Goal: Task Accomplishment & Management: Manage account settings

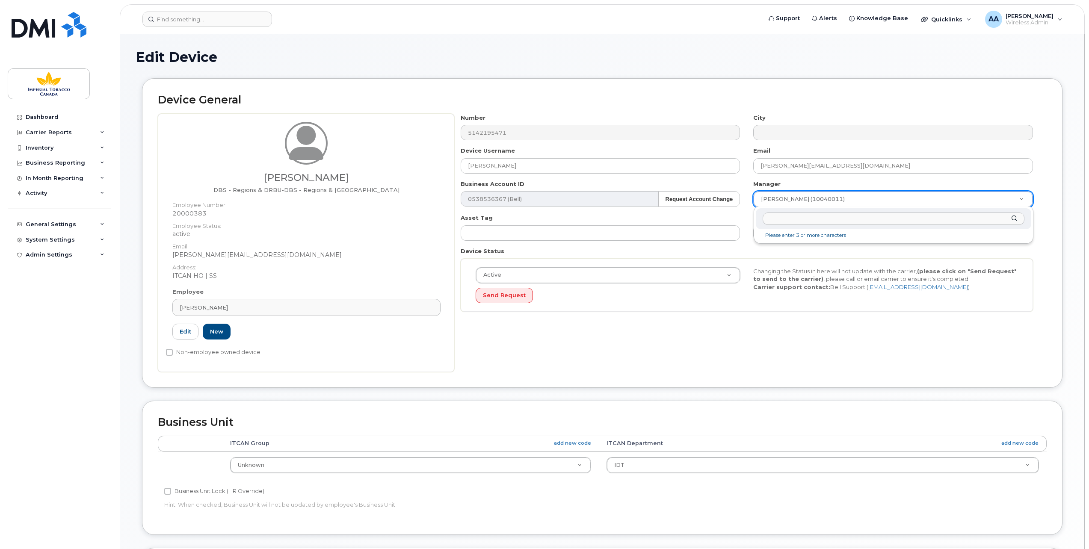
select select "1386428"
select select "1386627"
click at [774, 217] on input "text" at bounding box center [893, 219] width 262 height 12
type input "k"
click at [777, 217] on input "text" at bounding box center [893, 219] width 262 height 12
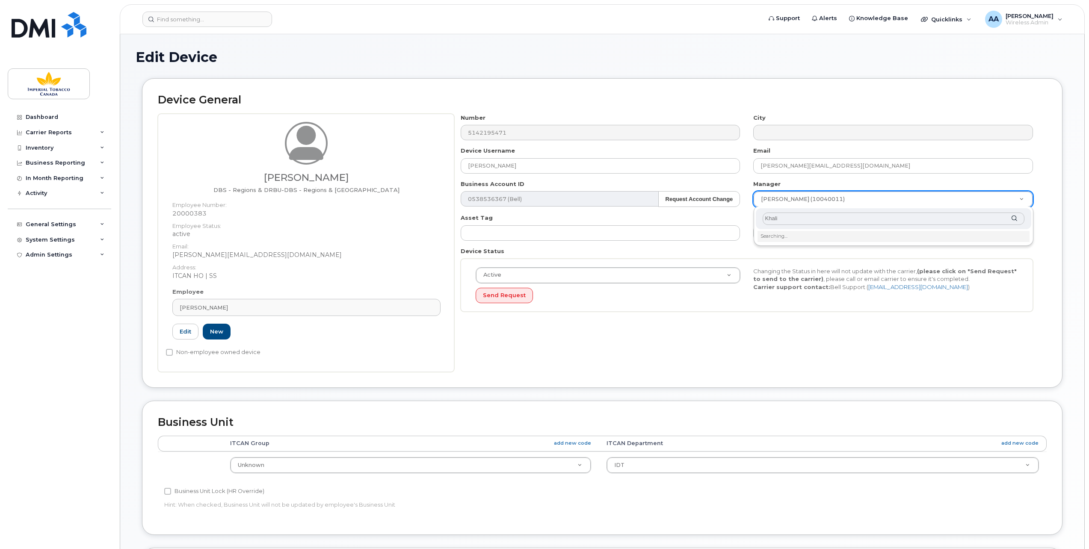
type input "Khalil"
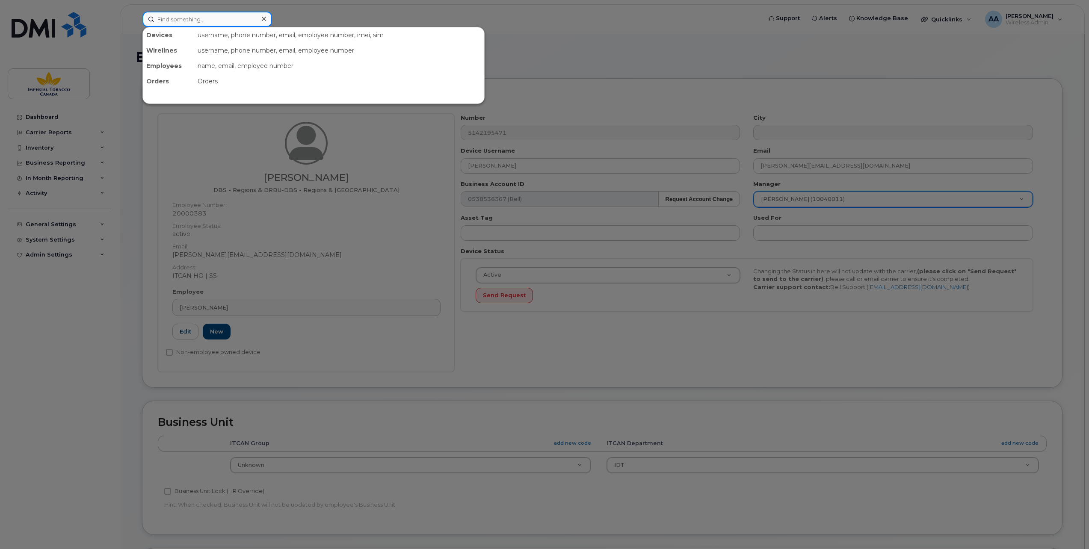
click at [180, 16] on input at bounding box center [207, 19] width 130 height 15
click at [158, 21] on input at bounding box center [207, 19] width 130 height 15
paste input "20000383"
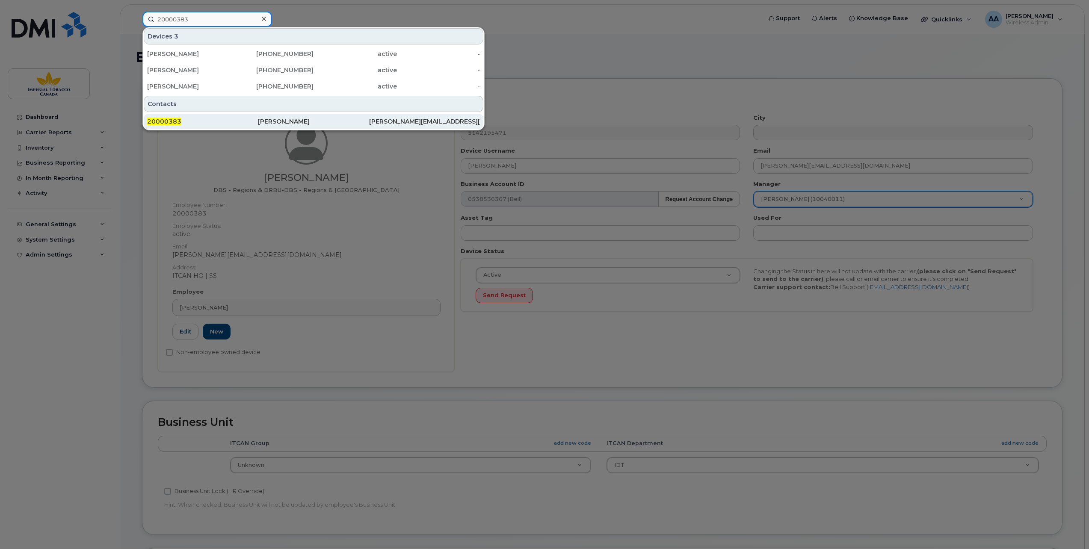
type input "20000383"
click at [170, 121] on span "20000383" at bounding box center [164, 122] width 34 height 8
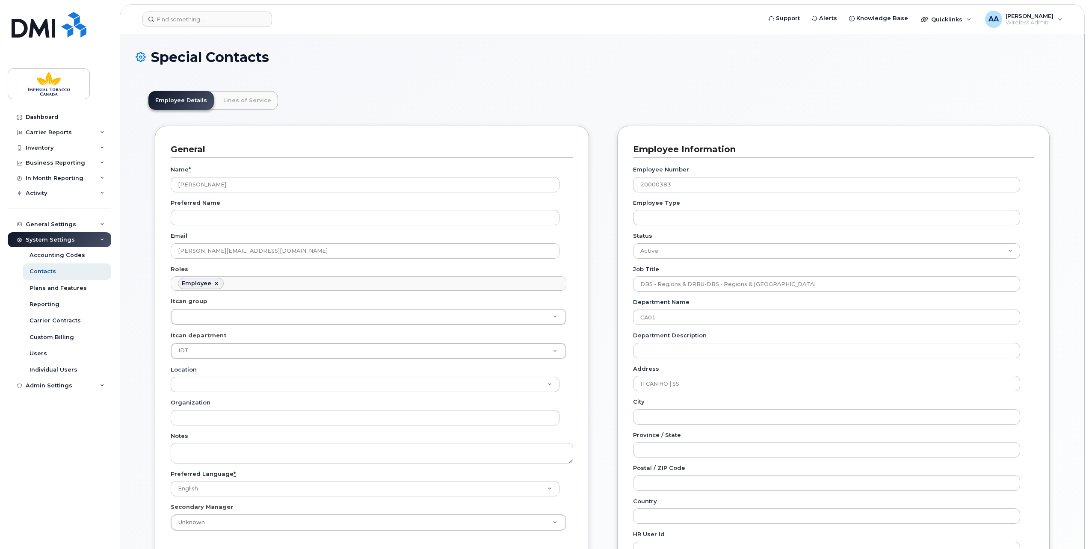
scroll to position [27, 0]
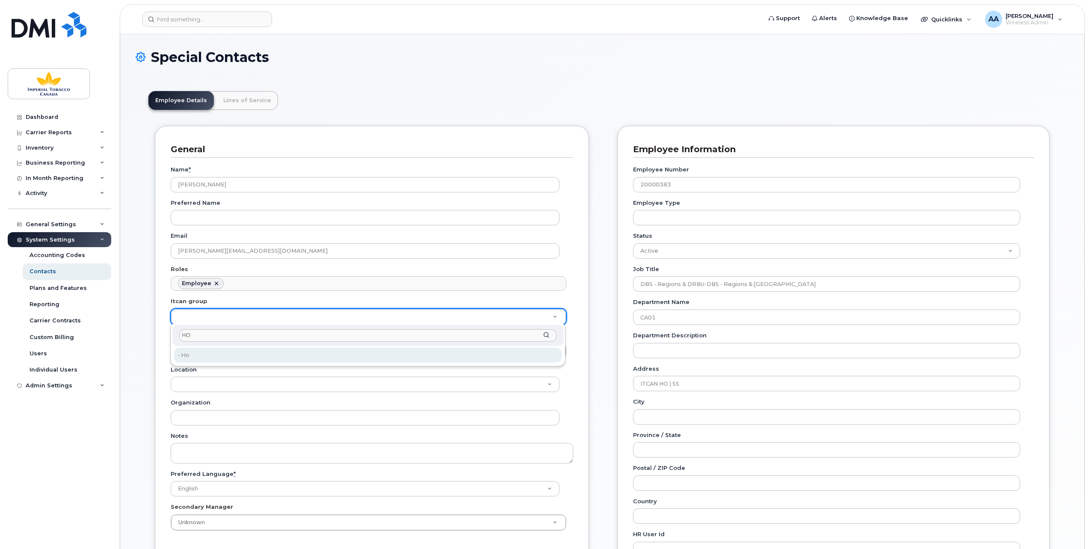
type input "HO"
type input "1956390"
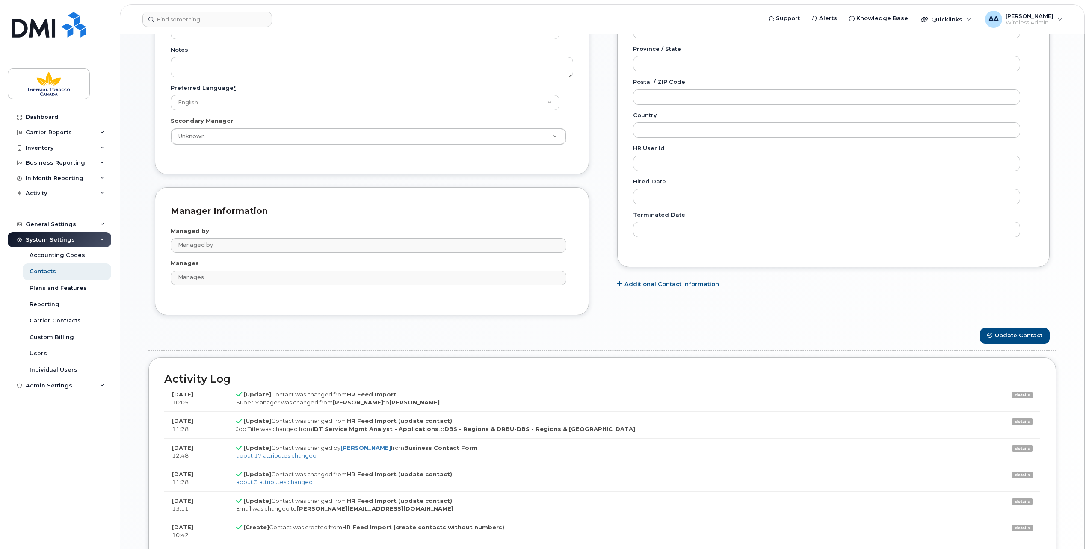
scroll to position [383, 0]
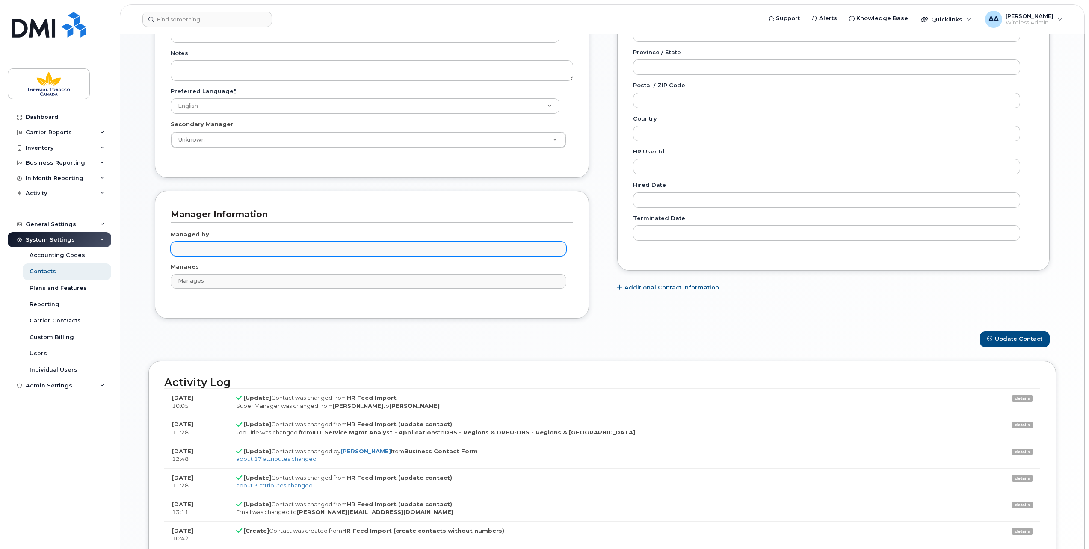
click at [229, 245] on input "text" at bounding box center [370, 248] width 388 height 12
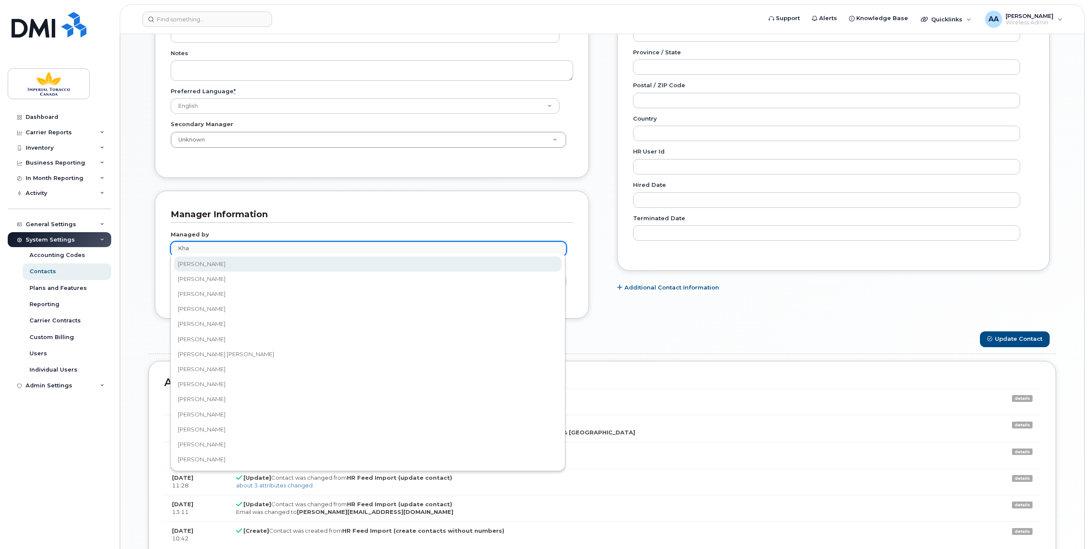
type input "Kha"
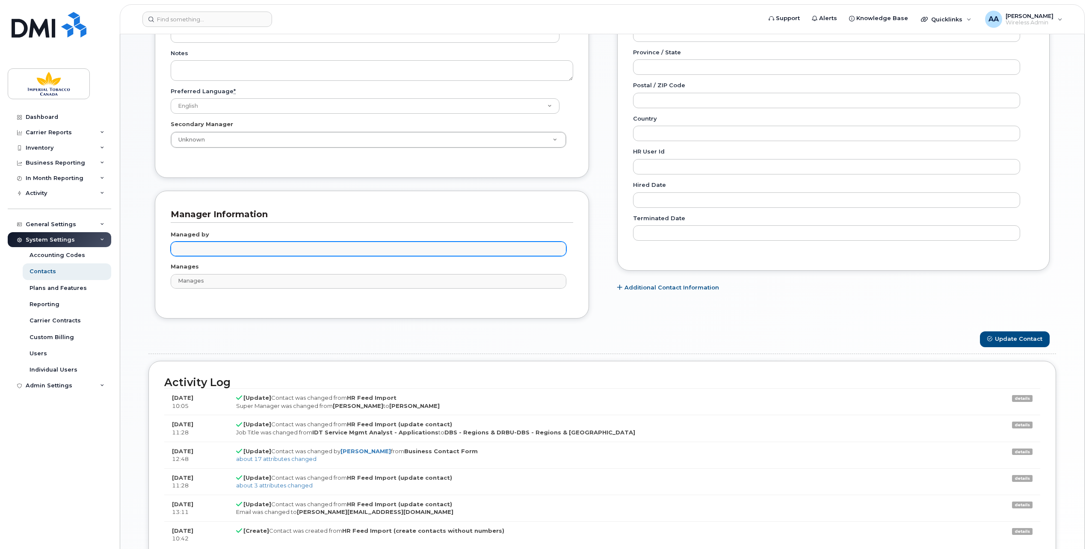
type input "Managed by"
click at [185, 245] on ul "Managed by" at bounding box center [368, 249] width 395 height 14
paste input "10037981"
type input "1"
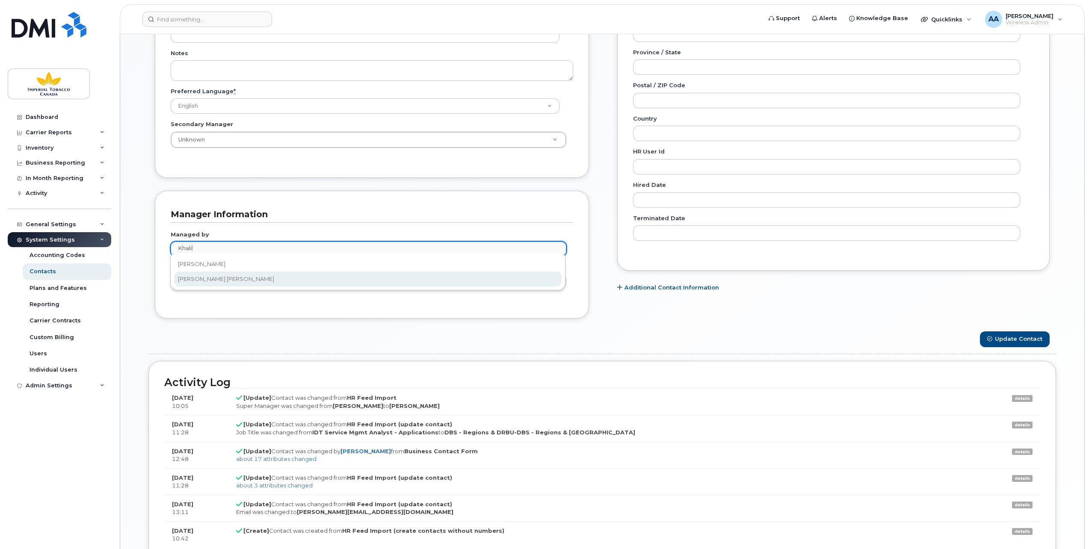
type input "Khalil"
type input "979853"
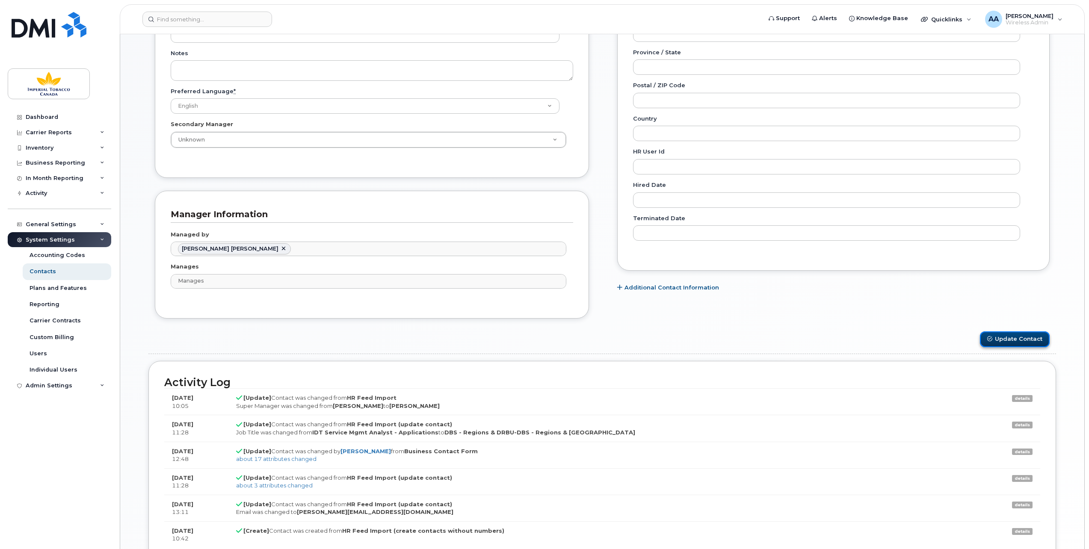
click at [1015, 332] on button "Update Contact" at bounding box center [1015, 339] width 70 height 16
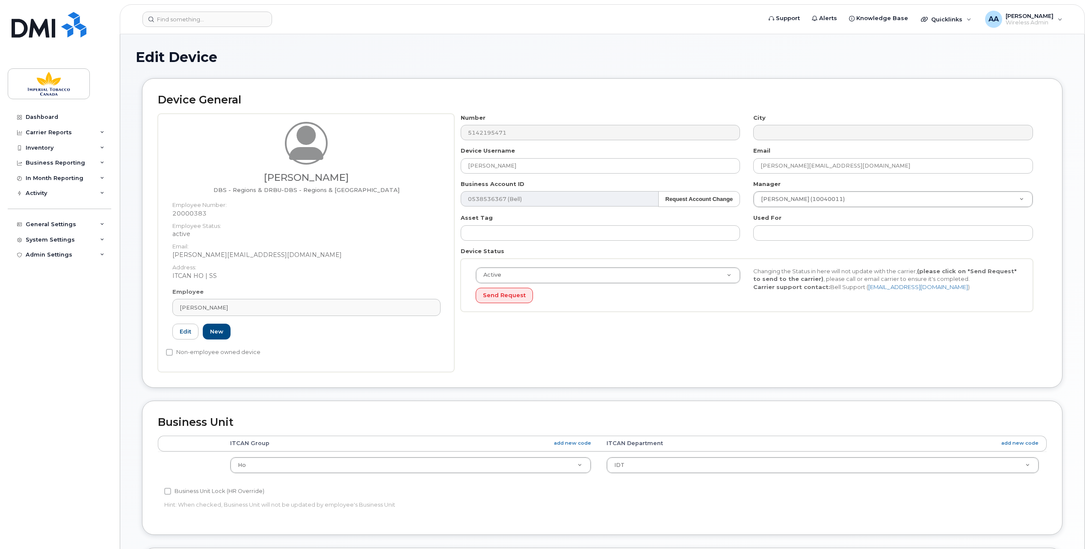
select select "1956390"
select select "1386627"
click at [828, 221] on input "text" at bounding box center [893, 219] width 262 height 12
type input "Khalil"
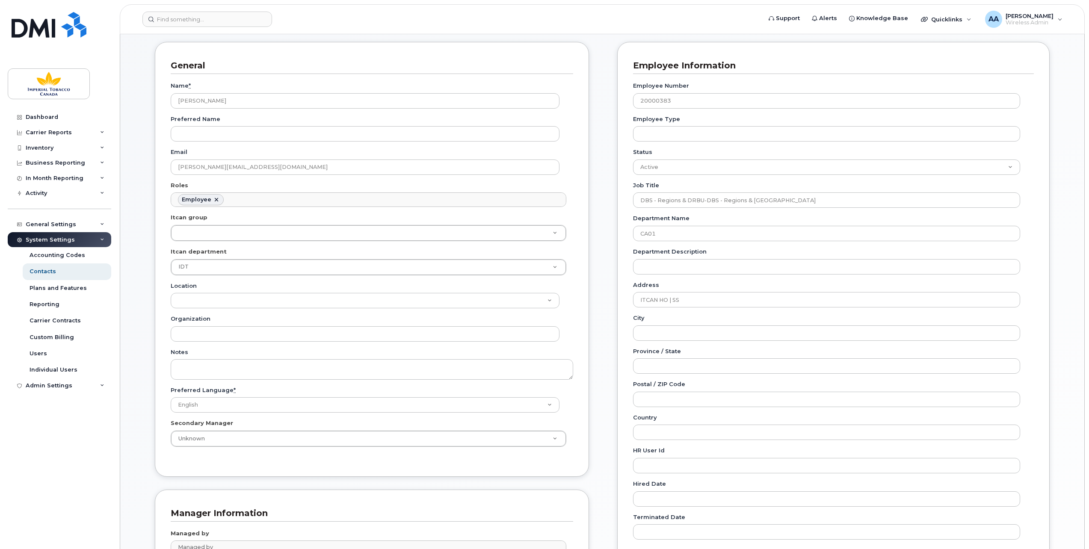
scroll to position [83, 0]
click at [427, 254] on div "Itcan department IDT 1386627" at bounding box center [372, 262] width 402 height 28
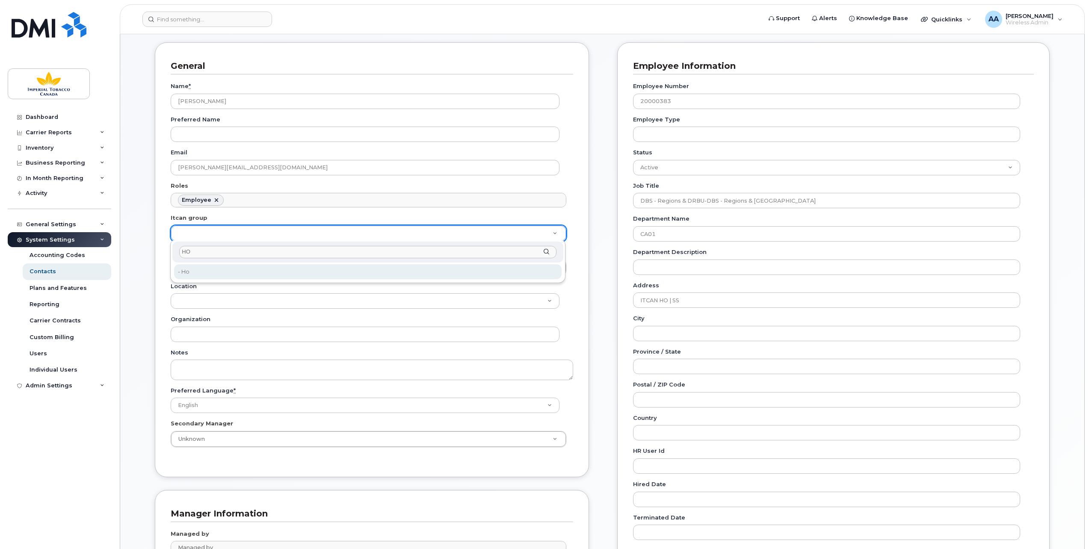
type input "HO"
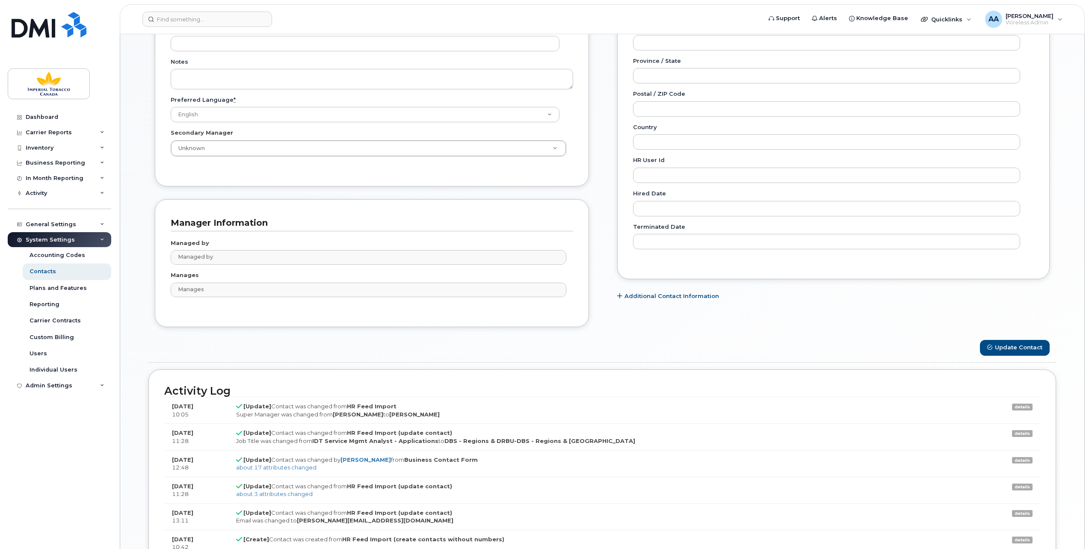
scroll to position [425, 0]
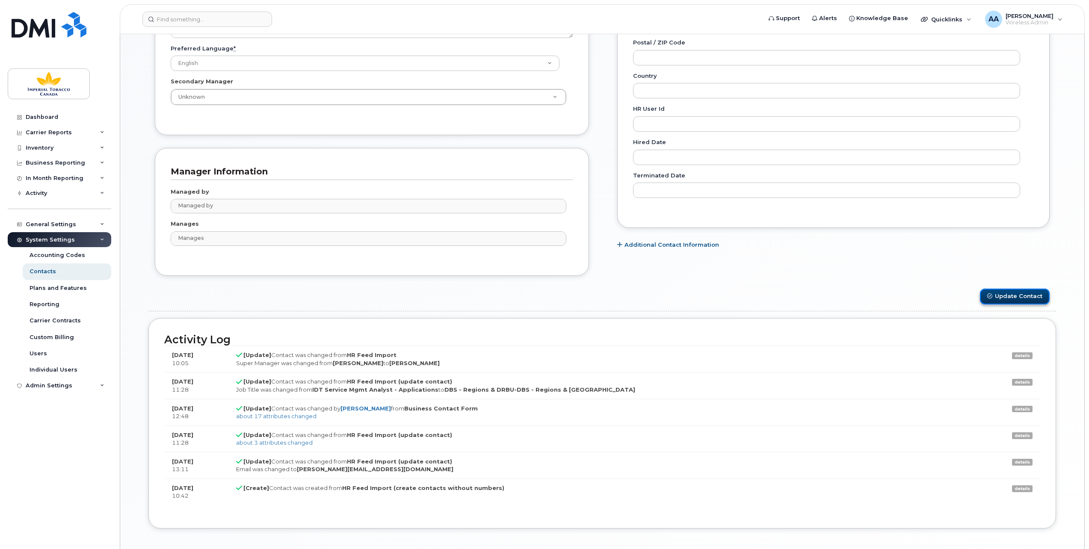
click at [1030, 292] on button "Update Contact" at bounding box center [1015, 297] width 70 height 16
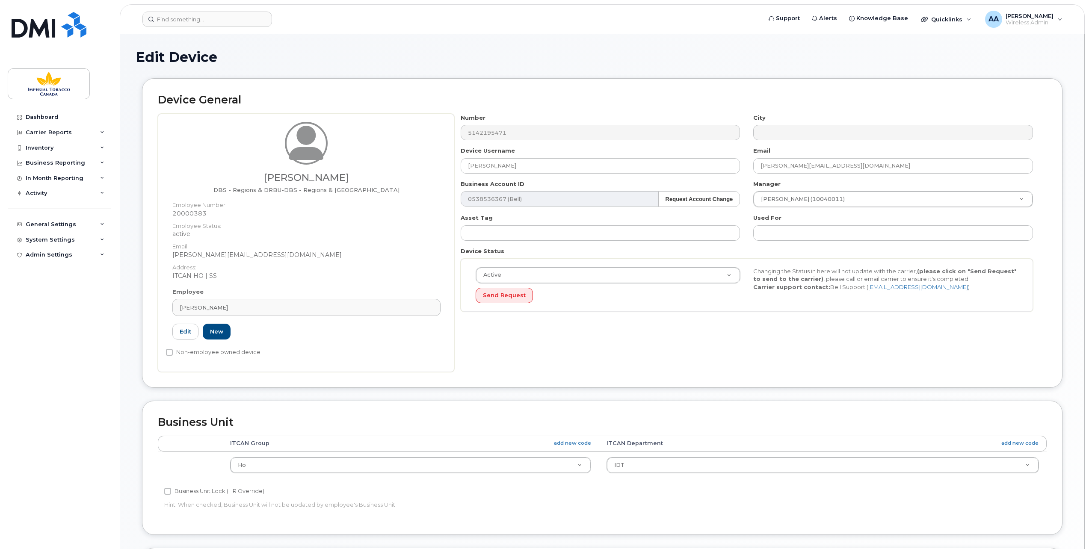
select select "1956390"
select select "1386627"
type input "L"
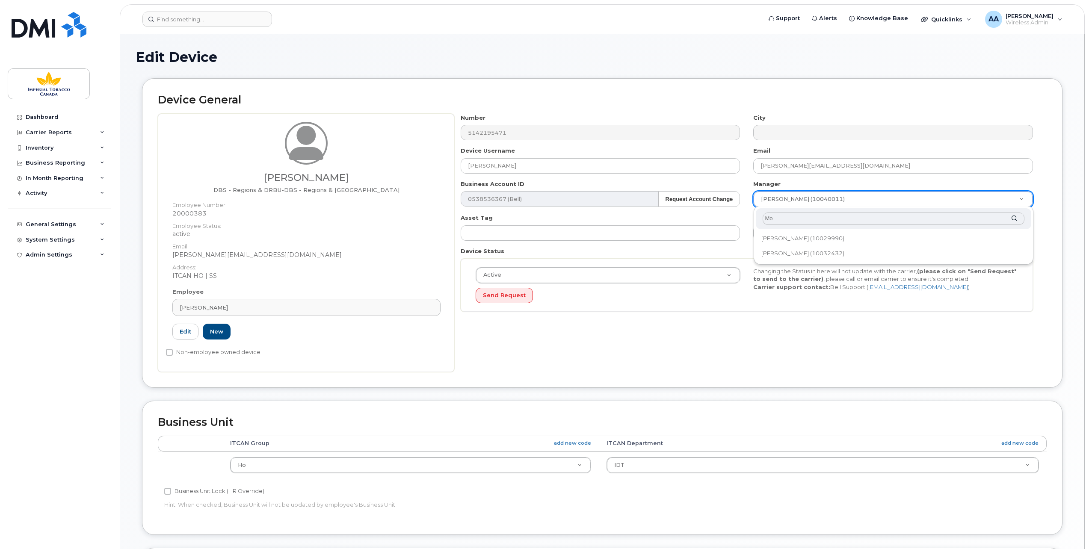
type input "M"
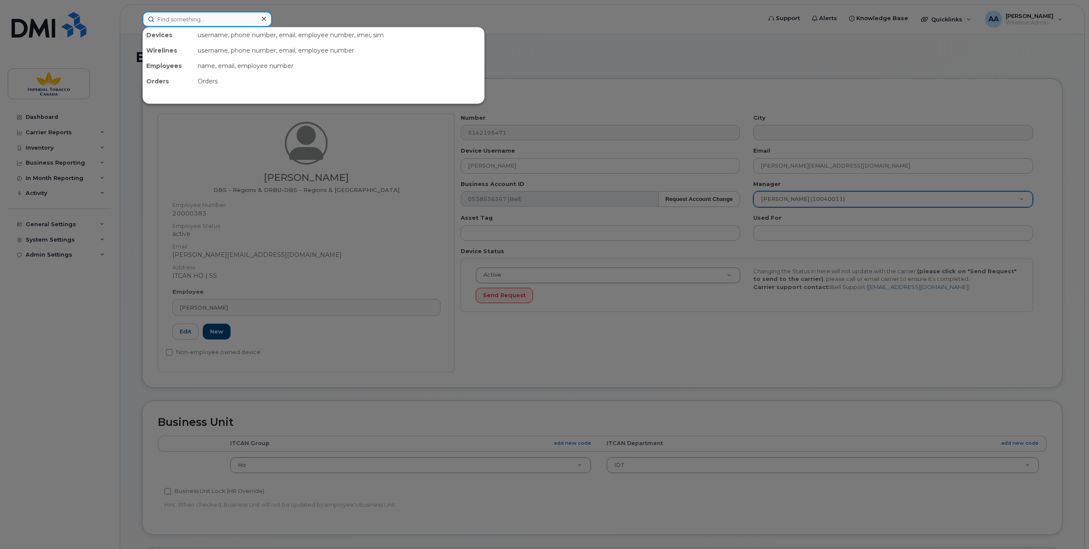
click at [159, 18] on input at bounding box center [207, 19] width 130 height 15
paste input "10037981"
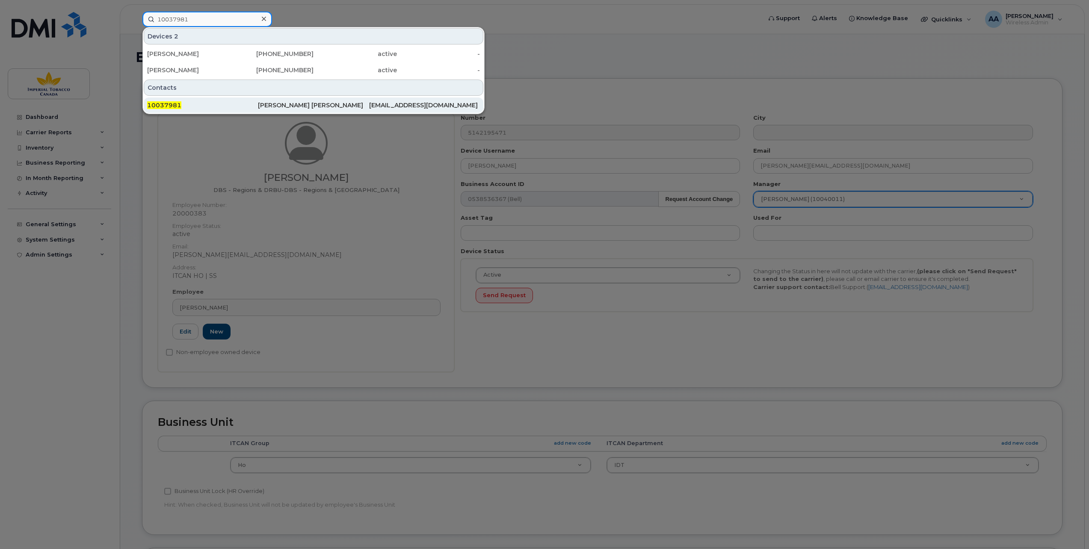
type input "10037981"
click at [168, 102] on span "10037981" at bounding box center [164, 105] width 34 height 8
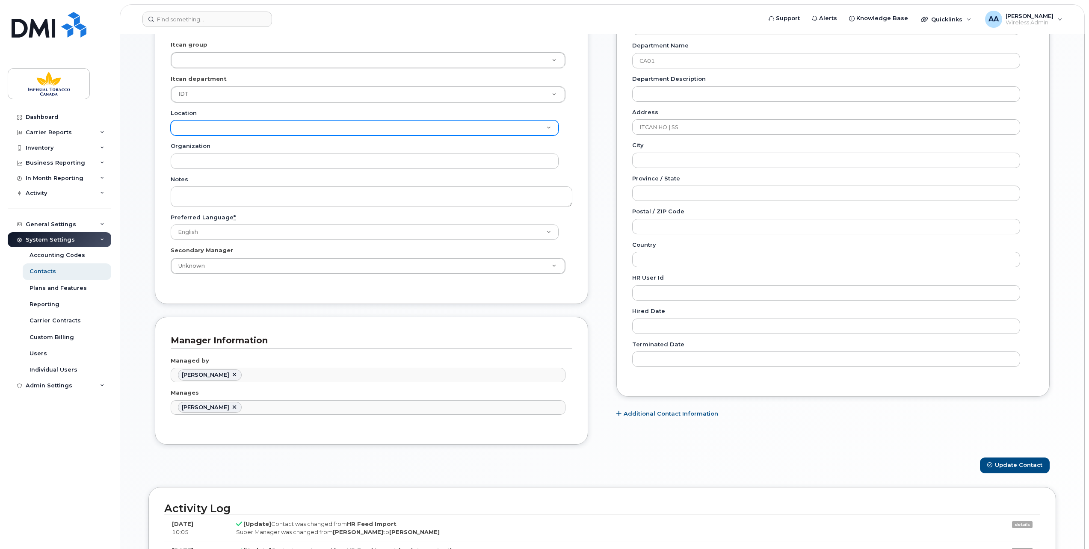
scroll to position [299, 0]
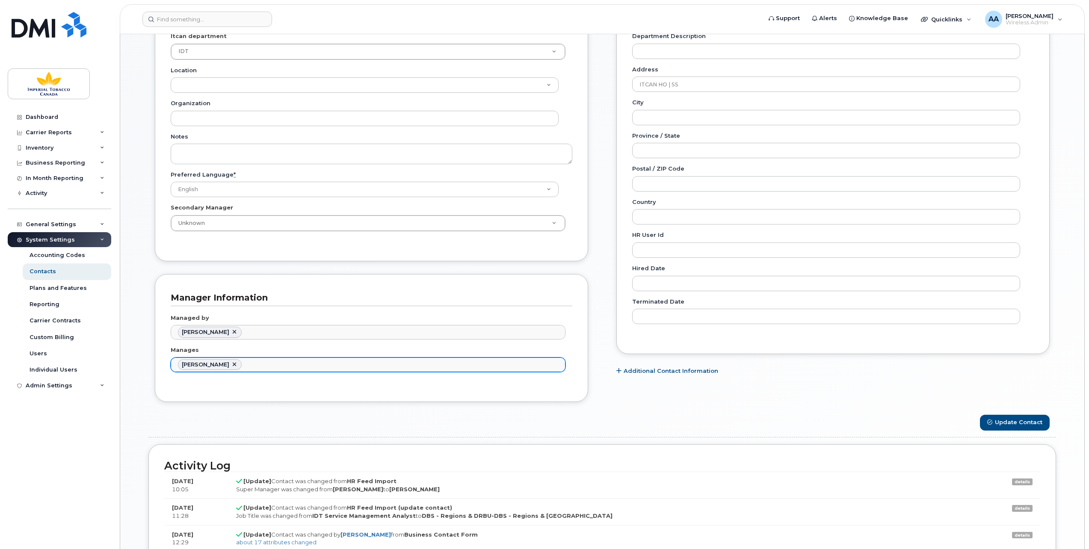
click at [252, 358] on ul "Arthur Chan" at bounding box center [368, 365] width 394 height 14
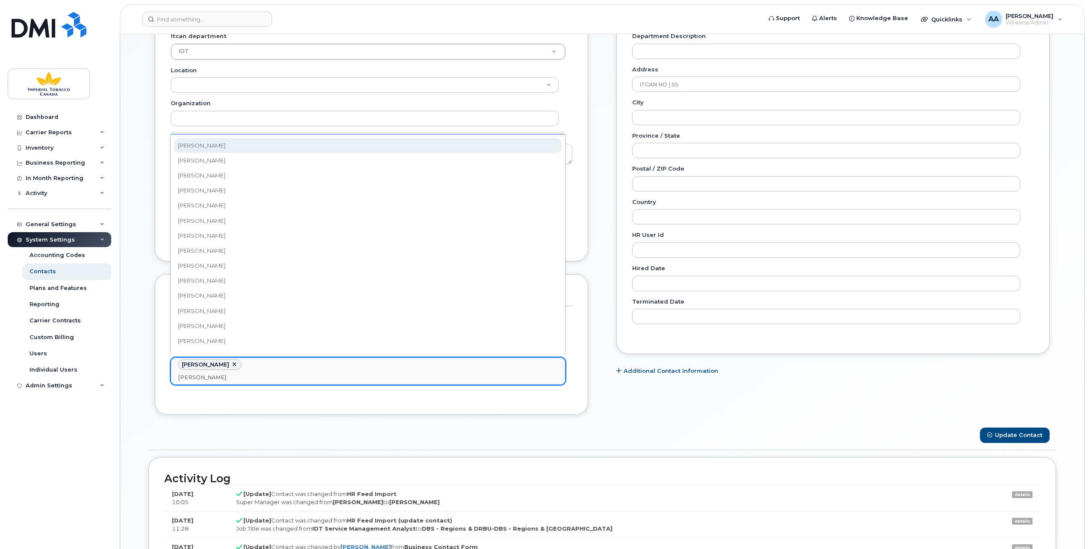
scroll to position [8, 0]
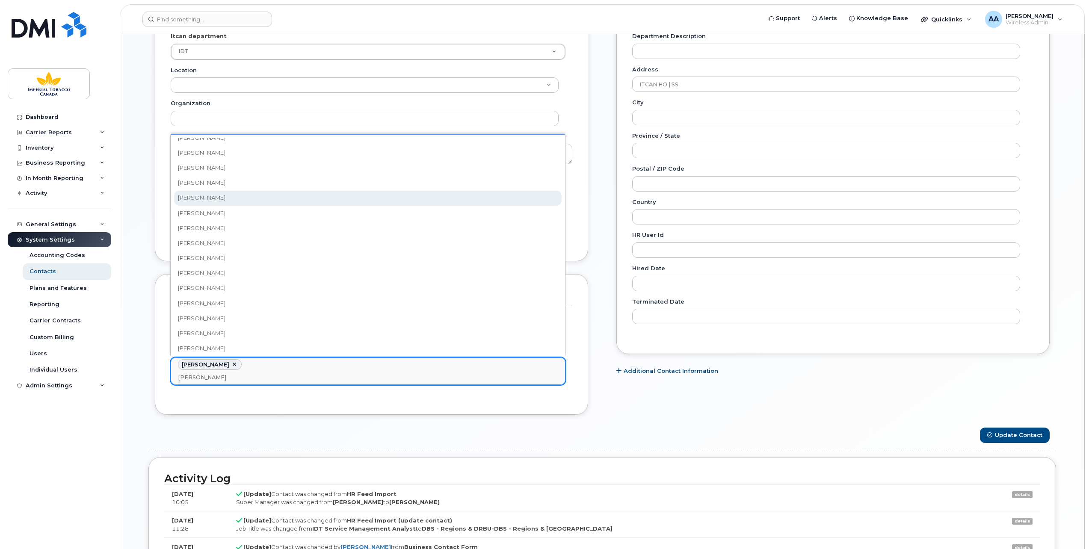
type input "Eri"
type input "979914,979934"
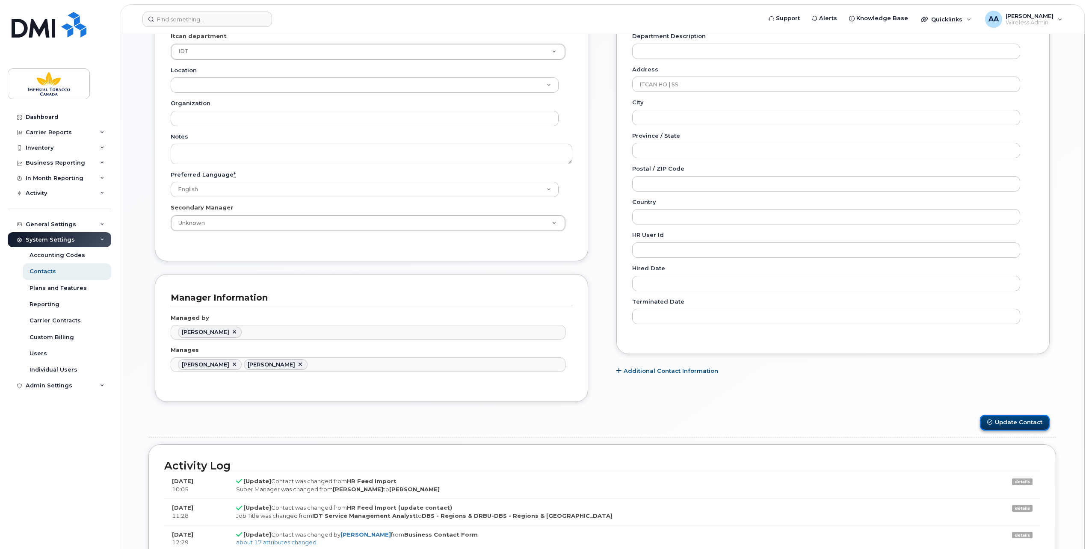
click at [1026, 418] on button "Update Contact" at bounding box center [1015, 423] width 70 height 16
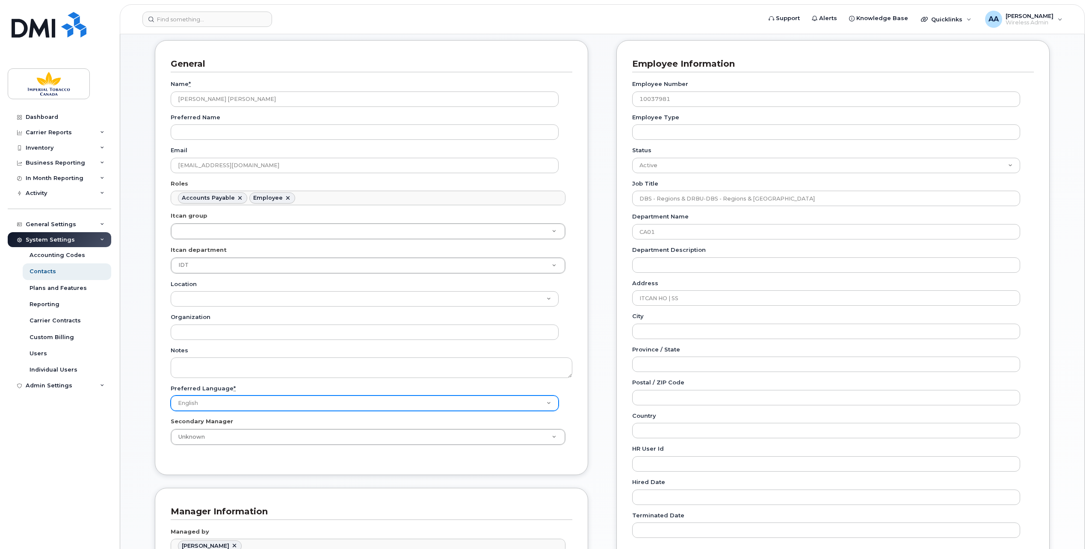
scroll to position [0, 0]
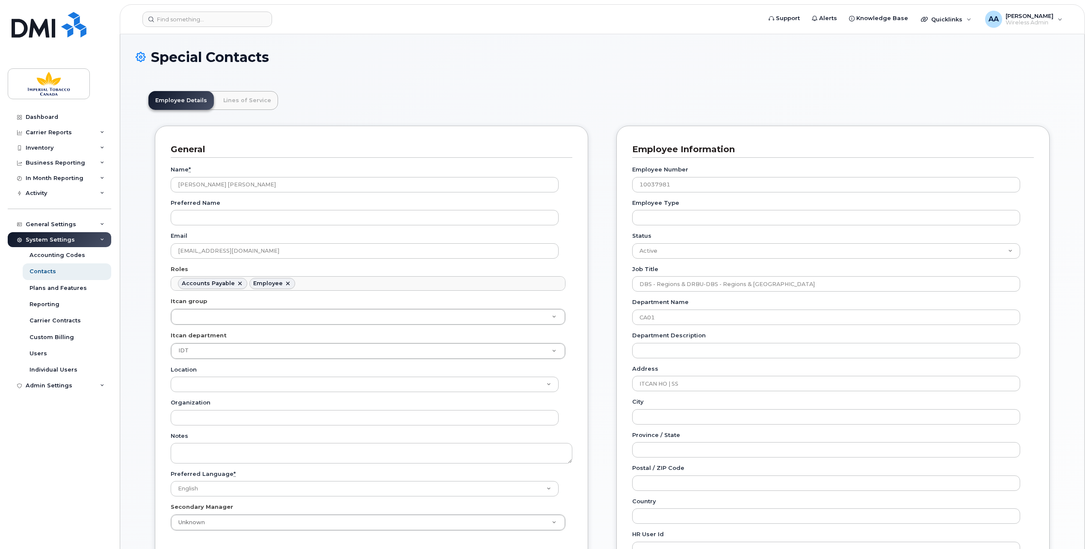
click at [315, 281] on ul "Accounts Payable Employee" at bounding box center [368, 284] width 394 height 14
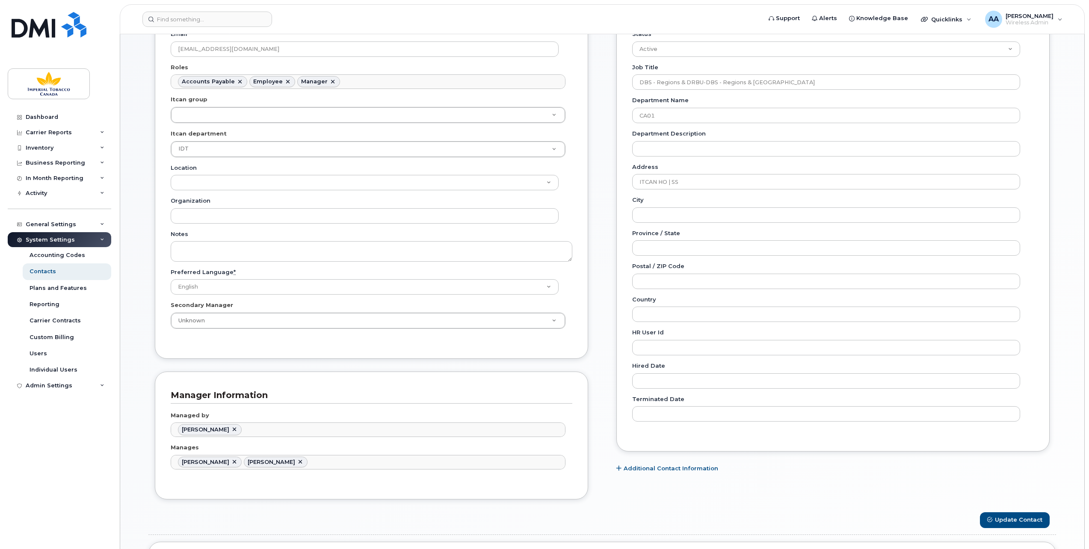
scroll to position [214, 0]
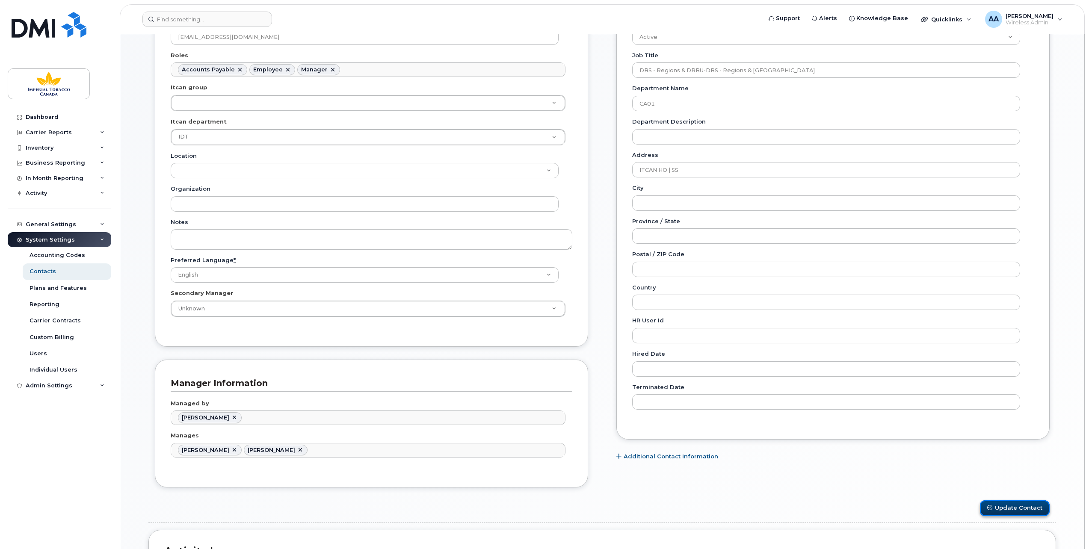
click at [1022, 500] on button "Update Contact" at bounding box center [1015, 508] width 70 height 16
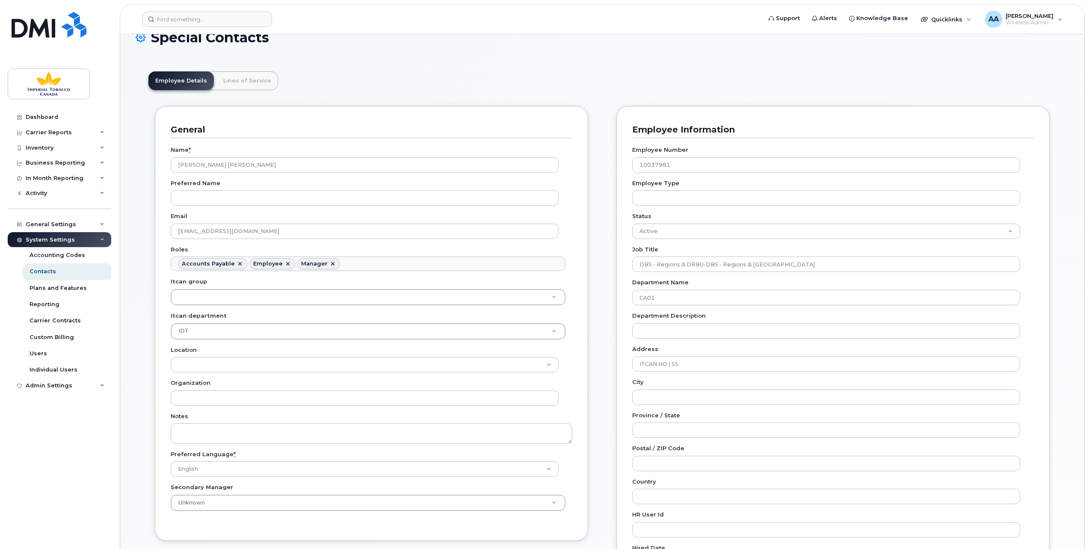
scroll to position [0, 0]
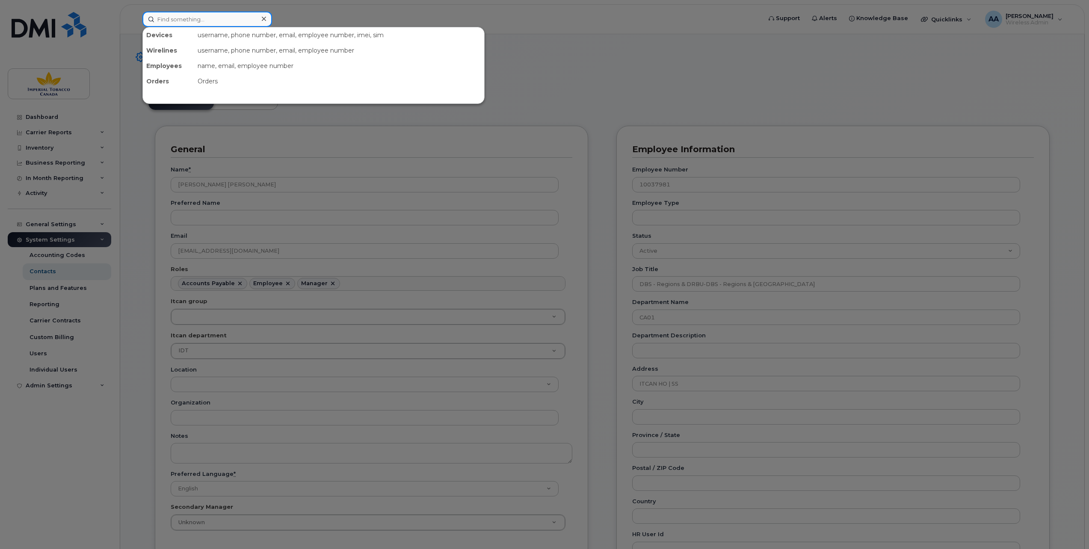
click at [180, 21] on input at bounding box center [207, 19] width 130 height 15
click at [165, 20] on input at bounding box center [207, 19] width 130 height 15
paste input "20000383"
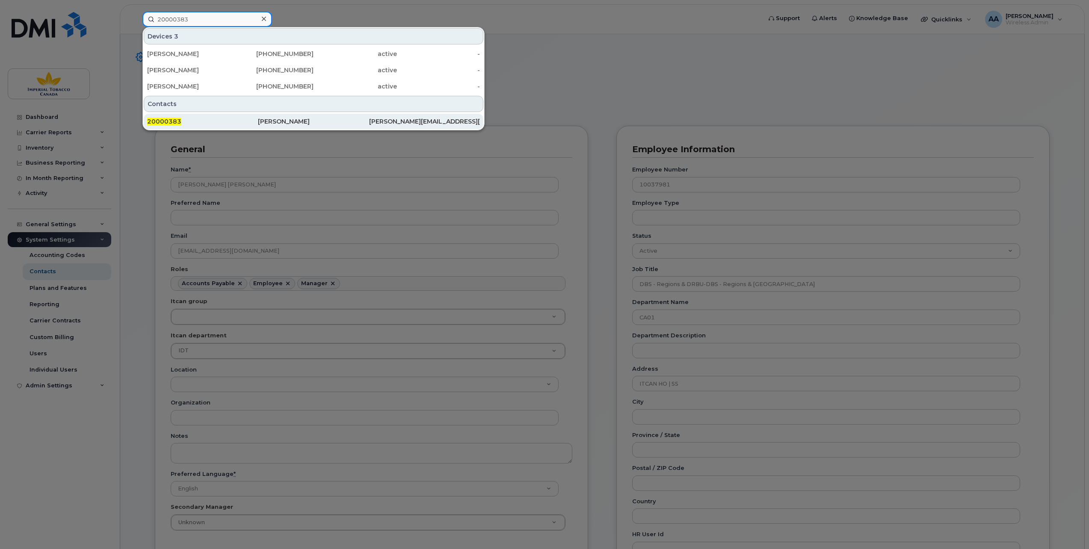
type input "20000383"
click at [182, 118] on div "20000383" at bounding box center [202, 121] width 111 height 9
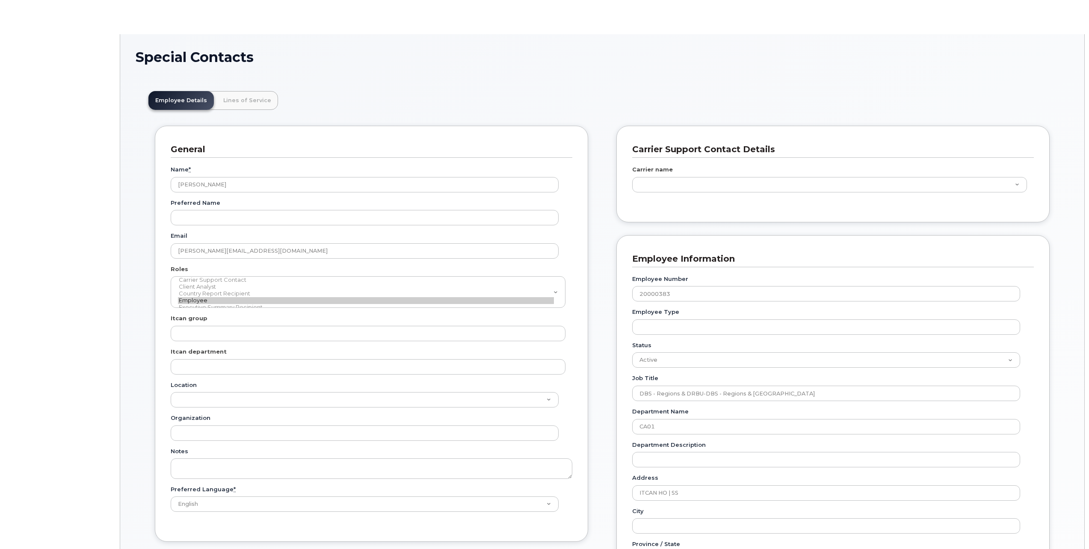
scroll to position [26, 0]
type input "1956390"
type input "1386627"
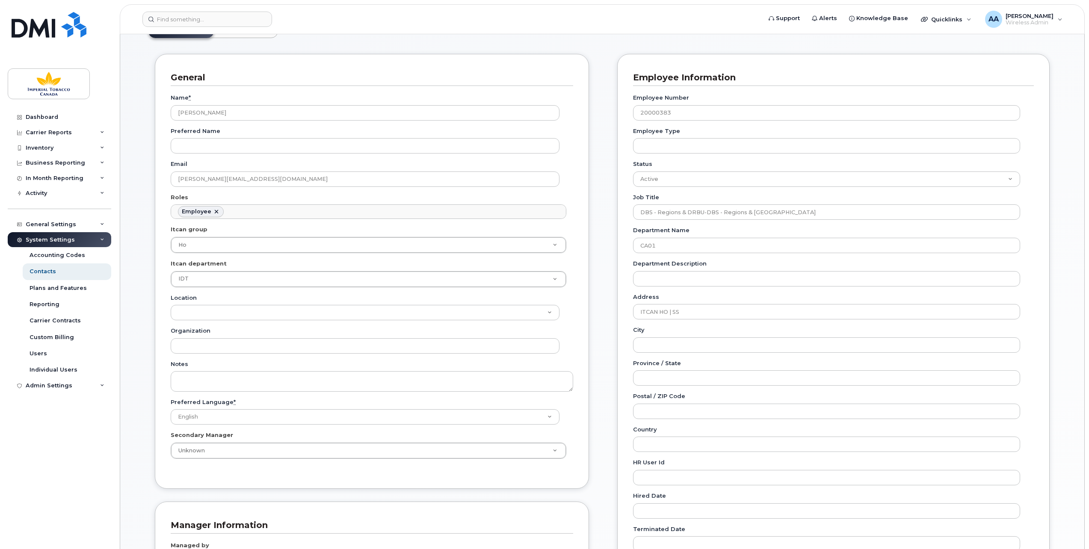
scroll to position [43, 0]
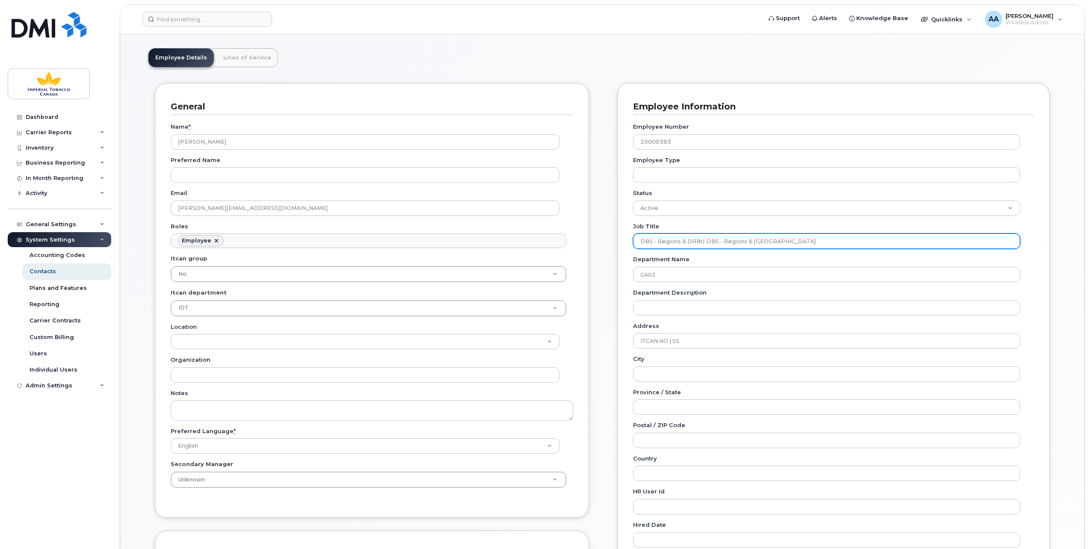
drag, startPoint x: 809, startPoint y: 240, endPoint x: 613, endPoint y: 240, distance: 196.3
click at [613, 240] on div "Carrier Support Contact Details Carrier name Carrier name Carrier name Internat…" at bounding box center [833, 377] width 445 height 588
click at [654, 243] on input "Job Title" at bounding box center [826, 240] width 387 height 15
paste input "IDT Service Manager – Infrastruc. & App."
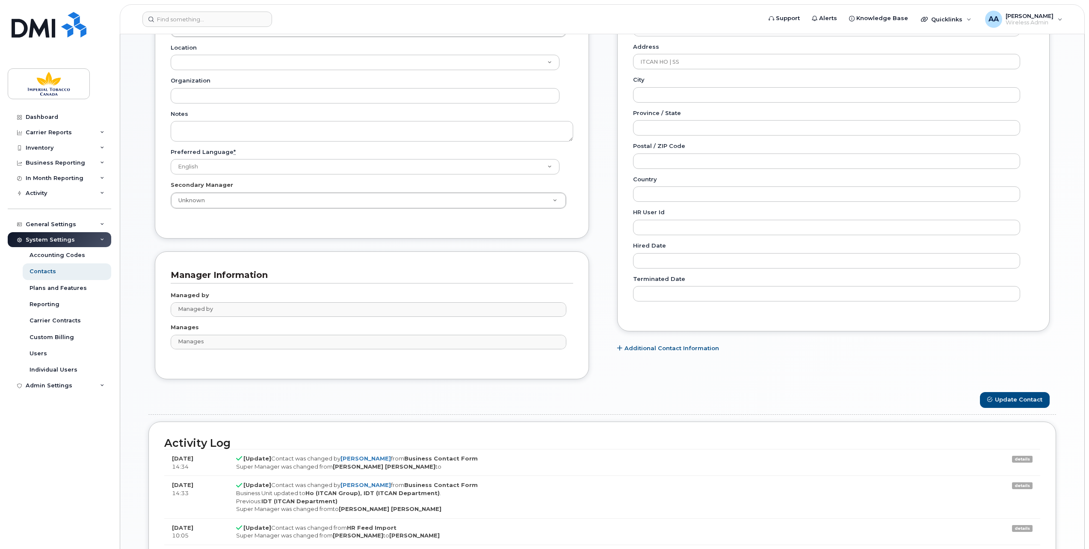
scroll to position [385, 0]
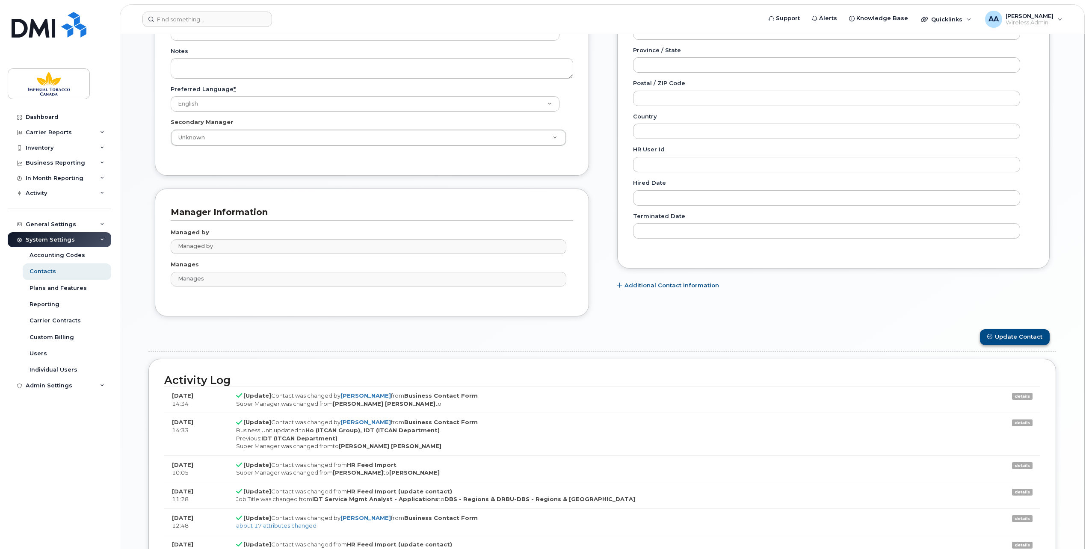
type input "IDT Service Manager – Infrastruc. & App."
click at [1022, 329] on button "Update Contact" at bounding box center [1015, 337] width 70 height 16
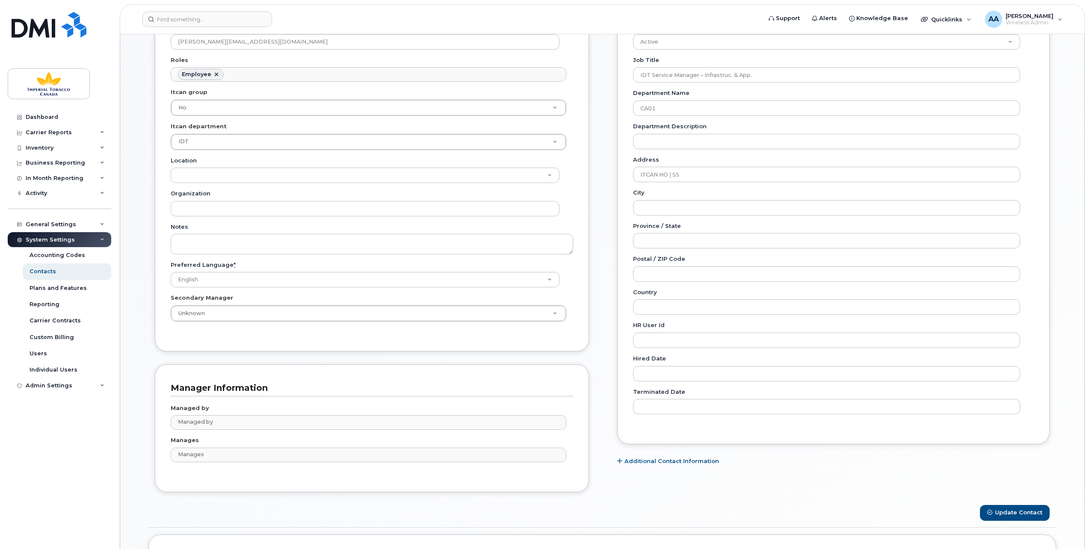
scroll to position [214, 0]
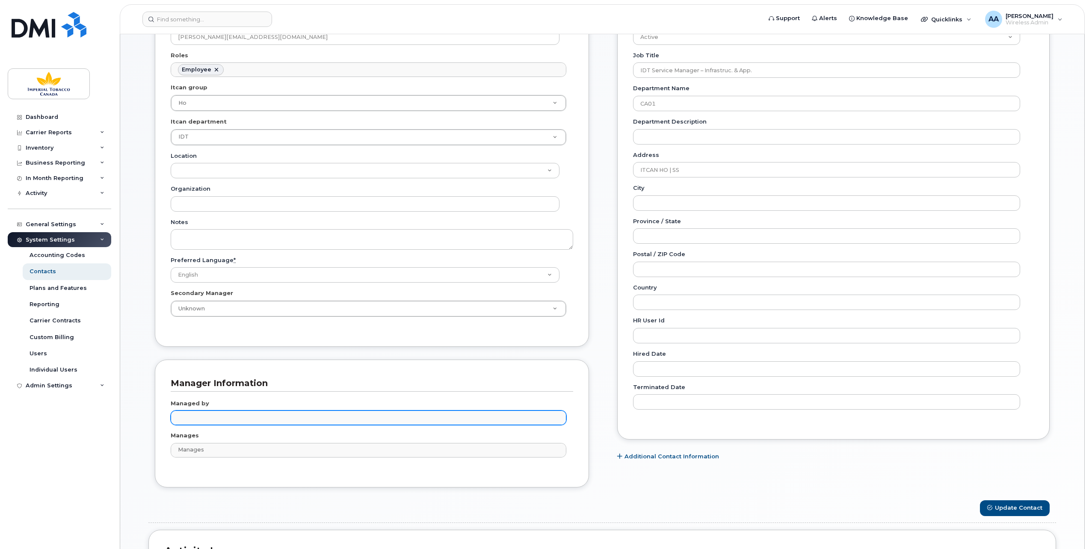
click at [189, 417] on input "text" at bounding box center [370, 417] width 388 height 12
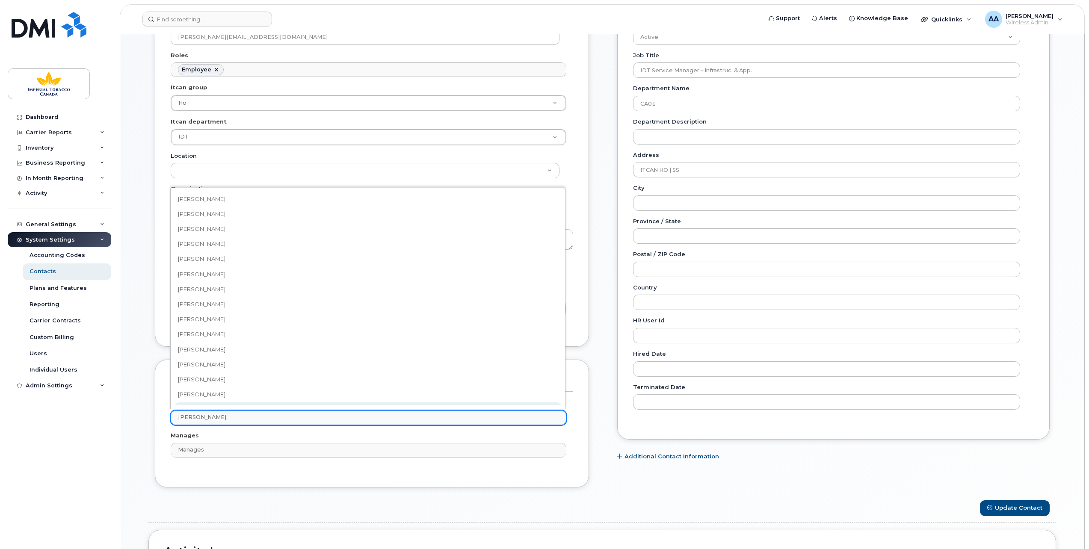
scroll to position [8, 0]
type input "E"
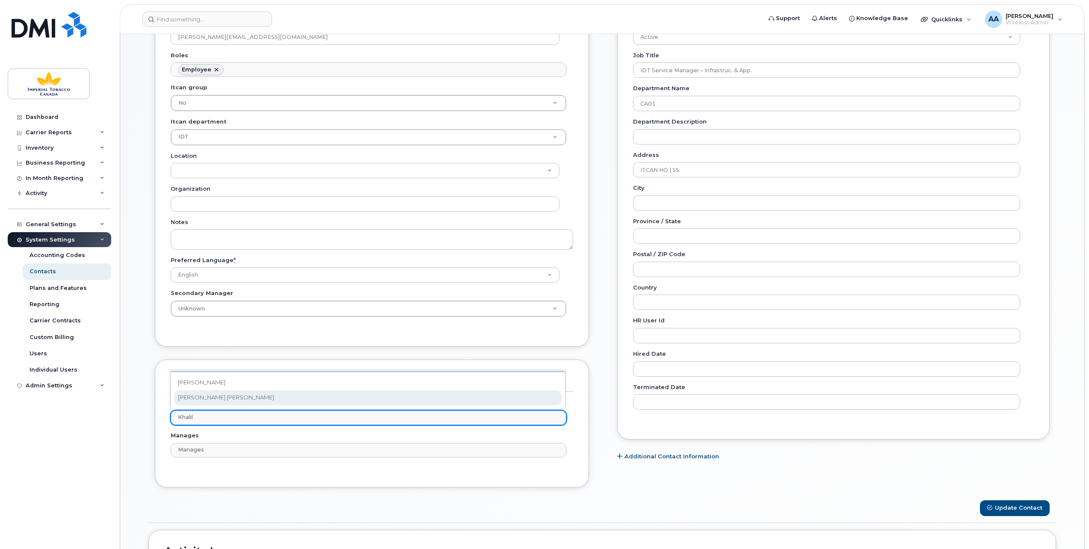
type input "Khalil"
type input "979853"
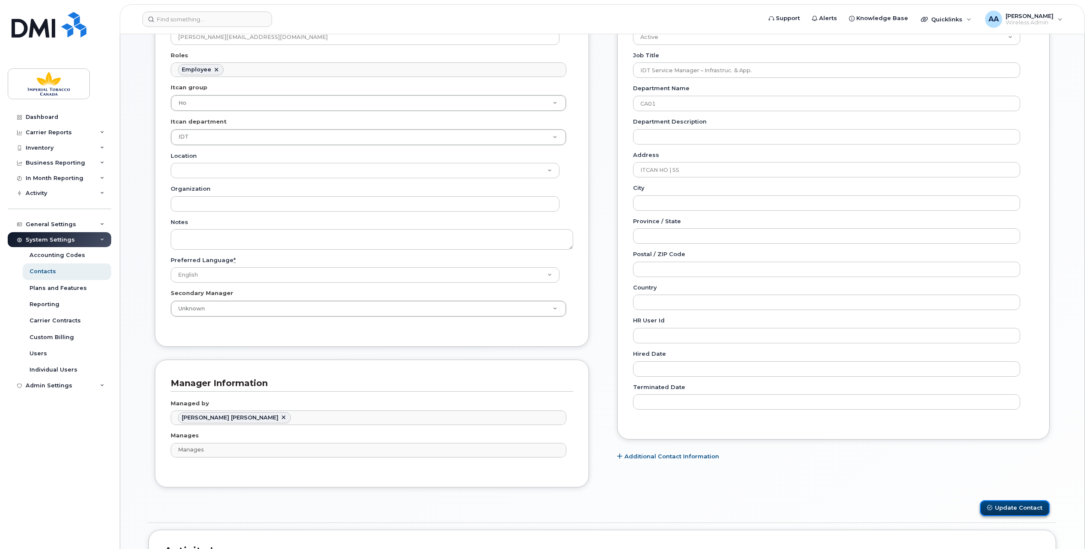
click at [1011, 502] on button "Update Contact" at bounding box center [1015, 508] width 70 height 16
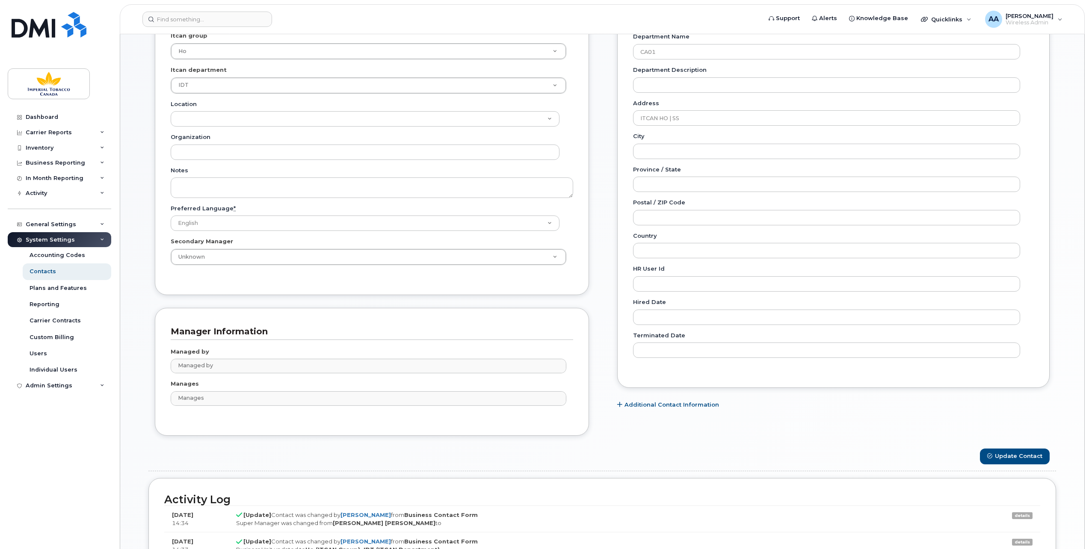
scroll to position [214, 0]
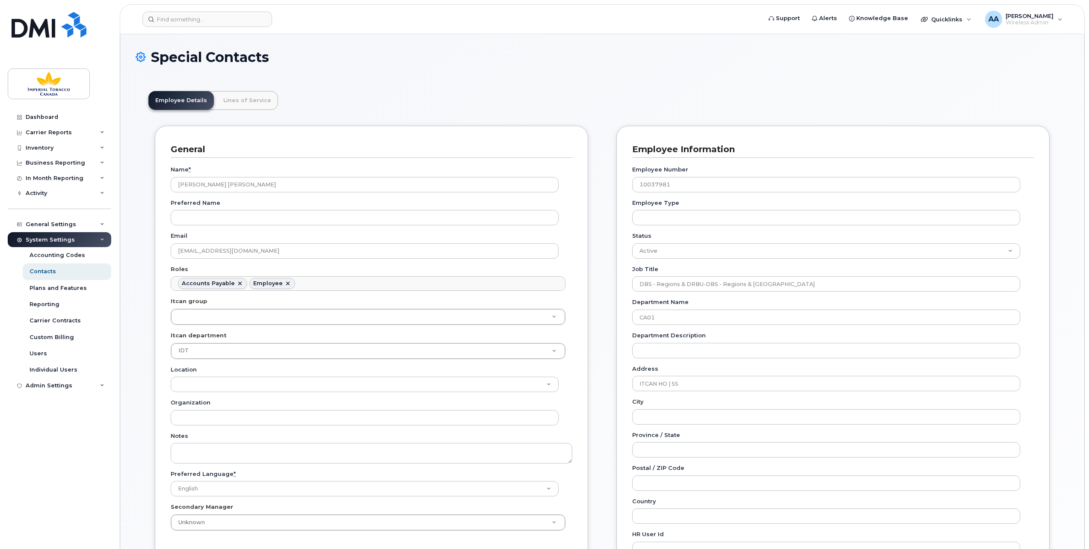
scroll to position [6, 0]
click at [177, 22] on input at bounding box center [207, 19] width 130 height 15
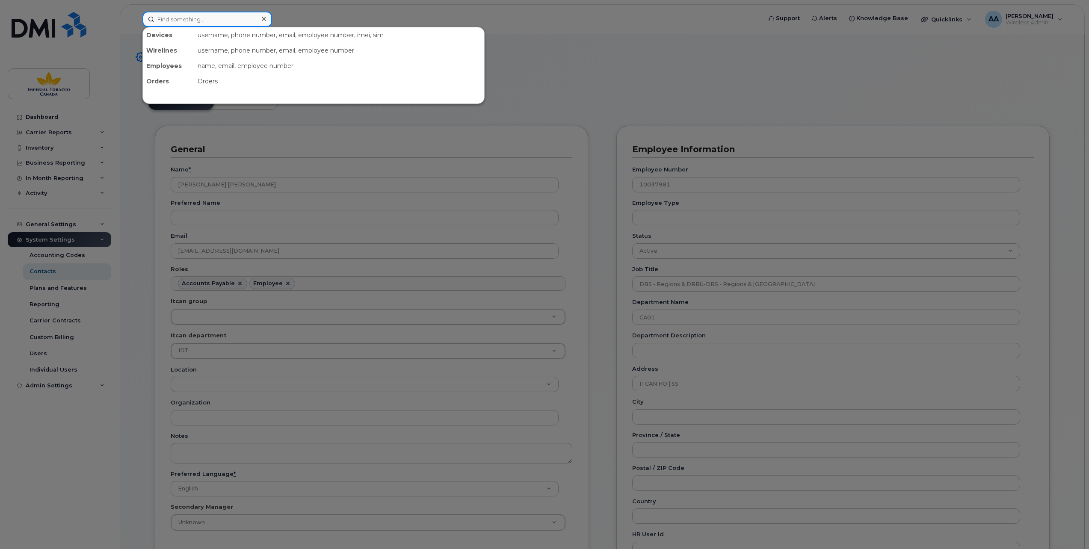
paste input "5142195471"
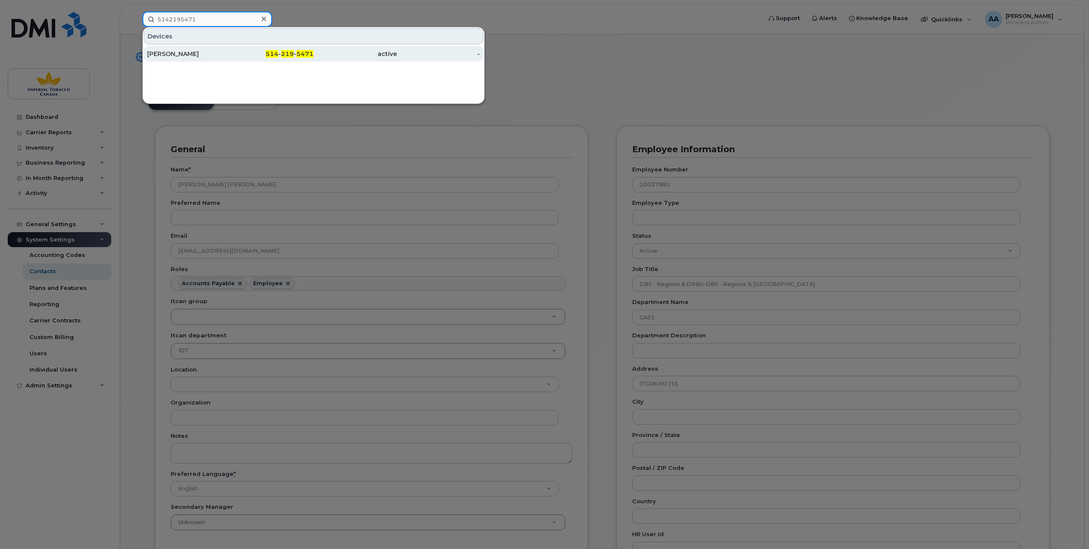
type input "5142195471"
click at [168, 50] on div "[PERSON_NAME]" at bounding box center [188, 54] width 83 height 9
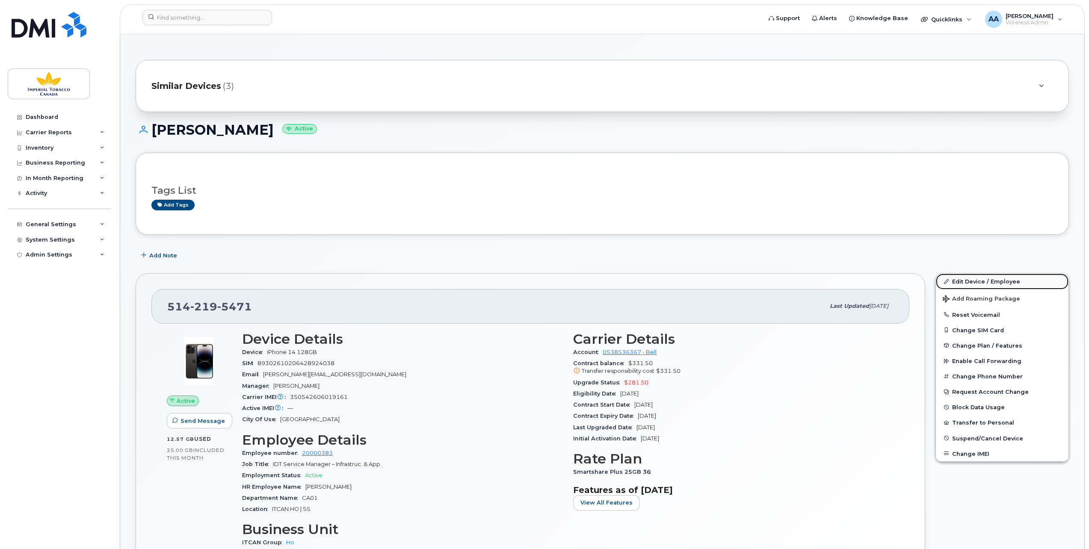
click at [974, 280] on link "Edit Device / Employee" at bounding box center [1002, 281] width 133 height 15
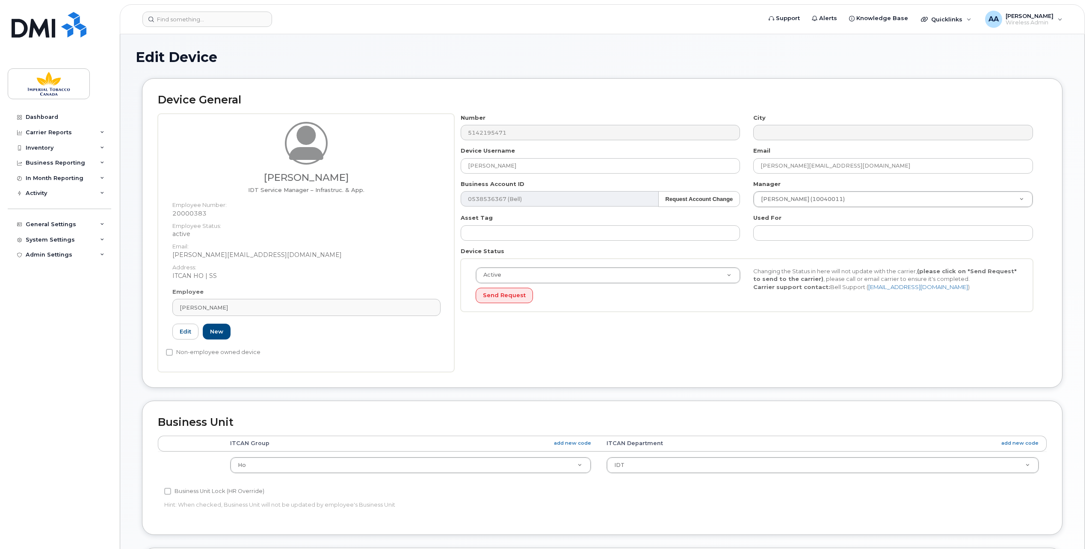
select select "1956390"
select select "1386627"
type input "Khalil"
drag, startPoint x: 195, startPoint y: 20, endPoint x: 185, endPoint y: 21, distance: 9.4
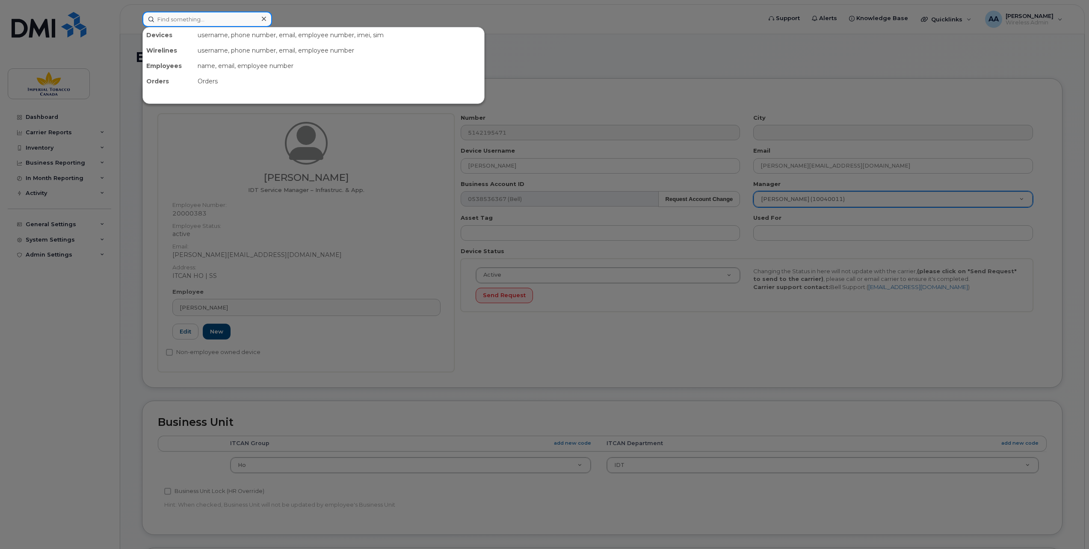
click at [184, 21] on input at bounding box center [207, 19] width 130 height 15
paste input "10048268"
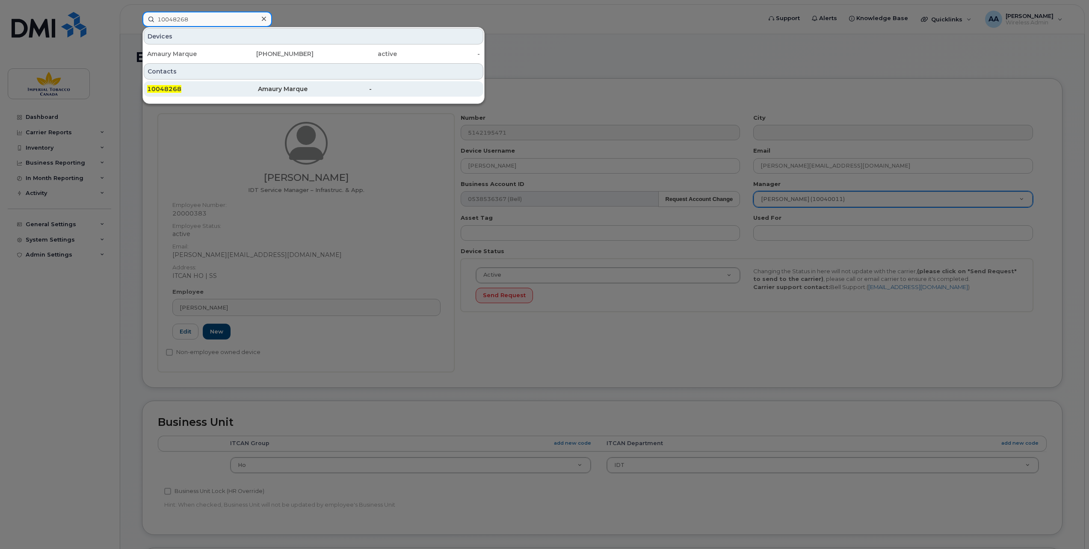
type input "10048268"
click at [167, 89] on span "10048268" at bounding box center [164, 89] width 34 height 8
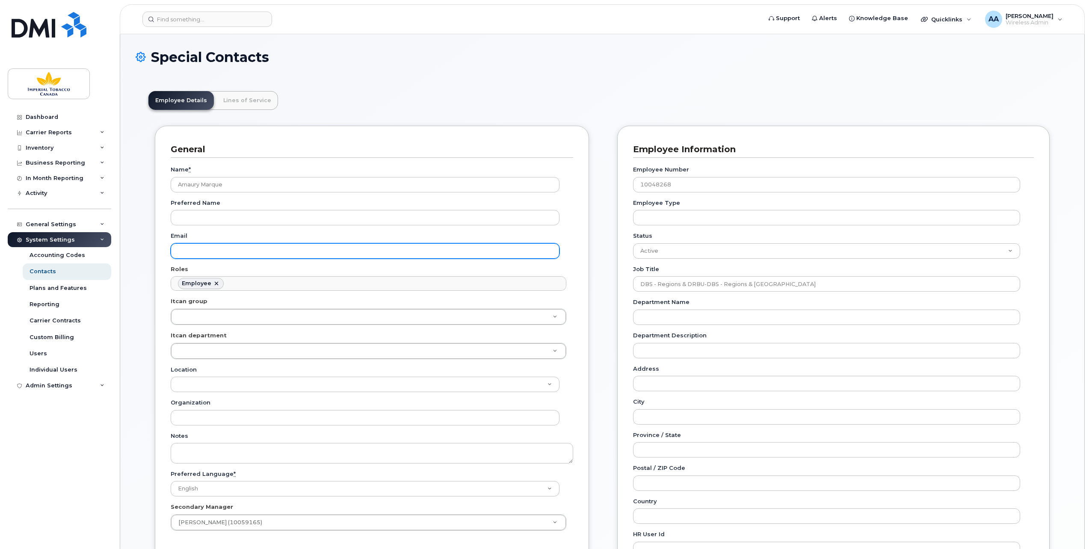
click at [259, 254] on input "Email" at bounding box center [365, 250] width 389 height 15
click at [186, 251] on input "Email" at bounding box center [365, 250] width 389 height 15
paste input "amaury_marque@bat.com"
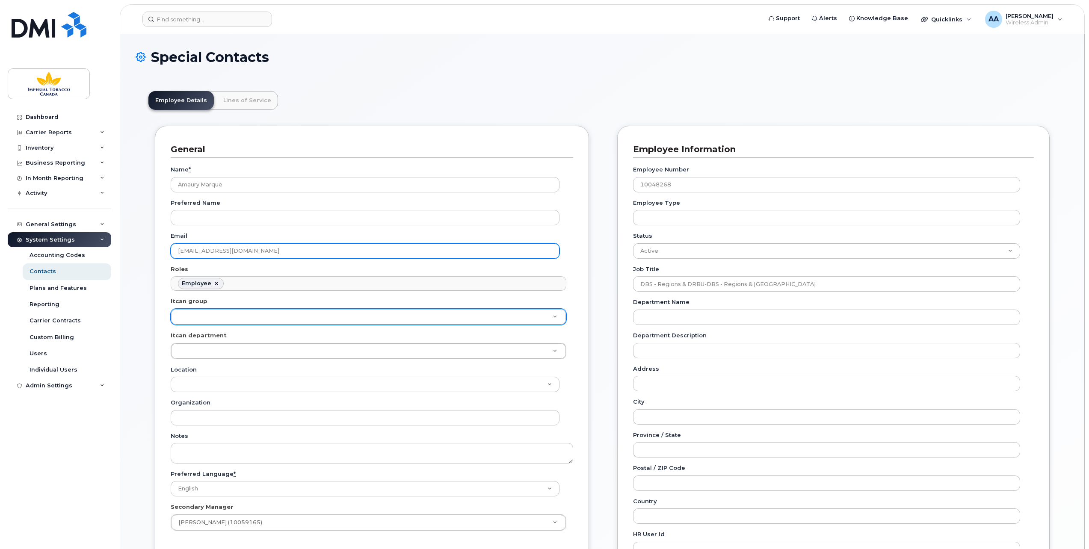
type input "amaury_marque@bat.com"
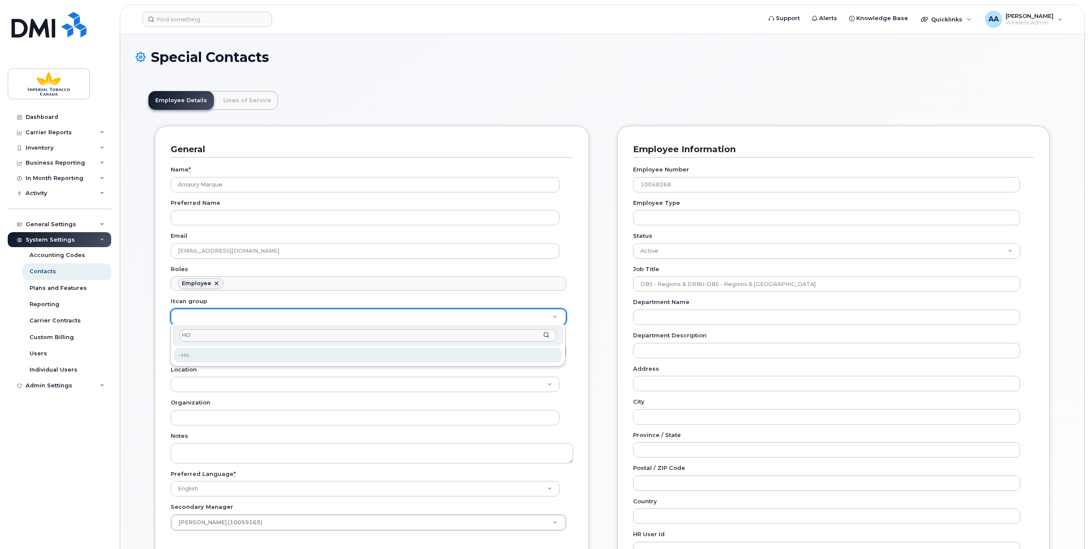
type input "HO"
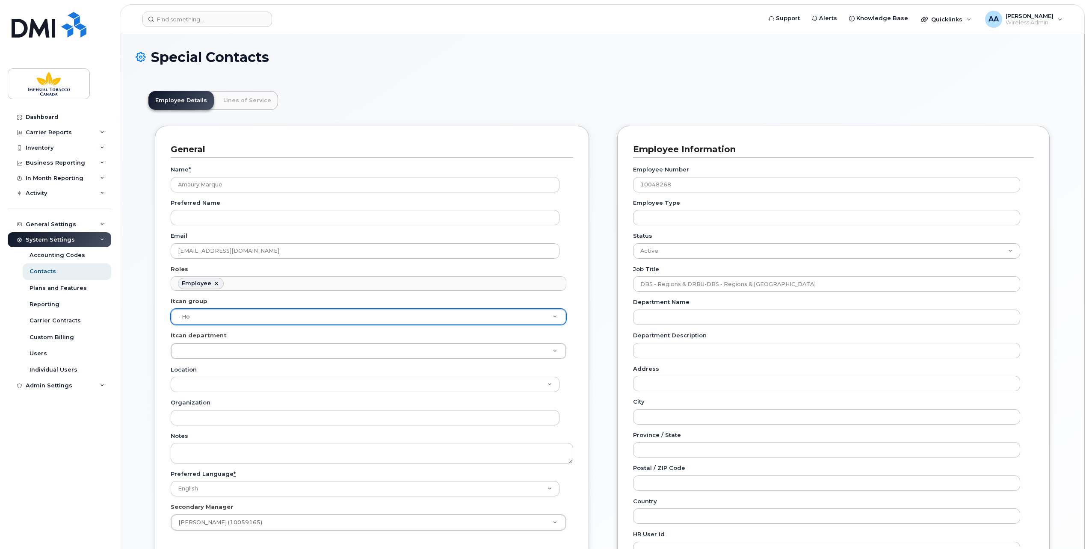
type input "1956390"
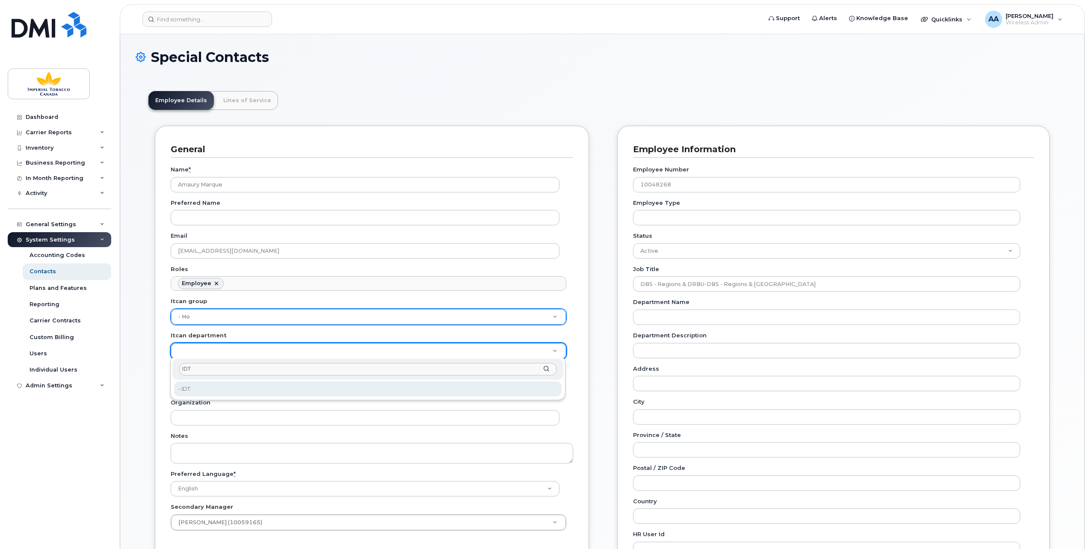
type input "IDT"
type input "1386627"
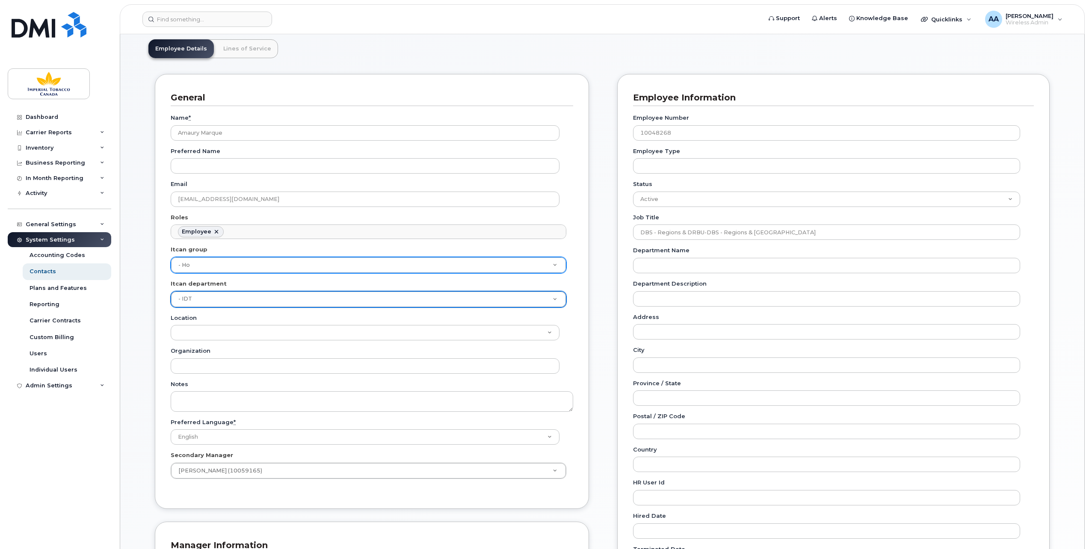
scroll to position [86, 0]
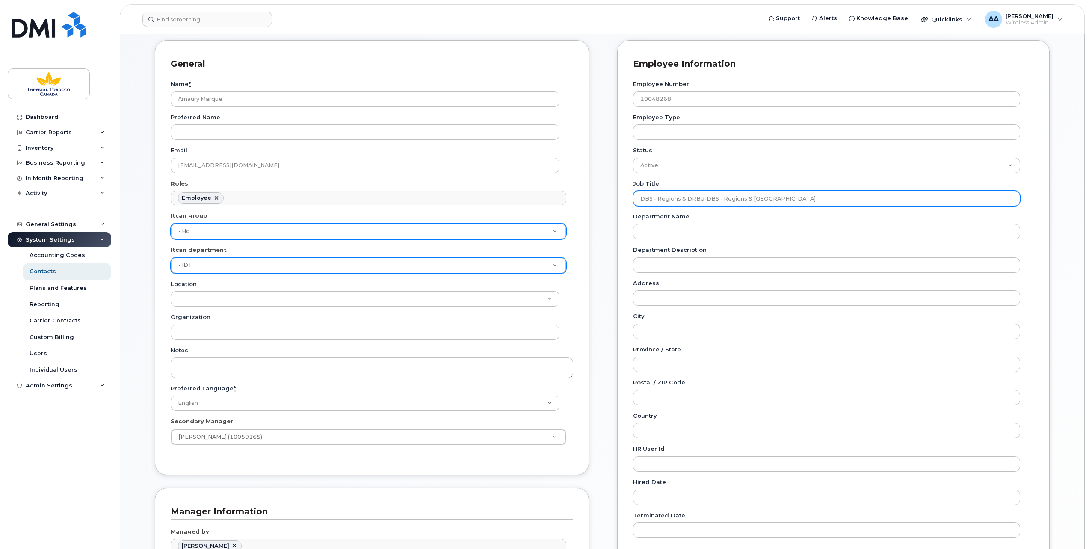
drag, startPoint x: 781, startPoint y: 198, endPoint x: 623, endPoint y: 193, distance: 158.3
click at [623, 193] on div "Employee Information Employee Number 10048268 Employee Type Status Active On-Le…" at bounding box center [833, 304] width 432 height 528
paste input "CACA2B0A05-NGP - Funct Mgmt VYP"
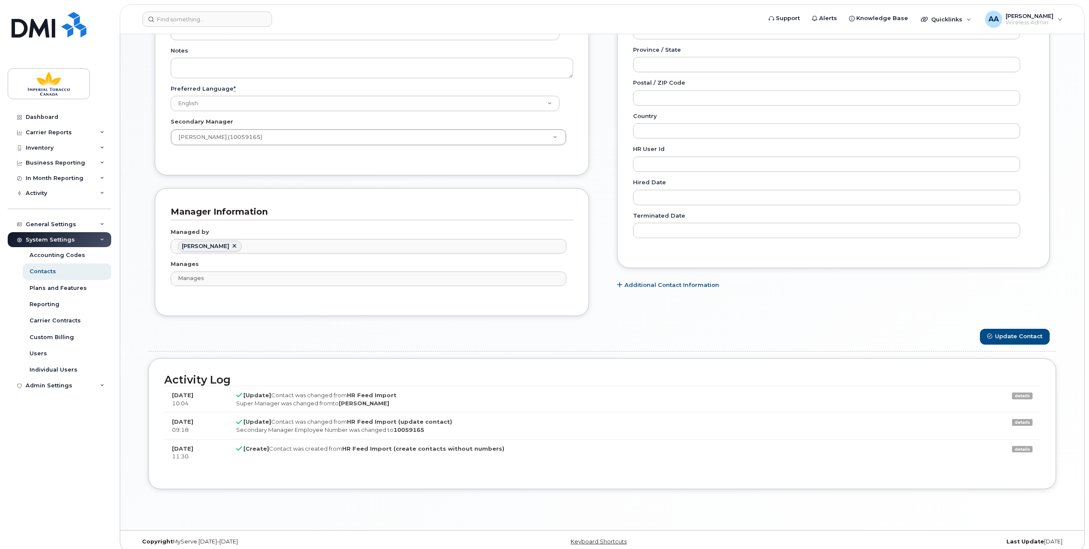
scroll to position [389, 0]
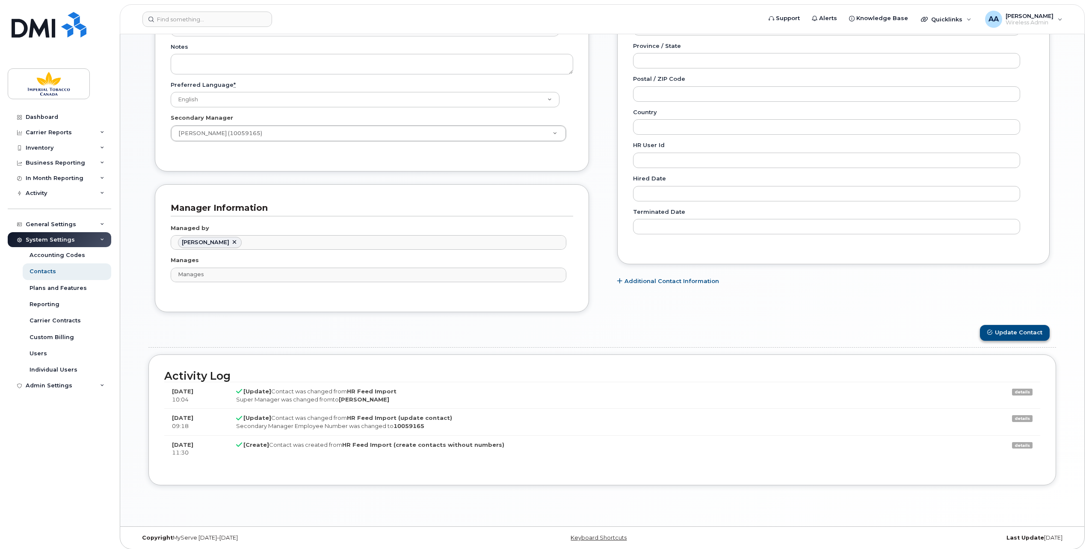
type input "CACA2B0A05-NGP - Funct Mgmt VYP"
click at [1014, 330] on button "Update Contact" at bounding box center [1015, 333] width 70 height 16
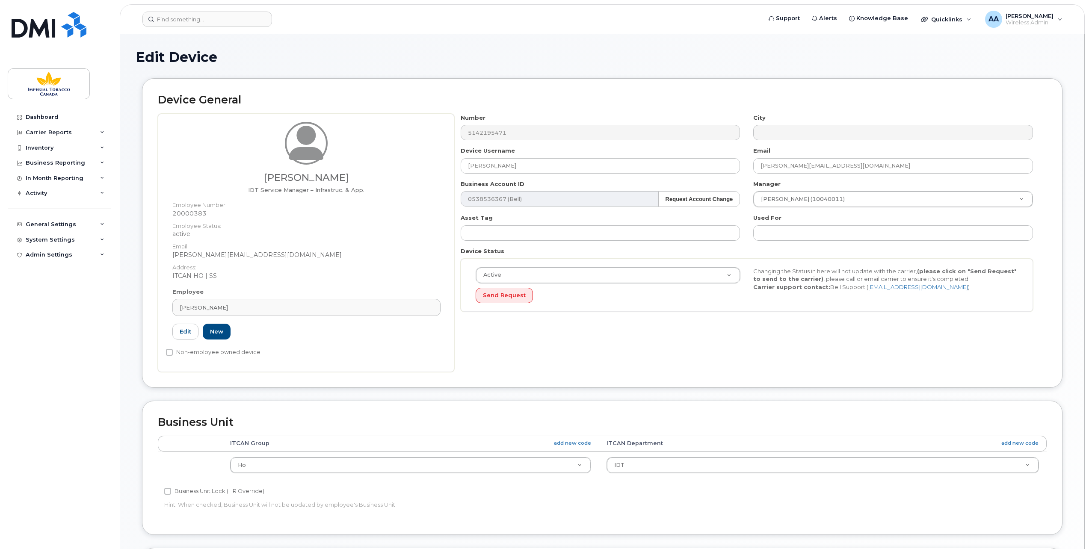
select select "1956390"
select select "1386627"
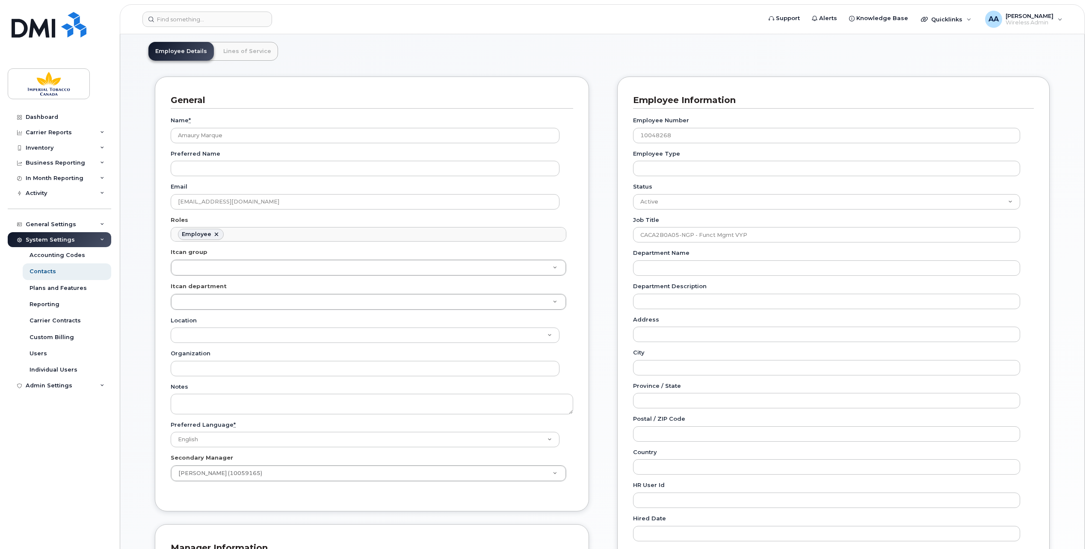
scroll to position [43, 0]
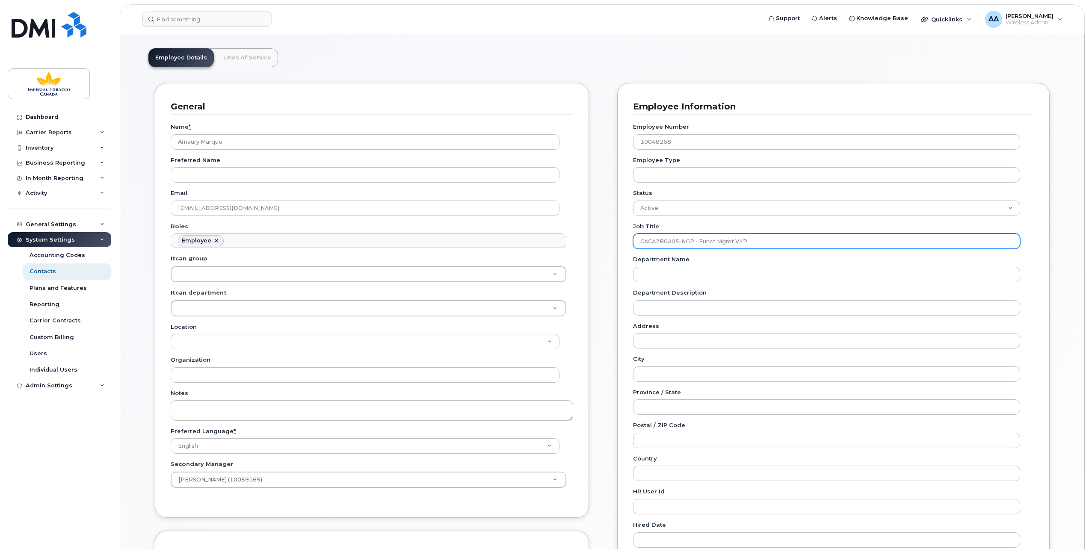
drag, startPoint x: 783, startPoint y: 245, endPoint x: 606, endPoint y: 242, distance: 177.5
click at [606, 242] on div "General Name * Amaury Marque Preferred Name Email amaury_marque@bat.com Roles E…" at bounding box center [601, 377] width 907 height 588
paste input "Marketing Business Analyst"
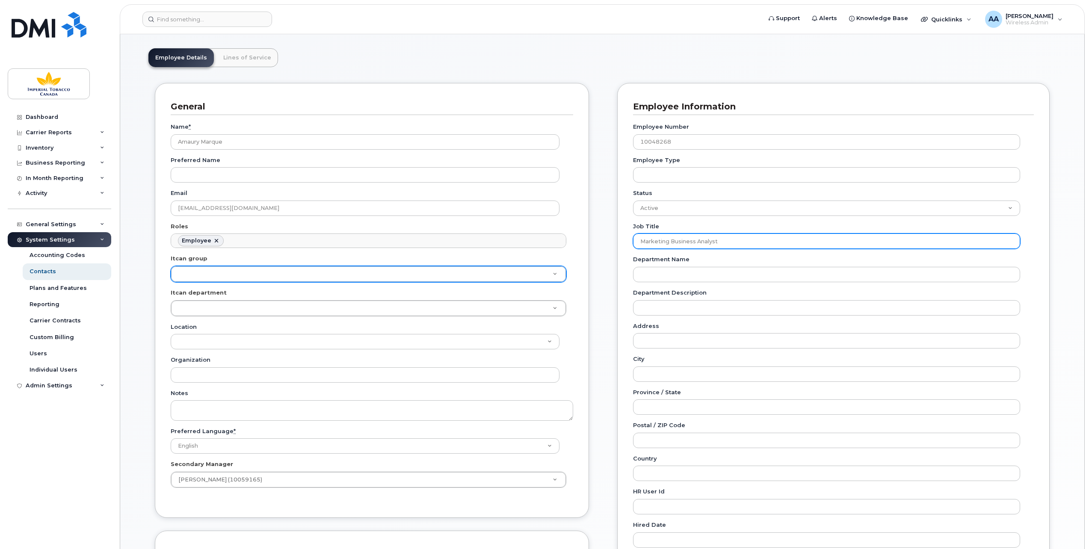
type input "Marketing Business Analyst"
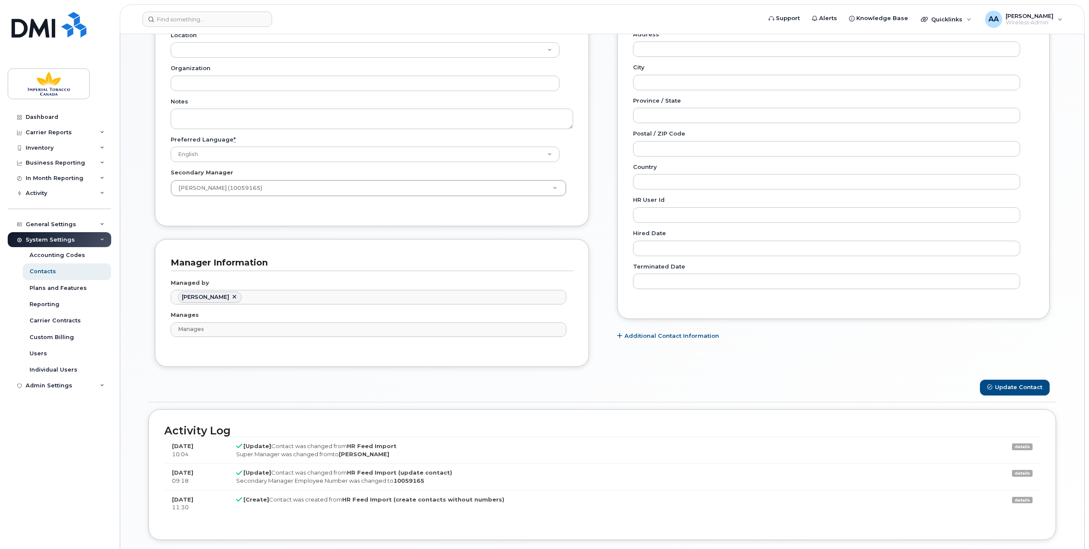
scroll to position [389, 0]
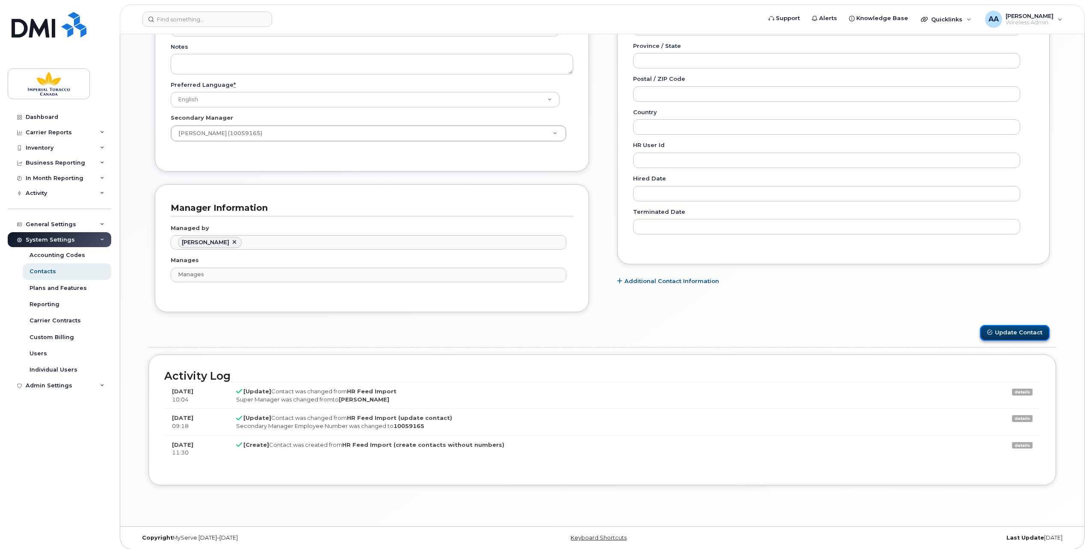
click at [1017, 325] on button "Update Contact" at bounding box center [1015, 333] width 70 height 16
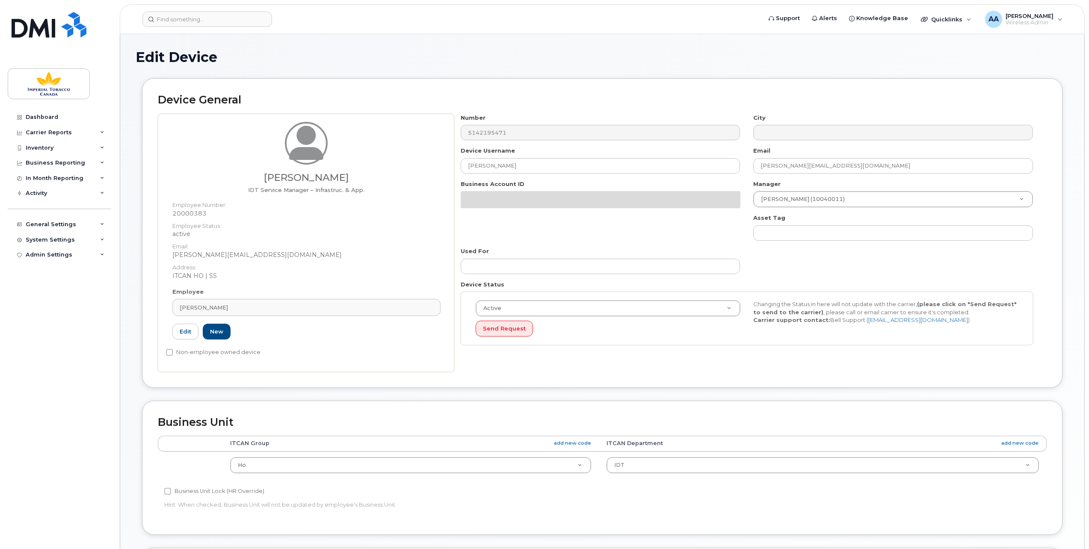
select select "1956390"
select select "1386627"
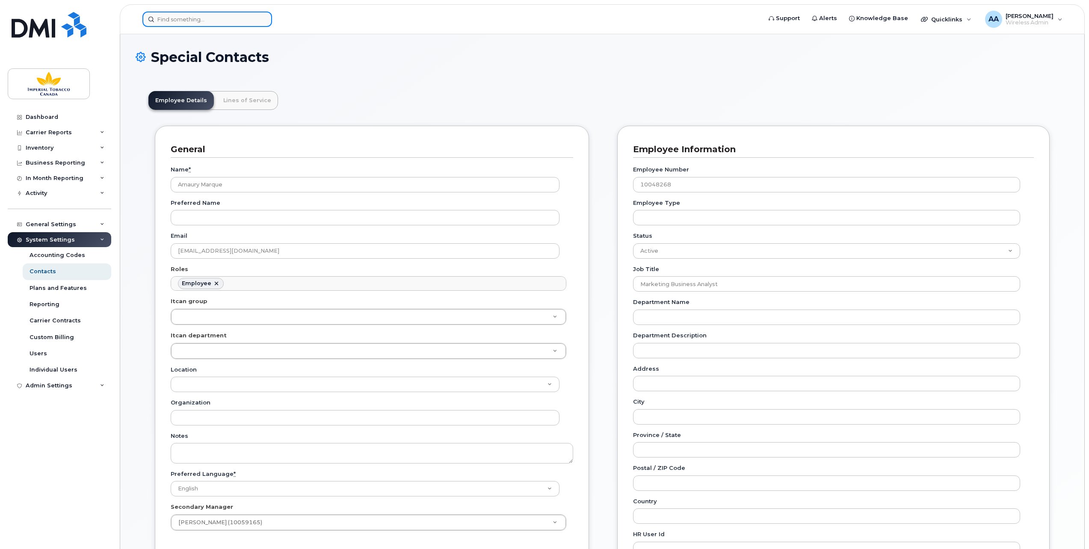
click at [188, 19] on input at bounding box center [207, 19] width 130 height 15
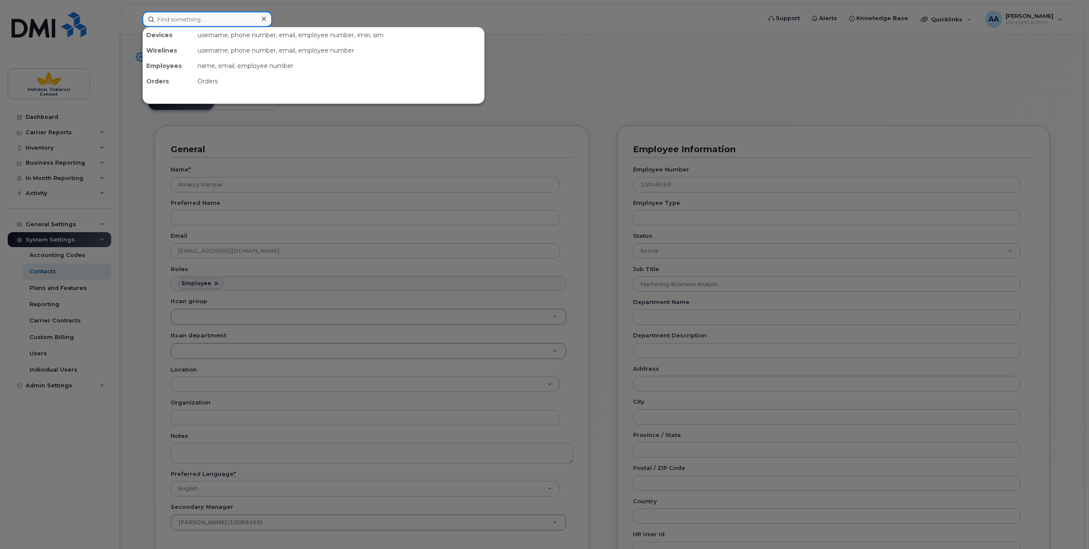
paste input "5145697628"
click at [213, 15] on input "5145697628" at bounding box center [207, 19] width 130 height 15
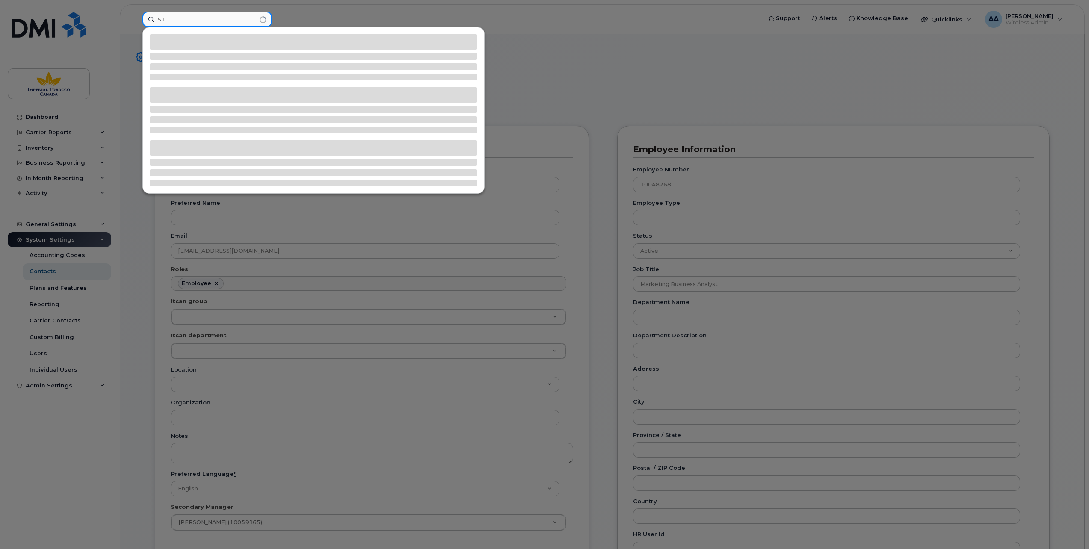
type input "5"
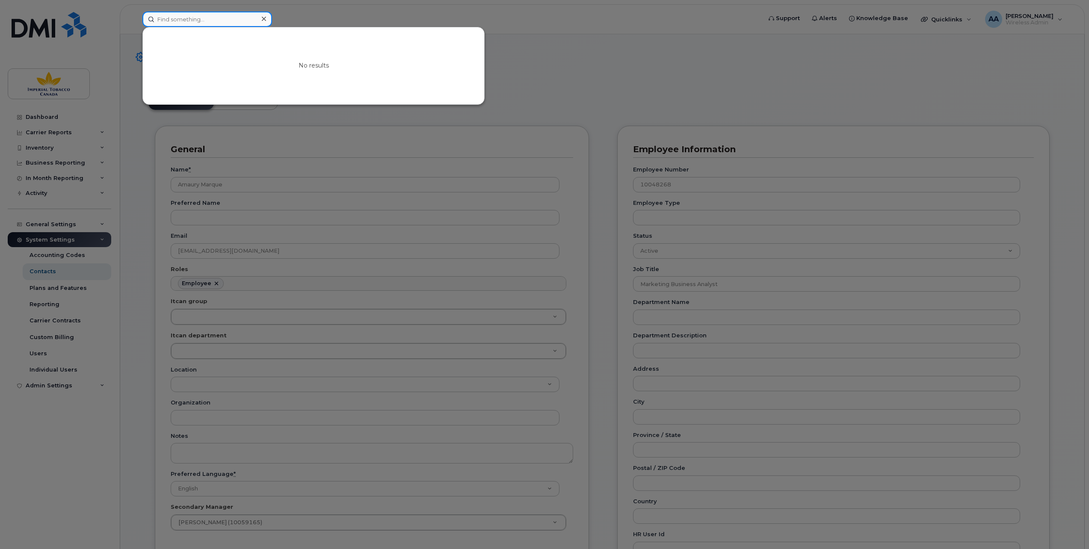
paste input "5142312344"
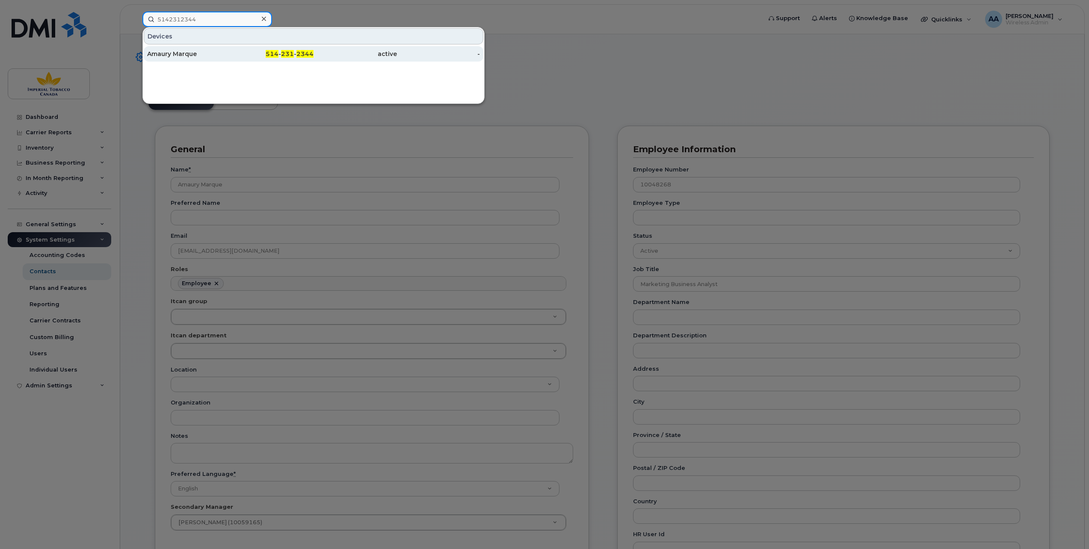
type input "5142312344"
click at [191, 54] on div "Amaury Marque" at bounding box center [188, 54] width 83 height 9
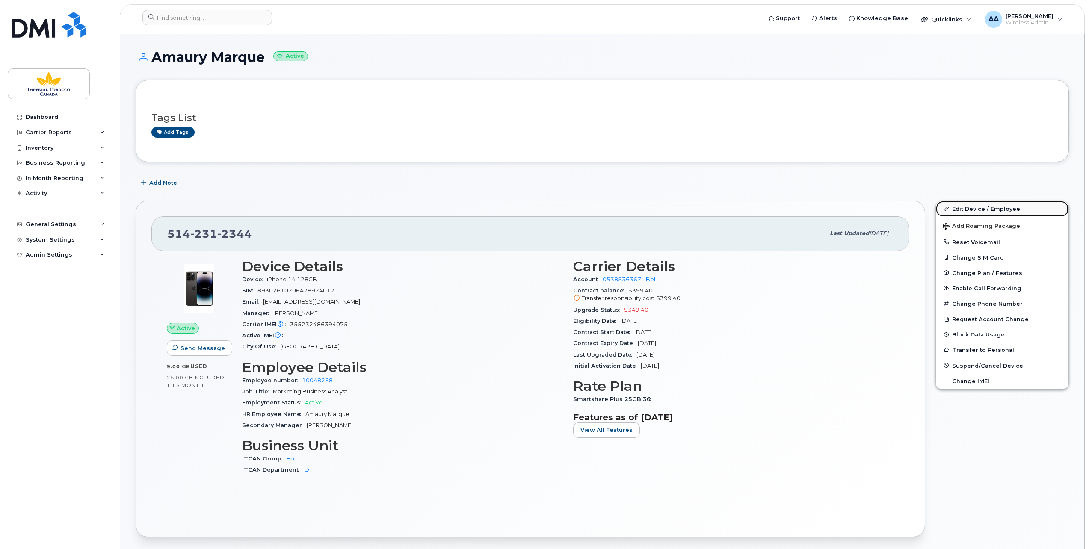
click at [962, 206] on link "Edit Device / Employee" at bounding box center [1002, 208] width 133 height 15
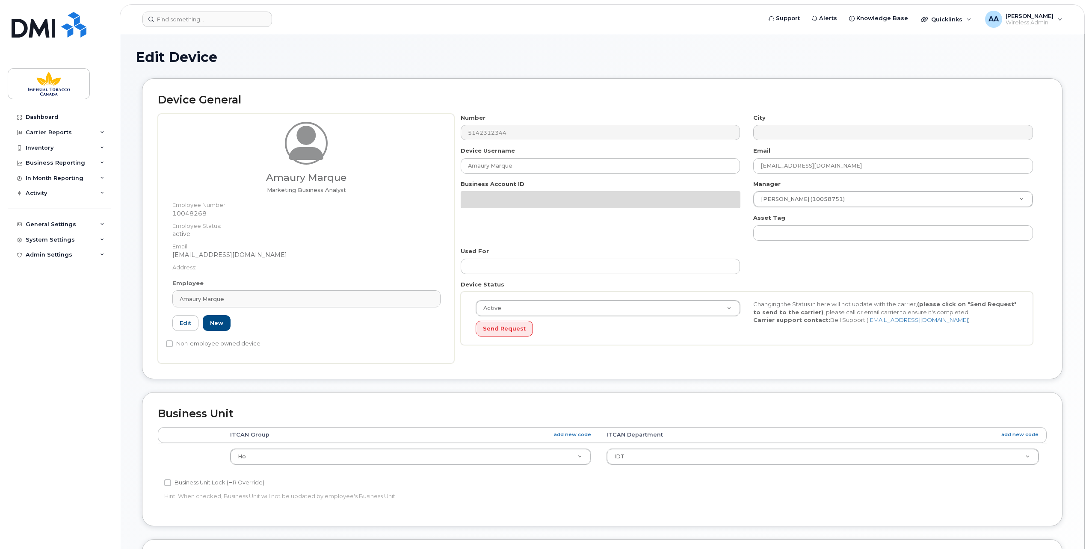
select select "1956390"
select select "1386627"
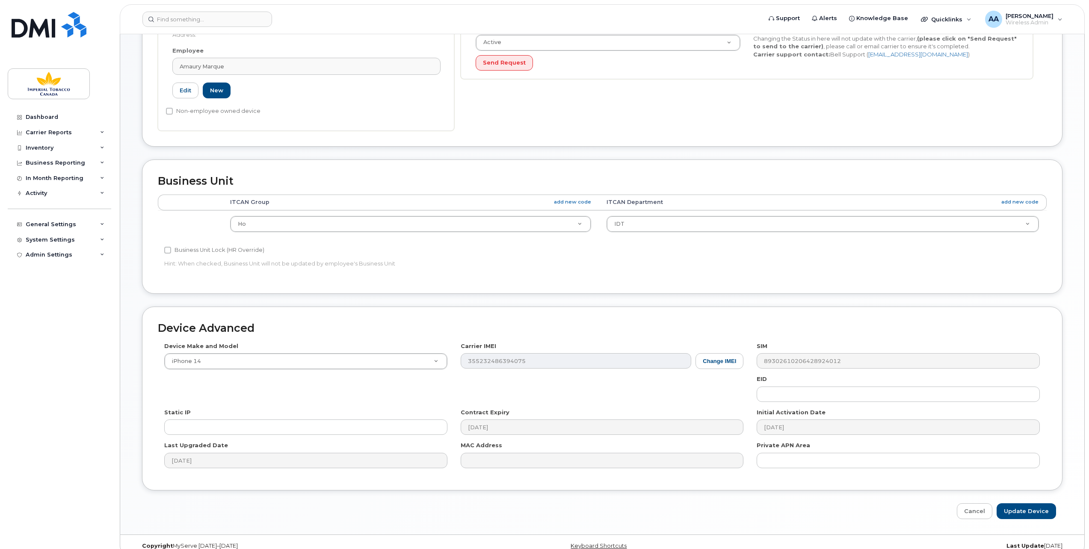
scroll to position [242, 0]
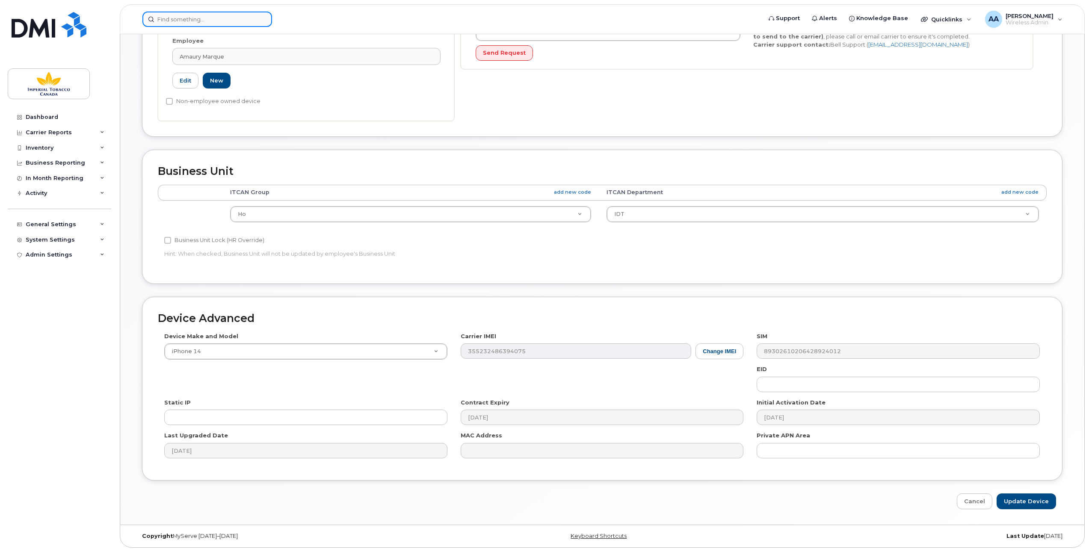
click at [182, 17] on input at bounding box center [207, 19] width 130 height 15
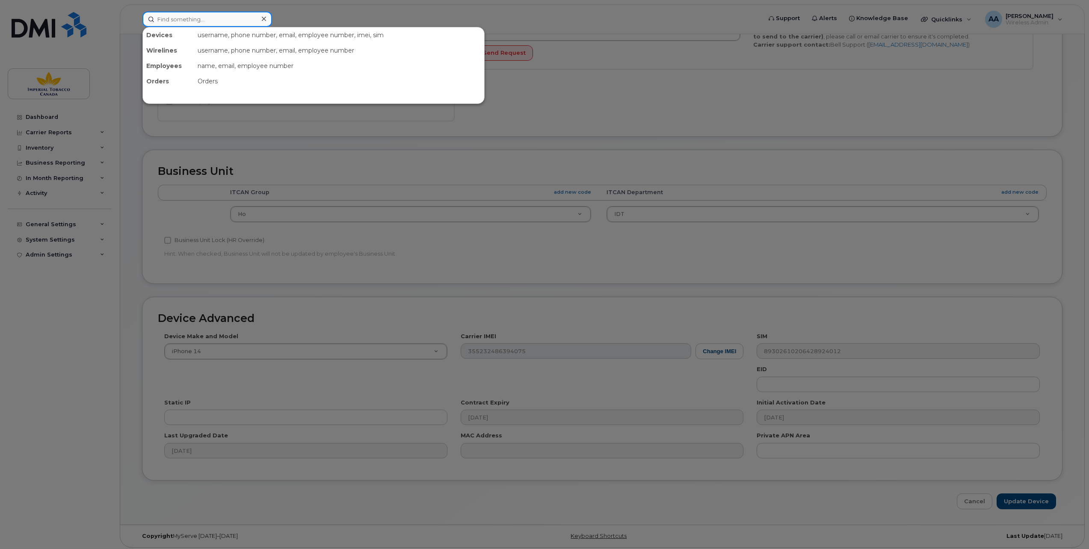
paste input "10081765"
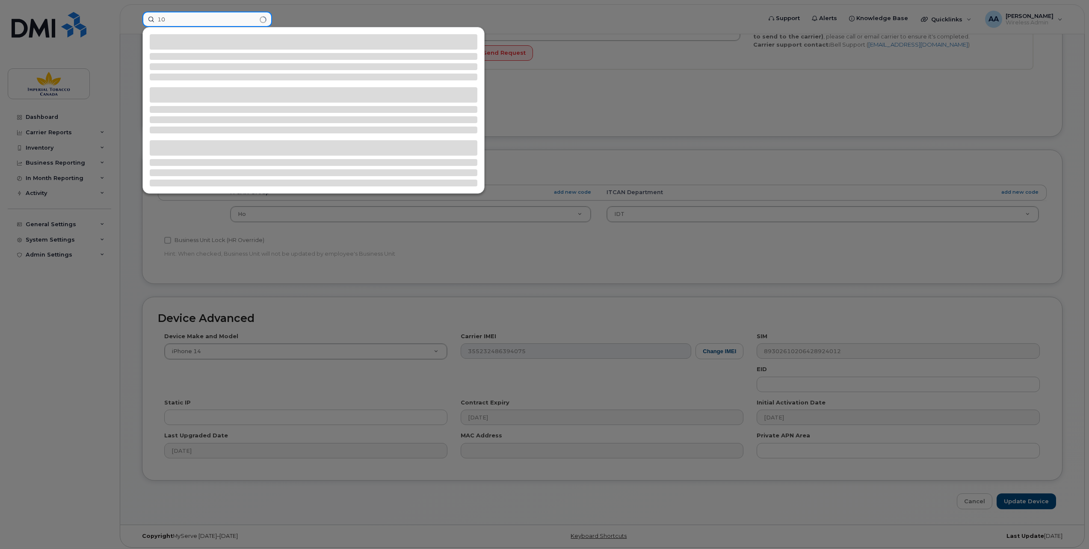
type input "1"
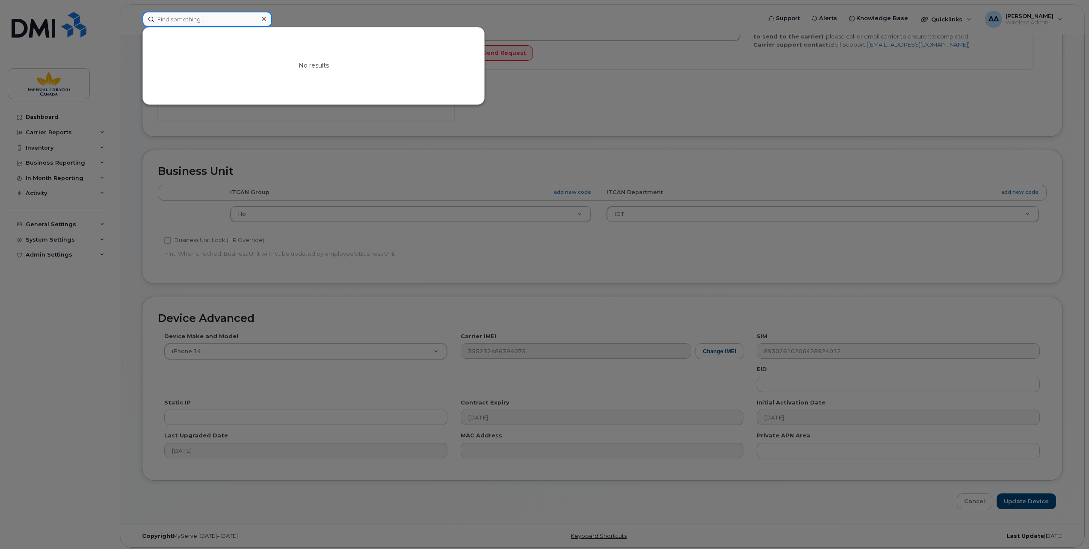
click at [175, 16] on input at bounding box center [207, 19] width 130 height 15
paste input "4383362752"
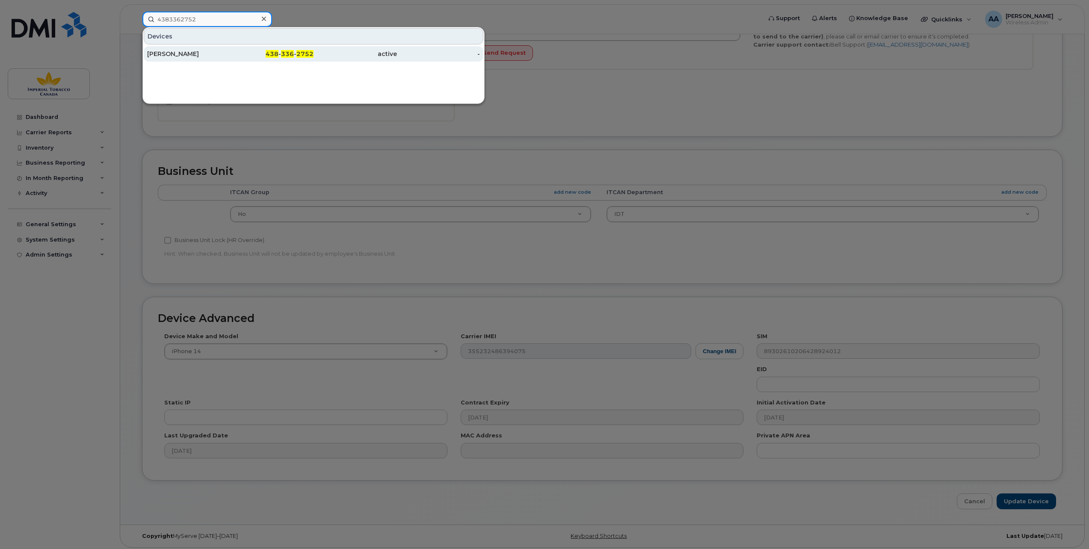
type input "4383362752"
click at [176, 54] on div "[PERSON_NAME]" at bounding box center [188, 54] width 83 height 9
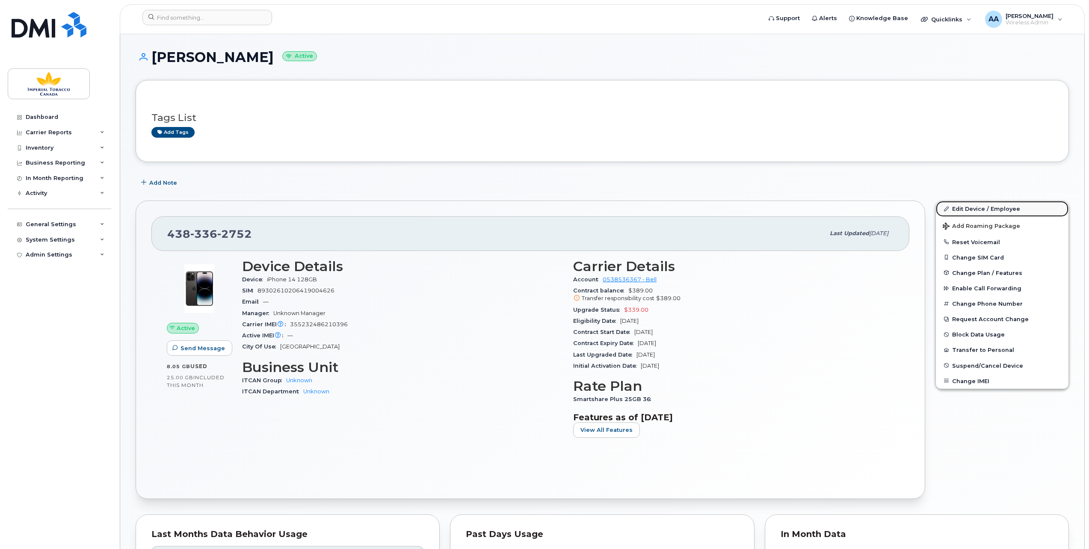
click at [969, 209] on link "Edit Device / Employee" at bounding box center [1002, 208] width 133 height 15
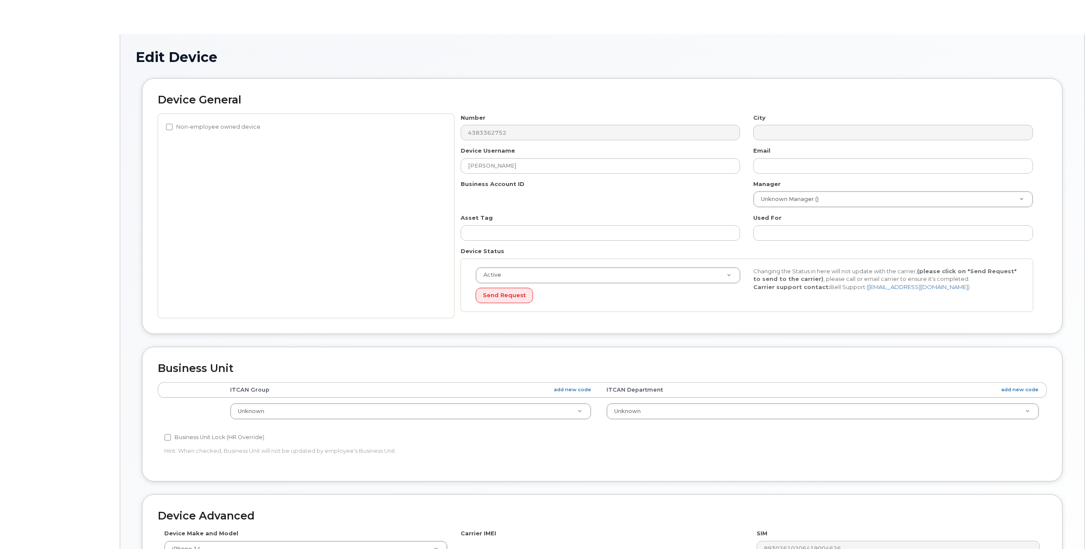
select select "1386428"
select select "1386429"
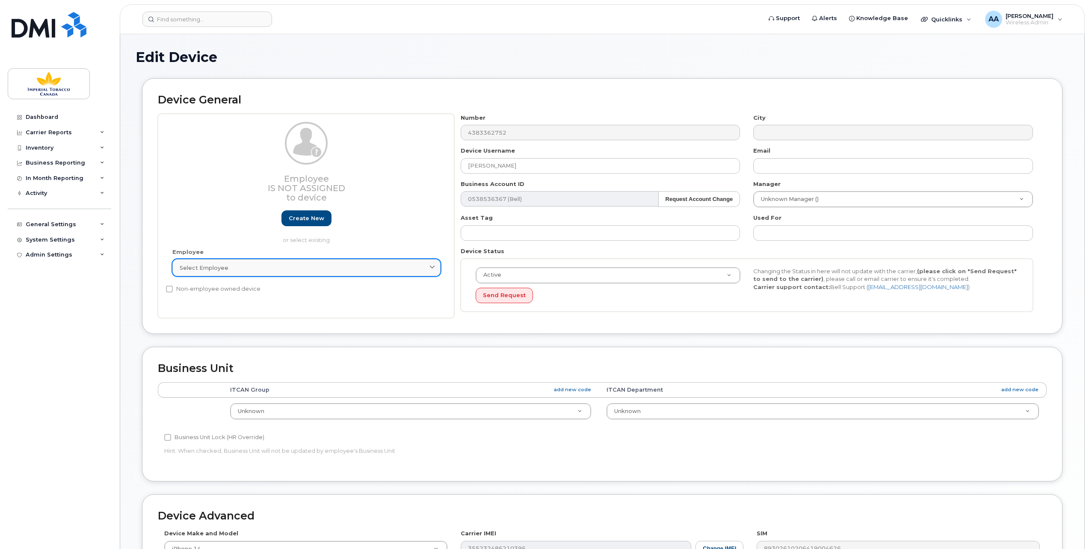
click at [199, 266] on span "Select employee" at bounding box center [204, 268] width 49 height 8
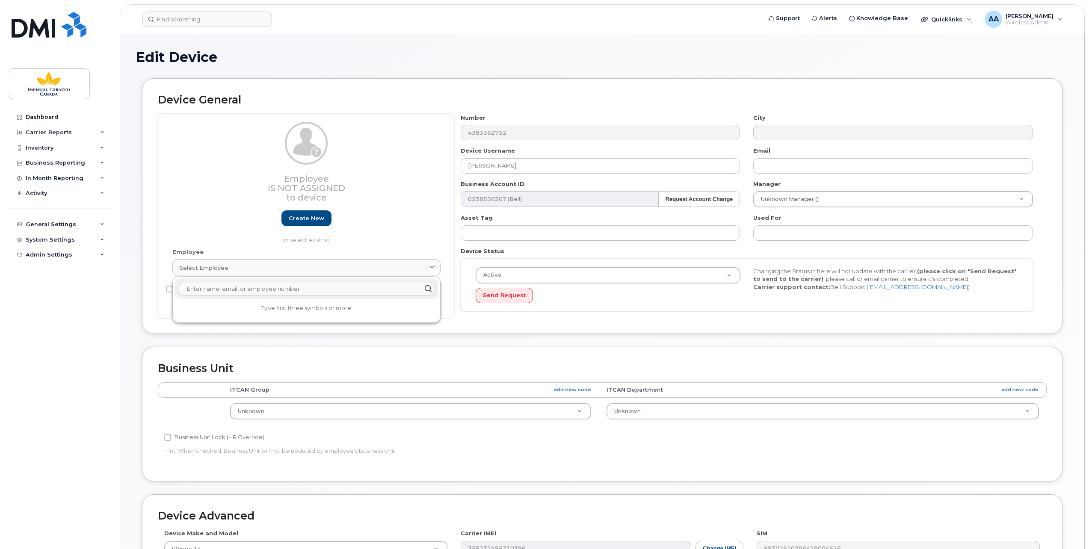
click at [198, 288] on input "text" at bounding box center [306, 289] width 257 height 14
paste input "4383362752"
type input "4"
click at [349, 248] on div "Employee Select employee Type first three symbols or more" at bounding box center [306, 266] width 281 height 36
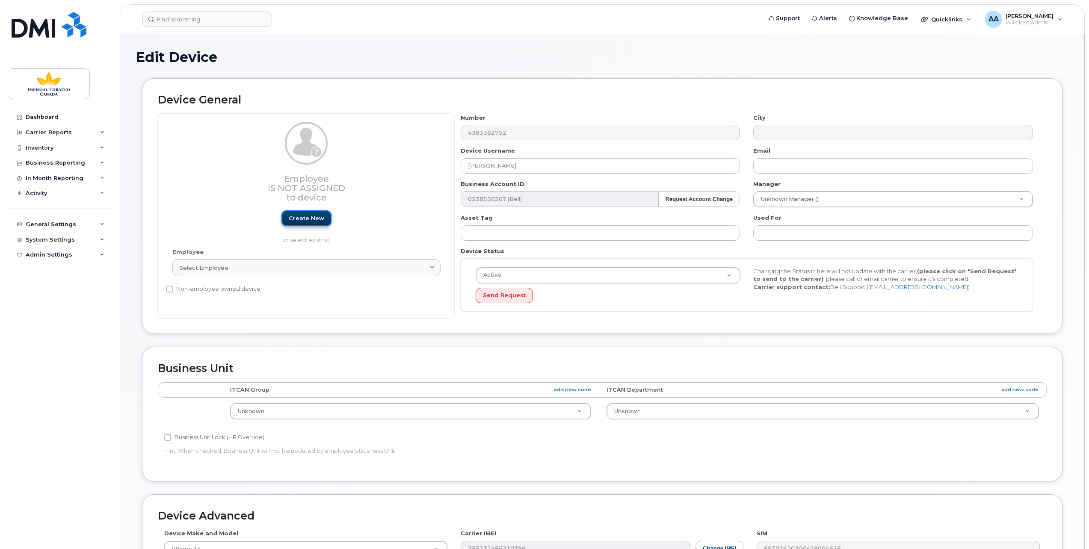
click at [298, 217] on link "Create new" at bounding box center [306, 218] width 50 height 16
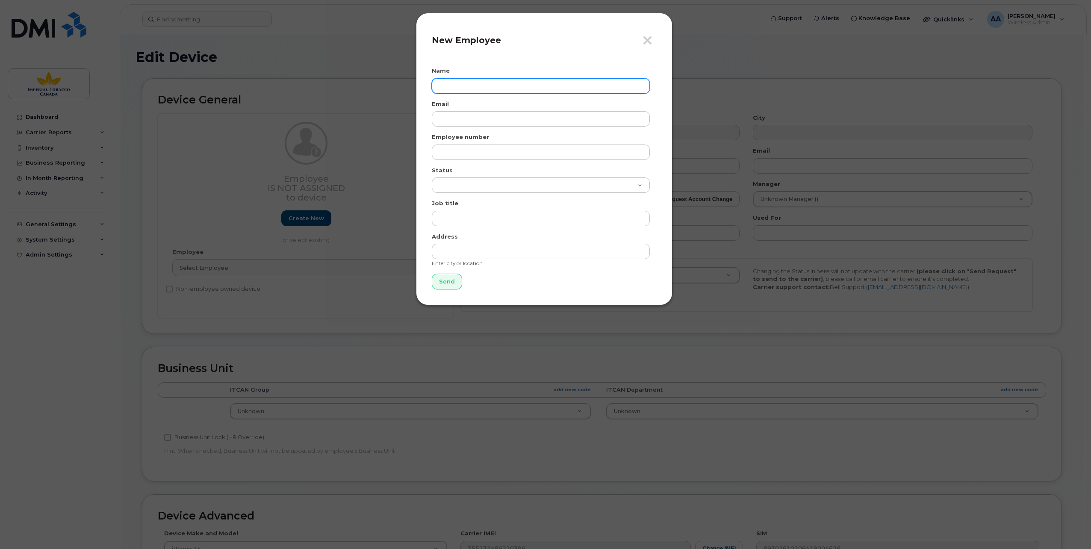
click at [441, 86] on input "text" at bounding box center [541, 85] width 218 height 15
click at [450, 82] on input "text" at bounding box center [541, 85] width 218 height 15
paste input "Niloofar Khastavan"
type input "Niloofar Khastavan"
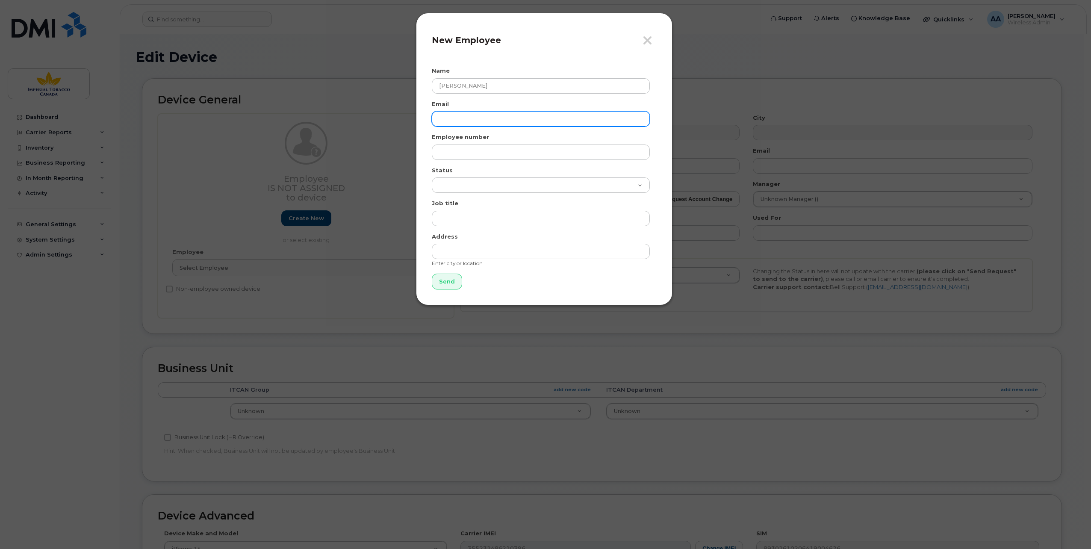
click at [482, 116] on input "email" at bounding box center [541, 118] width 218 height 15
click at [440, 115] on input "email" at bounding box center [541, 118] width 218 height 15
click at [442, 116] on input "email" at bounding box center [541, 118] width 218 height 15
click at [441, 119] on input "email" at bounding box center [541, 118] width 218 height 15
paste input "niloofar_khastavan@bat.com"
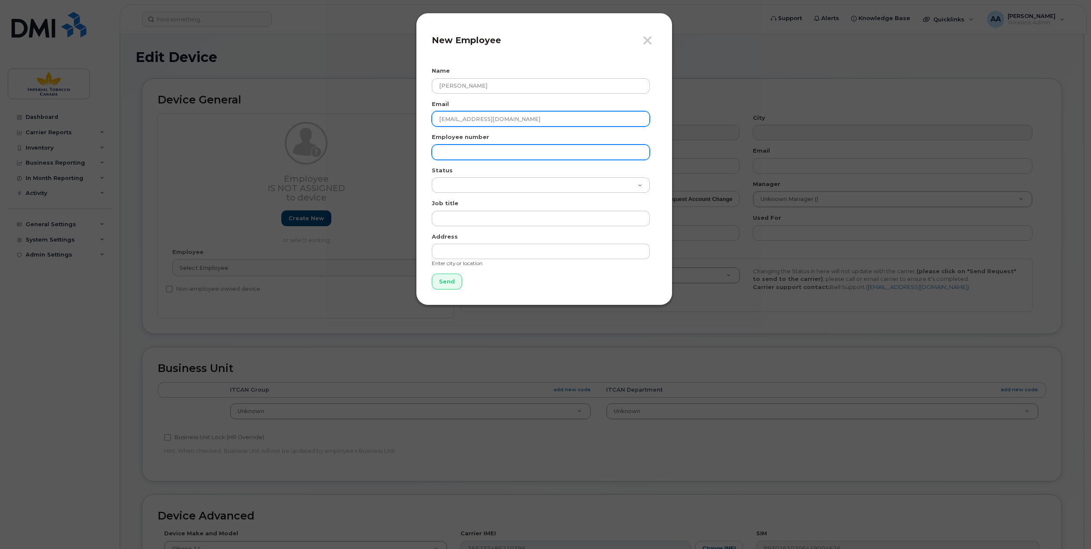
type input "niloofar_khastavan@bat.com"
click at [455, 151] on input "text" at bounding box center [541, 152] width 218 height 15
click at [481, 153] on input "text" at bounding box center [541, 152] width 218 height 15
paste input "10081765"
type input "10081765"
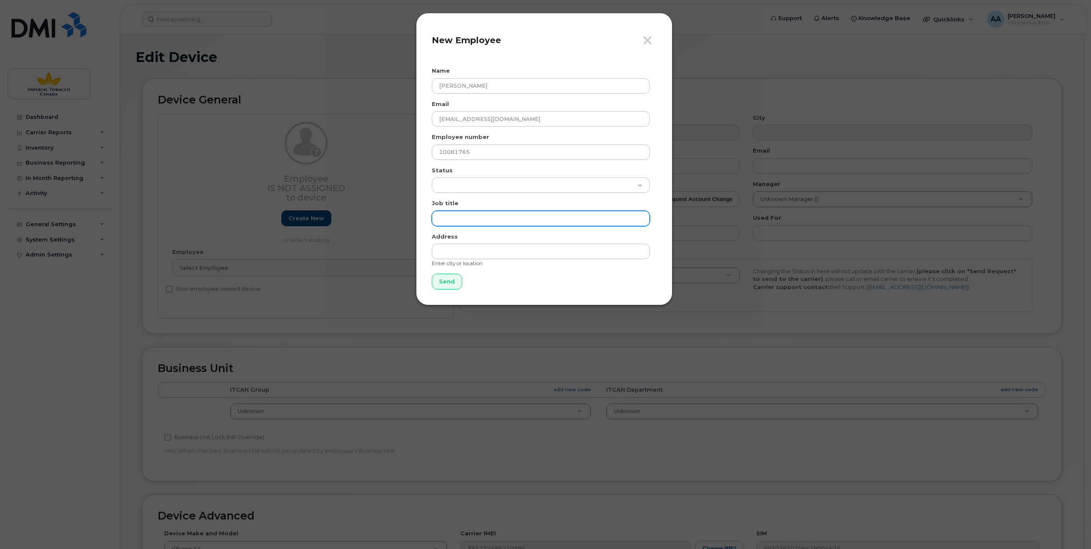
click at [457, 212] on input "text" at bounding box center [541, 218] width 218 height 15
paste input "IDT Tech Change Mgmt Executive"
type input "IDT Tech Change Mgmt Executive"
click at [446, 283] on input "Send" at bounding box center [447, 282] width 30 height 16
type input "Send"
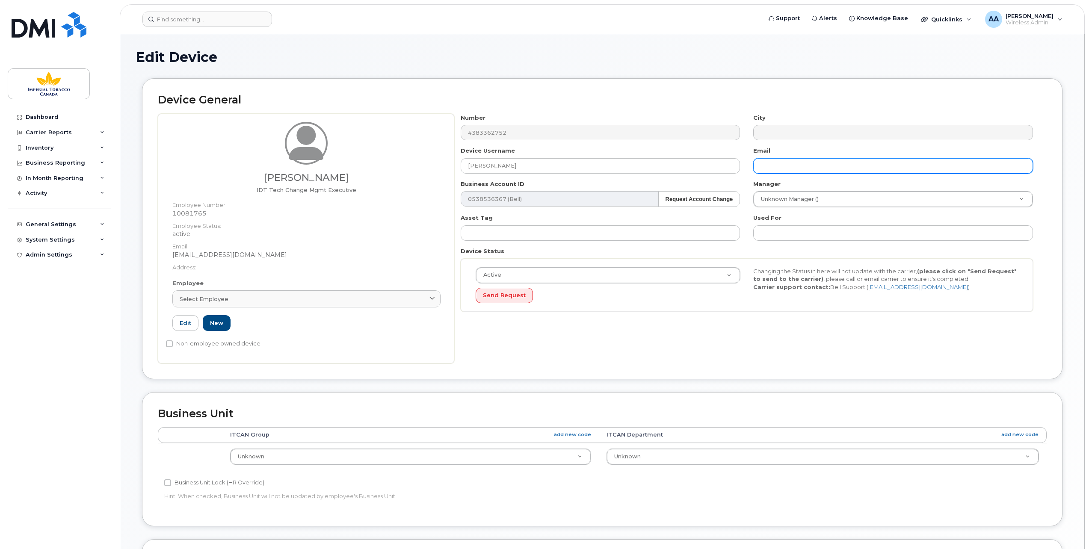
click at [778, 167] on input "text" at bounding box center [893, 165] width 280 height 15
click at [784, 165] on input "text" at bounding box center [893, 165] width 280 height 15
paste input "niloofar_khastavan@bat.com"
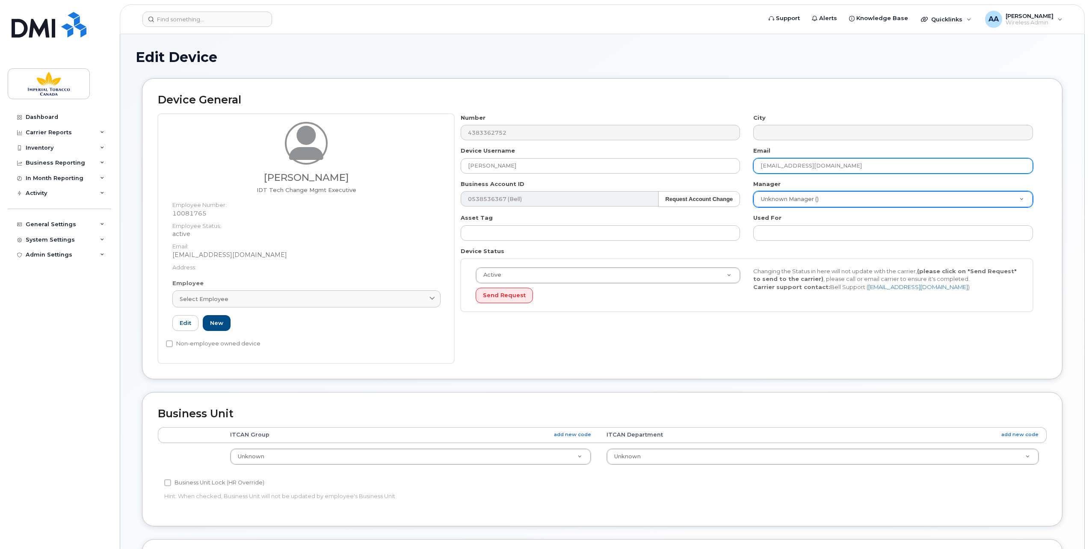
type input "niloofar_khastavan@bat.com"
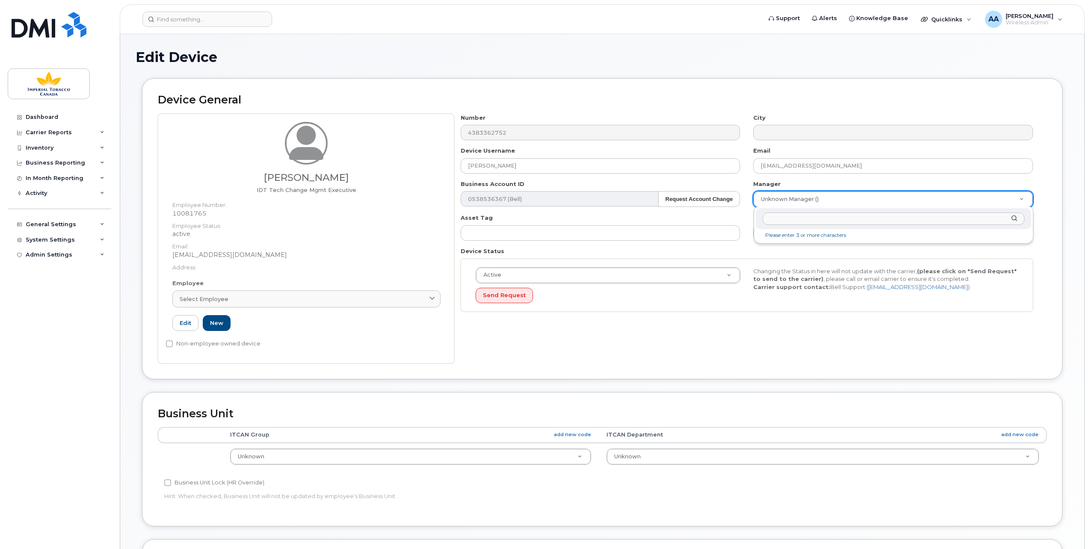
click at [829, 217] on input "text" at bounding box center [893, 219] width 262 height 12
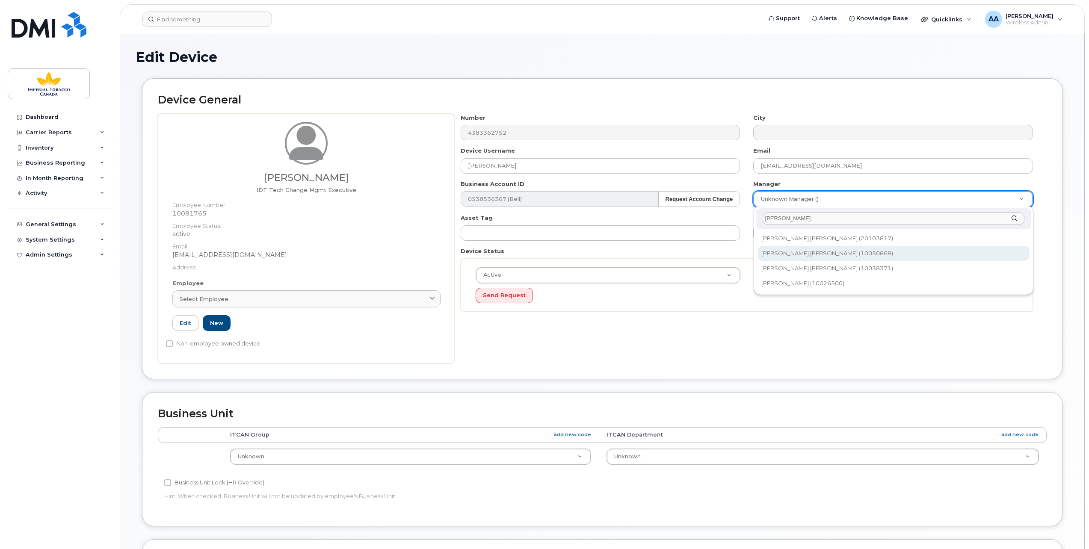
type input "Jose"
type input "2421441"
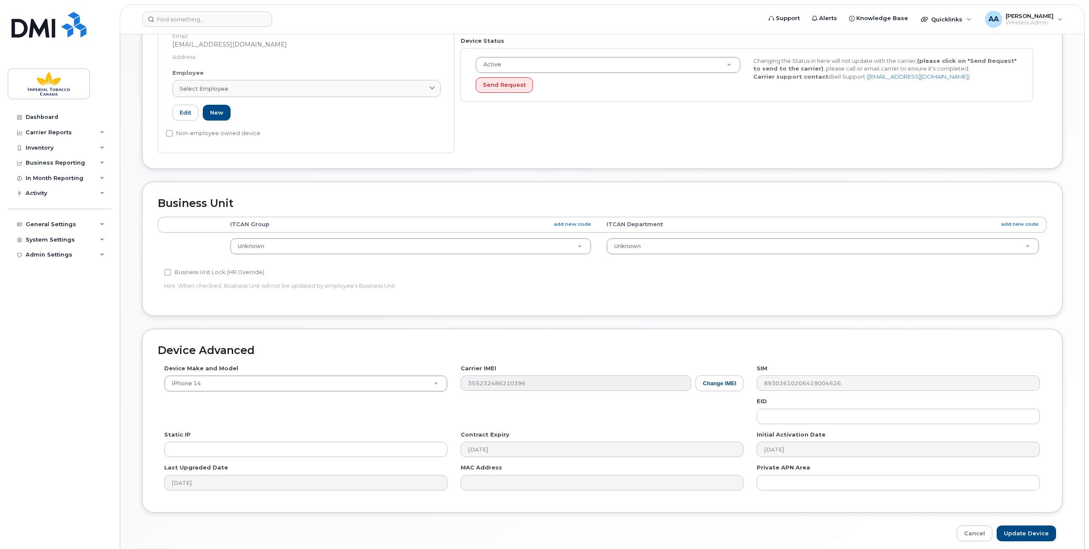
scroll to position [214, 0]
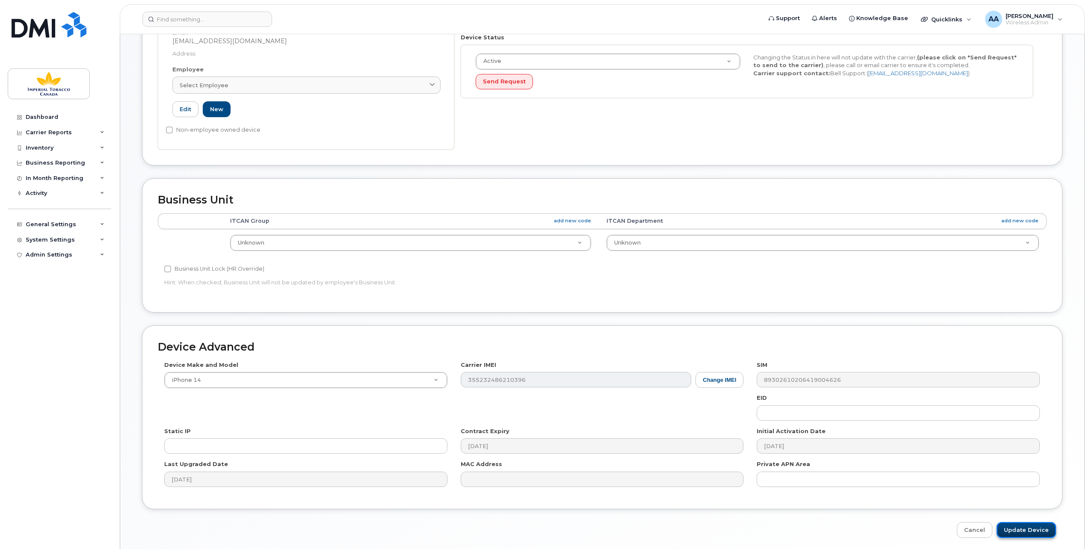
click at [1037, 529] on input "Update Device" at bounding box center [1025, 530] width 59 height 16
type input "Saving..."
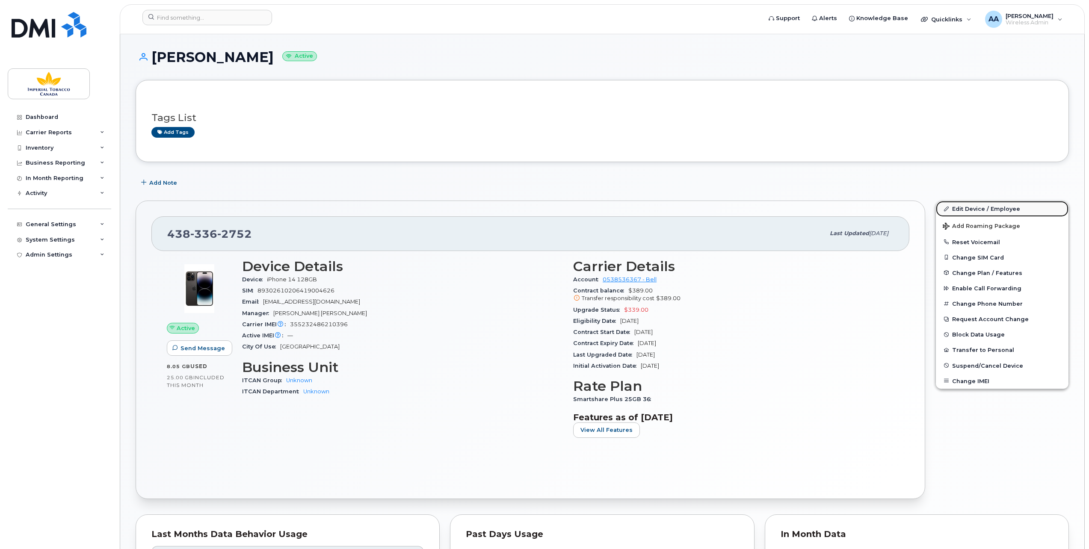
click at [968, 206] on link "Edit Device / Employee" at bounding box center [1002, 208] width 133 height 15
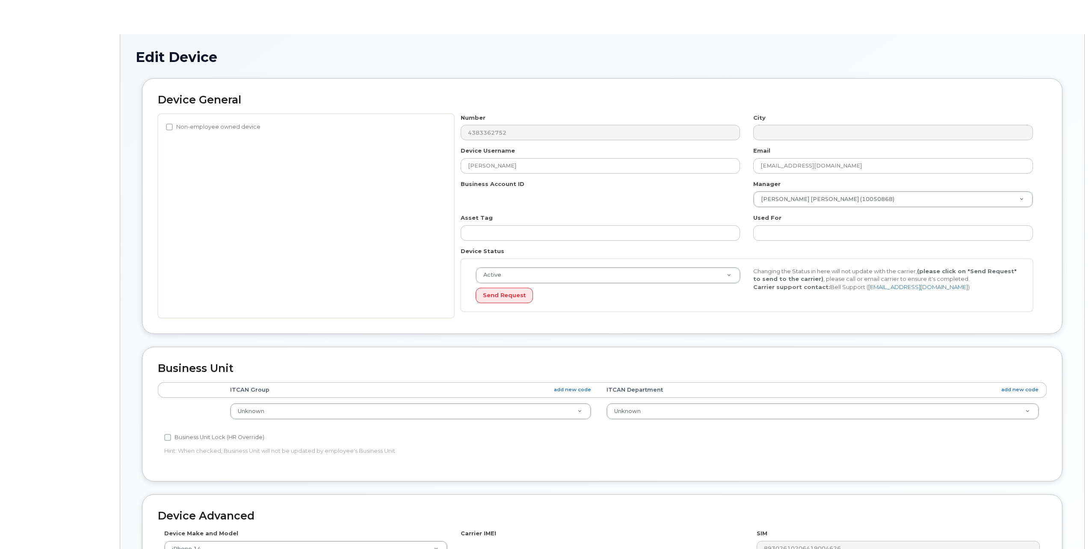
select select "1386428"
select select "1386429"
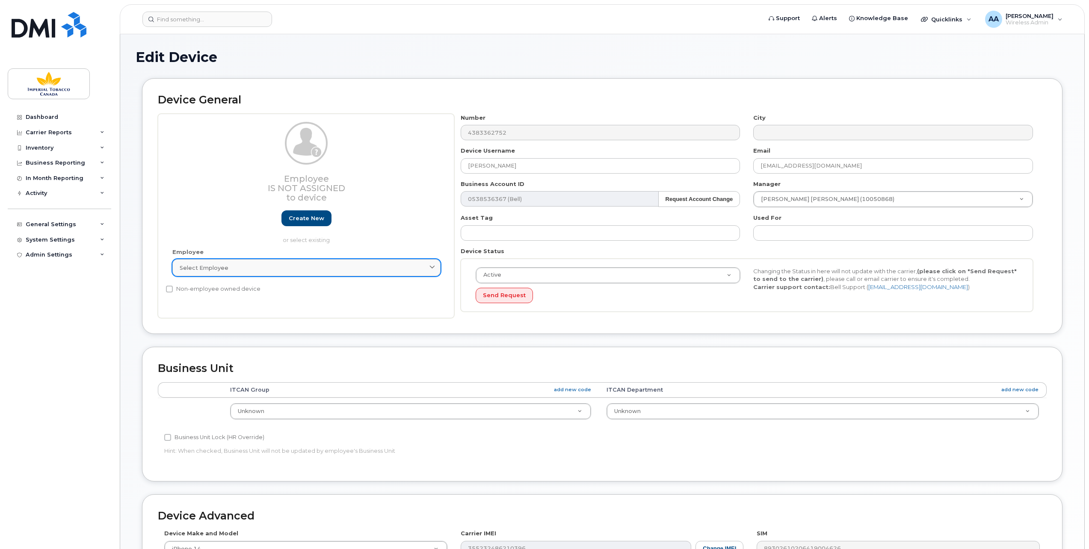
click at [436, 264] on span at bounding box center [432, 268] width 8 height 8
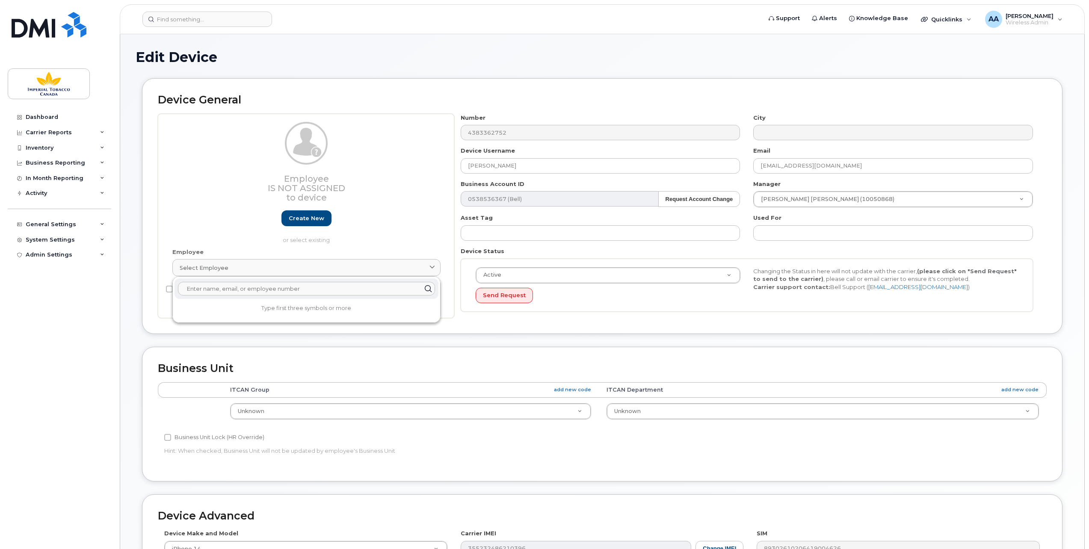
click at [286, 290] on input "text" at bounding box center [306, 289] width 257 height 14
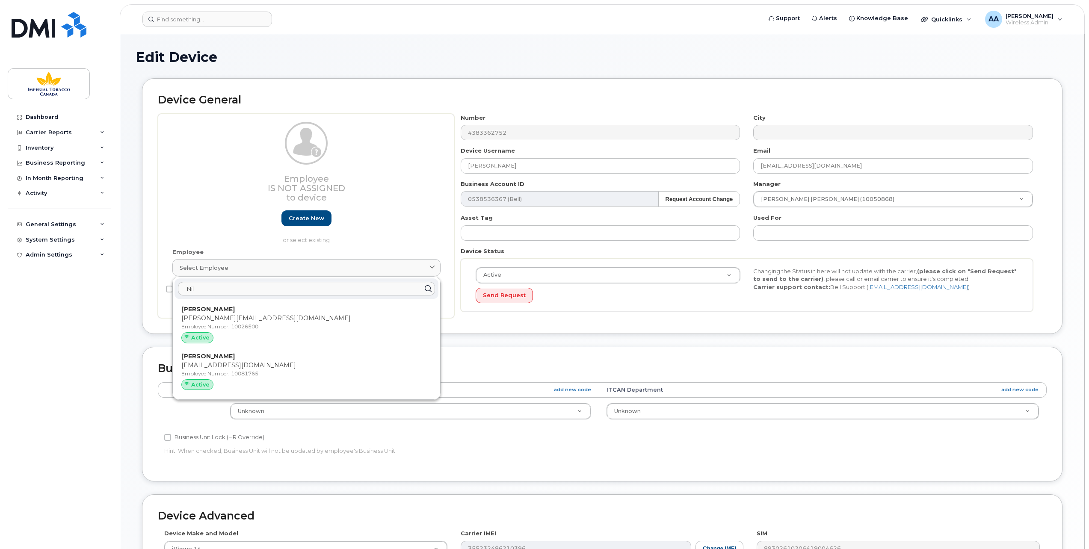
type input "Nil"
click at [233, 372] on p "Employee Number: 10081765" at bounding box center [306, 374] width 250 height 8
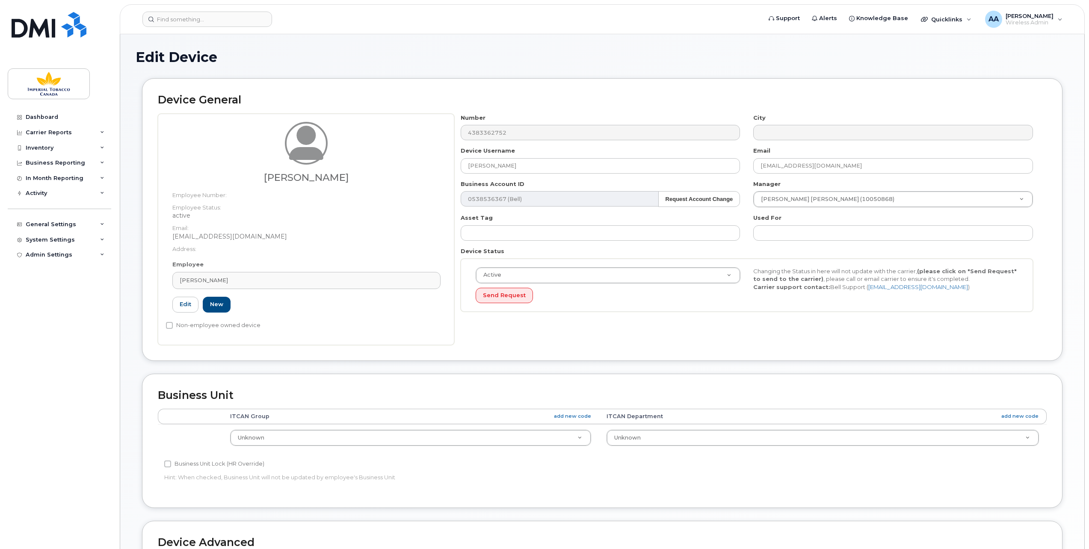
type input "[PERSON_NAME]"
type input "10081765"
click at [263, 281] on div "[PERSON_NAME]" at bounding box center [307, 280] width 254 height 8
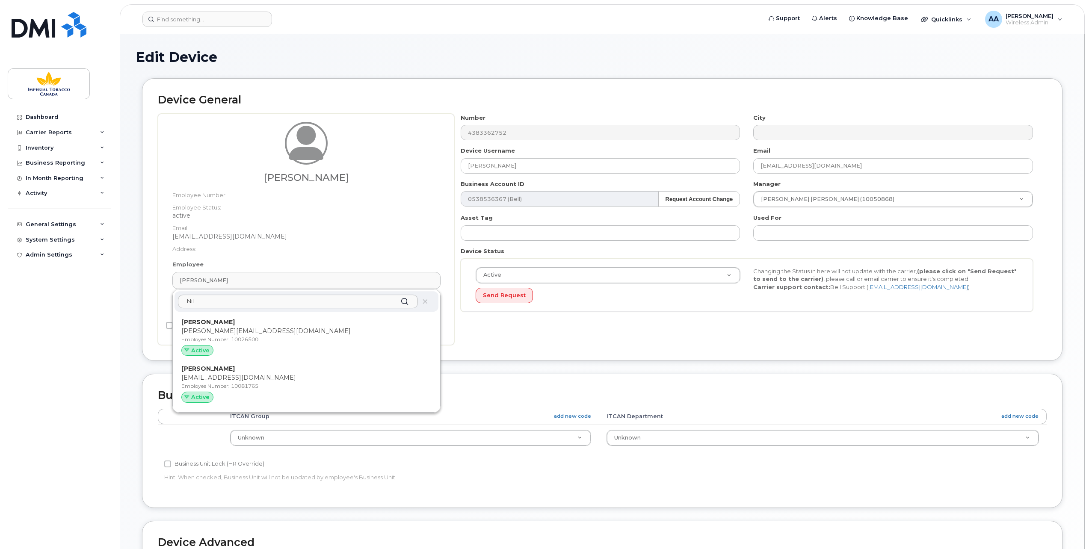
click at [223, 296] on input "Nil" at bounding box center [298, 302] width 240 height 14
click at [308, 298] on input "Nil" at bounding box center [298, 302] width 240 height 14
click at [423, 301] on icon at bounding box center [425, 302] width 6 height 6
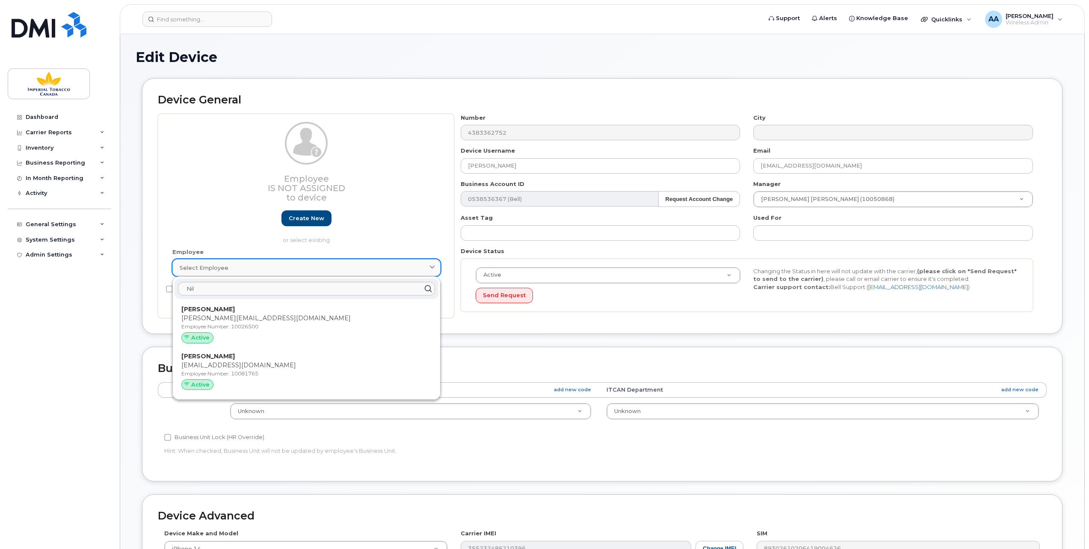
click at [431, 268] on icon at bounding box center [432, 268] width 6 height 6
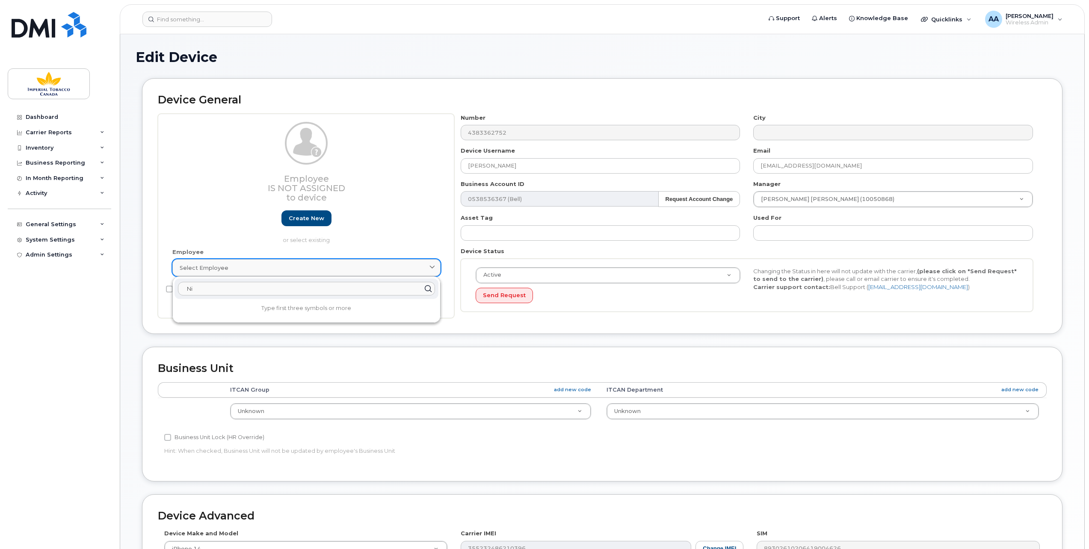
type input "N"
click at [185, 289] on input "text" at bounding box center [306, 289] width 257 height 14
paste input "10081765"
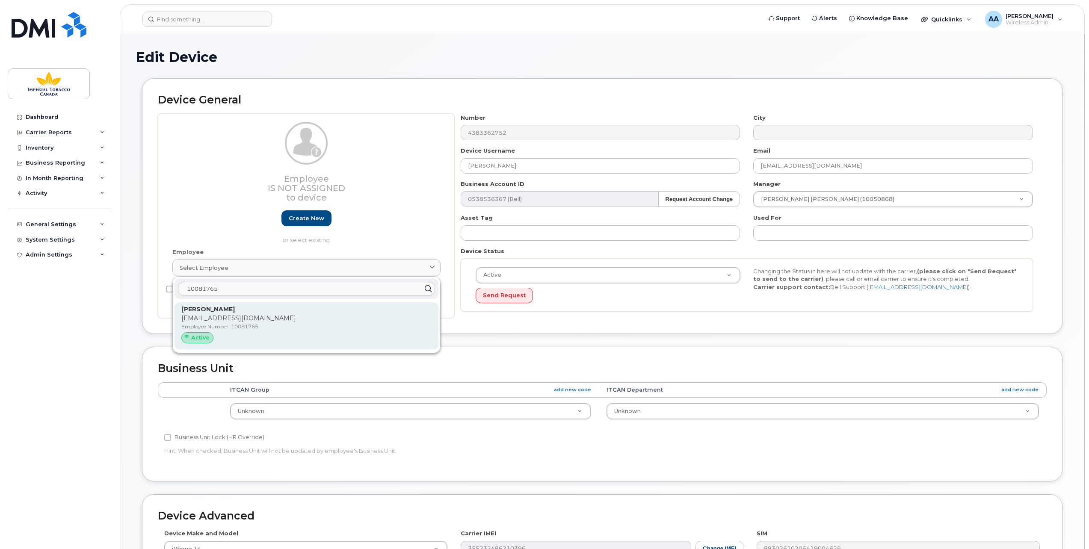
type input "10081765"
click at [192, 338] on span "Active" at bounding box center [200, 338] width 18 height 8
click at [204, 319] on p "niloofar_khastavan@bat.com" at bounding box center [306, 318] width 250 height 9
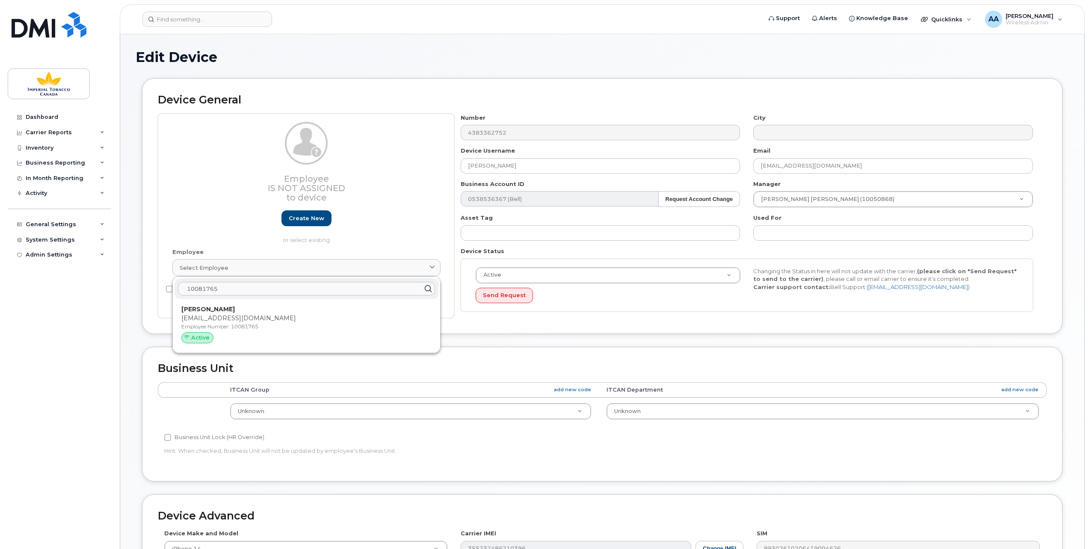
type input "10081765"
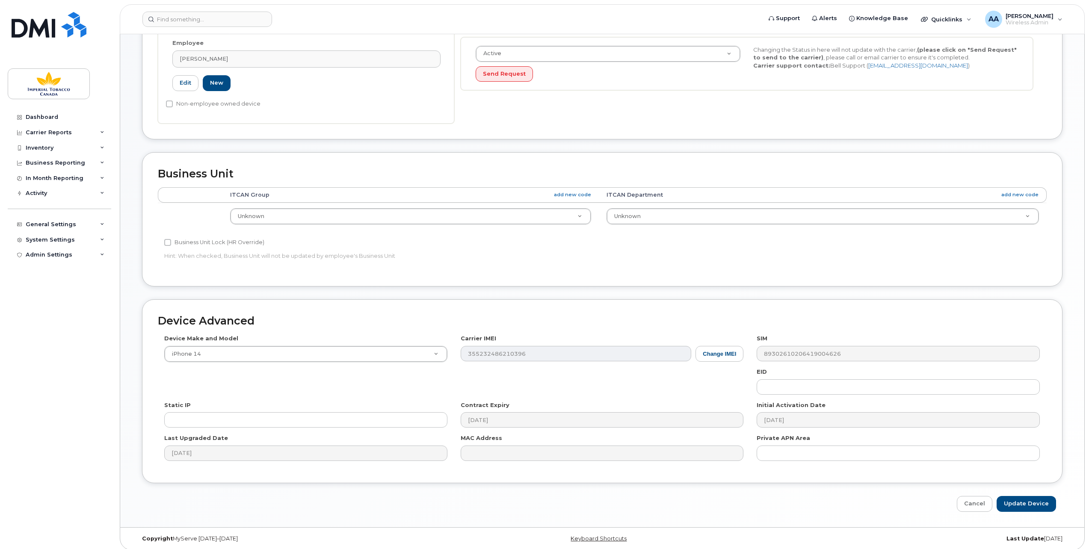
scroll to position [224, 0]
click at [1031, 493] on input "Update Device" at bounding box center [1025, 501] width 59 height 16
type input "Saving..."
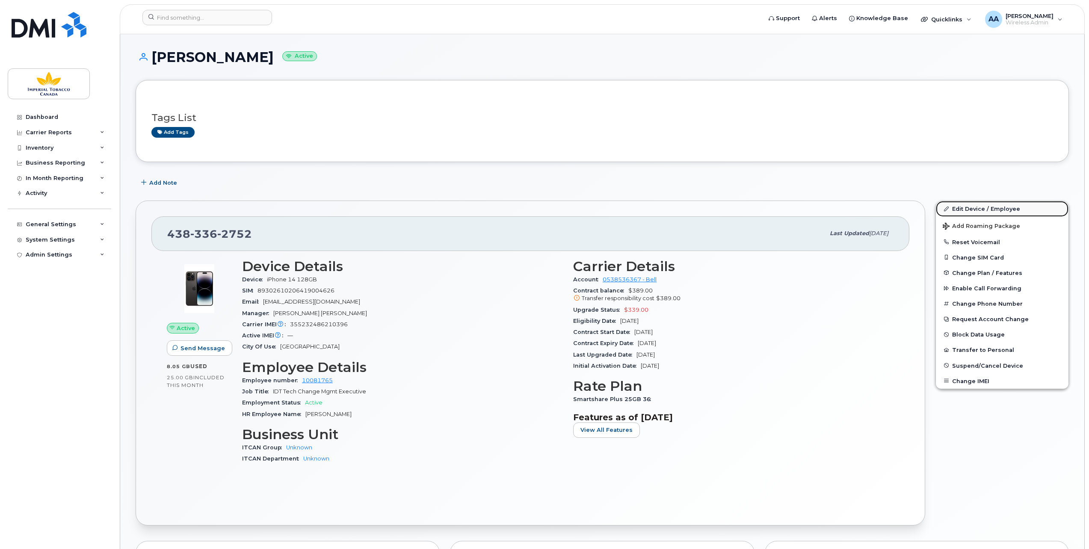
click at [967, 205] on link "Edit Device / Employee" at bounding box center [1002, 208] width 133 height 15
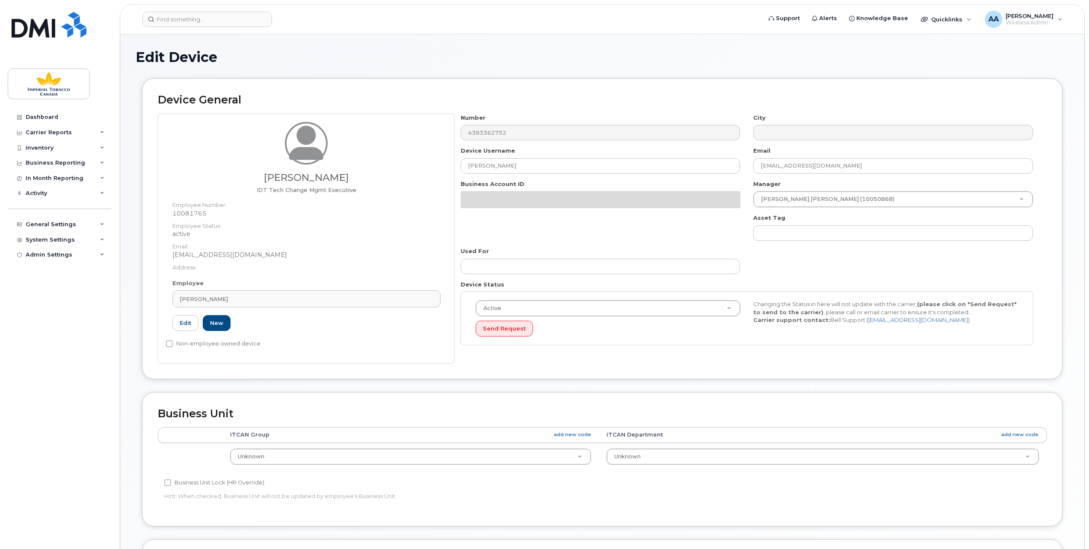
select select "1386428"
select select "1386429"
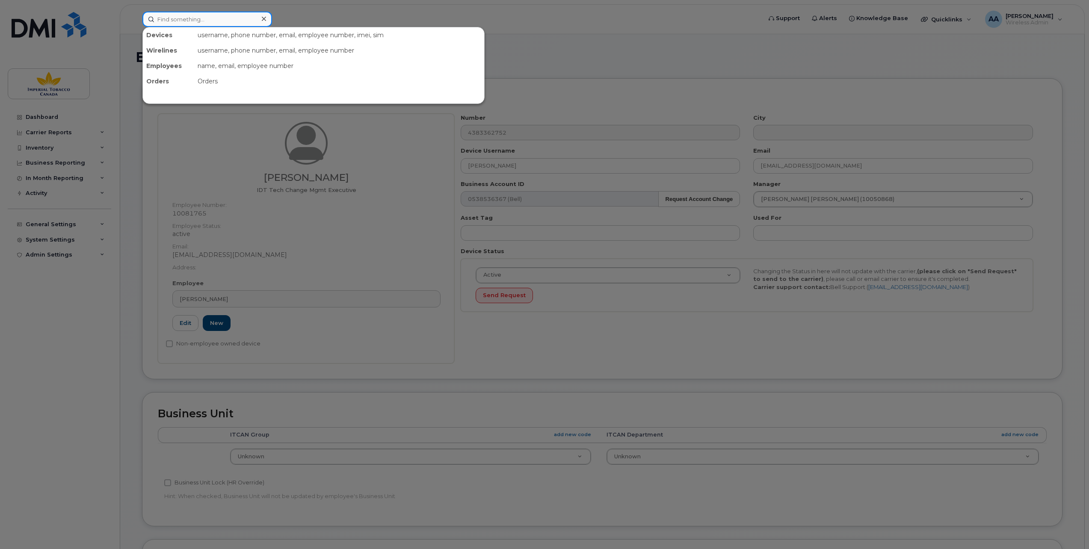
click at [173, 19] on input at bounding box center [207, 19] width 130 height 15
click at [159, 19] on input at bounding box center [207, 19] width 130 height 15
paste input "10081765"
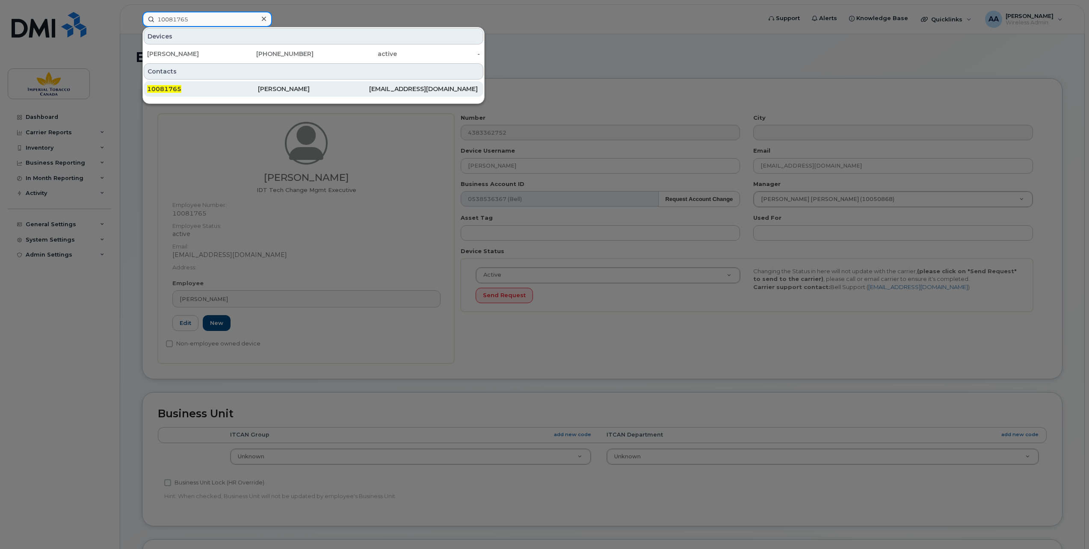
type input "10081765"
click at [171, 86] on span "10081765" at bounding box center [164, 89] width 34 height 8
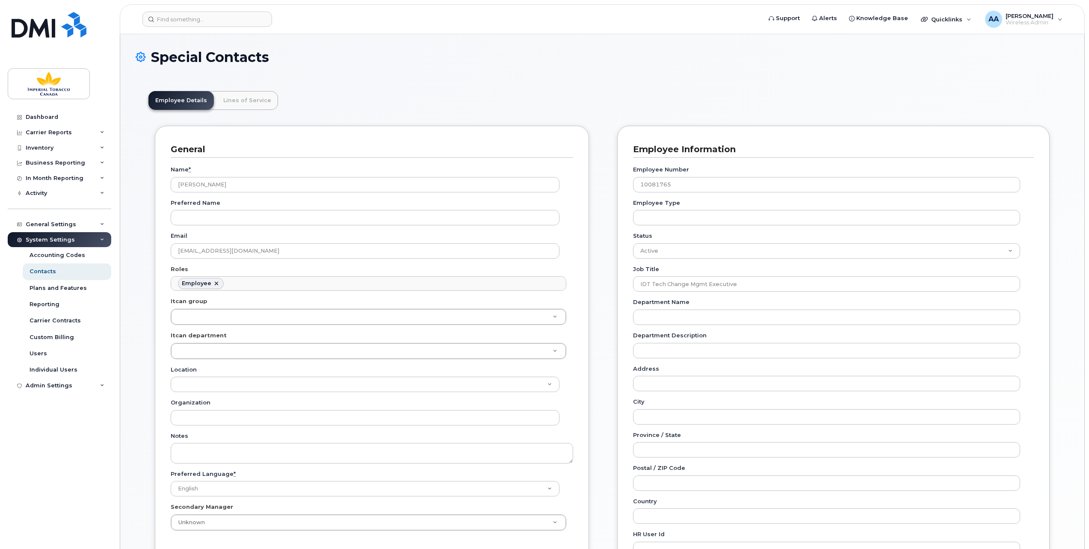
scroll to position [27, 0]
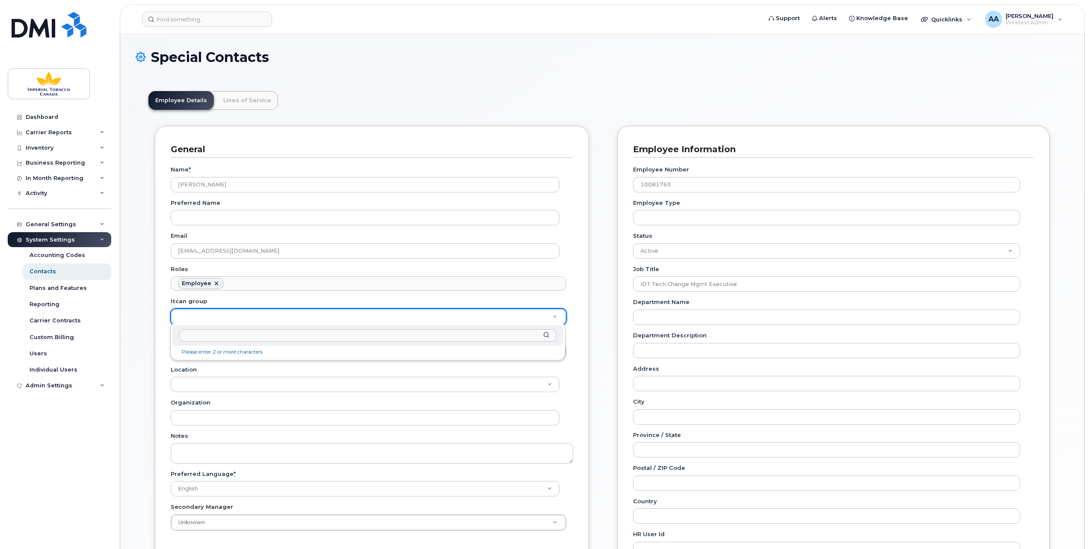
type input "I"
type input "HO"
type input "1956390"
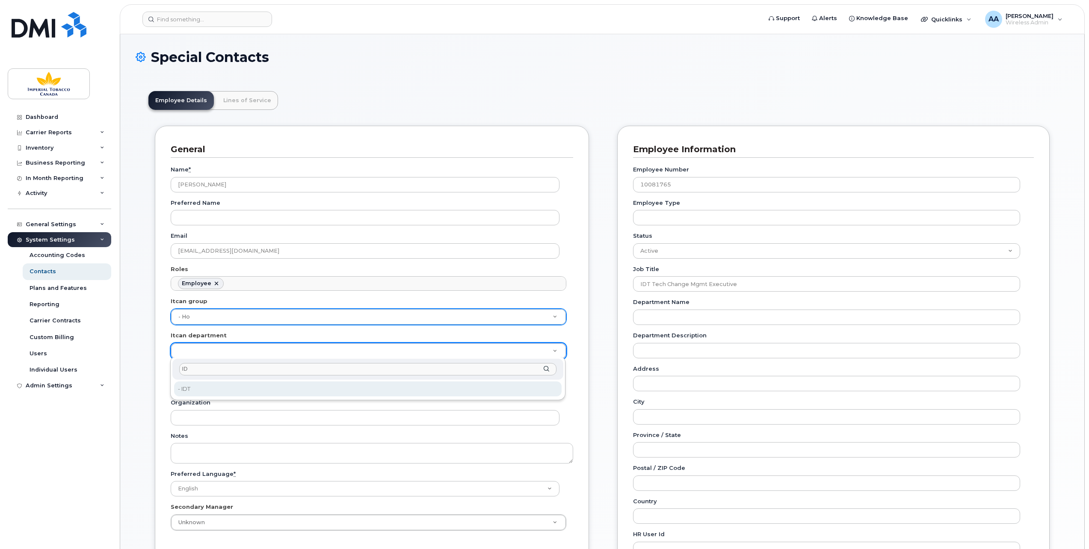
type input "ID"
type input "1386627"
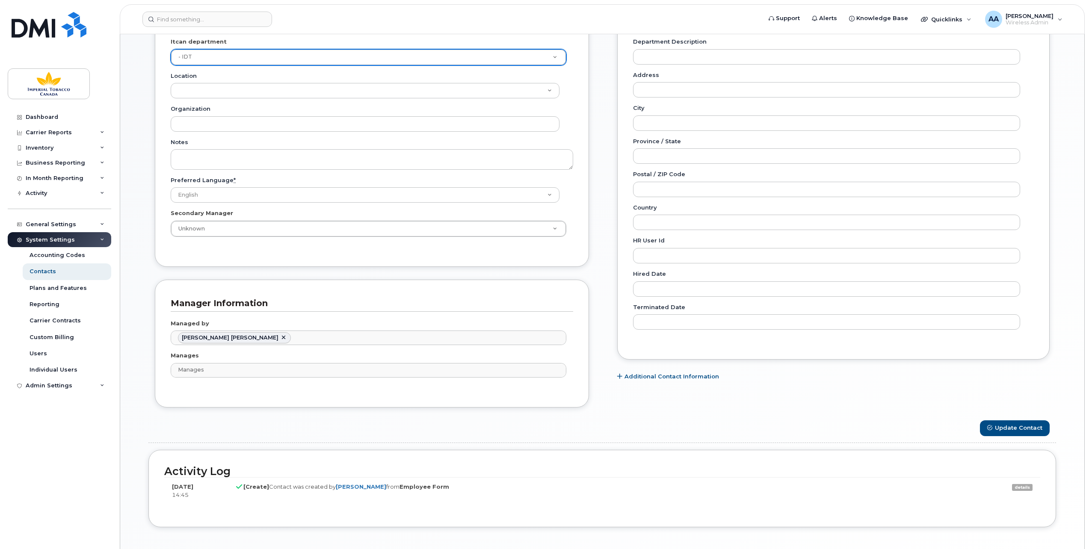
scroll to position [336, 0]
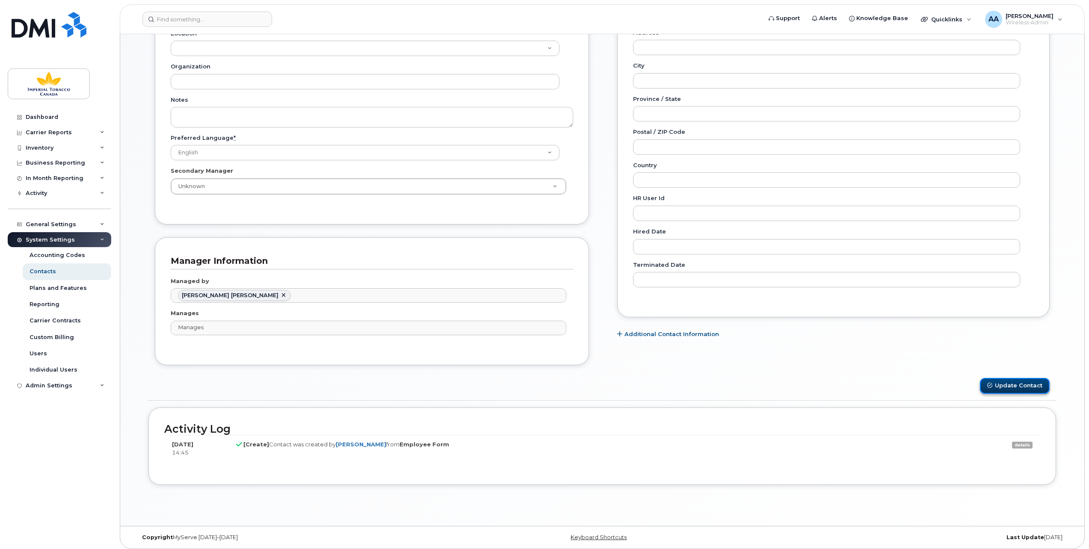
click at [1021, 379] on button "Update Contact" at bounding box center [1015, 386] width 70 height 16
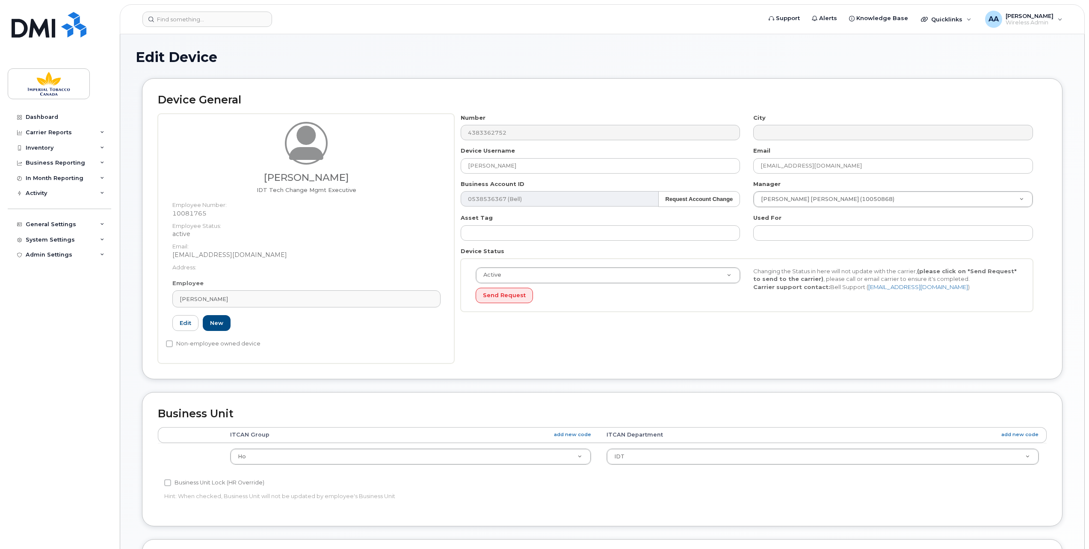
select select "1956390"
select select "1386627"
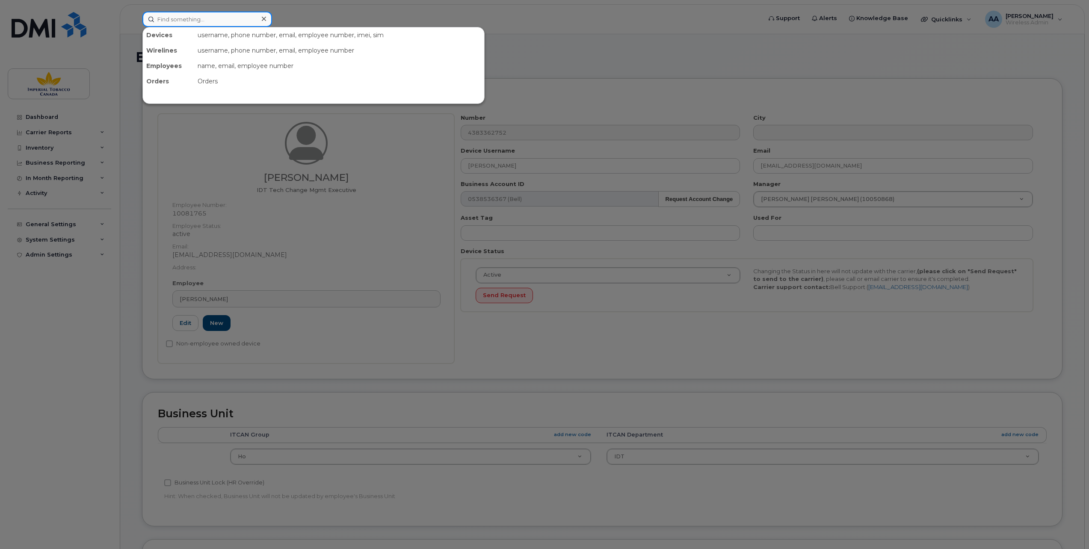
click at [168, 19] on input at bounding box center [207, 19] width 130 height 15
paste input "20000225"
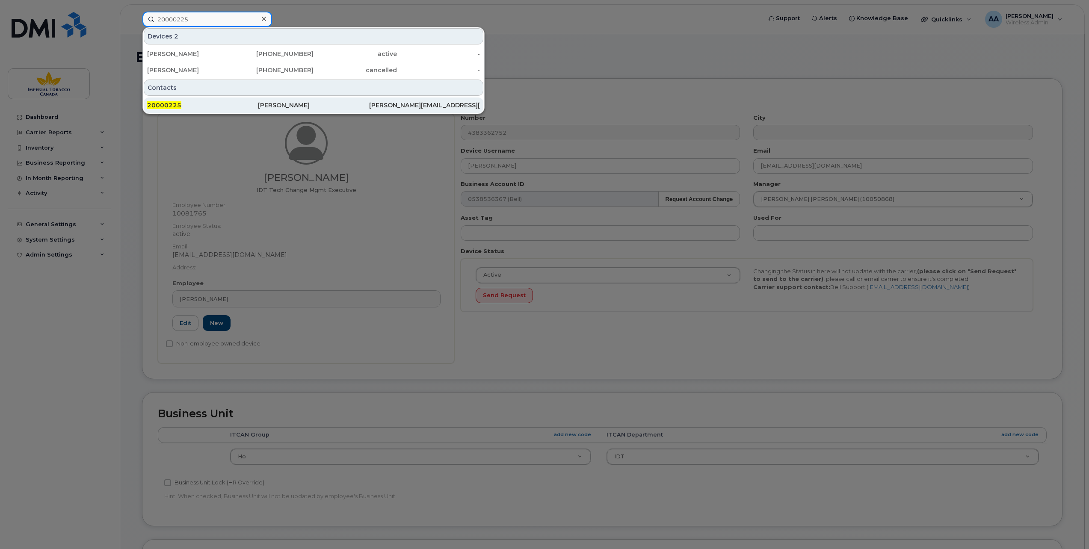
type input "20000225"
click at [168, 100] on div "20000225" at bounding box center [202, 104] width 111 height 15
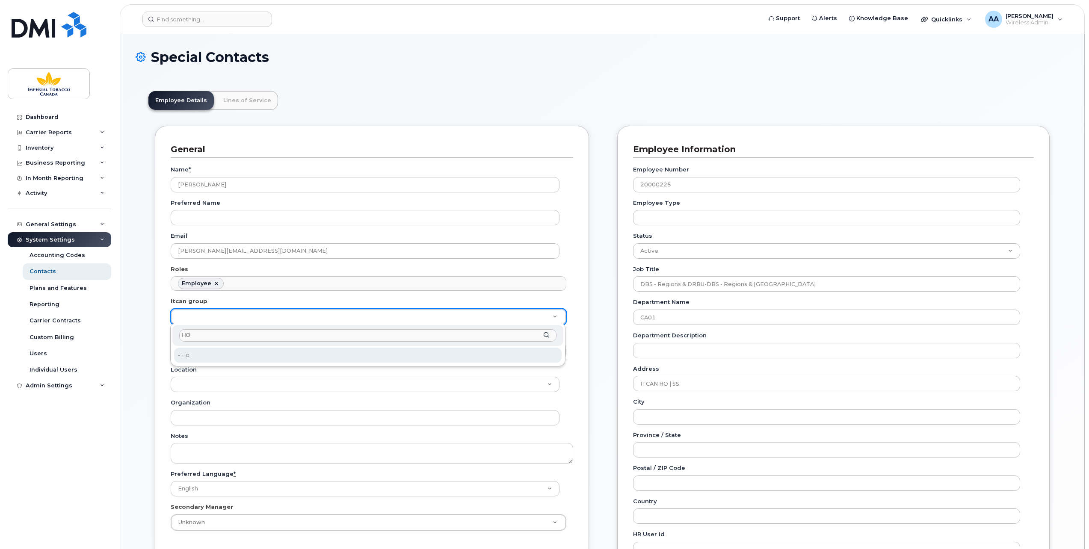
type input "HO"
type input "1956390"
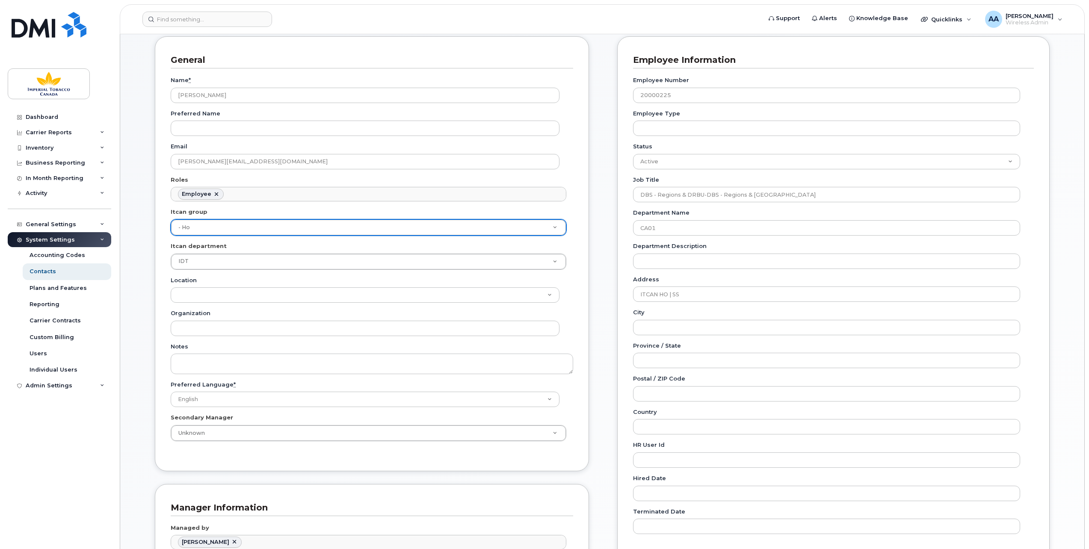
scroll to position [86, 0]
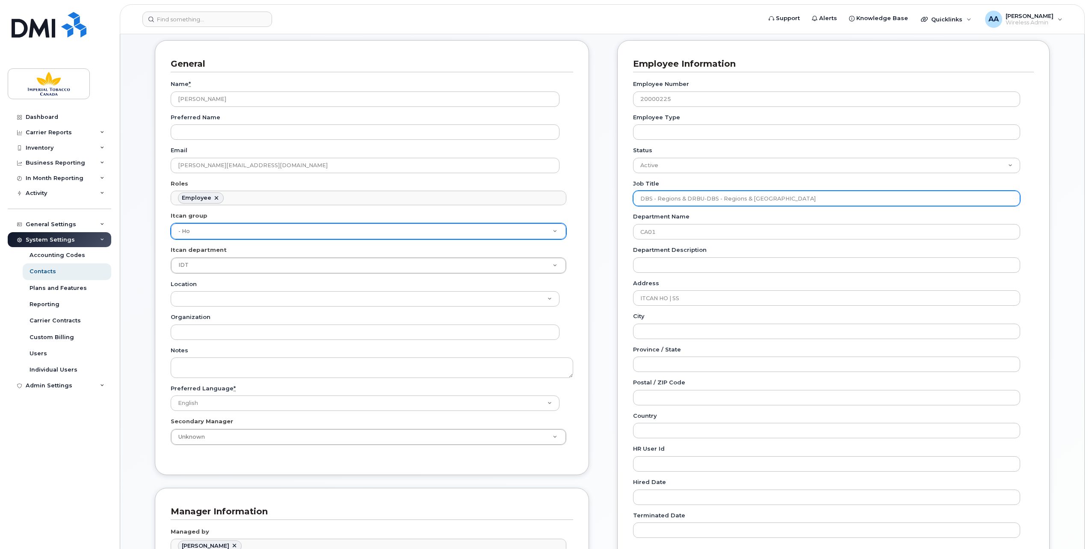
drag, startPoint x: 783, startPoint y: 195, endPoint x: 596, endPoint y: 189, distance: 187.0
click at [596, 189] on div "General Name * Marie-Eve Paquette Preferred Name Email Marie-Eve_Paquette@bat.c…" at bounding box center [601, 334] width 907 height 588
paste input "Sr. IDT Transformation Analyst - CCAA"
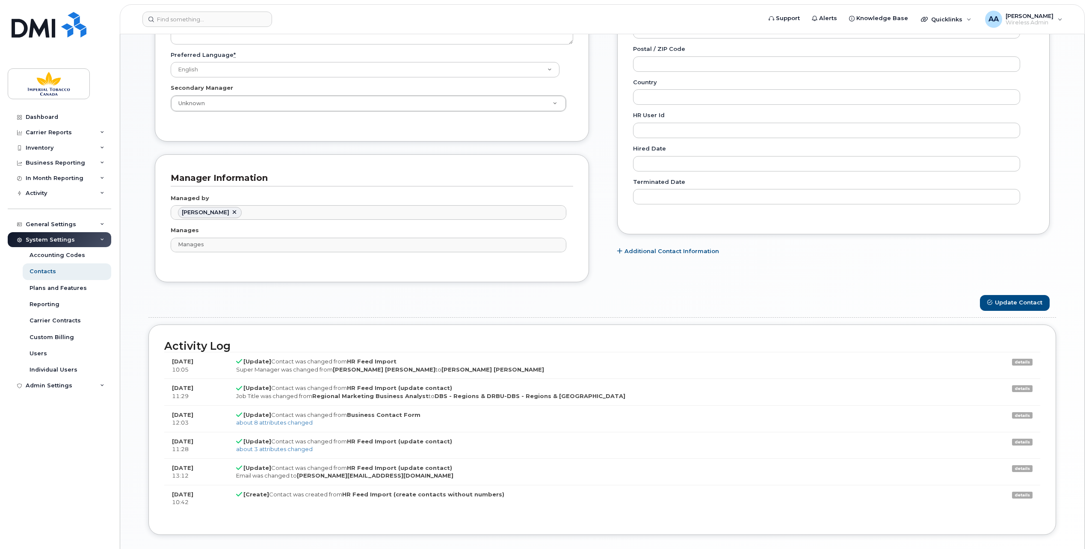
scroll to position [428, 0]
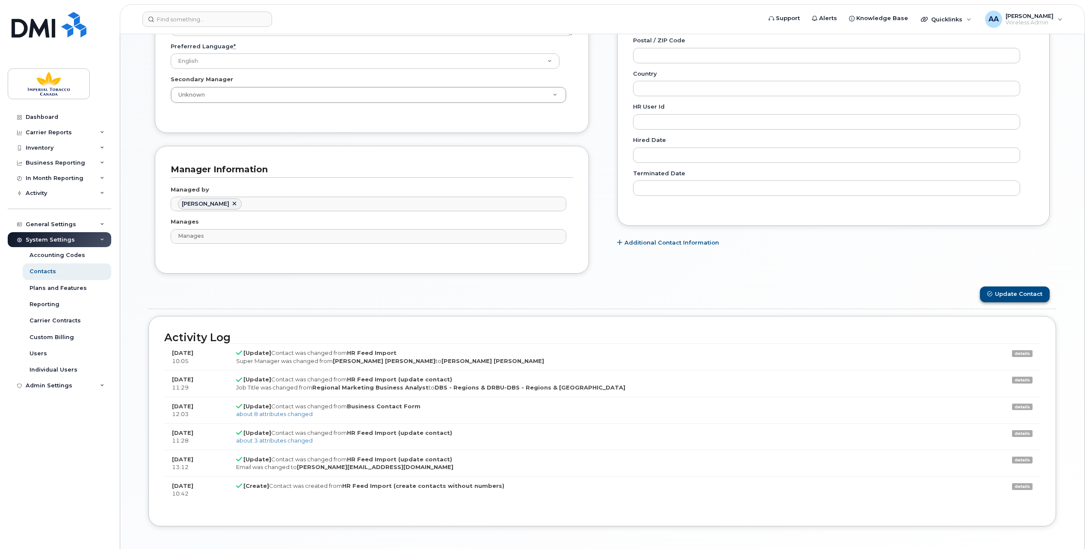
type input "Sr. IDT Transformation Analyst - CCAA"
click at [1022, 292] on button "Update Contact" at bounding box center [1015, 295] width 70 height 16
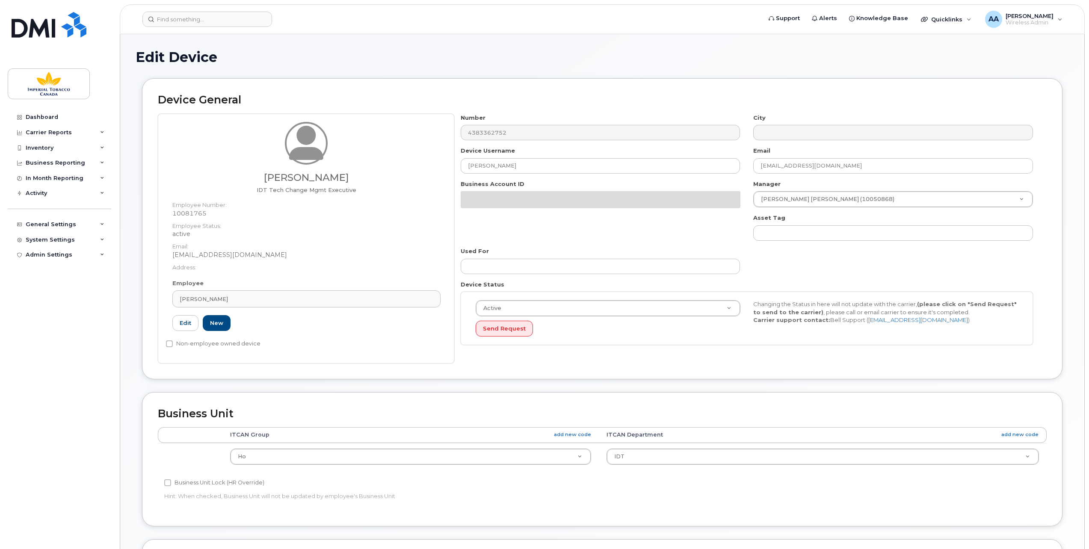
select select "1956390"
select select "1386627"
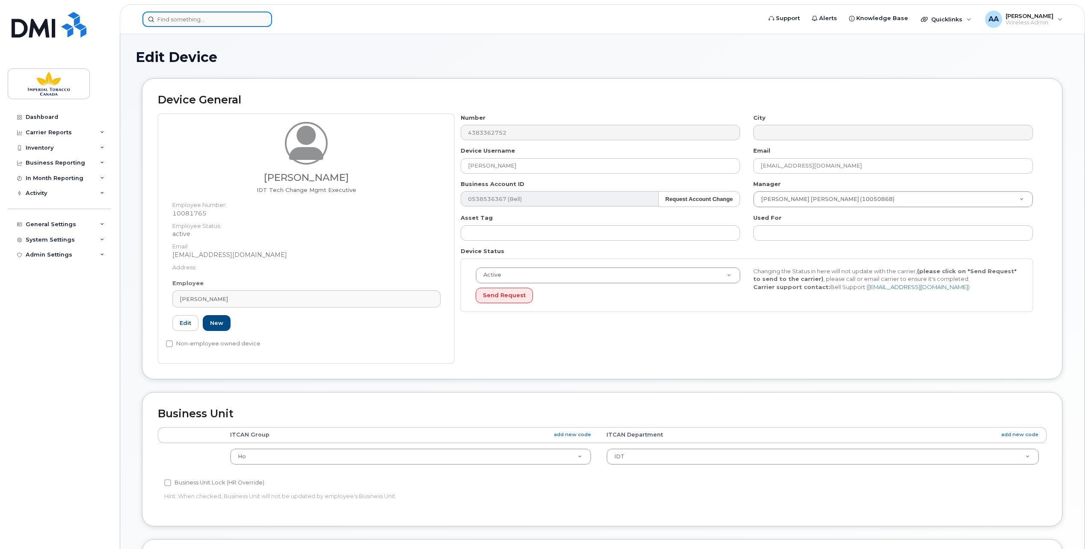
click at [166, 20] on input at bounding box center [207, 19] width 130 height 15
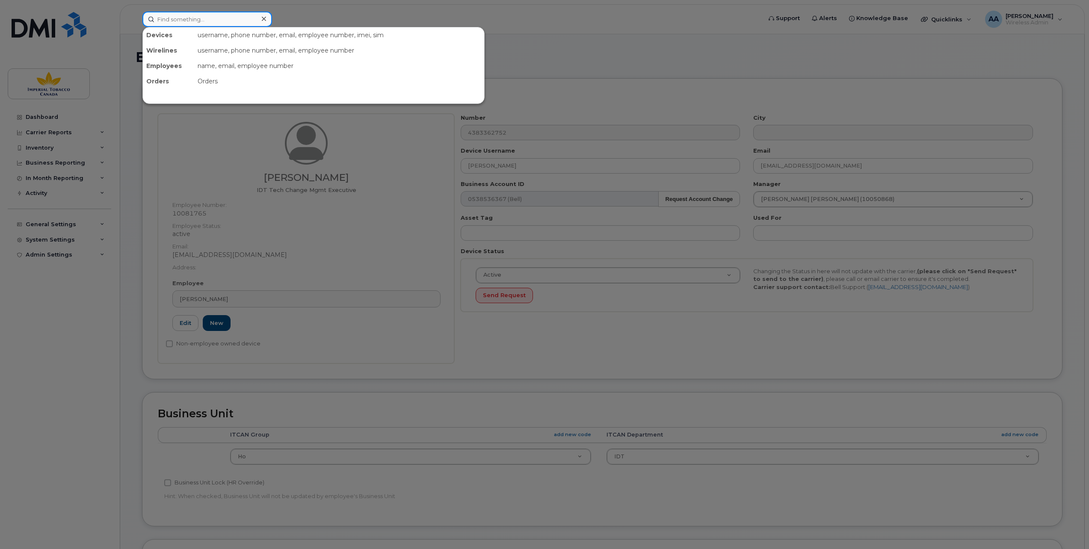
paste input "1 5145161265"
click at [165, 21] on input "1 5145161265" at bounding box center [207, 19] width 130 height 15
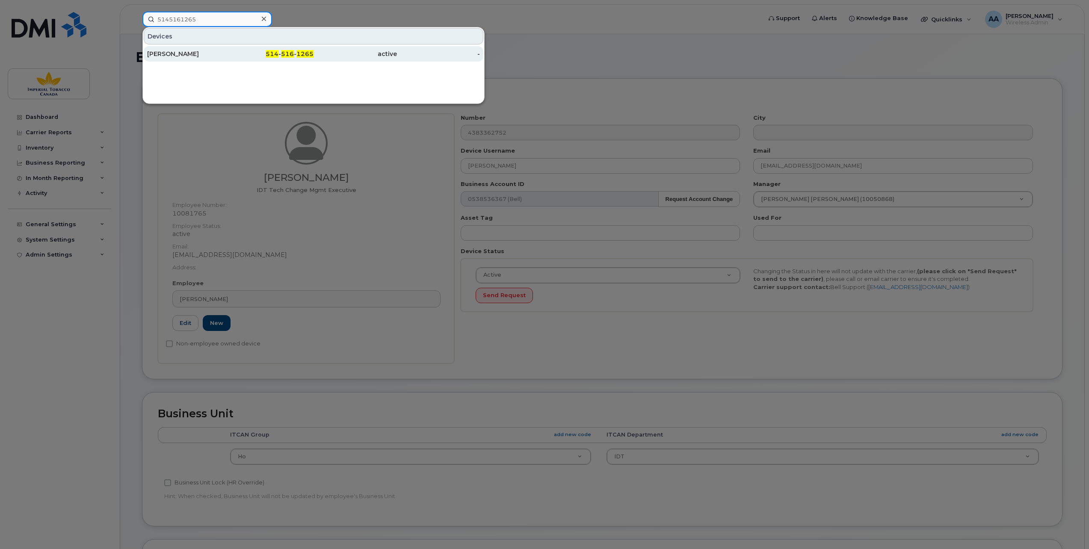
type input "5145161265"
click at [189, 52] on div "[PERSON_NAME]" at bounding box center [188, 54] width 83 height 9
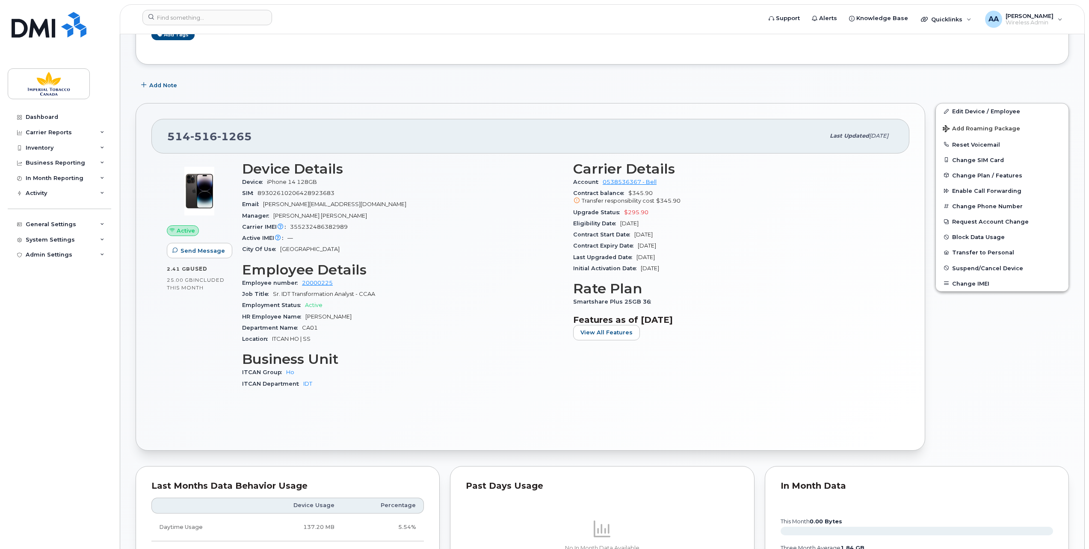
scroll to position [171, 0]
click at [969, 109] on link "Edit Device / Employee" at bounding box center [1002, 110] width 133 height 15
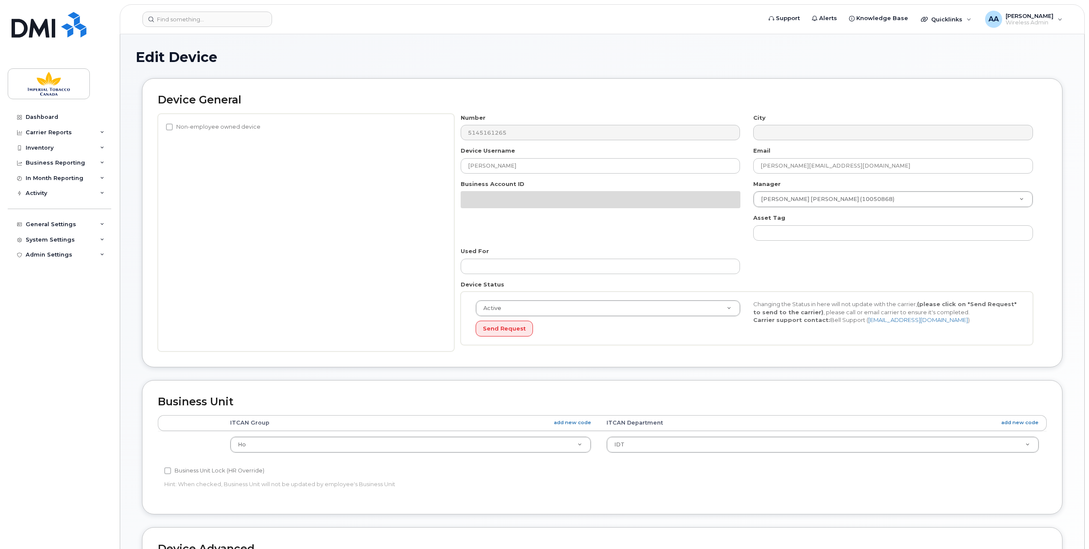
select select "1956390"
select select "1386627"
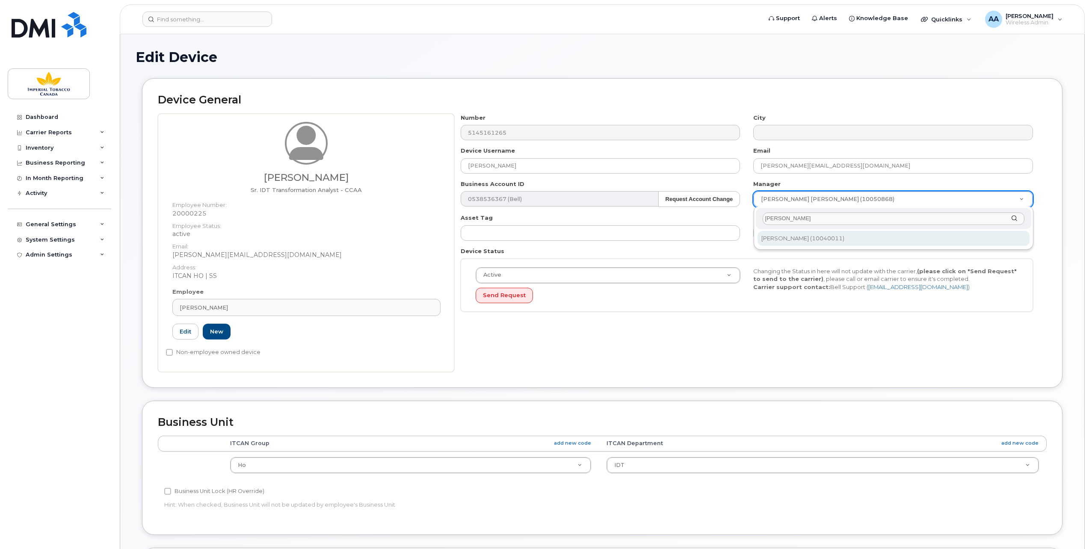
type input "Benedict"
type input "979868"
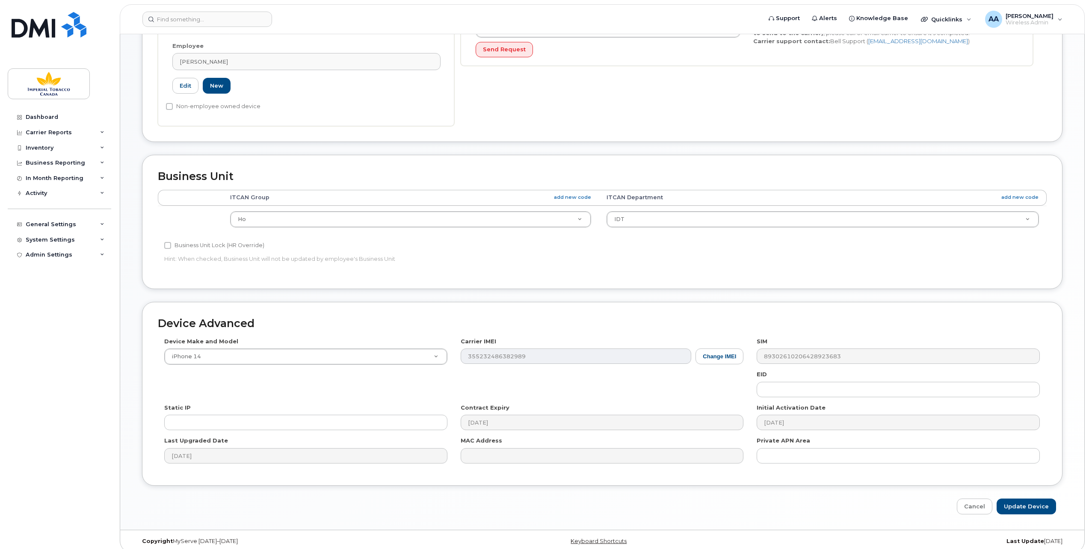
scroll to position [251, 0]
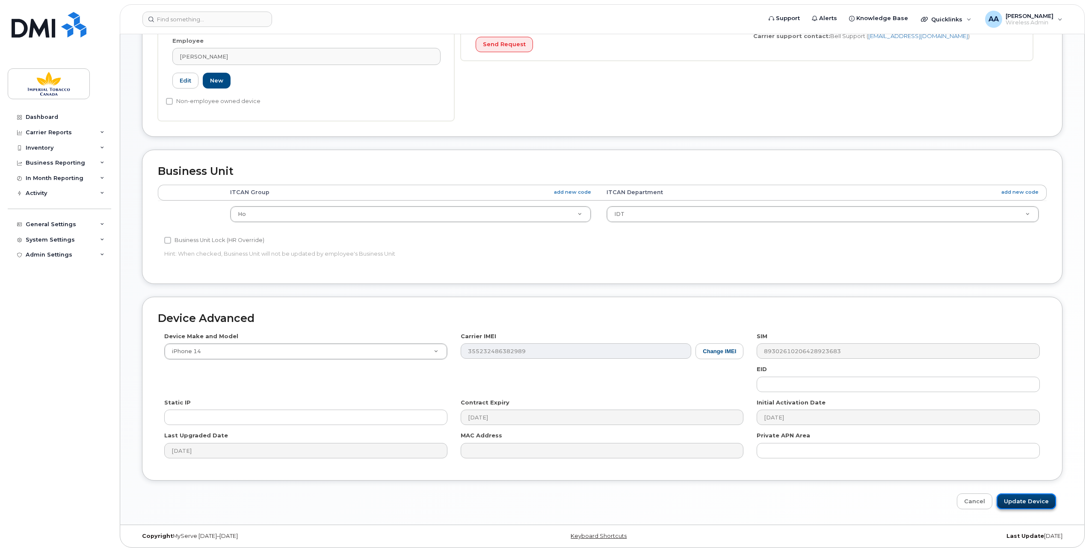
click at [1019, 497] on input "Update Device" at bounding box center [1025, 501] width 59 height 16
type input "Saving..."
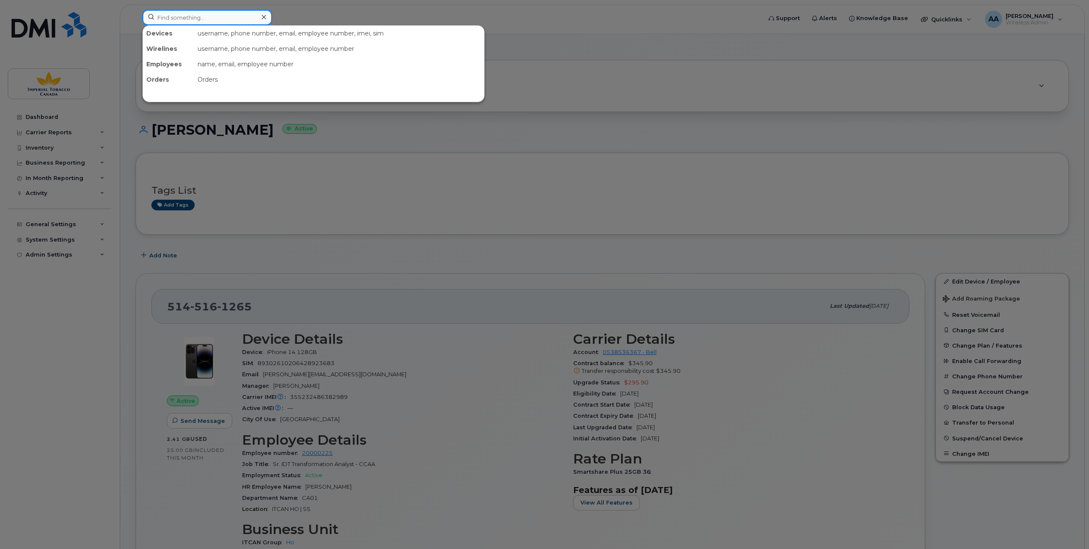
click at [163, 17] on input at bounding box center [207, 17] width 130 height 15
paste input "20000225"
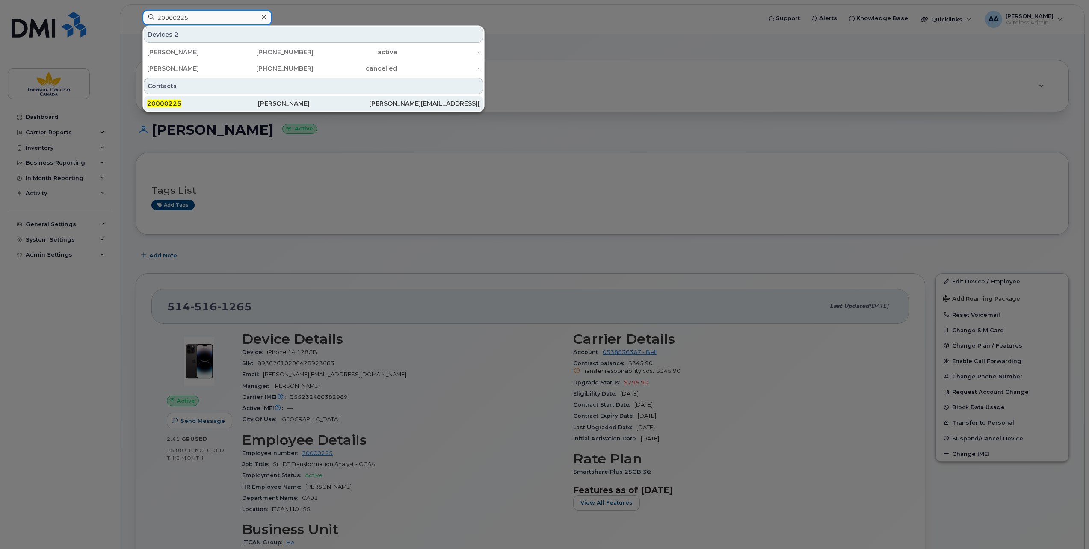
type input "20000225"
click at [167, 99] on div "20000225" at bounding box center [202, 103] width 111 height 9
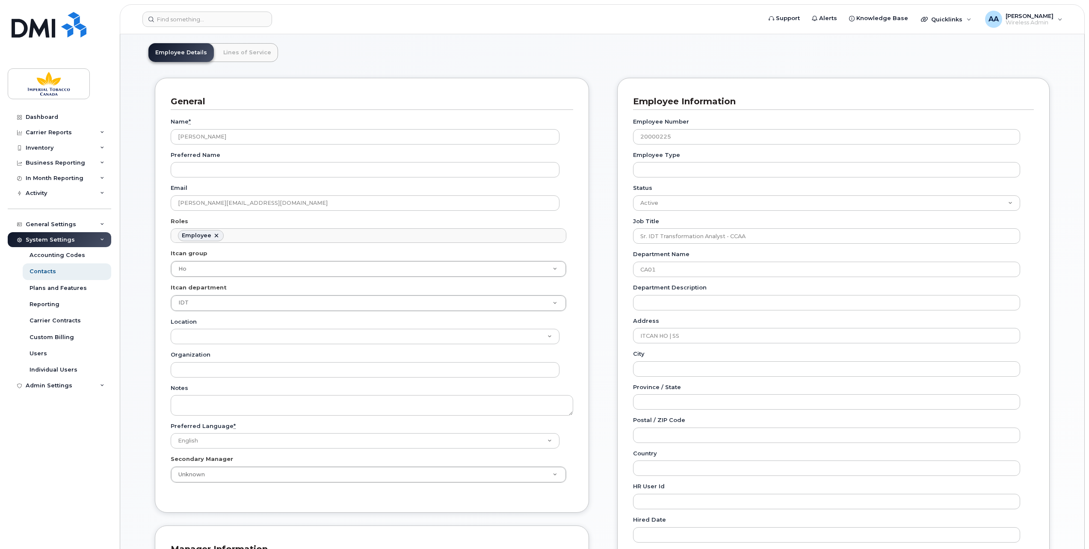
scroll to position [43, 0]
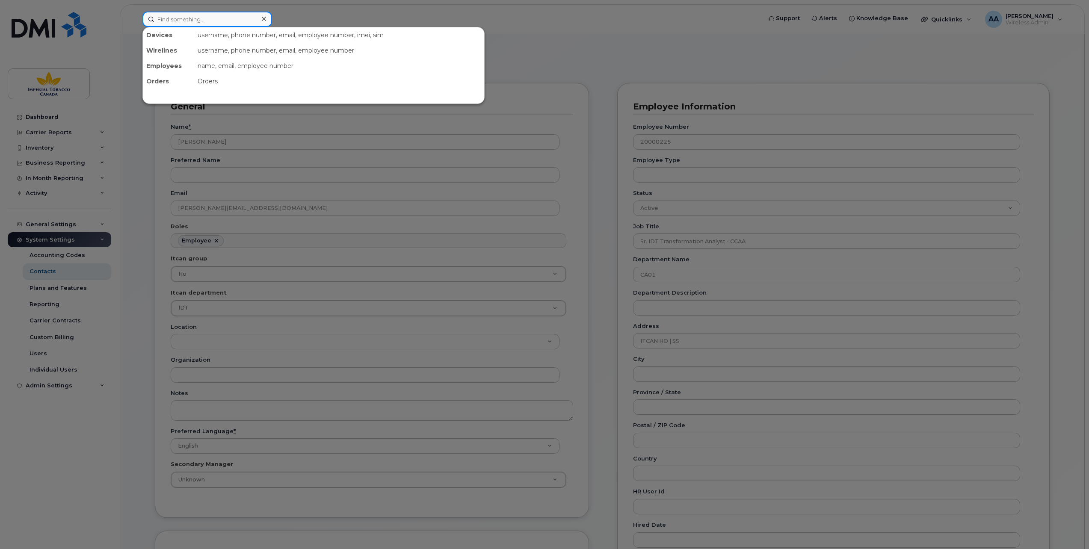
click at [201, 20] on input at bounding box center [207, 19] width 130 height 15
paste input "5145161265"
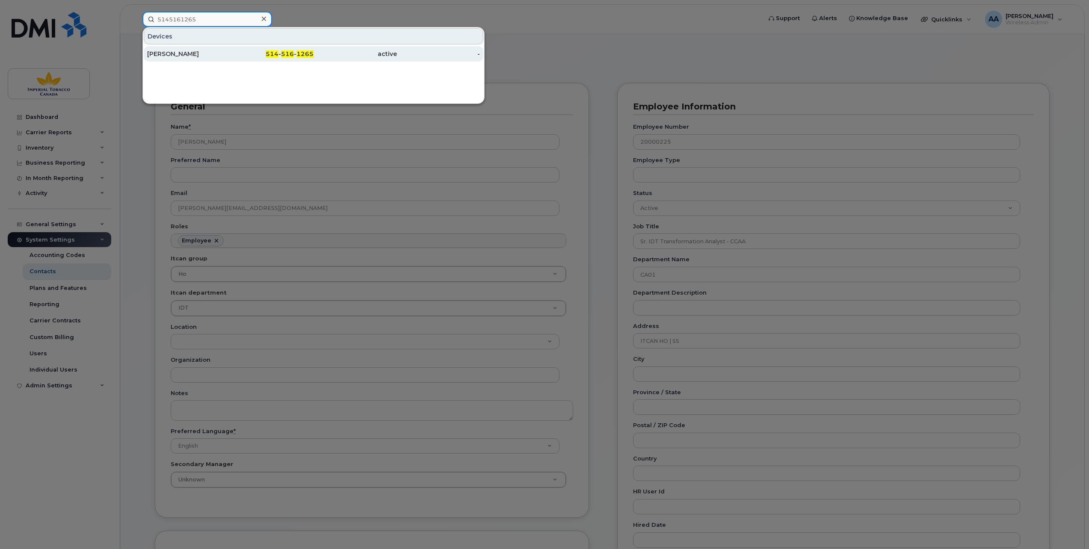
type input "5145161265"
click at [184, 50] on div "[PERSON_NAME]" at bounding box center [188, 54] width 83 height 9
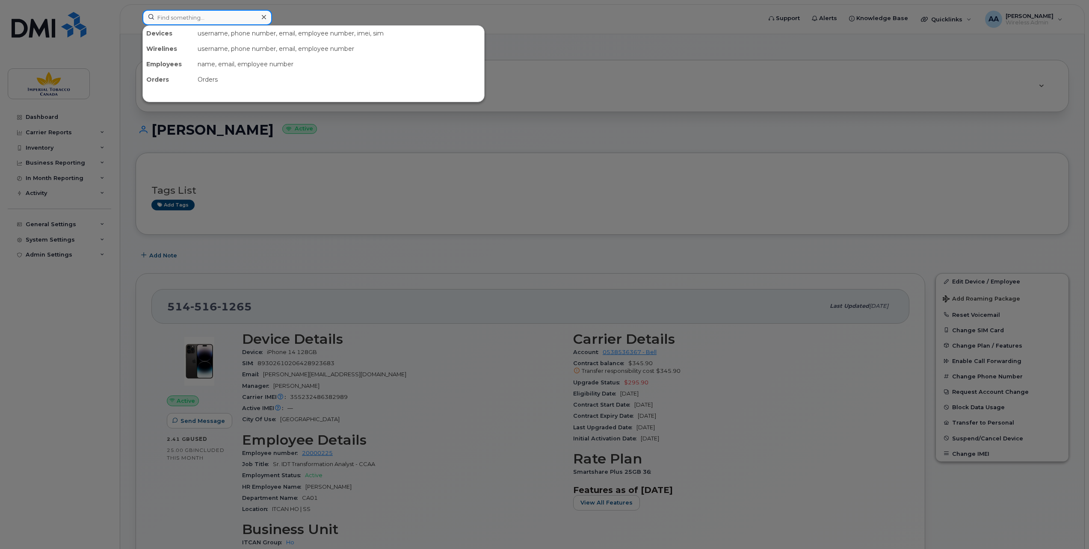
click at [163, 17] on input at bounding box center [207, 17] width 130 height 15
click at [180, 17] on input at bounding box center [207, 17] width 130 height 15
paste input "10047698"
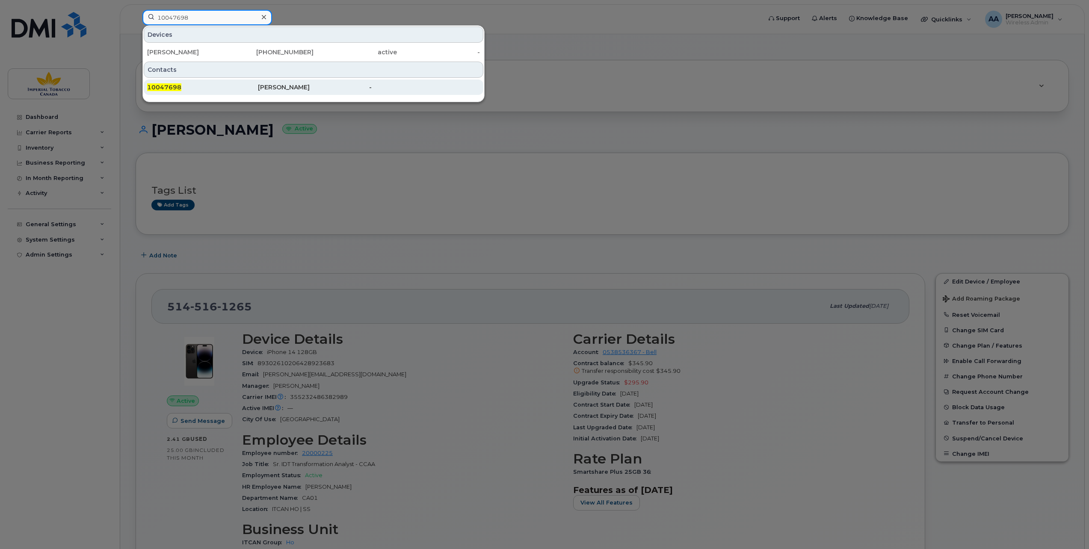
type input "10047698"
click at [169, 82] on div "10047698" at bounding box center [202, 87] width 111 height 15
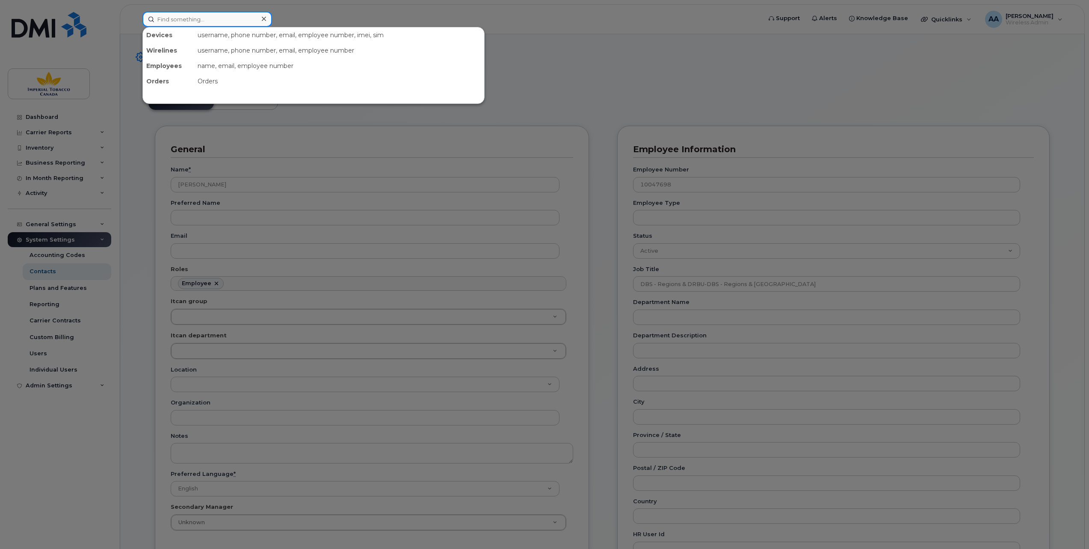
click at [179, 18] on input at bounding box center [207, 19] width 130 height 15
paste input "4384396656"
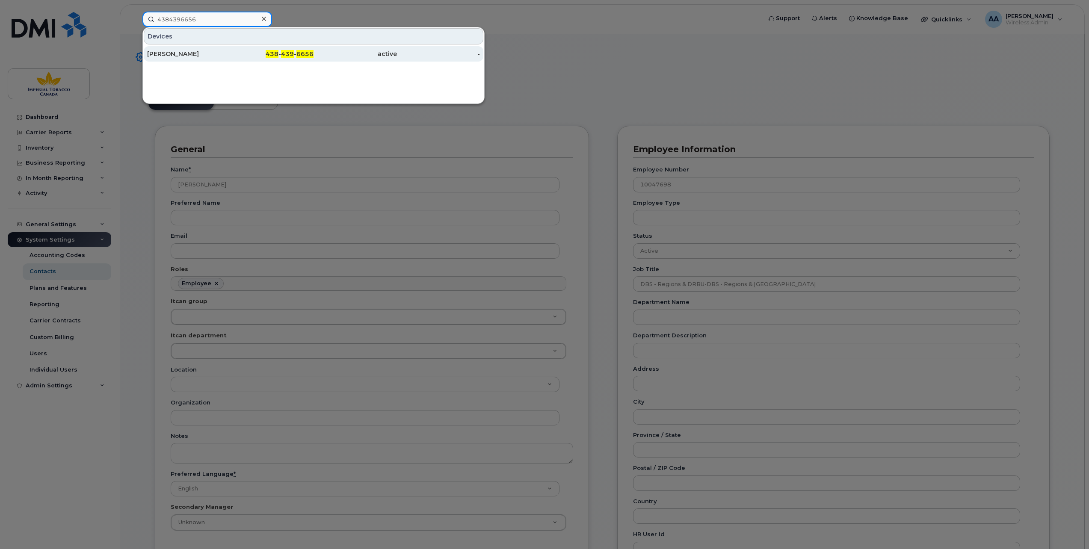
type input "4384396656"
click at [175, 50] on div "[PERSON_NAME]" at bounding box center [188, 54] width 83 height 9
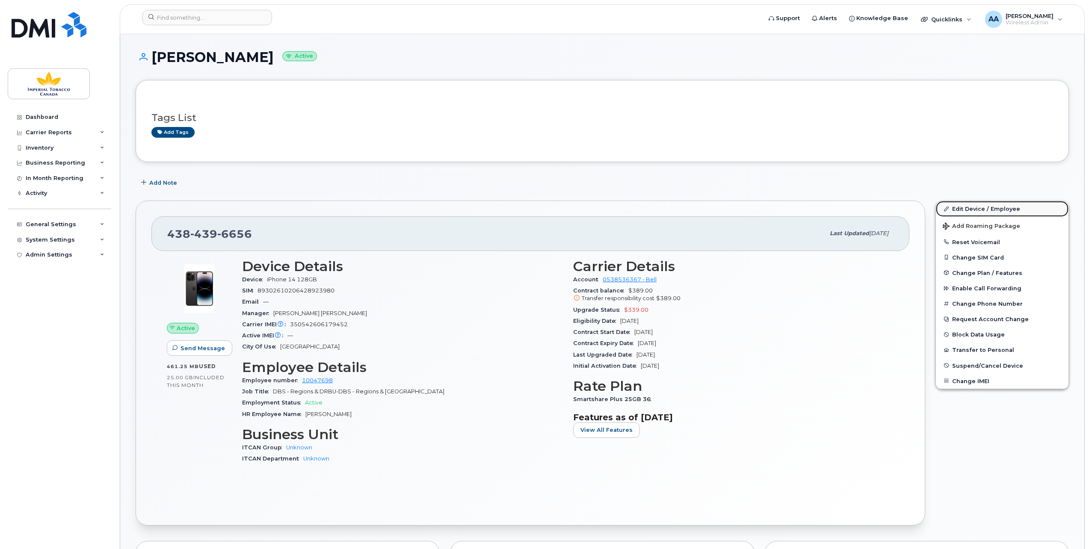
click at [966, 209] on link "Edit Device / Employee" at bounding box center [1002, 208] width 133 height 15
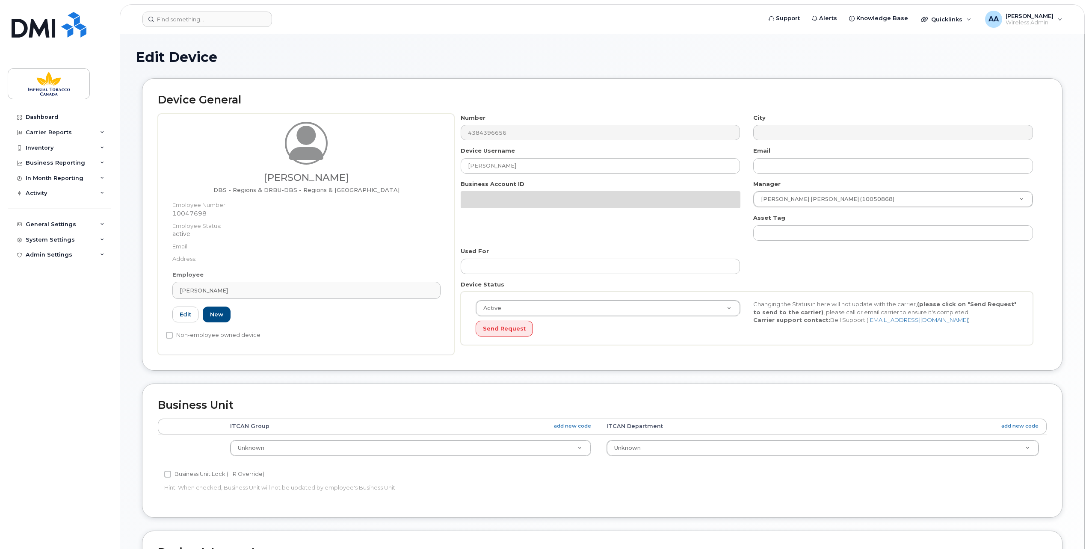
select select "1386428"
select select "1386429"
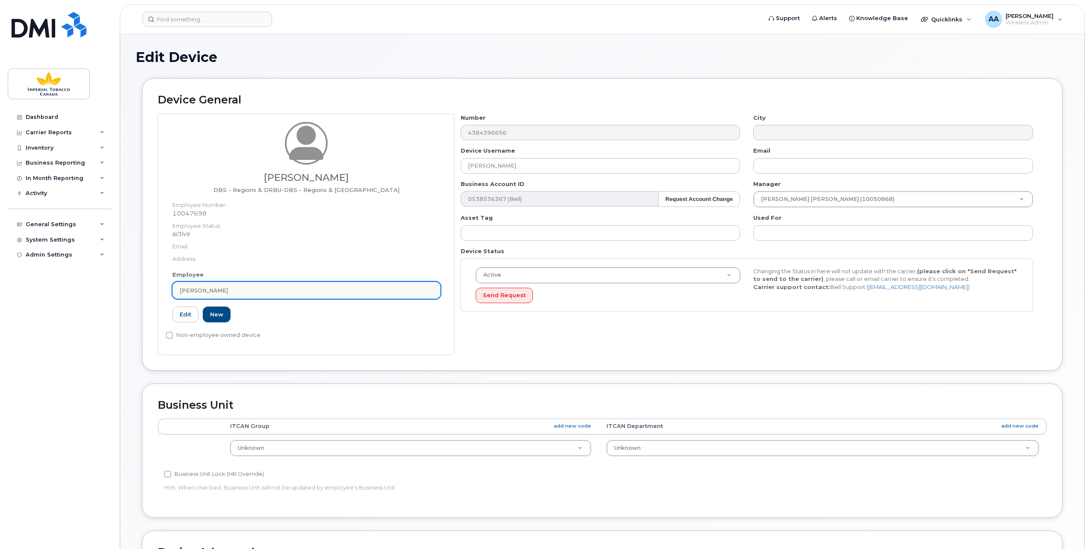
click at [207, 287] on span "[PERSON_NAME]" at bounding box center [204, 291] width 48 height 8
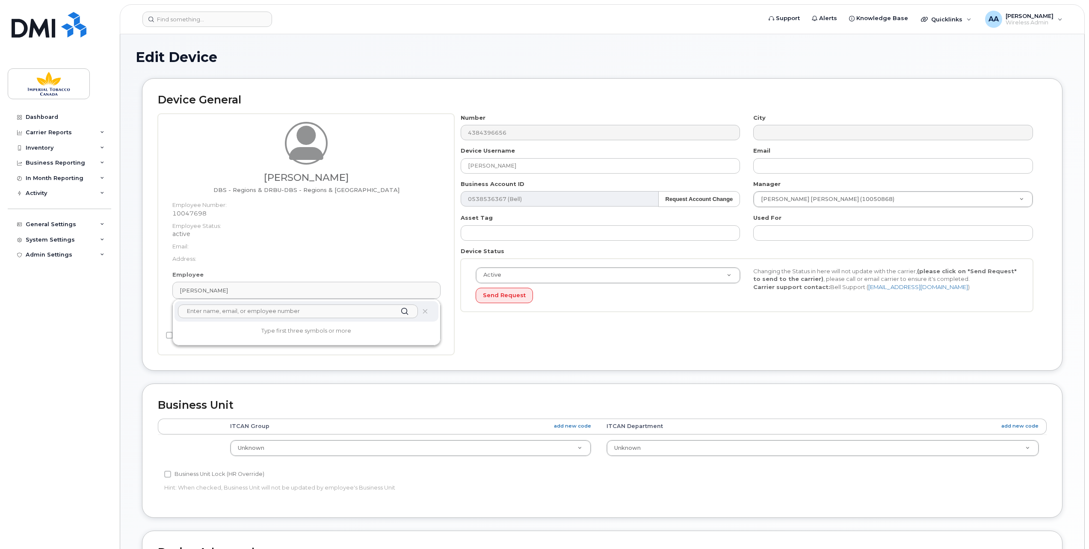
click at [201, 310] on input "text" at bounding box center [298, 311] width 240 height 14
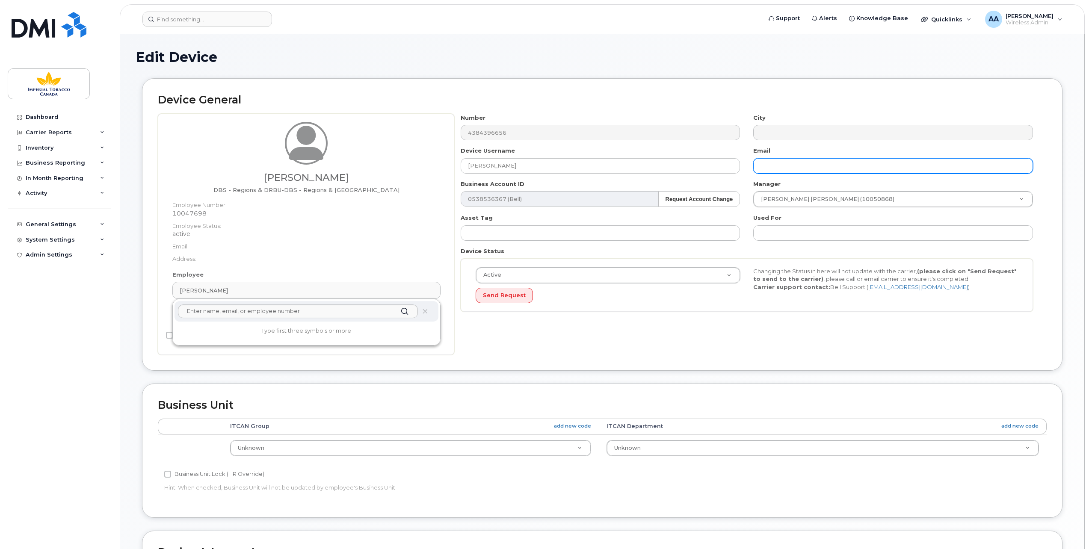
click at [763, 160] on input "text" at bounding box center [893, 165] width 280 height 15
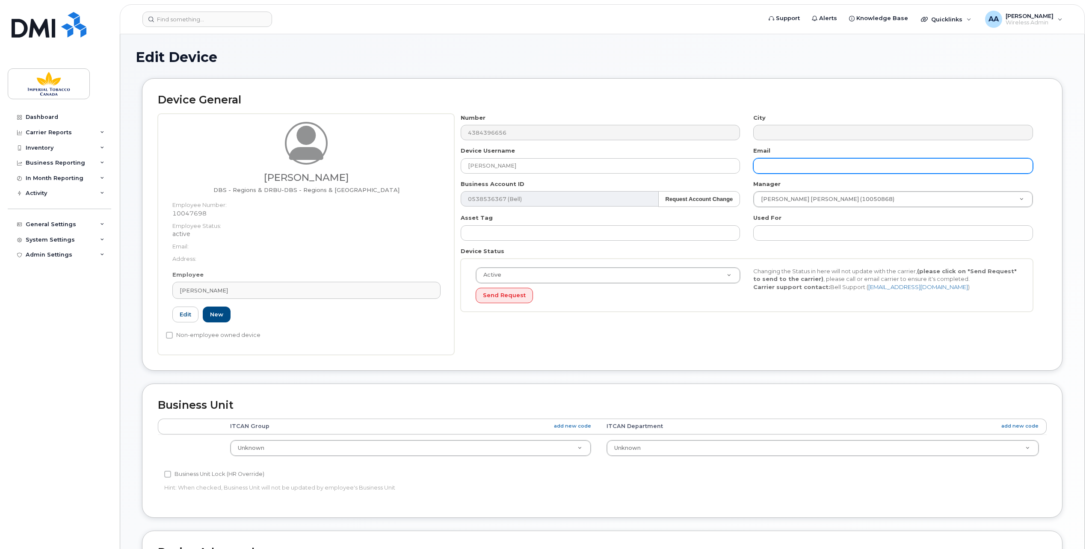
click at [767, 168] on input "text" at bounding box center [893, 165] width 280 height 15
paste input "[EMAIL_ADDRESS][DOMAIN_NAME]"
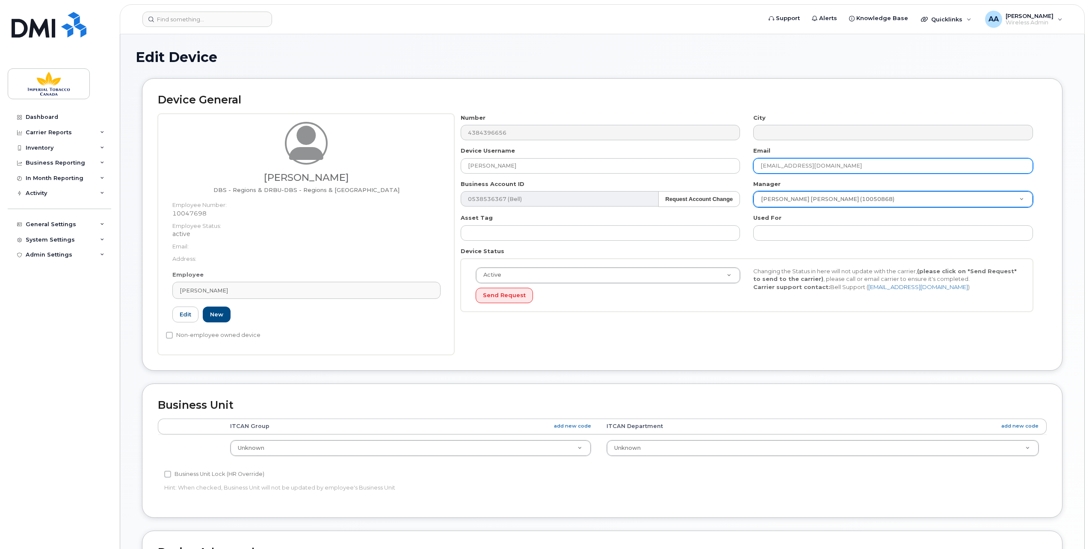
type input "[EMAIL_ADDRESS][DOMAIN_NAME]"
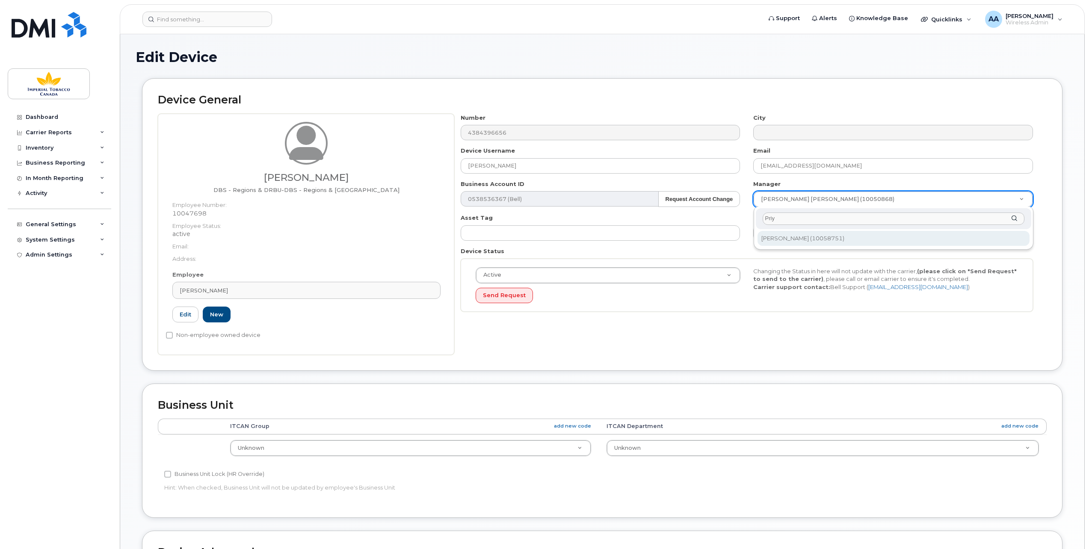
type input "Priy"
type input "2421386"
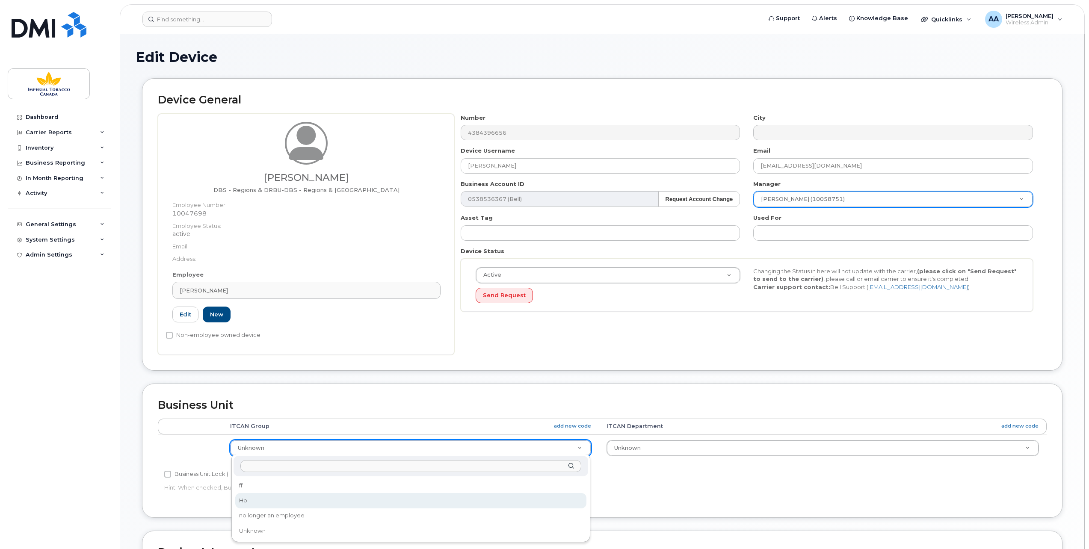
select select "1956390"
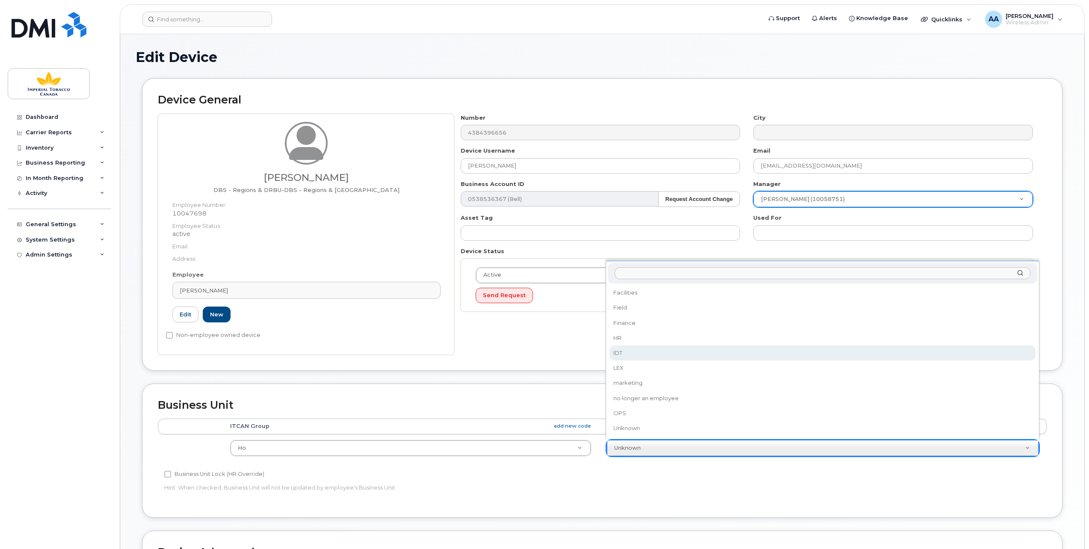
select select "1386627"
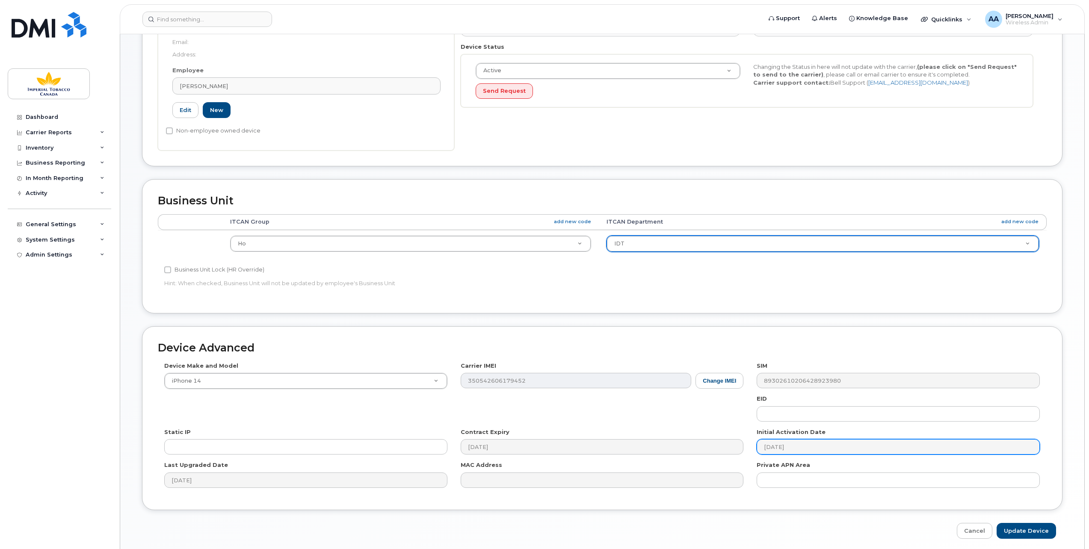
scroll to position [234, 0]
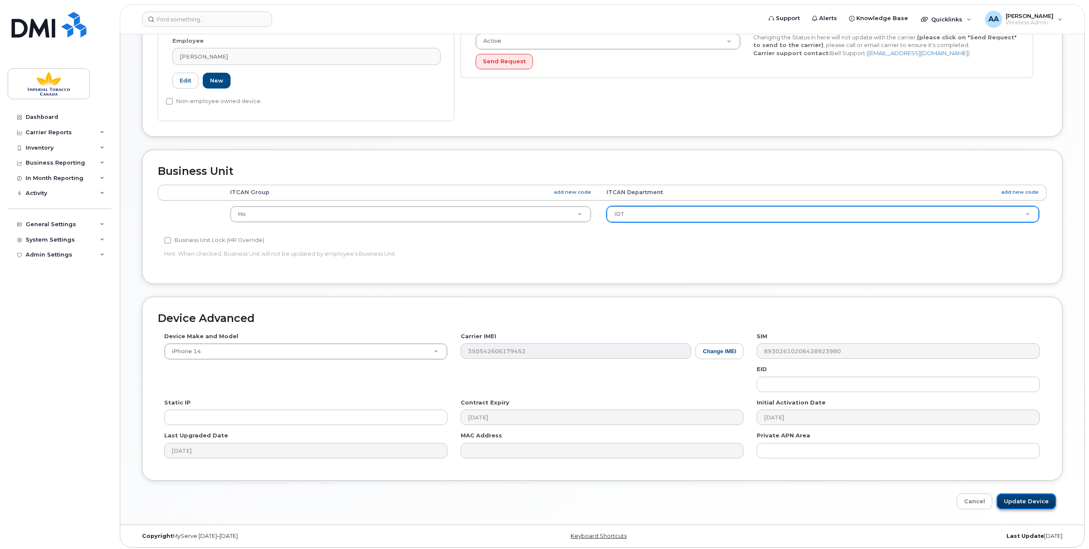
click at [1028, 499] on input "Update Device" at bounding box center [1025, 501] width 59 height 16
type input "Saving..."
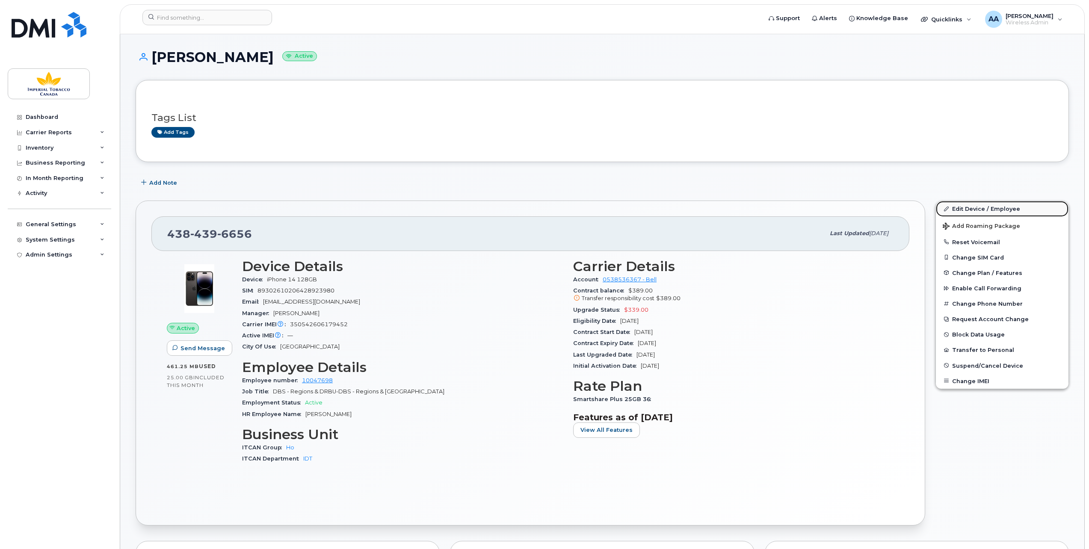
click at [977, 204] on link "Edit Device / Employee" at bounding box center [1002, 208] width 133 height 15
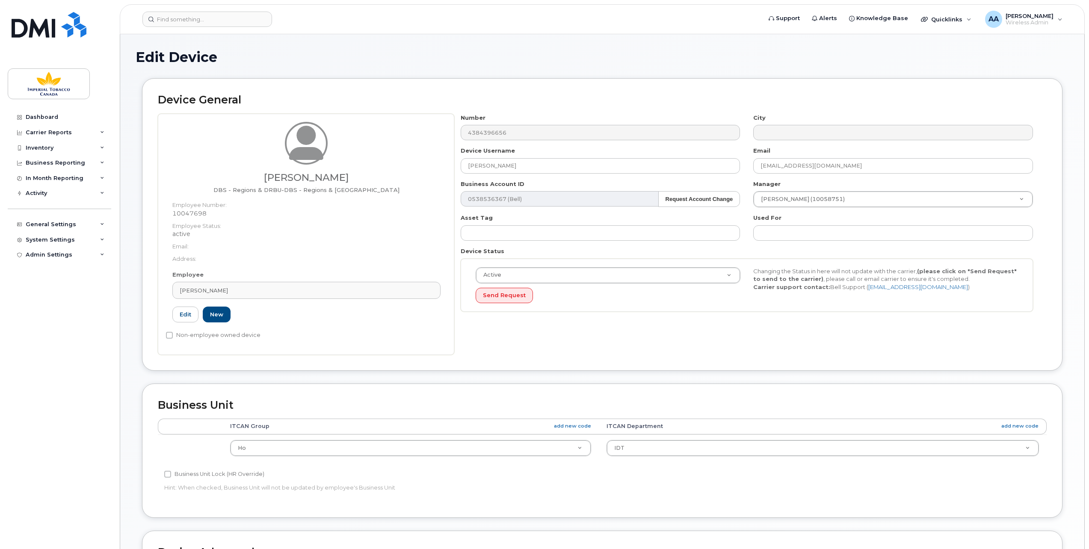
select select "1956390"
select select "1386627"
click at [185, 314] on link "Edit" at bounding box center [185, 315] width 26 height 16
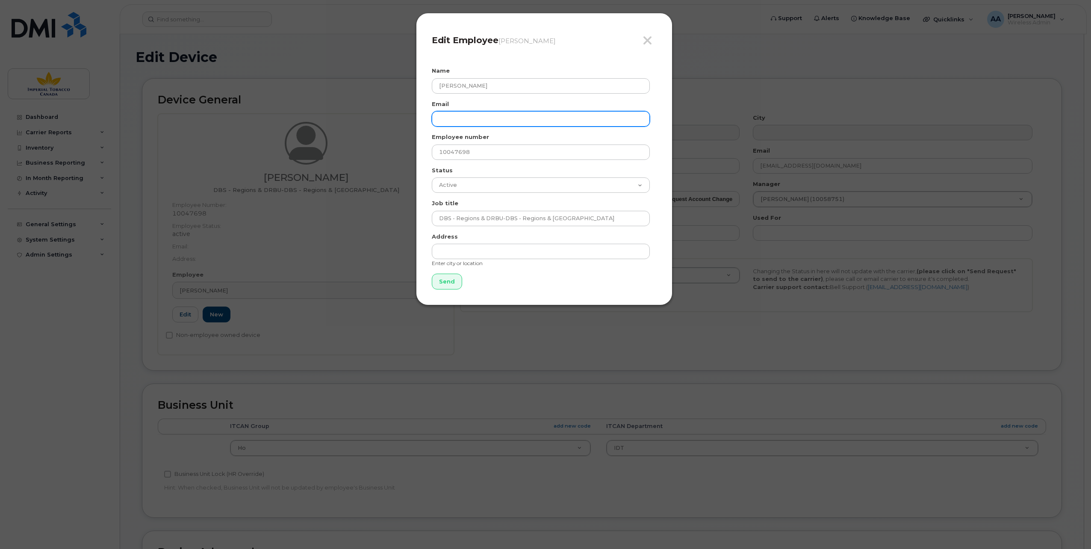
click at [490, 120] on input "email" at bounding box center [541, 118] width 218 height 15
paste input "[EMAIL_ADDRESS][DOMAIN_NAME]"
type input "[EMAIL_ADDRESS][DOMAIN_NAME]"
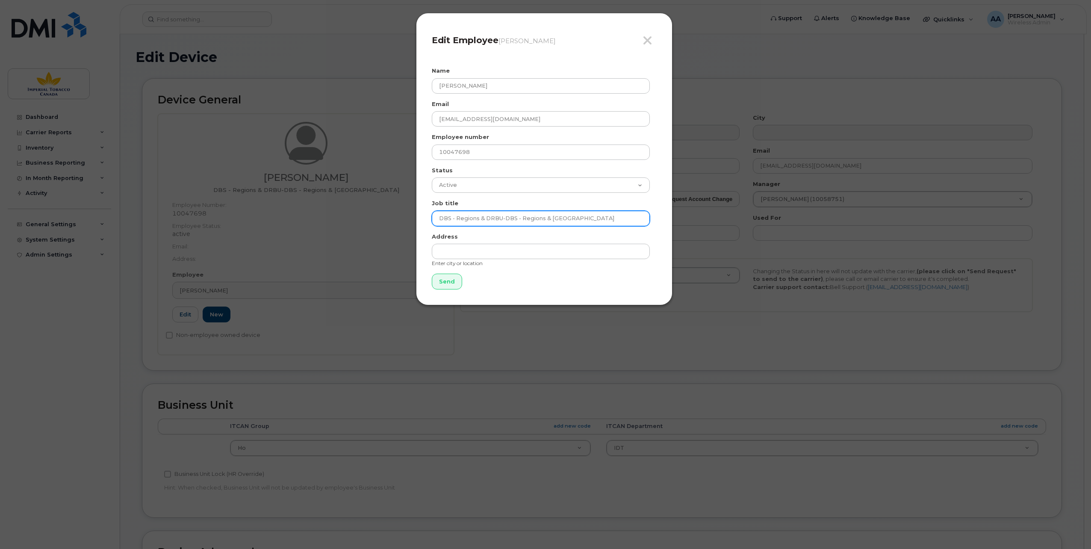
drag, startPoint x: 578, startPoint y: 213, endPoint x: 418, endPoint y: 222, distance: 160.1
click at [418, 222] on div "Close Edit Employee [PERSON_NAME] Name [PERSON_NAME] Email [EMAIL_ADDRESS][DOMA…" at bounding box center [544, 159] width 257 height 292
click at [462, 219] on input "text" at bounding box center [541, 218] width 218 height 15
paste input "Business Systems Analyst, Digital"
type input "Business Systems Analyst, Digital"
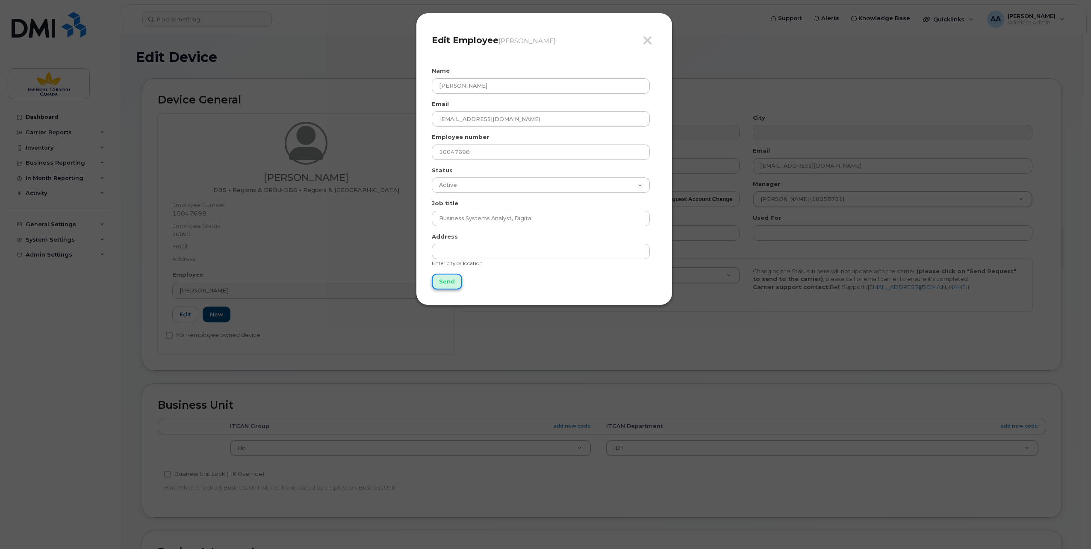
click at [447, 280] on input "Send" at bounding box center [447, 282] width 30 height 16
type input "Send"
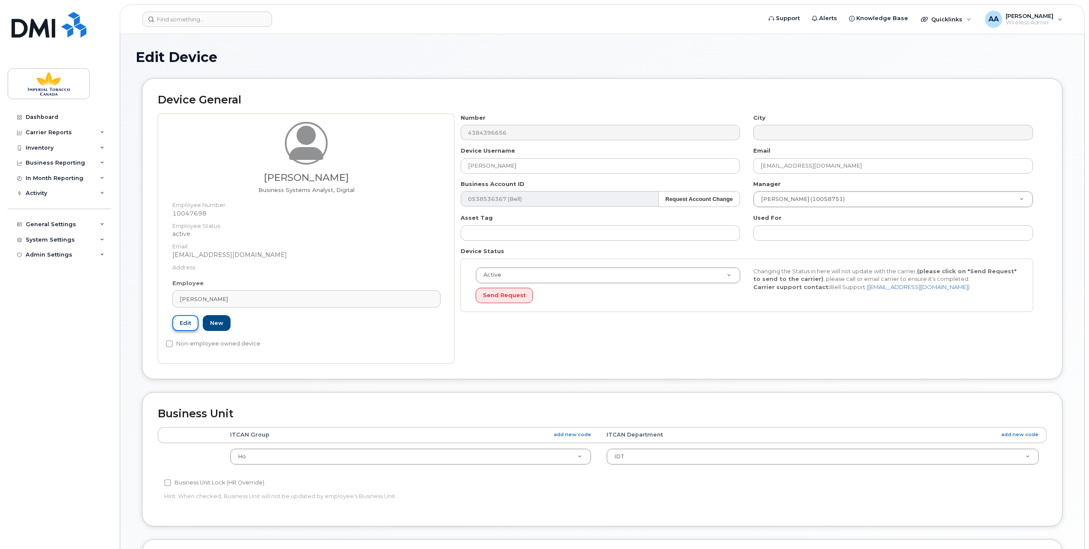
click at [180, 320] on link "Edit" at bounding box center [185, 323] width 26 height 16
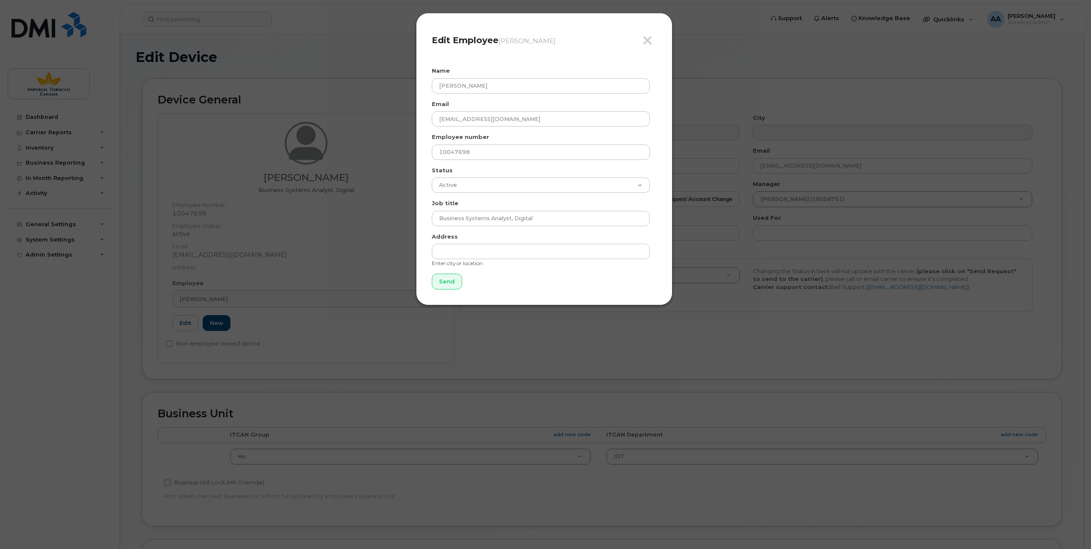
click at [469, 325] on div "Close Edit Employee [PERSON_NAME] Name [PERSON_NAME] Email [EMAIL_ADDRESS][DOMA…" at bounding box center [545, 274] width 1091 height 549
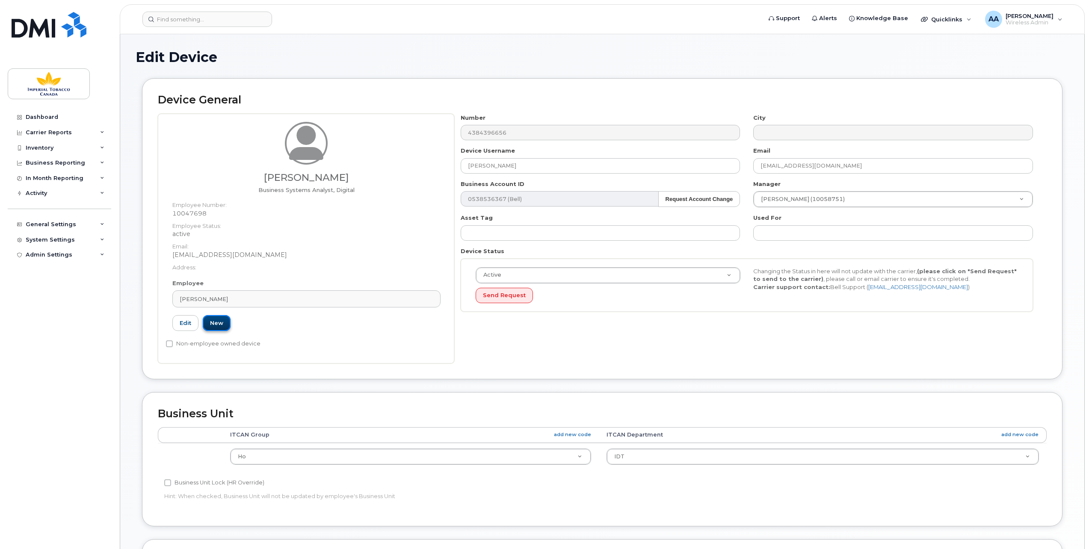
click at [218, 322] on link "New" at bounding box center [217, 323] width 28 height 16
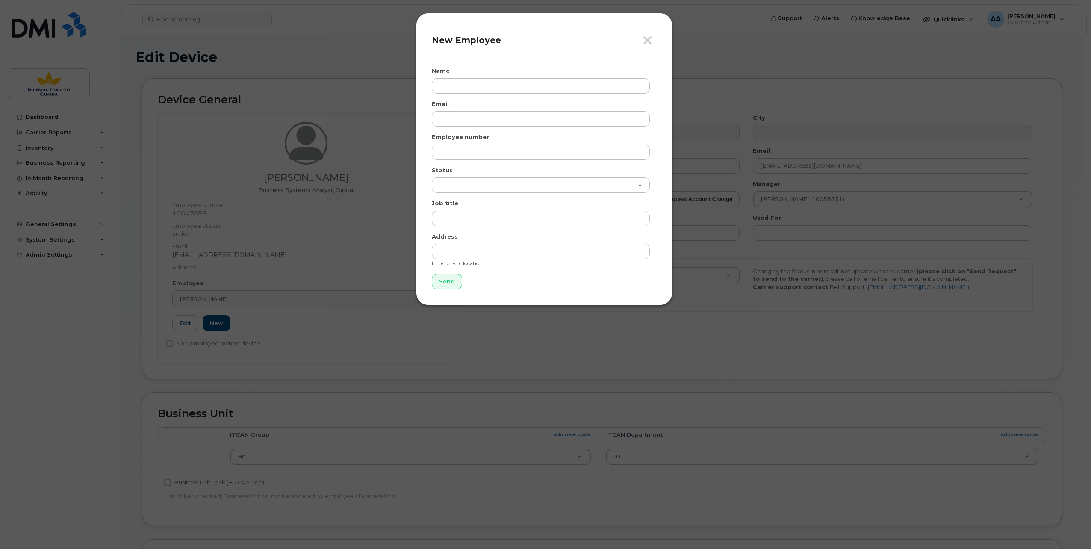
click at [564, 343] on div "Close New Employee Name Email Employee number Status Active On-Leave Long Term …" at bounding box center [545, 274] width 1091 height 549
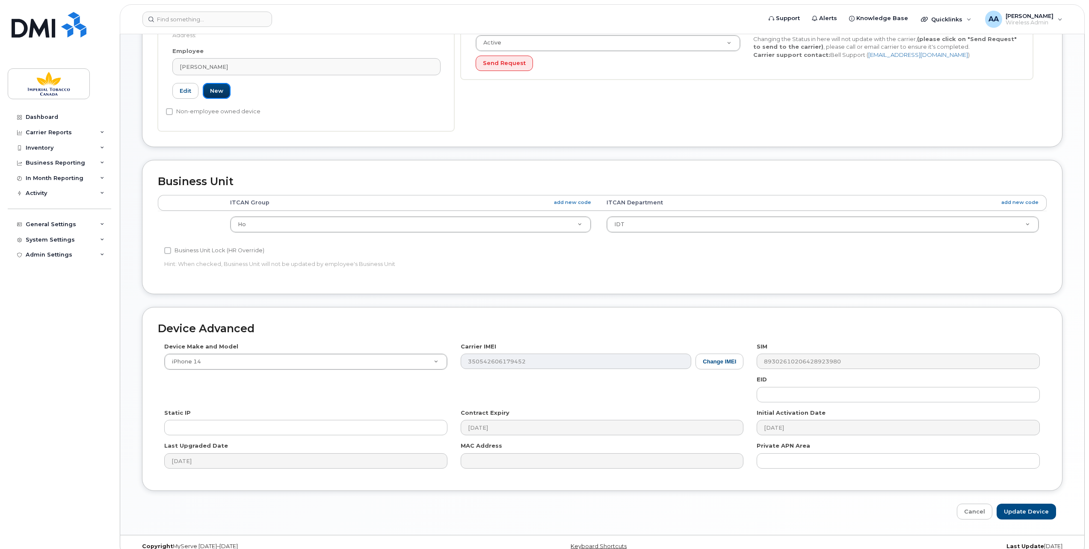
scroll to position [242, 0]
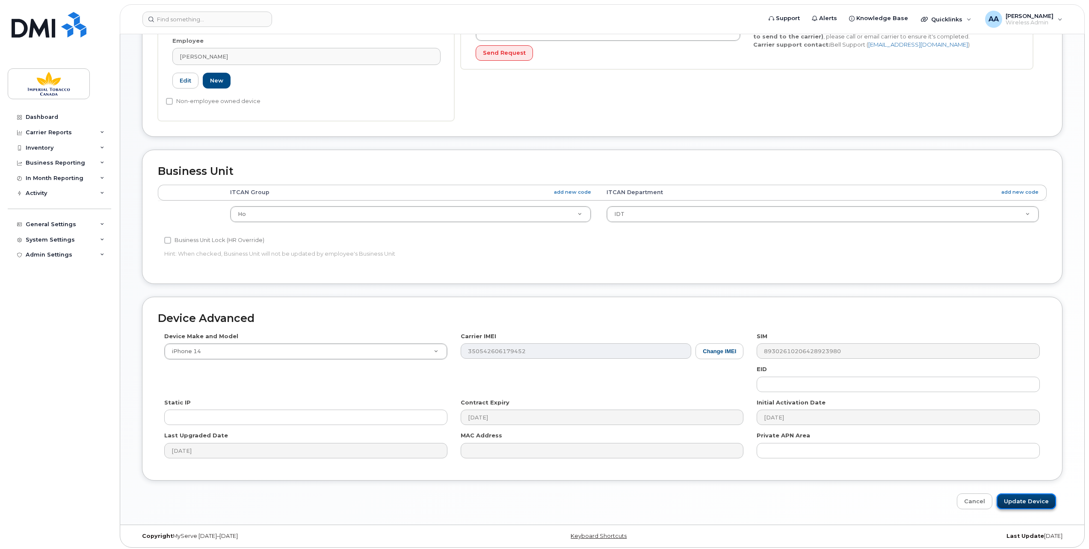
click at [1026, 499] on input "Update Device" at bounding box center [1025, 501] width 59 height 16
type input "Saving..."
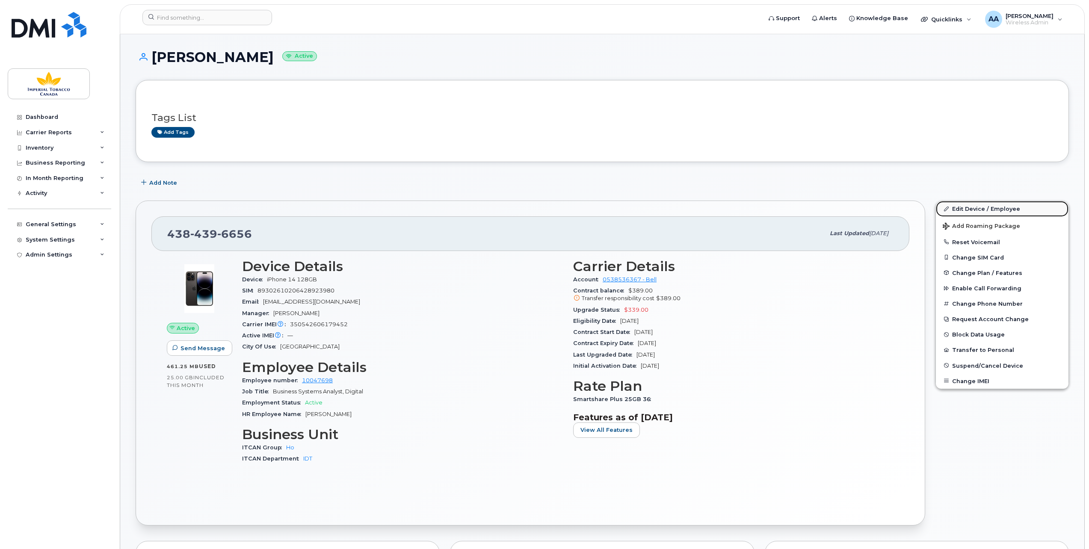
click at [970, 204] on link "Edit Device / Employee" at bounding box center [1002, 208] width 133 height 15
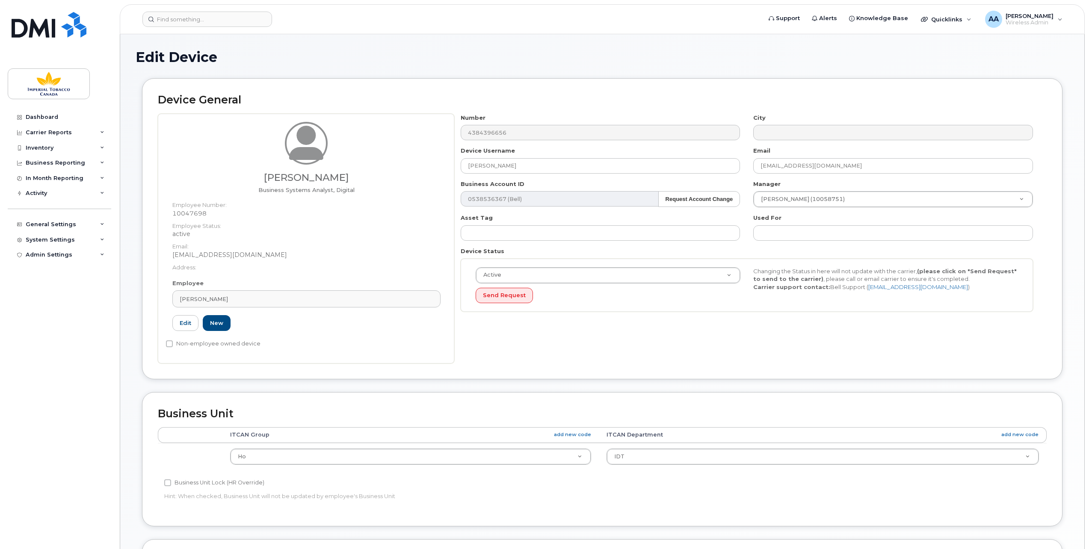
select select "1956390"
select select "1386627"
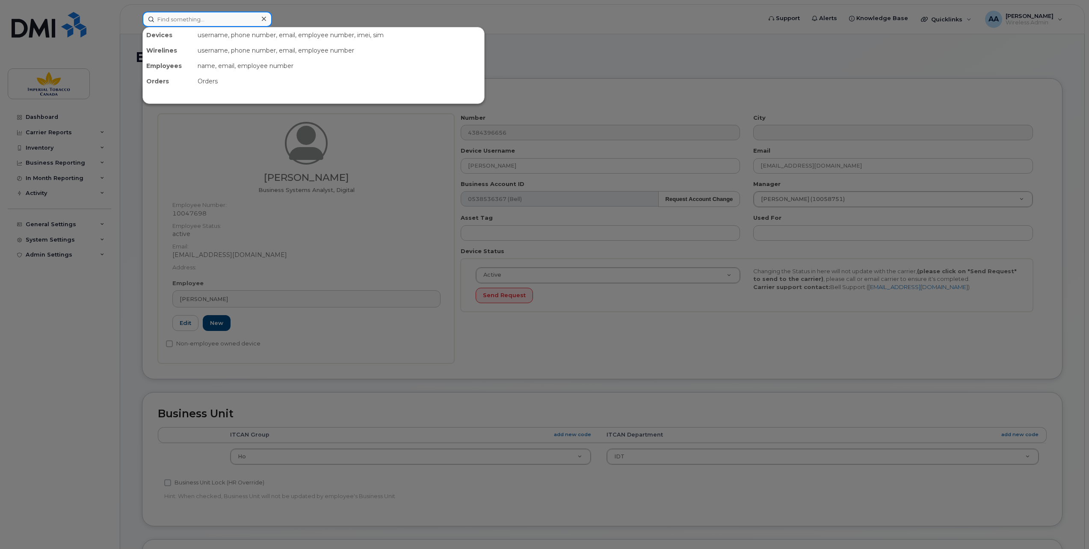
click at [157, 21] on input at bounding box center [207, 19] width 130 height 15
paste input "10047698"
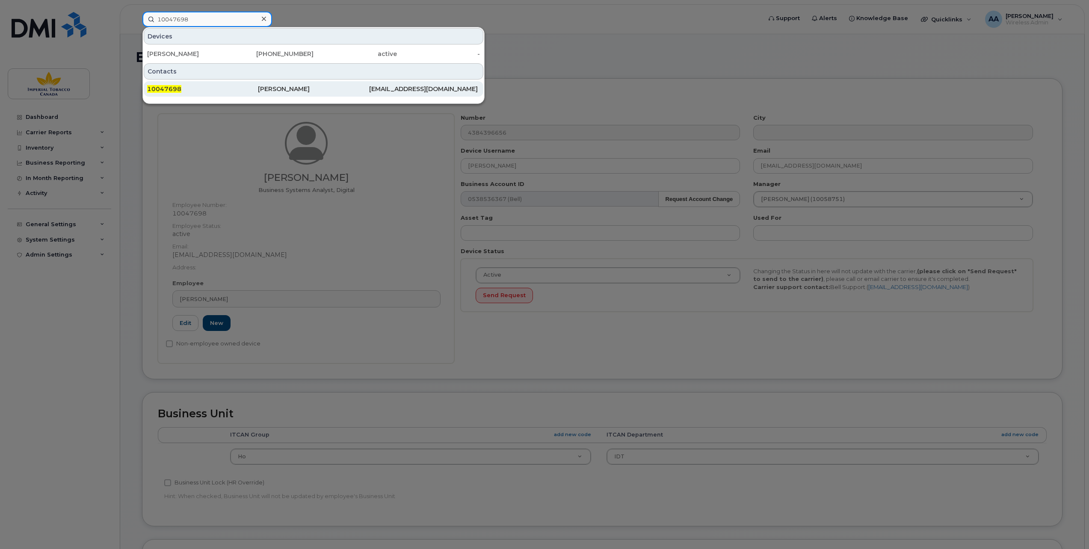
type input "10047698"
click at [153, 85] on span "10047698" at bounding box center [164, 89] width 34 height 8
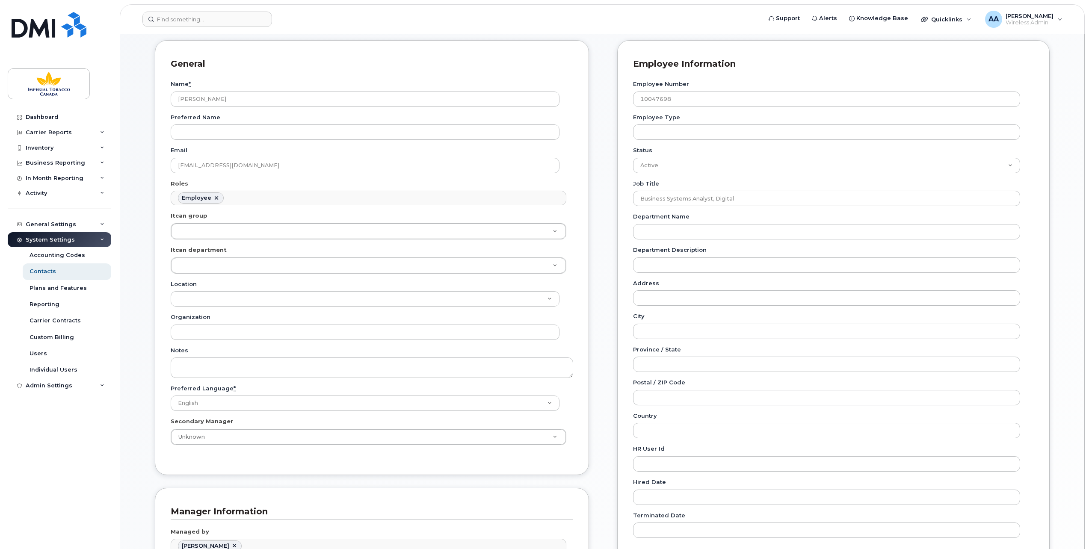
scroll to position [43, 0]
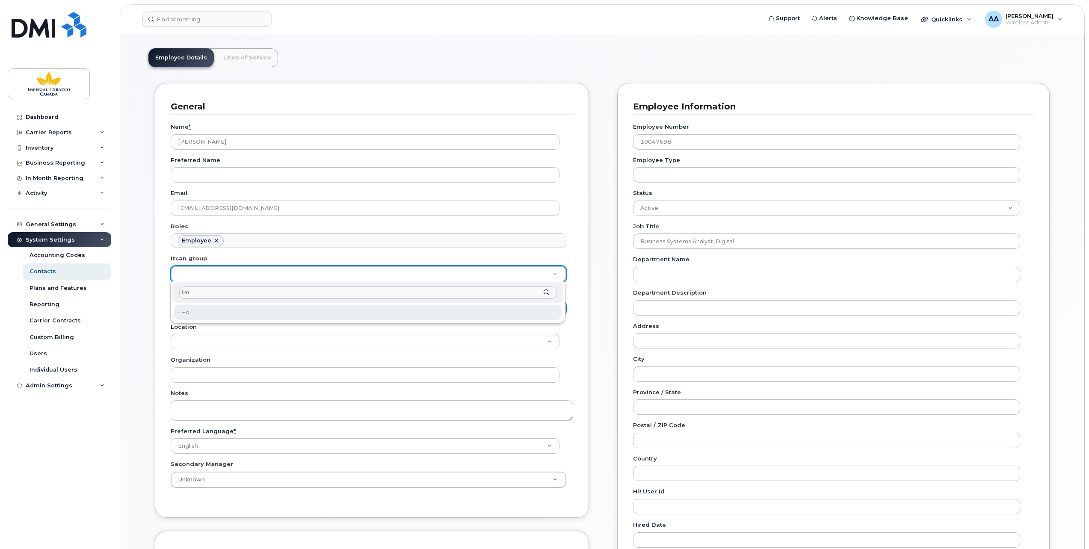
type input "Ho"
type input "1956390"
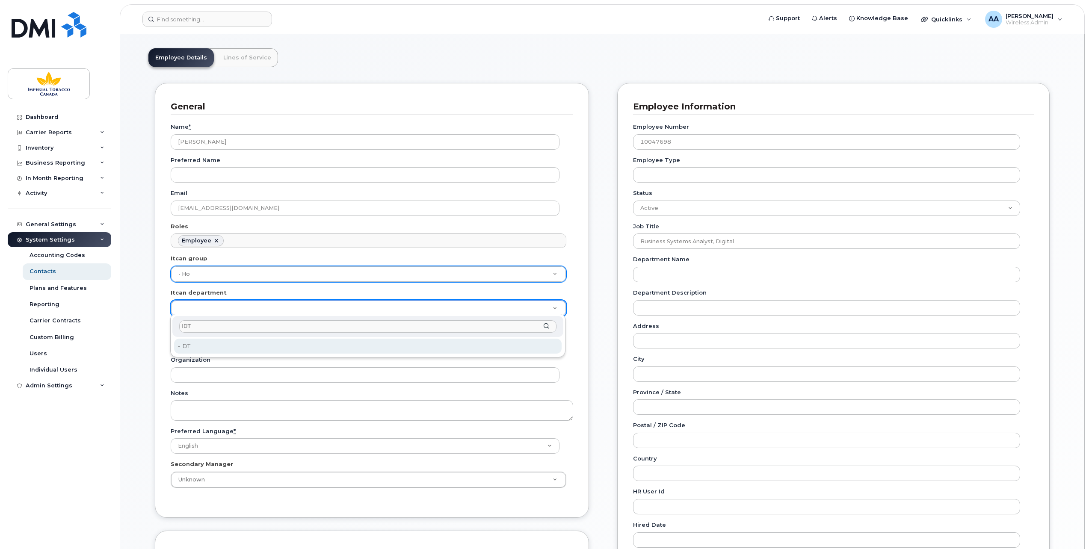
type input "IDT"
type input "1386627"
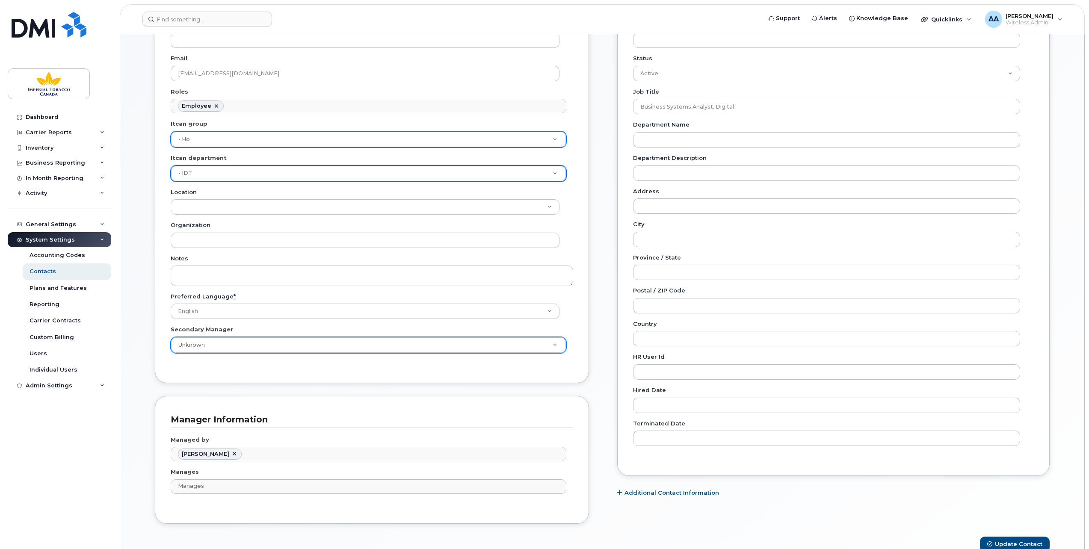
scroll to position [257, 0]
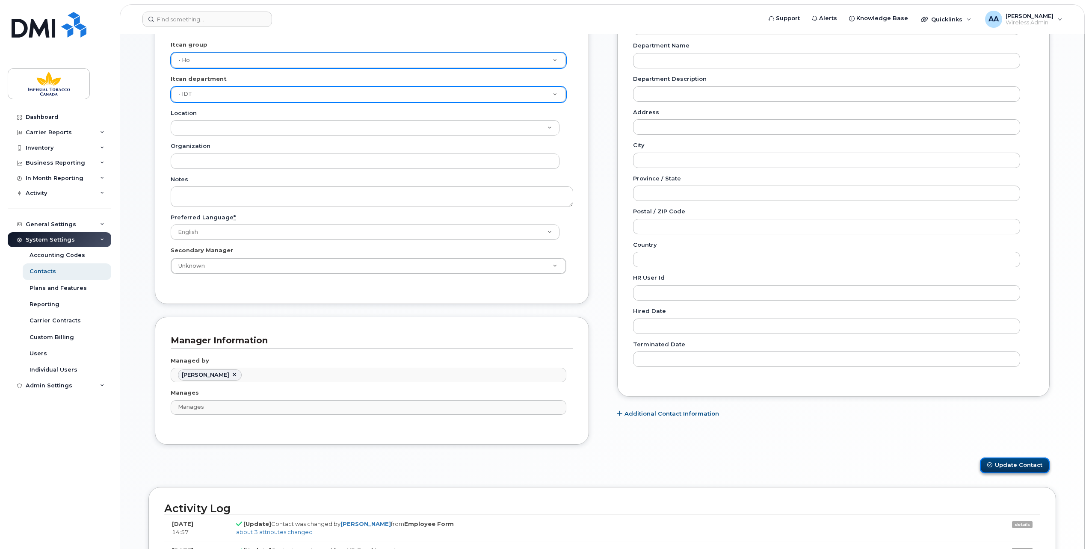
click at [1011, 460] on button "Update Contact" at bounding box center [1015, 466] width 70 height 16
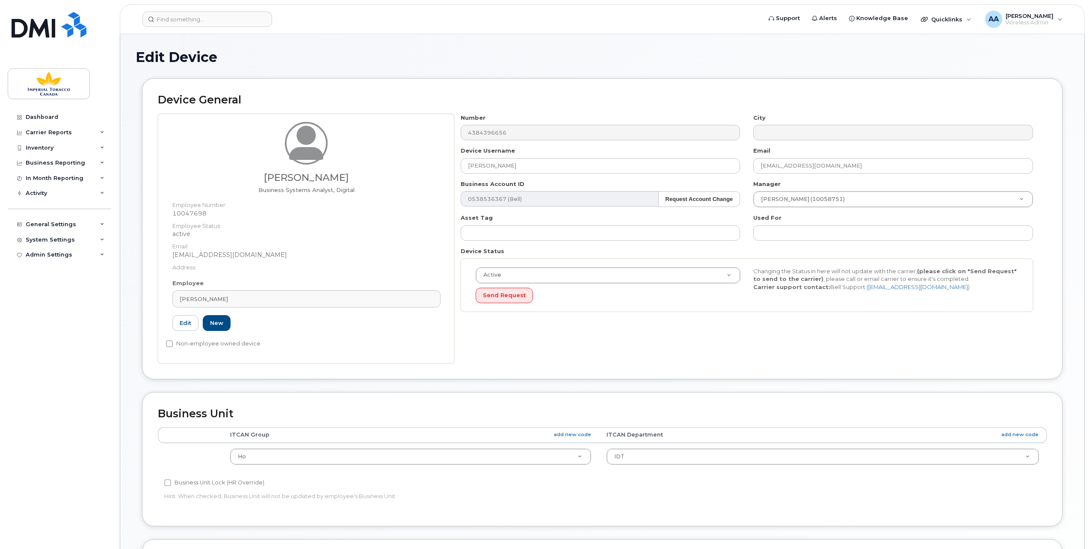
select select "1956390"
select select "1386627"
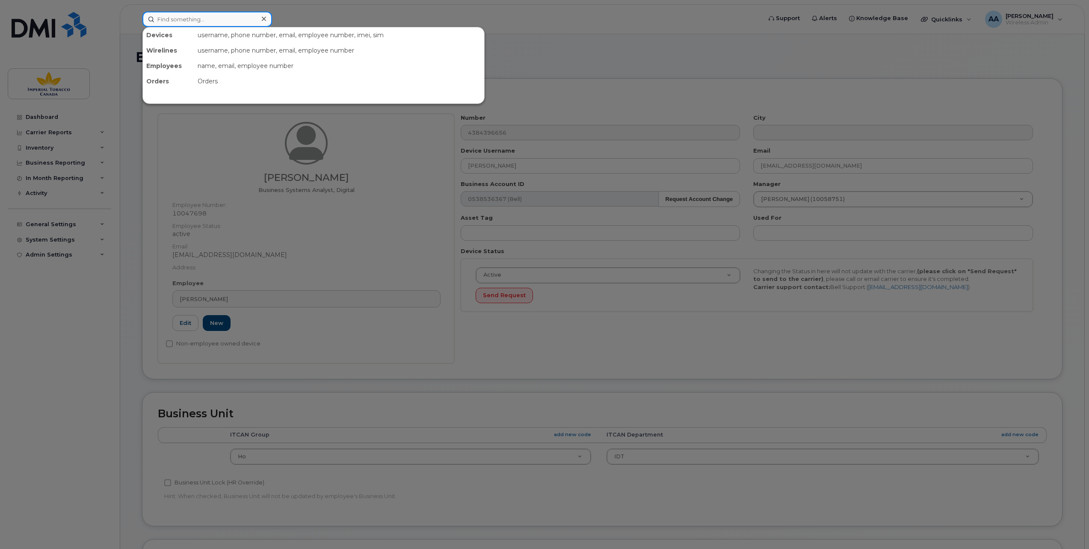
click at [168, 20] on input at bounding box center [207, 19] width 130 height 15
paste input "4384396656"
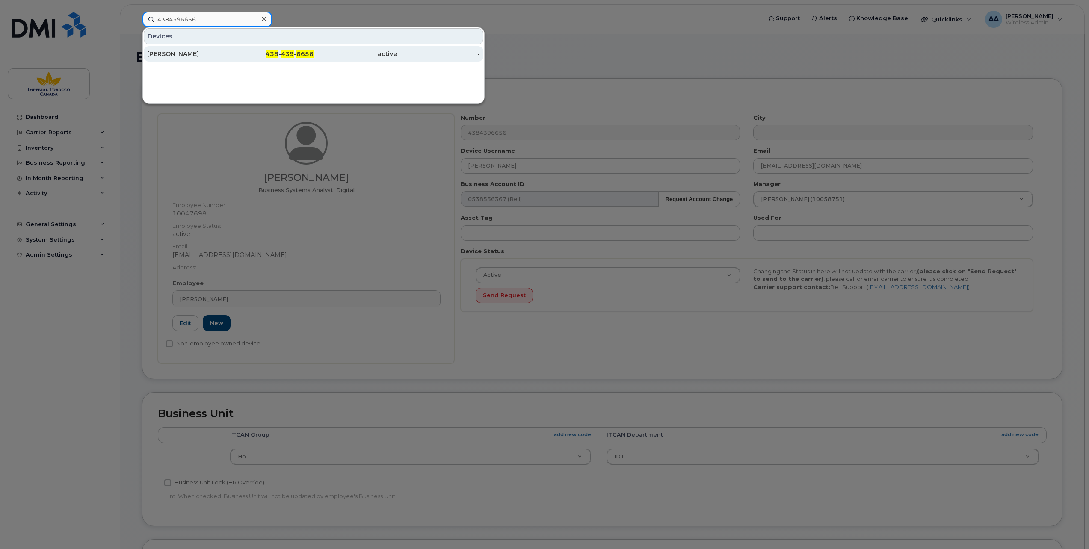
type input "4384396656"
click at [165, 50] on div "Bonnie Luk" at bounding box center [188, 54] width 83 height 9
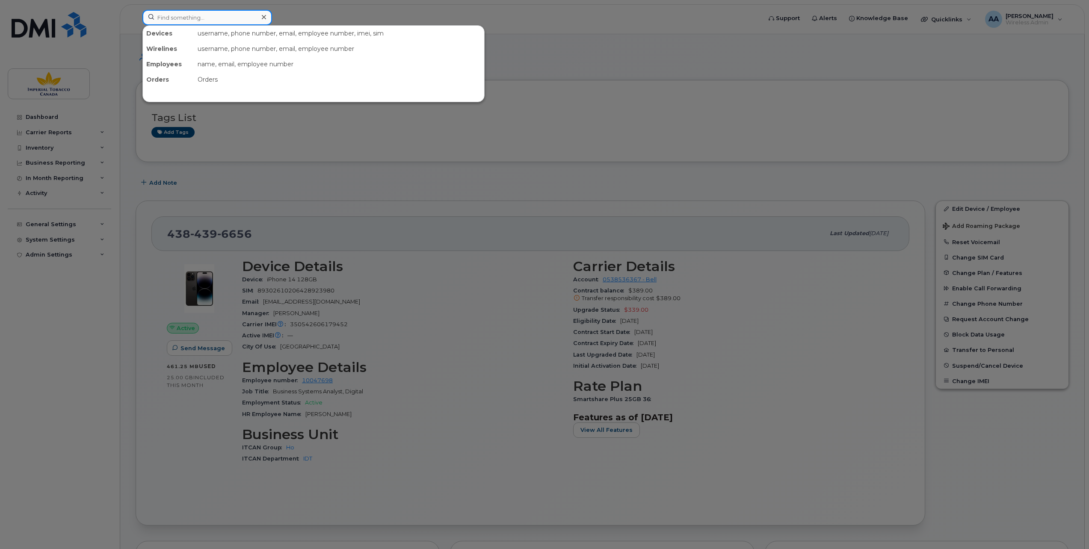
click at [173, 16] on input at bounding box center [207, 17] width 130 height 15
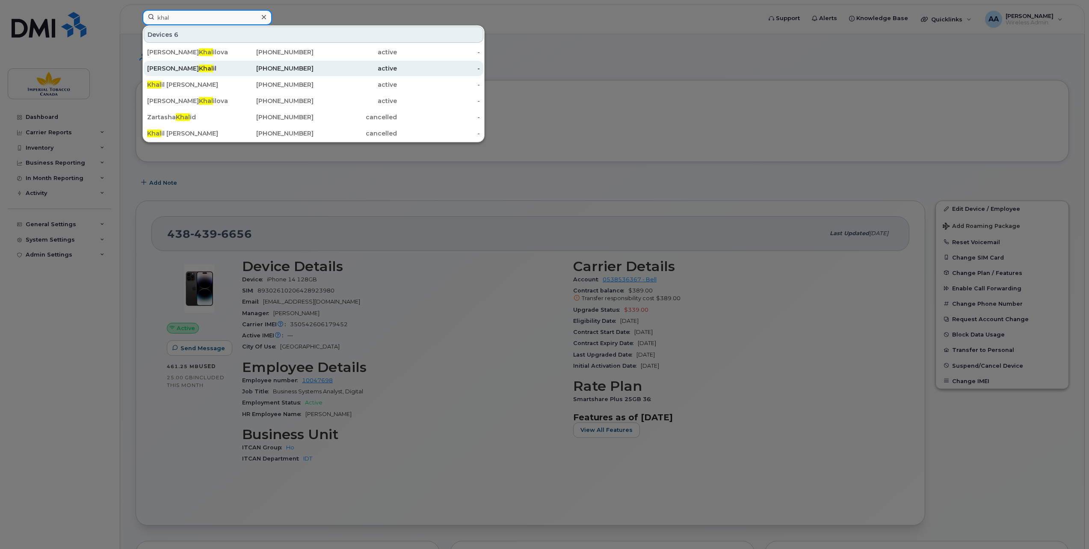
type input "khal"
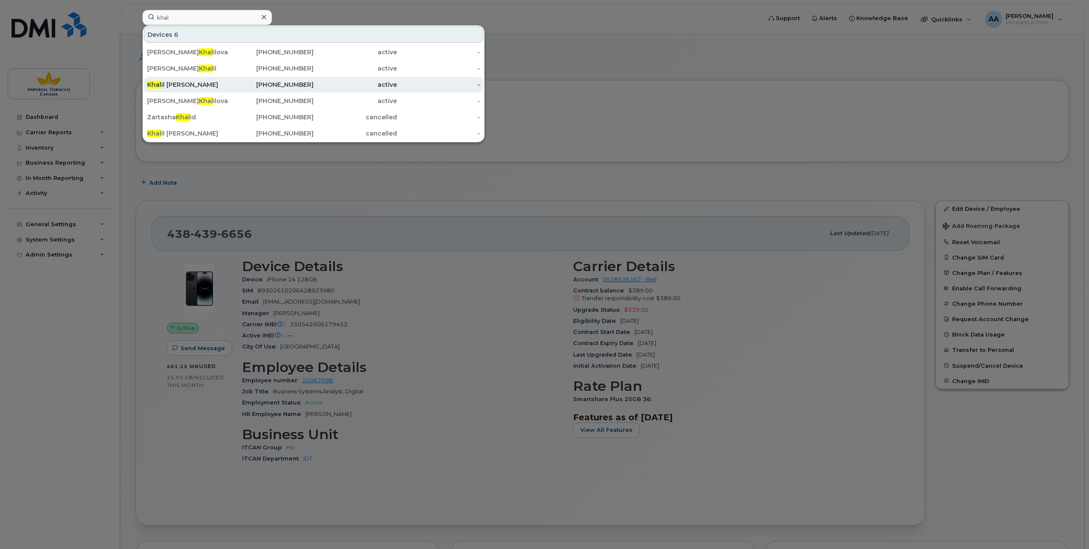
click at [161, 81] on div "Khal il Lopez" at bounding box center [188, 84] width 83 height 9
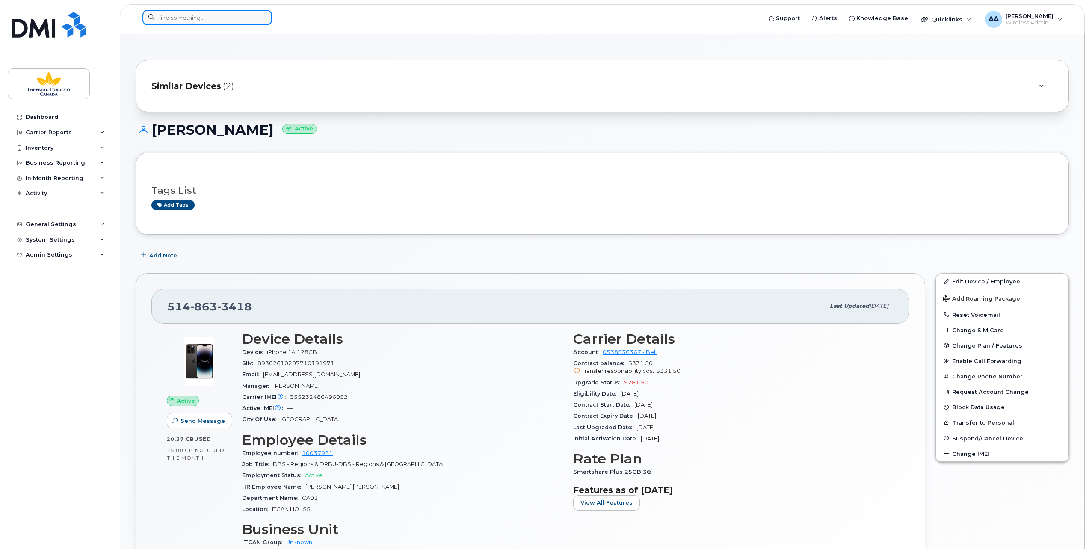
click at [157, 15] on input at bounding box center [207, 17] width 130 height 15
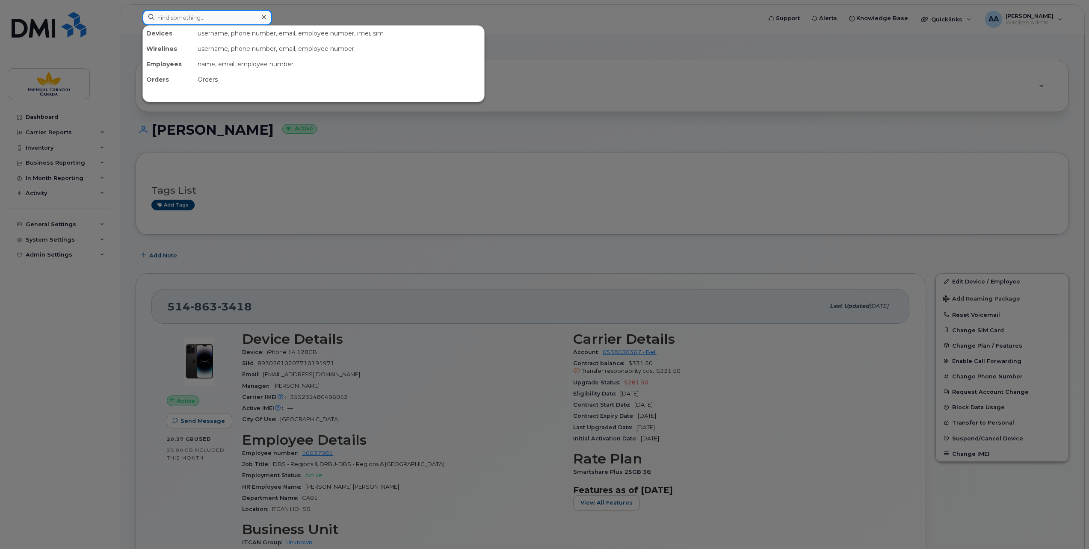
paste input "10037981"
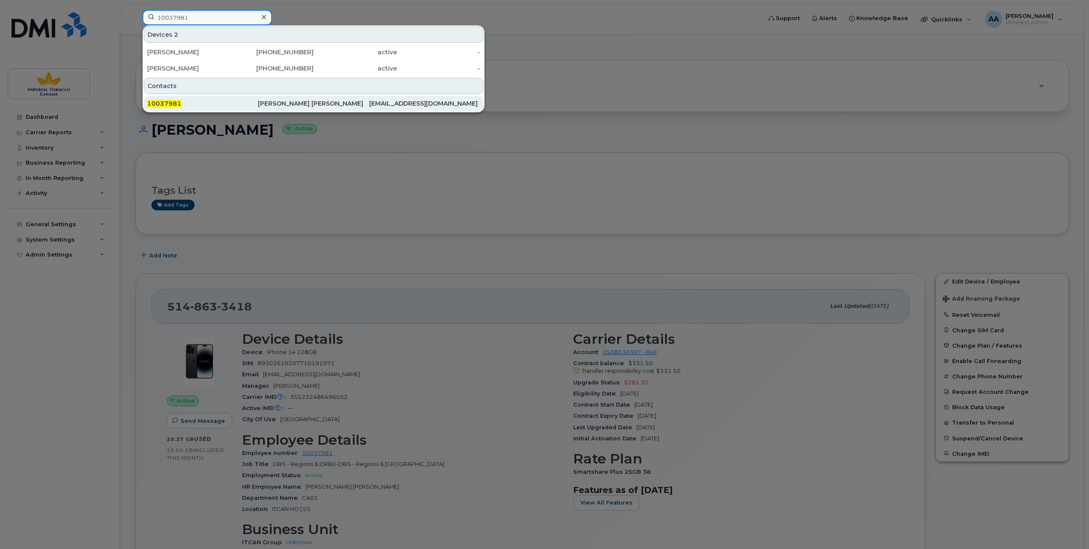
type input "10037981"
click at [160, 103] on span "10037981" at bounding box center [164, 104] width 34 height 8
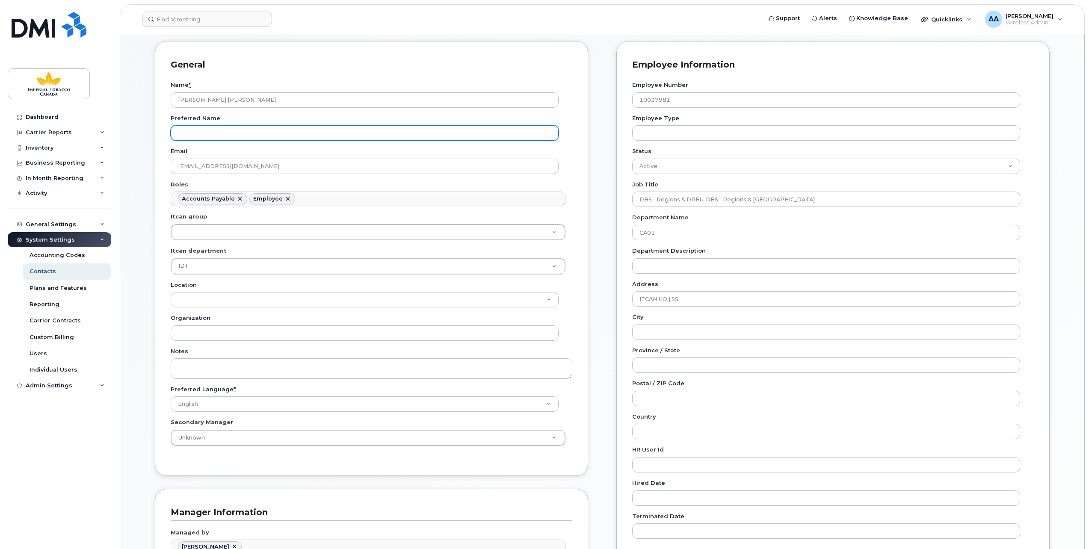
scroll to position [86, 0]
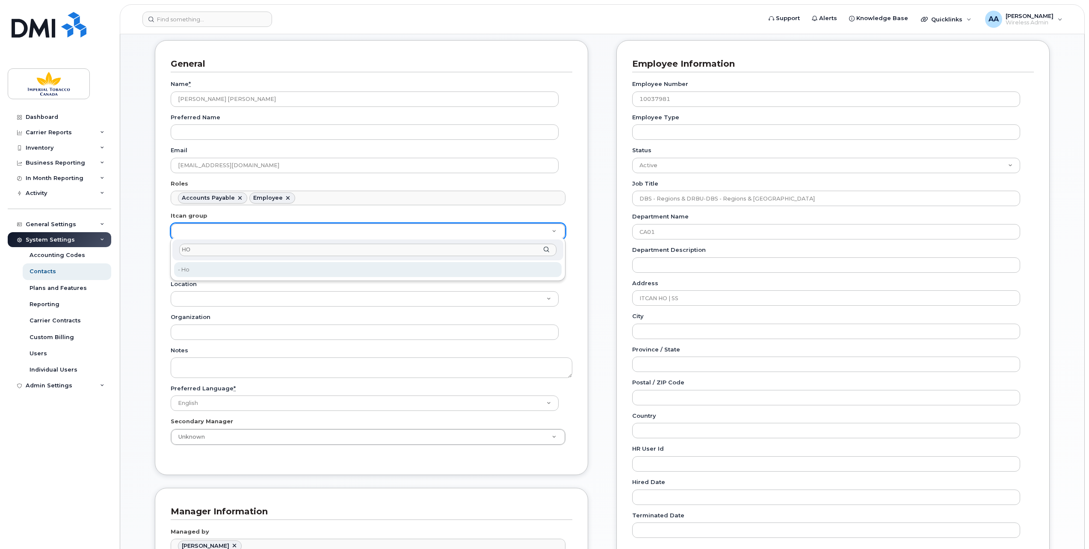
type input "HO"
type input "1956390"
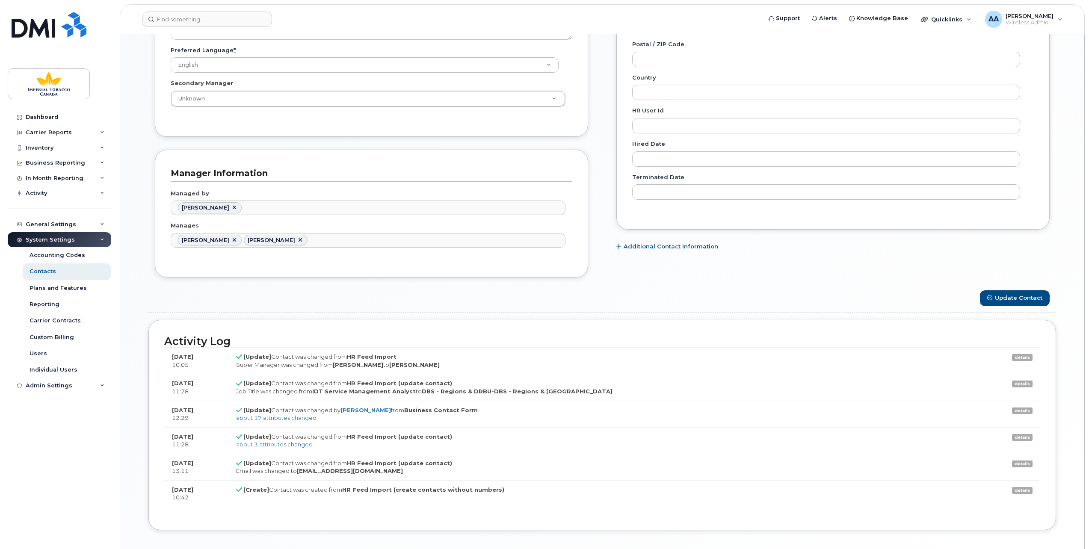
scroll to position [468, 0]
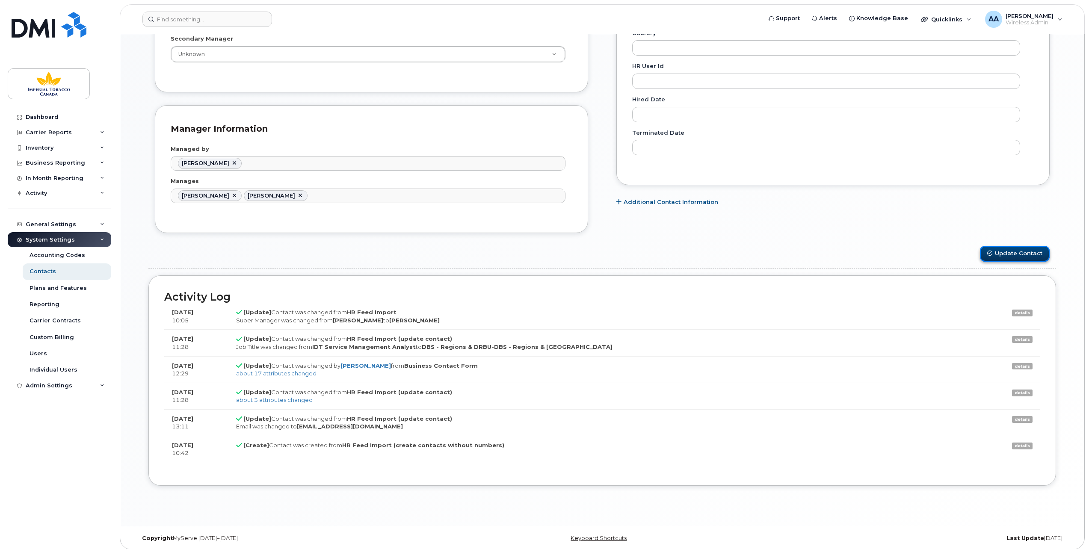
click at [1020, 248] on button "Update Contact" at bounding box center [1015, 254] width 70 height 16
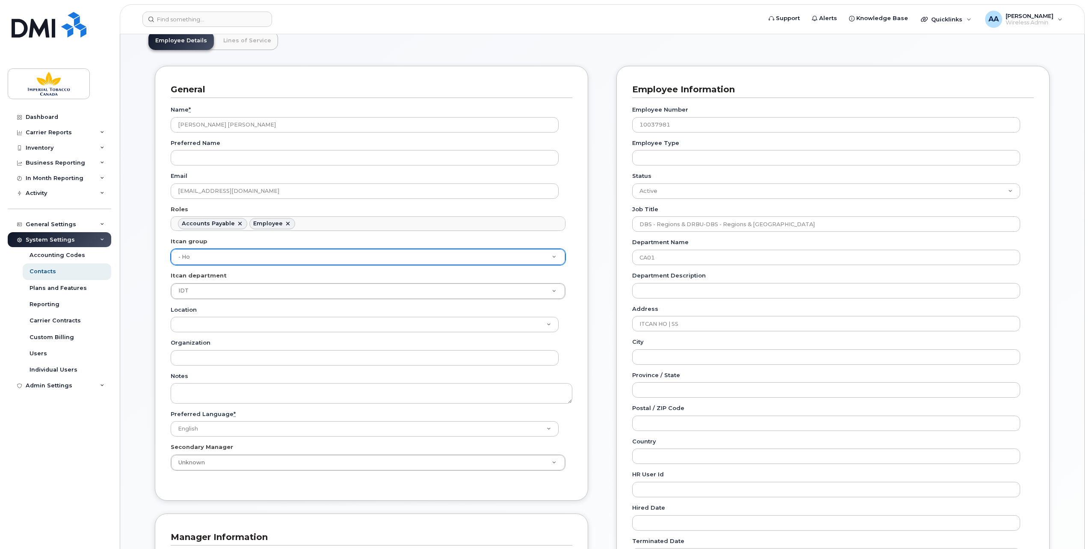
scroll to position [41, 0]
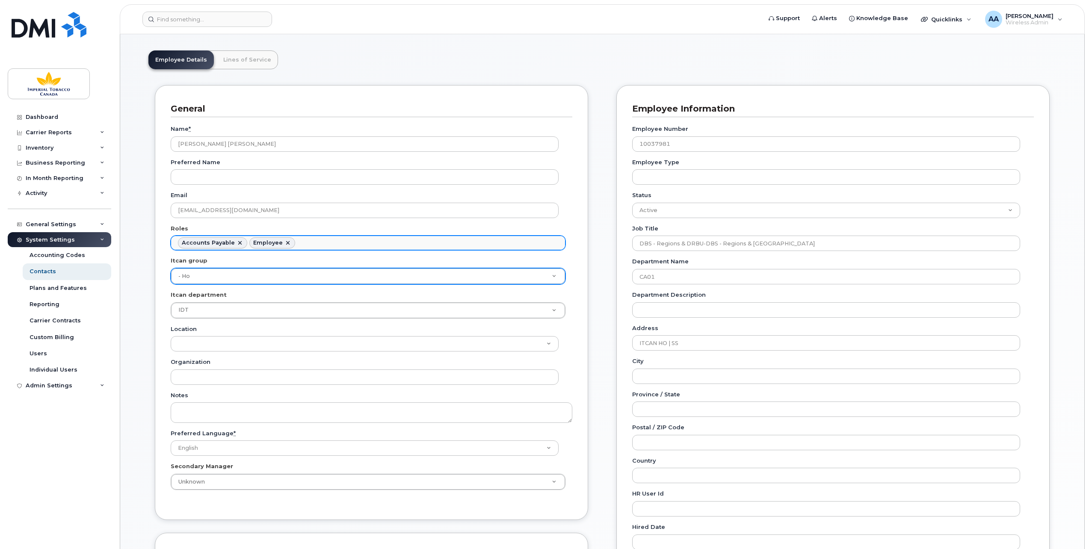
click at [298, 246] on input "text" at bounding box center [299, 242] width 9 height 12
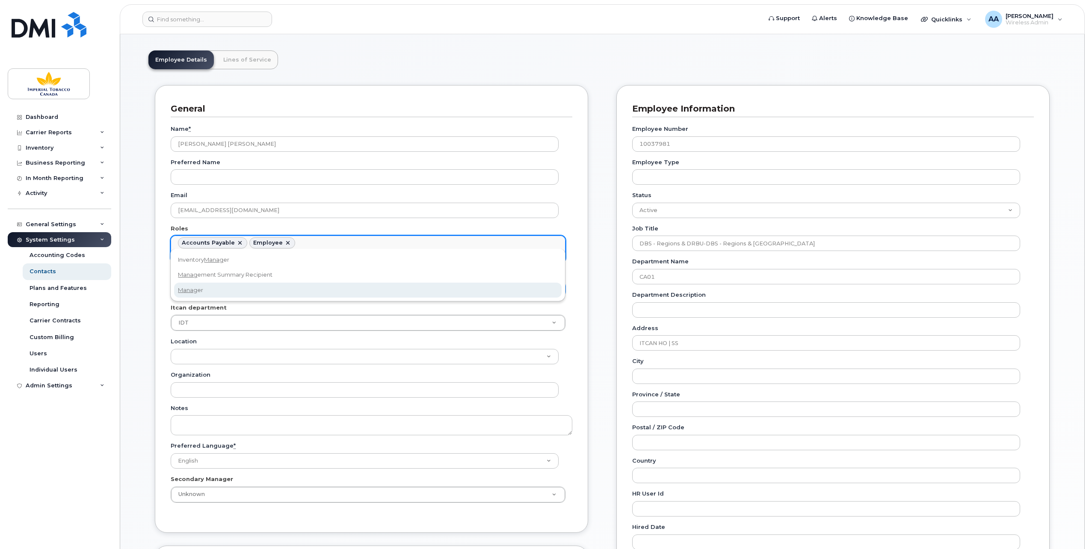
type input "manag"
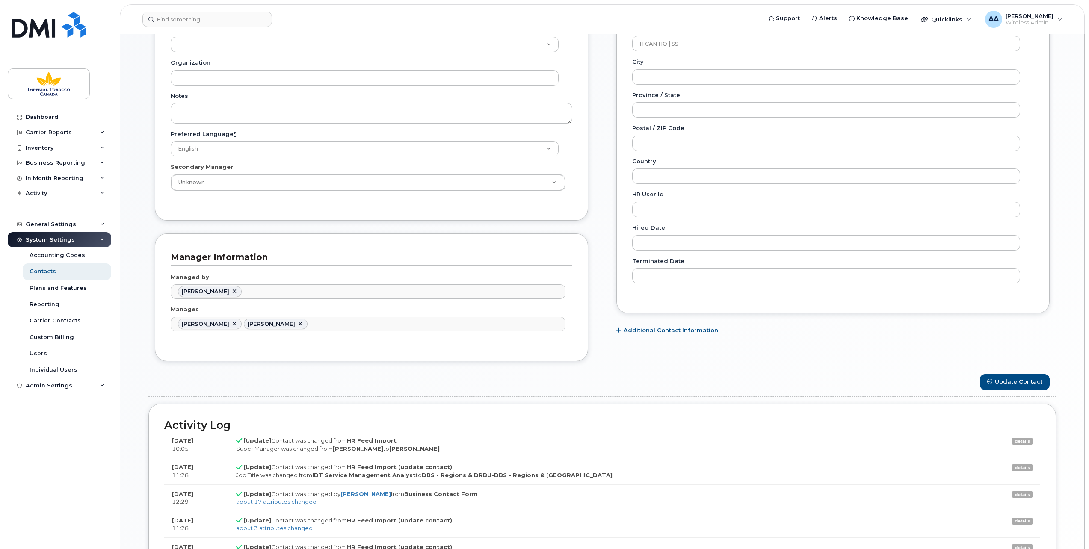
scroll to position [468, 0]
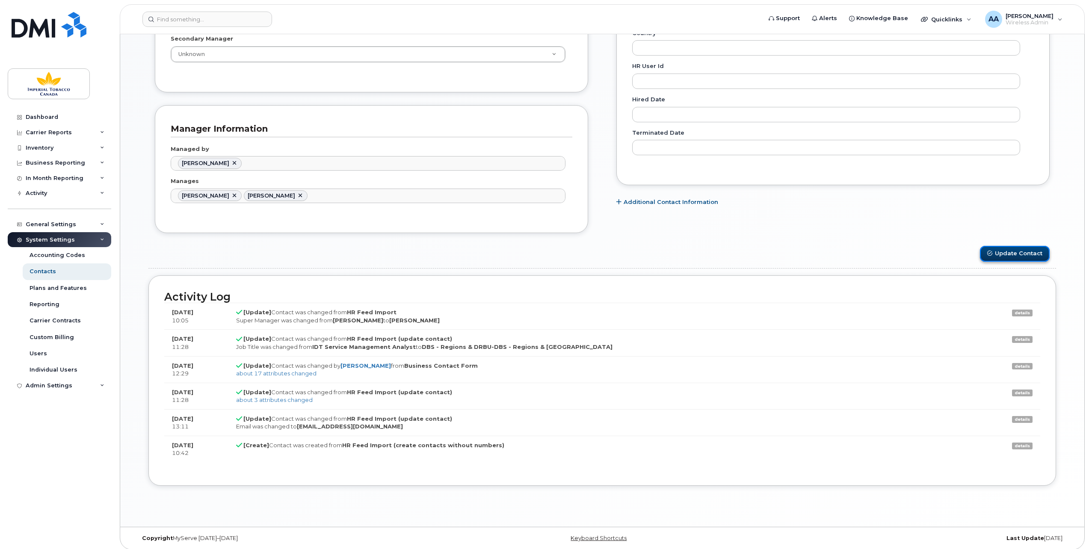
click at [1019, 247] on button "Update Contact" at bounding box center [1015, 254] width 70 height 16
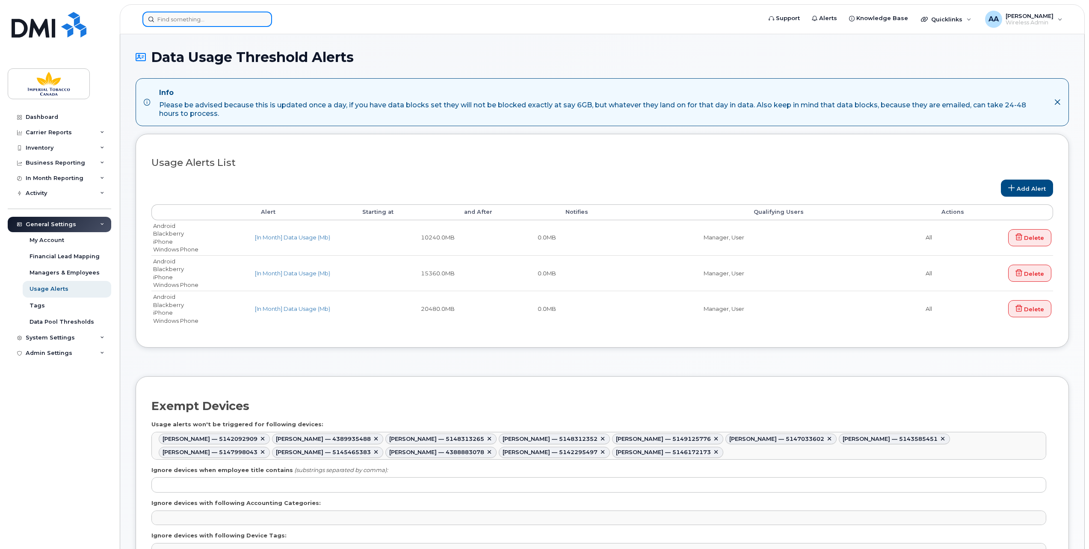
click at [190, 24] on input at bounding box center [207, 19] width 130 height 15
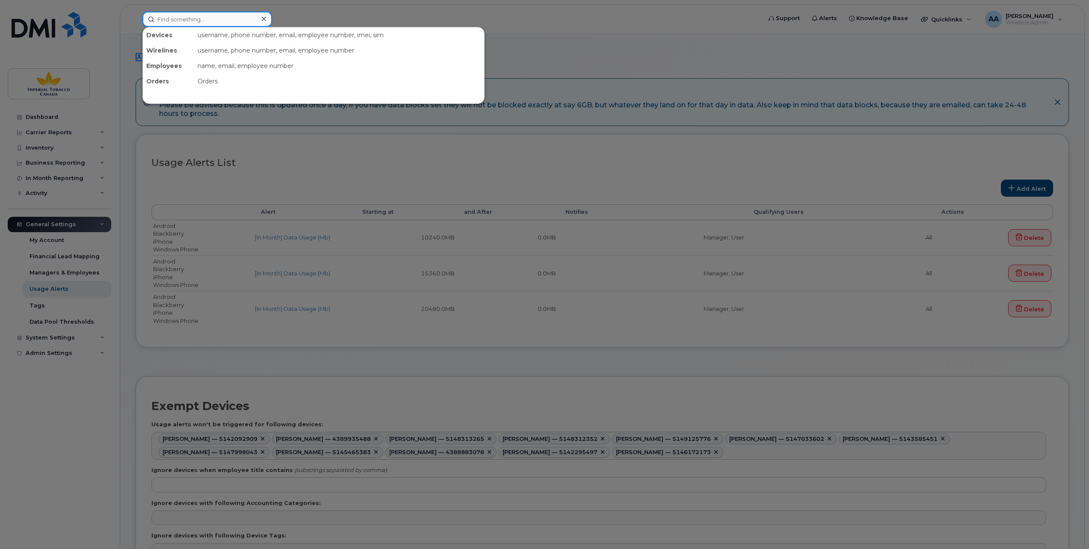
click at [159, 24] on input at bounding box center [207, 19] width 130 height 15
paste input "10037981"
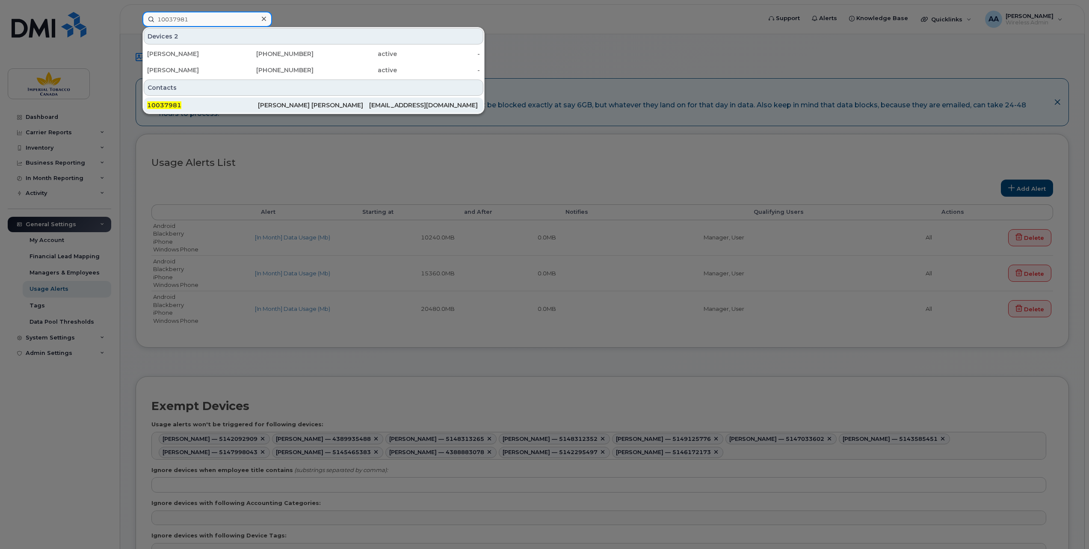
type input "10037981"
click at [168, 100] on div "10037981" at bounding box center [202, 104] width 111 height 15
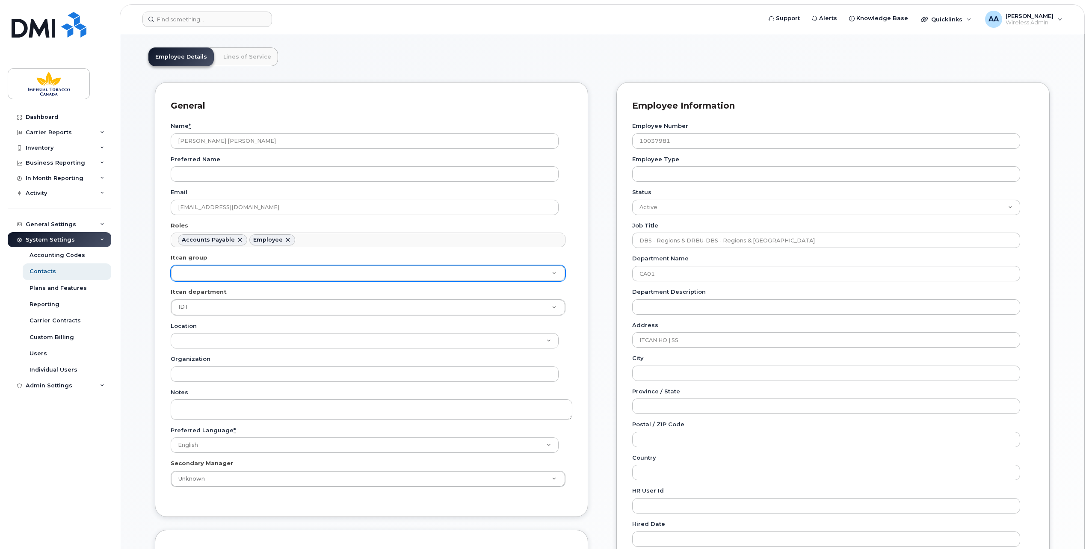
scroll to position [43, 0]
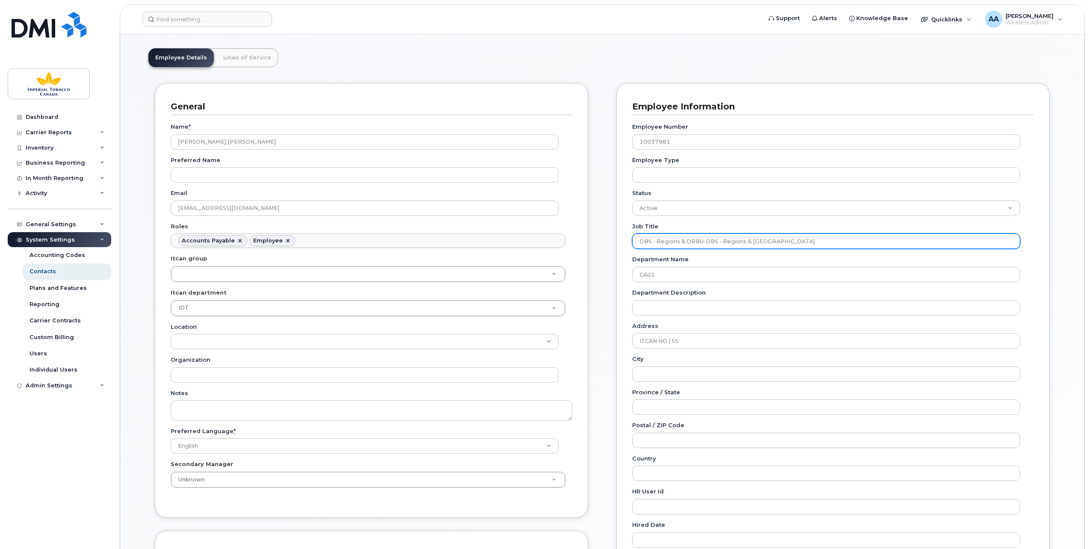
drag, startPoint x: 783, startPoint y: 244, endPoint x: 626, endPoint y: 246, distance: 157.0
click at [626, 246] on div "Employee Information Employee Number 10037981 Employee Type Status Active On-Le…" at bounding box center [832, 347] width 433 height 528
paste input "Sr. IDT Services Manager"
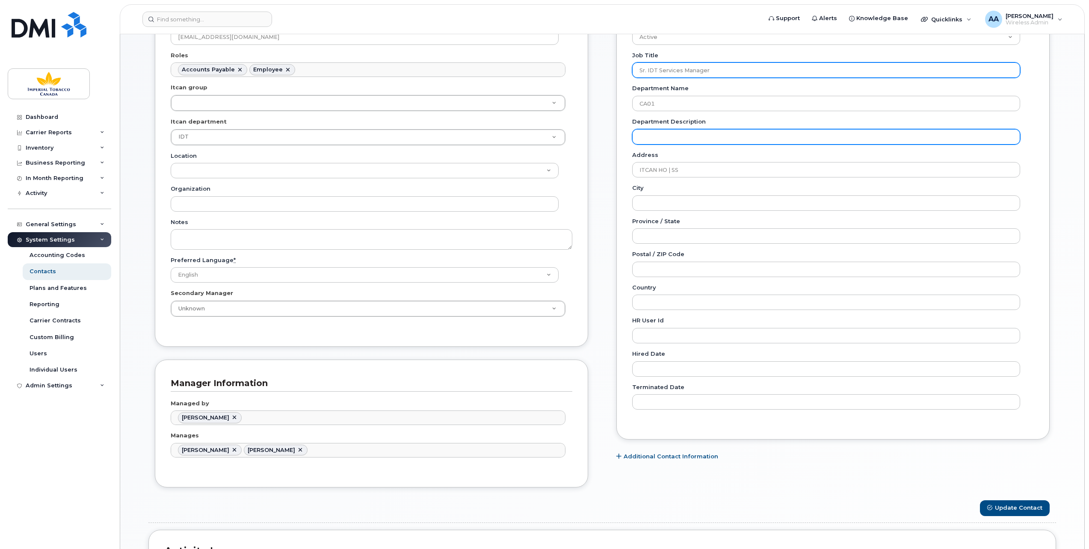
scroll to position [299, 0]
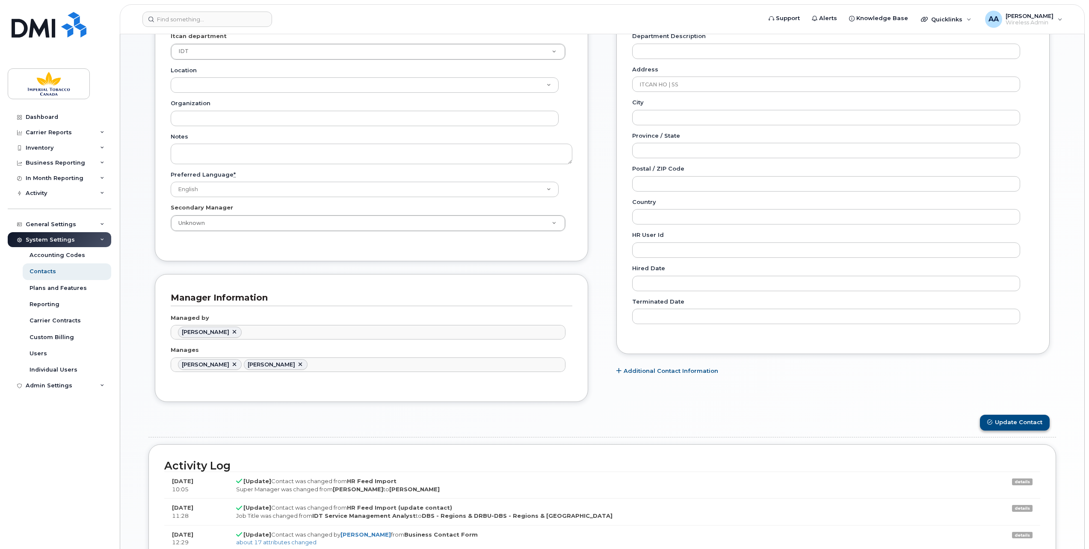
type input "Sr. IDT Services Manager"
click at [1025, 415] on button "Update Contact" at bounding box center [1015, 423] width 70 height 16
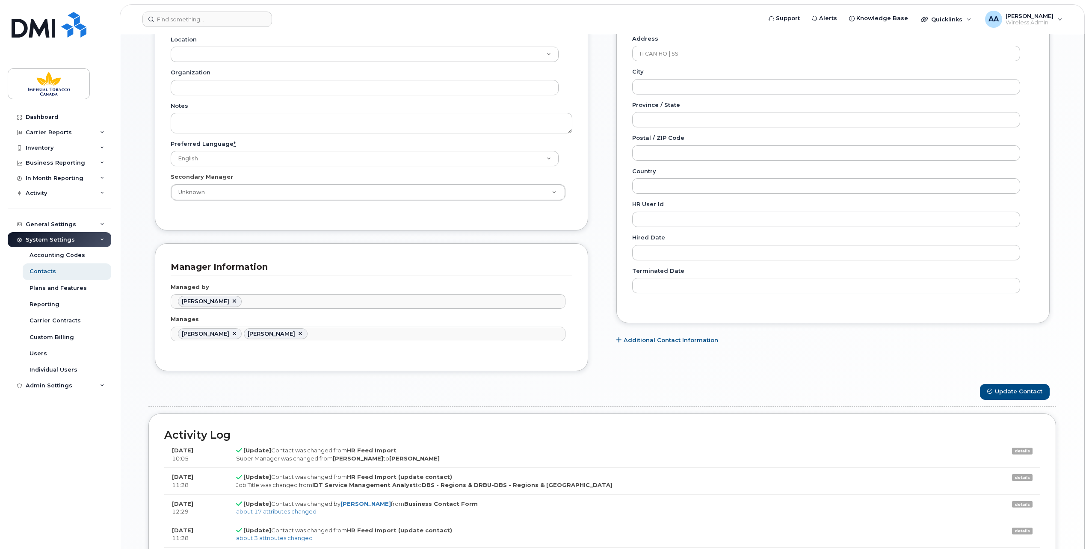
scroll to position [342, 0]
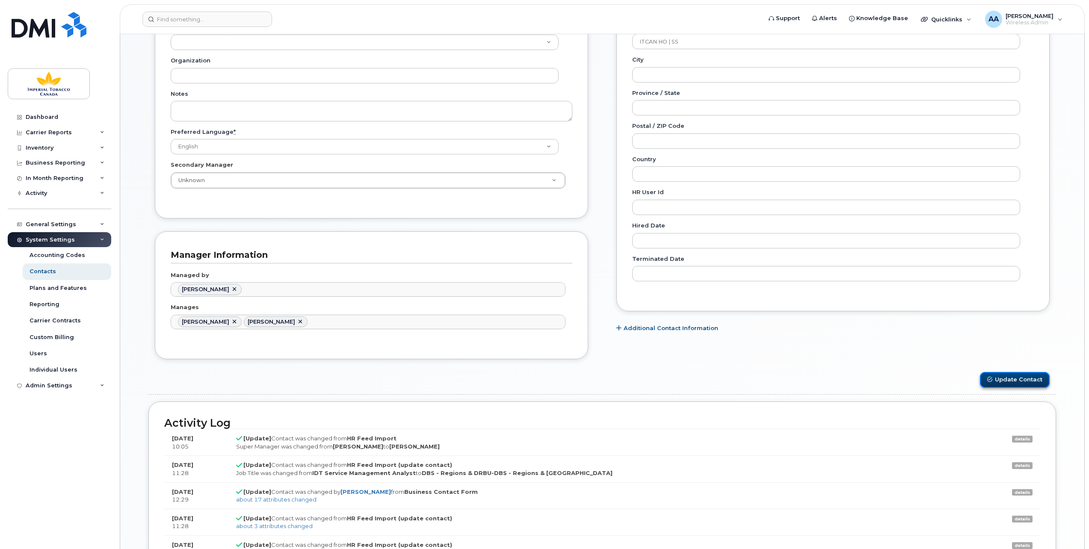
click at [1010, 373] on button "Update Contact" at bounding box center [1015, 380] width 70 height 16
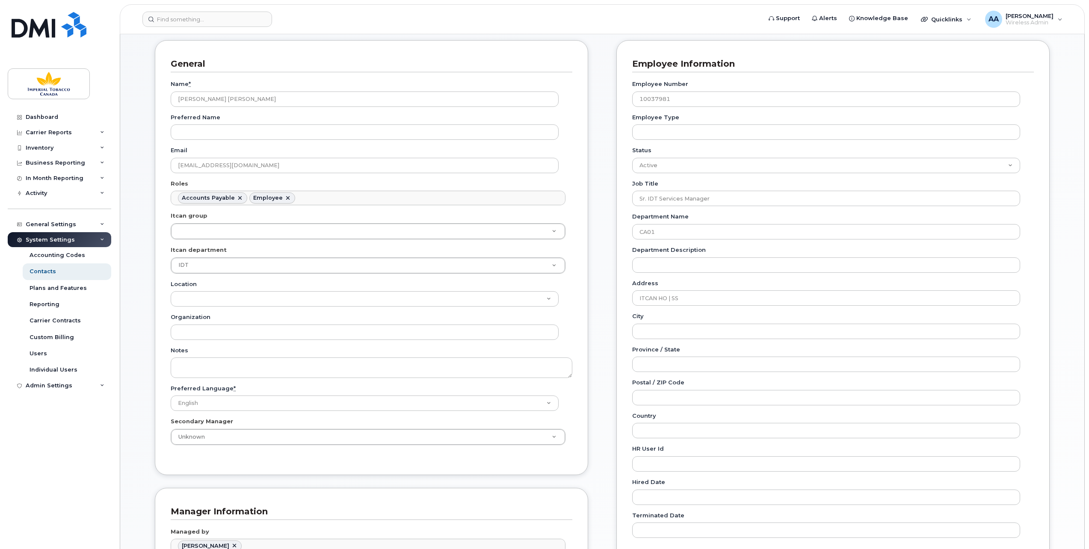
scroll to position [0, 0]
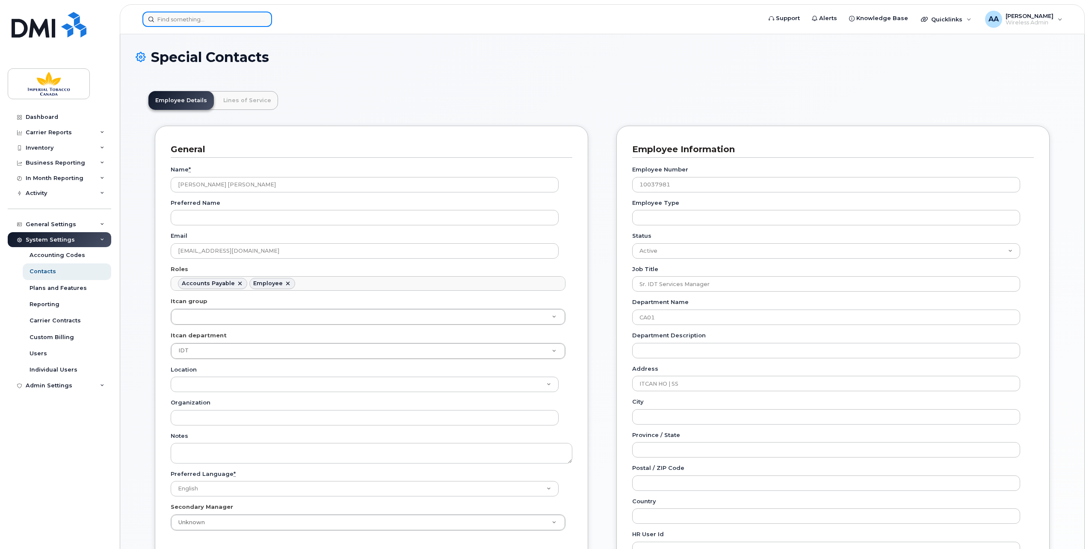
click at [186, 16] on input at bounding box center [207, 19] width 130 height 15
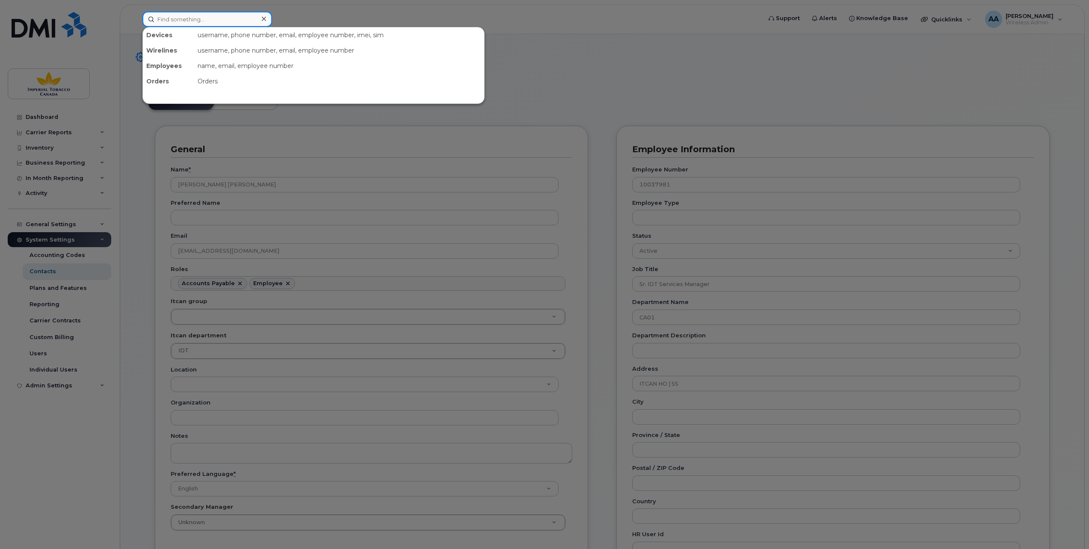
click at [174, 15] on input at bounding box center [207, 19] width 130 height 15
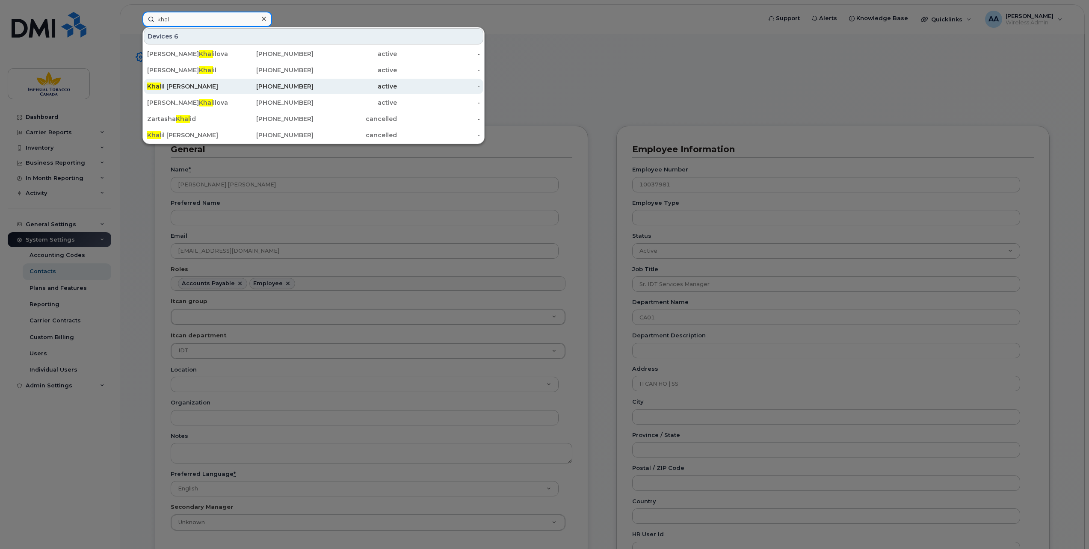
type input "khal"
click at [170, 86] on div "Khal il Lopez" at bounding box center [188, 86] width 83 height 9
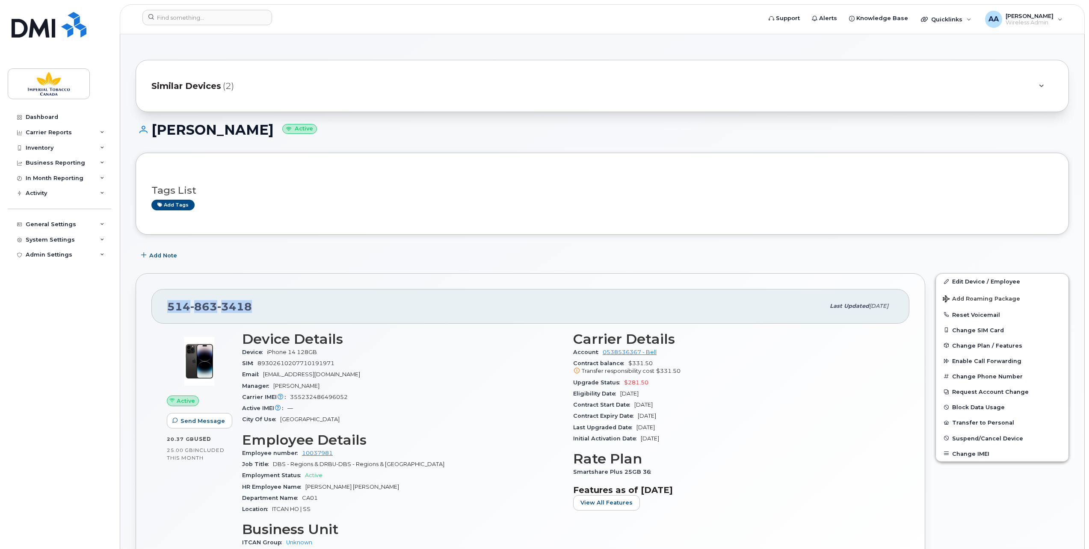
drag, startPoint x: 245, startPoint y: 307, endPoint x: 165, endPoint y: 313, distance: 79.8
click at [165, 313] on div "[PHONE_NUMBER] Last updated [DATE]" at bounding box center [530, 306] width 758 height 34
drag, startPoint x: 165, startPoint y: 313, endPoint x: 169, endPoint y: 309, distance: 5.8
copy span "514 863 3418"
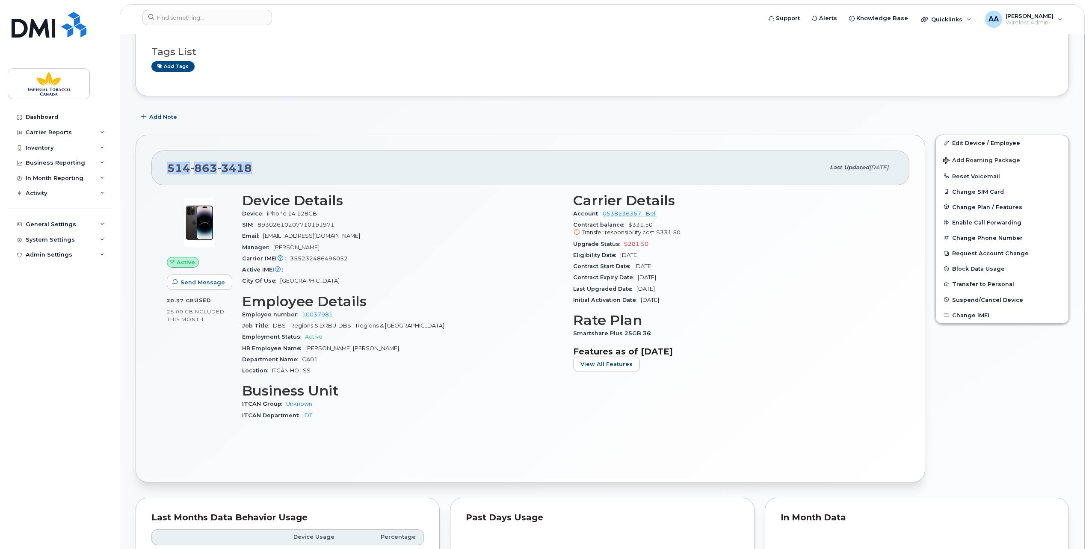
scroll to position [171, 0]
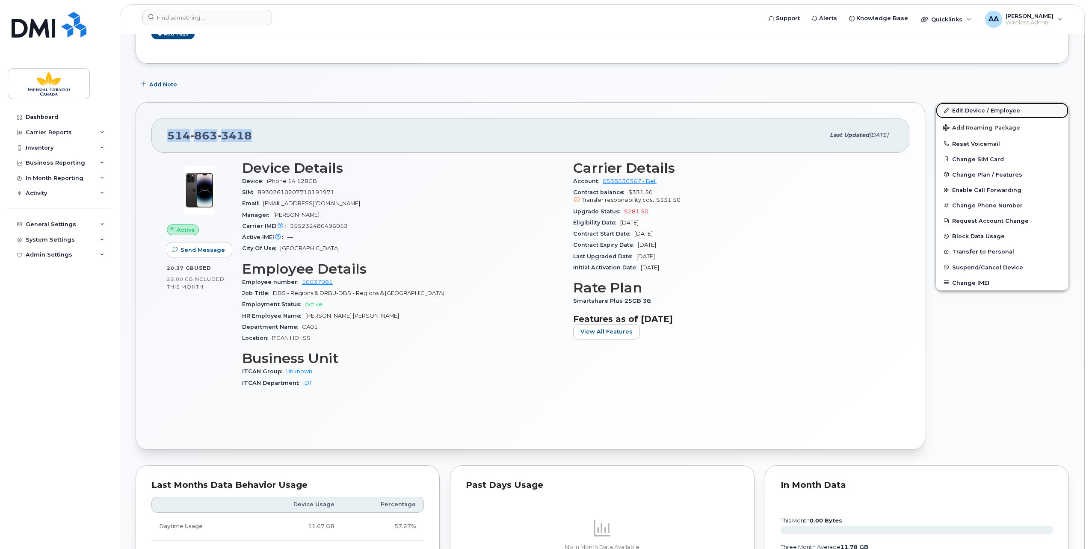
click at [966, 109] on link "Edit Device / Employee" at bounding box center [1002, 110] width 133 height 15
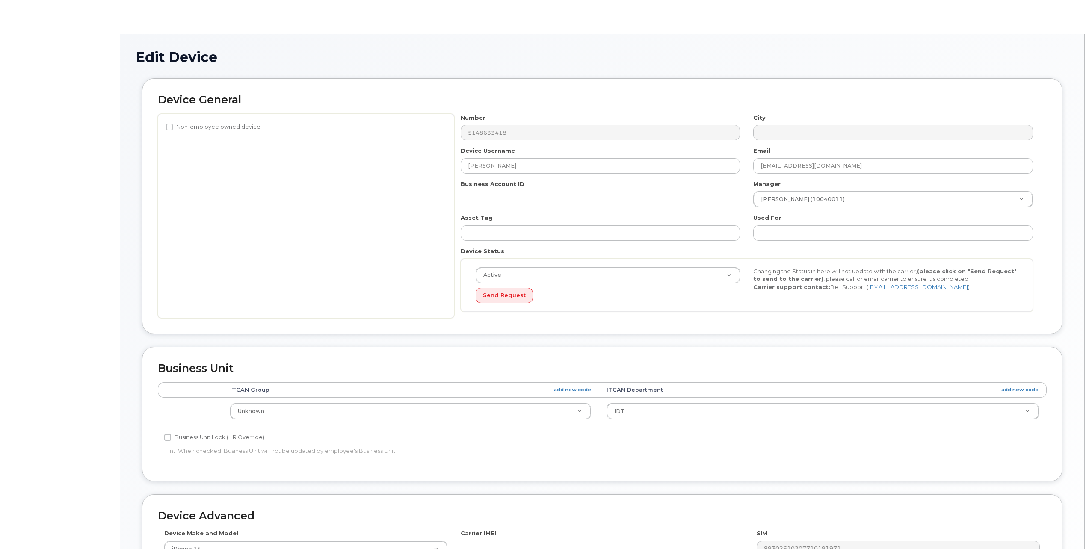
select select "1386428"
select select "1386627"
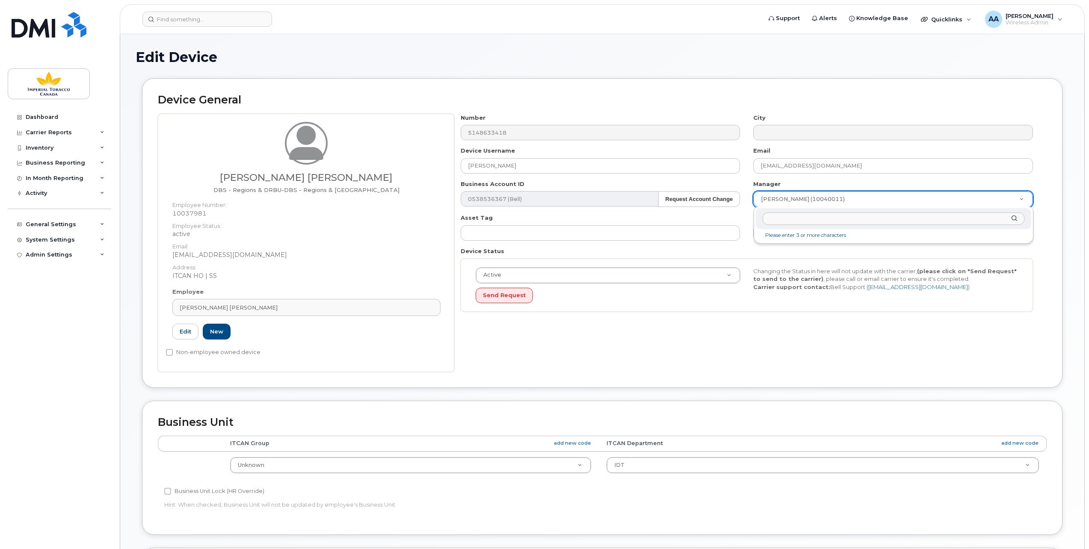
click at [855, 217] on input "text" at bounding box center [893, 219] width 262 height 12
type input "Pet"
type input "979911"
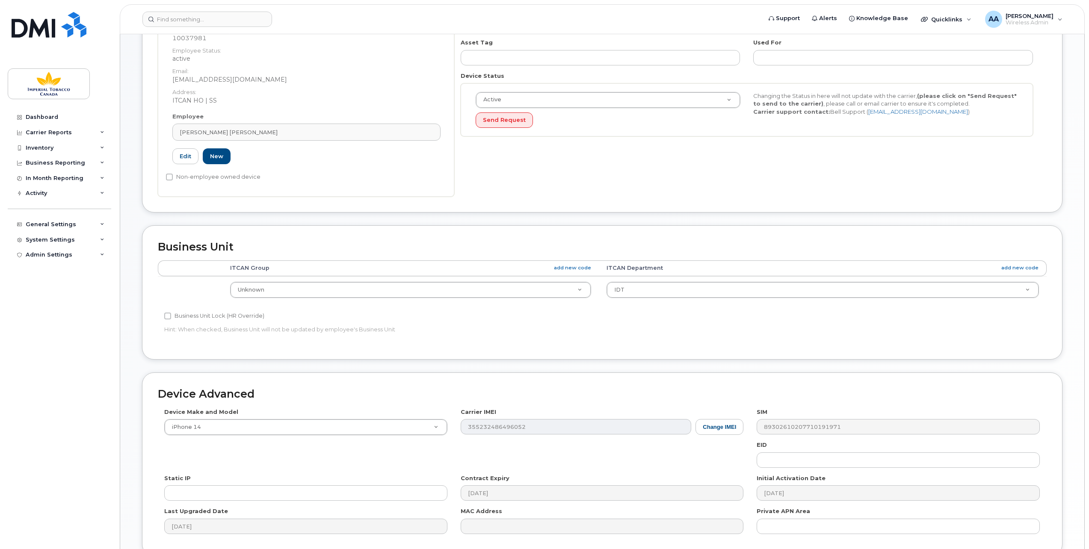
scroll to position [251, 0]
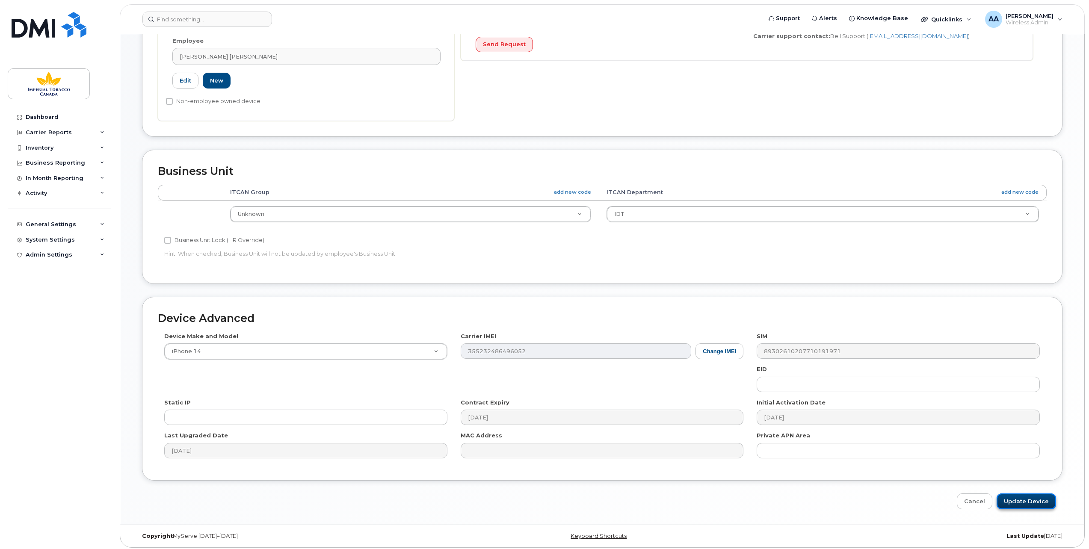
click at [1016, 499] on input "Update Device" at bounding box center [1025, 501] width 59 height 16
type input "Saving..."
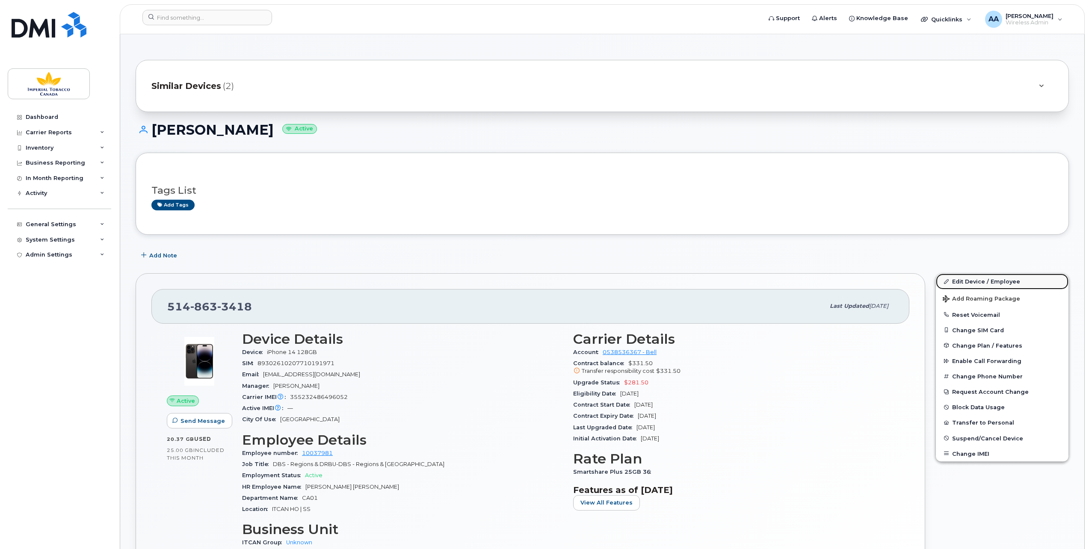
click at [960, 278] on link "Edit Device / Employee" at bounding box center [1002, 281] width 133 height 15
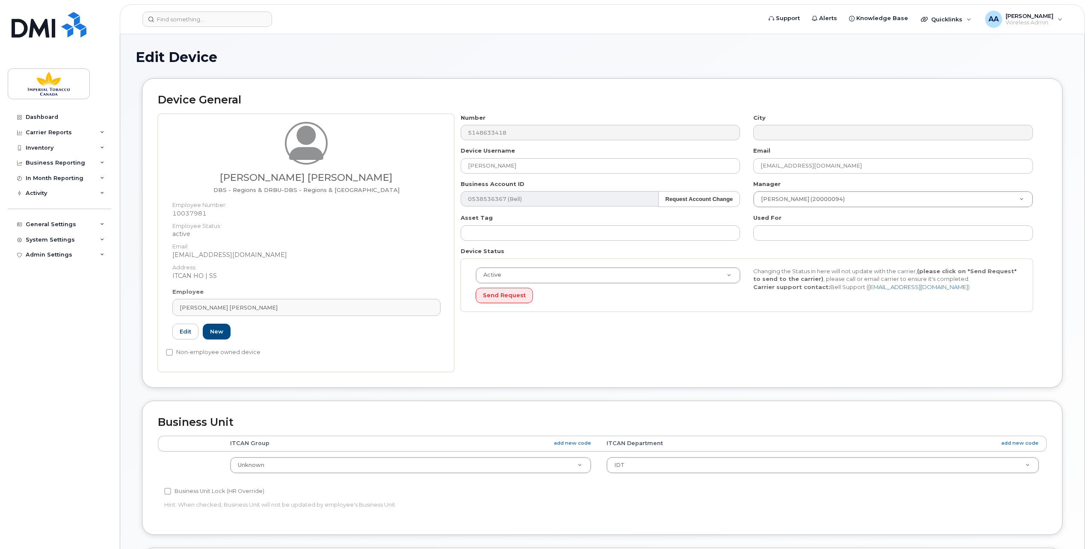
select select "1386428"
select select "1386627"
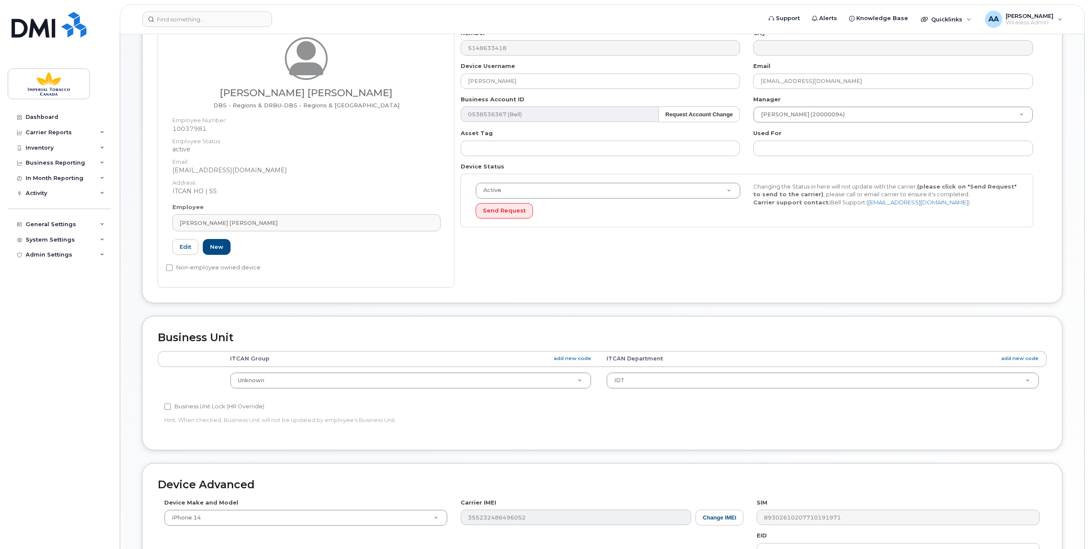
scroll to position [86, 0]
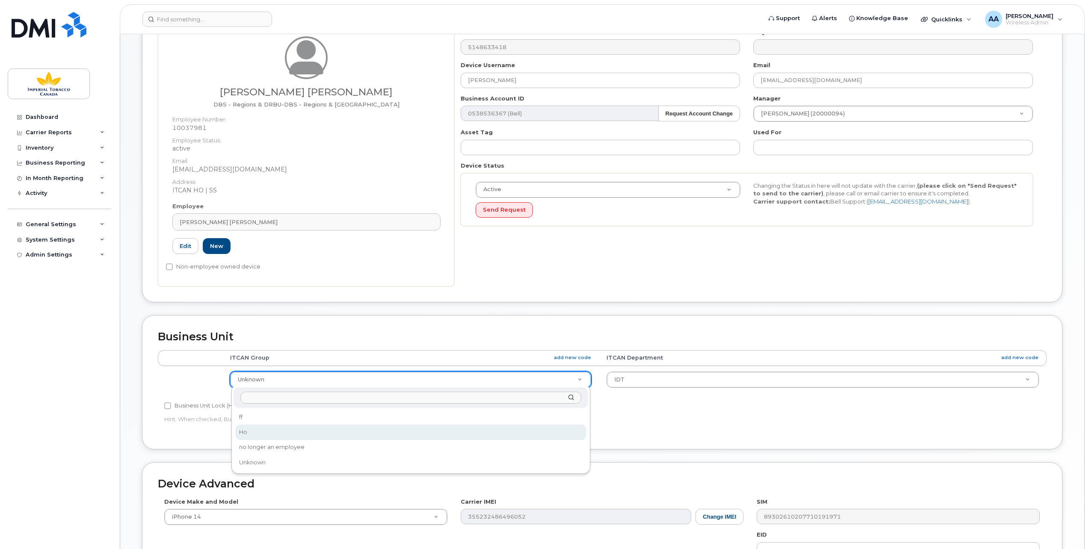
select select "1956390"
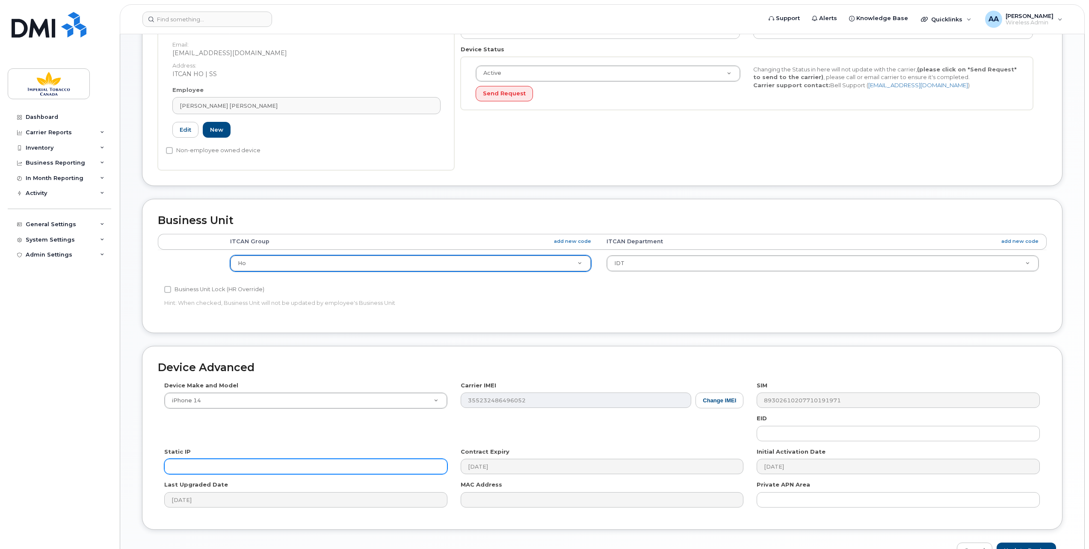
scroll to position [251, 0]
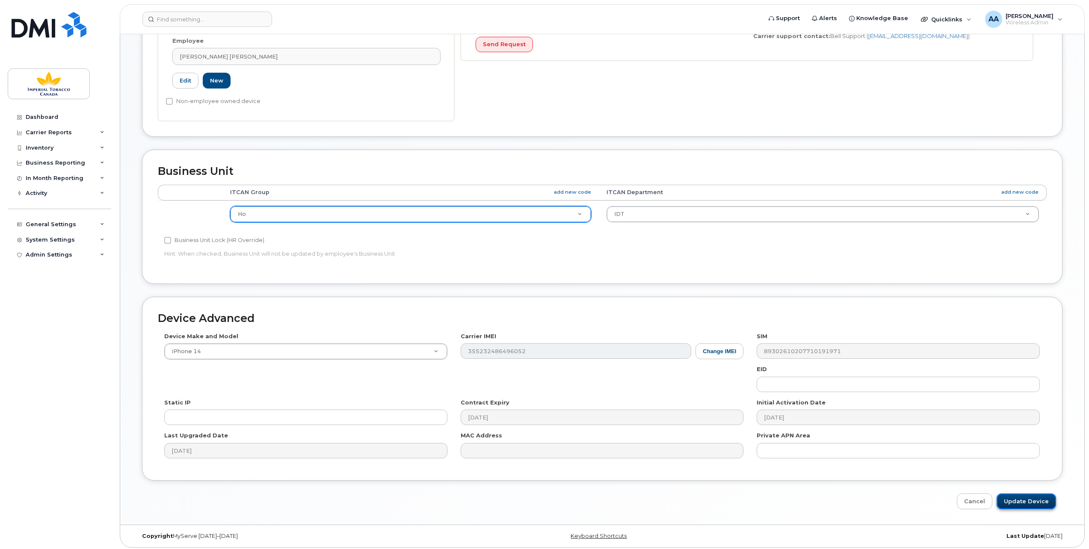
click at [1017, 496] on input "Update Device" at bounding box center [1025, 501] width 59 height 16
type input "Saving..."
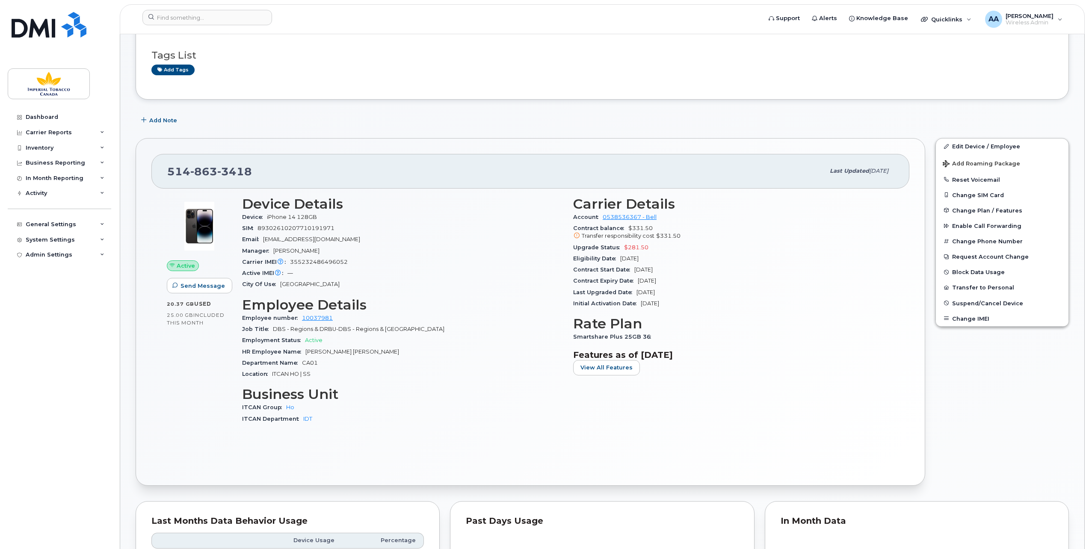
scroll to position [86, 0]
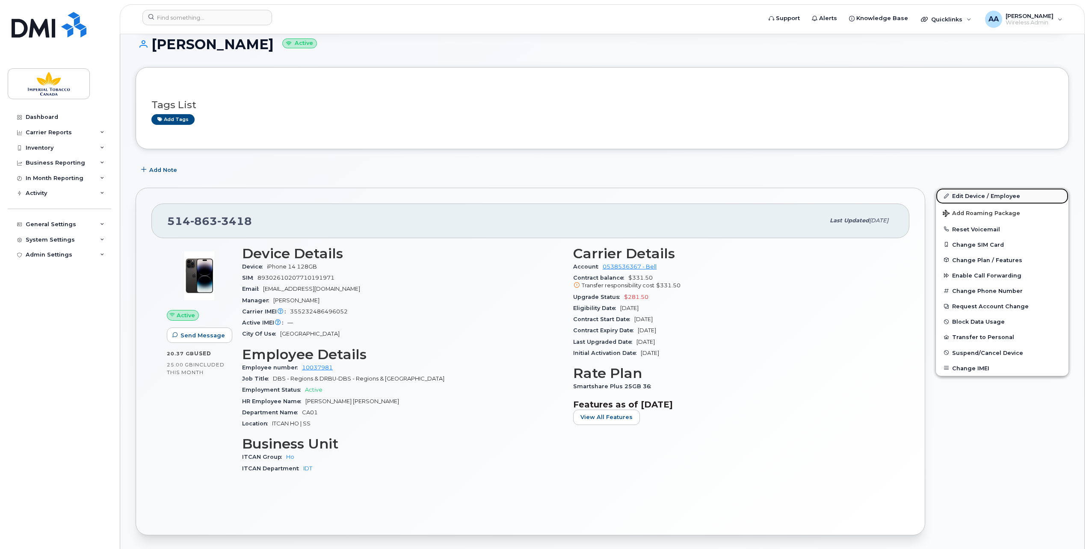
click at [966, 196] on link "Edit Device / Employee" at bounding box center [1002, 195] width 133 height 15
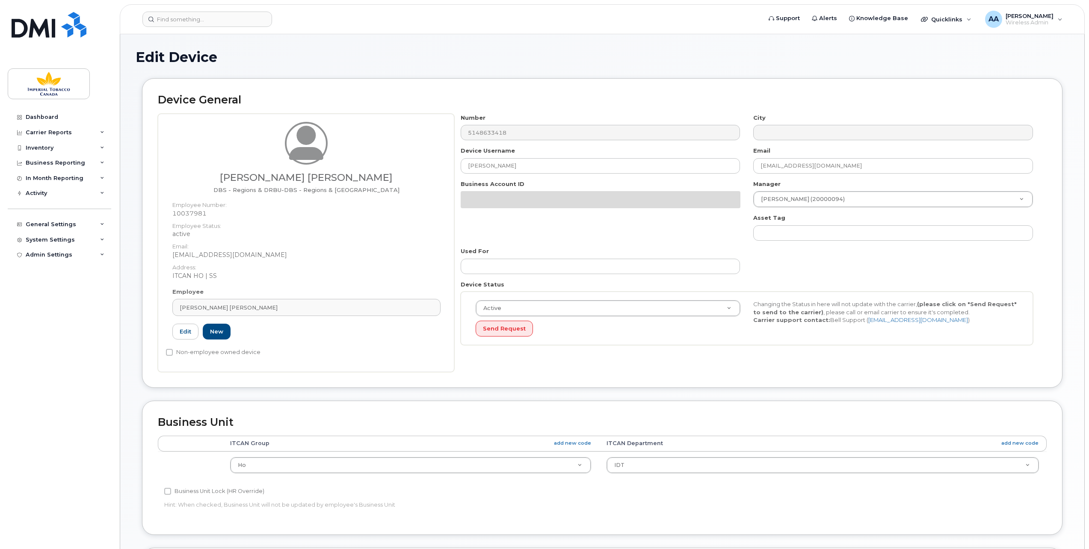
select select "1956390"
select select "1386627"
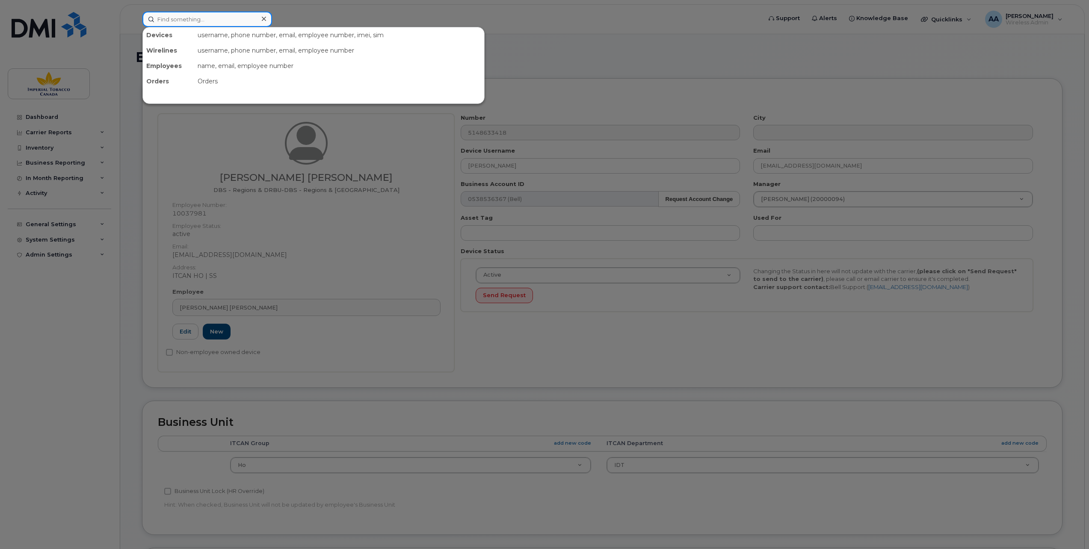
click at [160, 13] on input at bounding box center [207, 19] width 130 height 15
paste input "10037981"
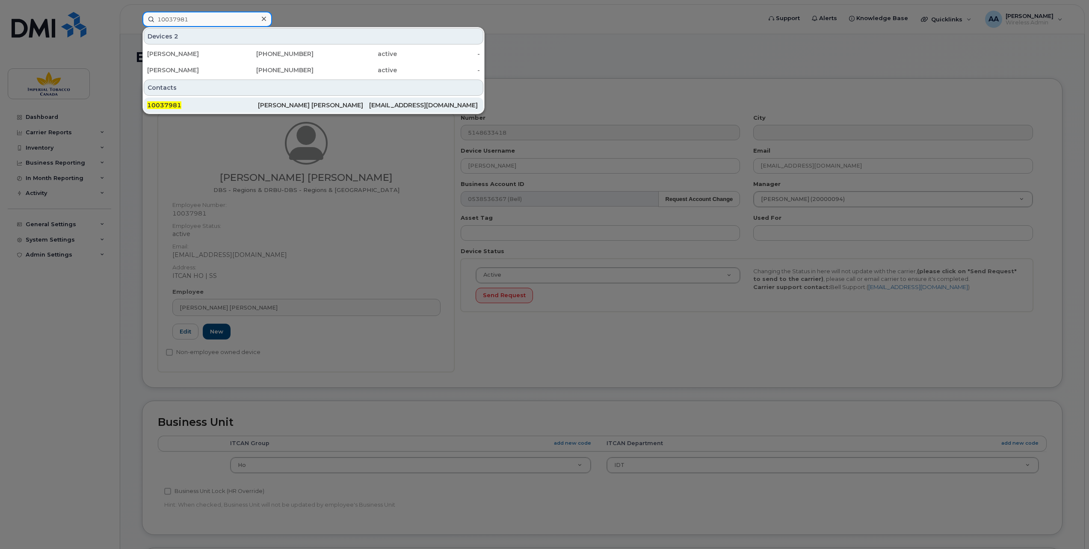
type input "10037981"
click at [164, 103] on span "10037981" at bounding box center [164, 105] width 34 height 8
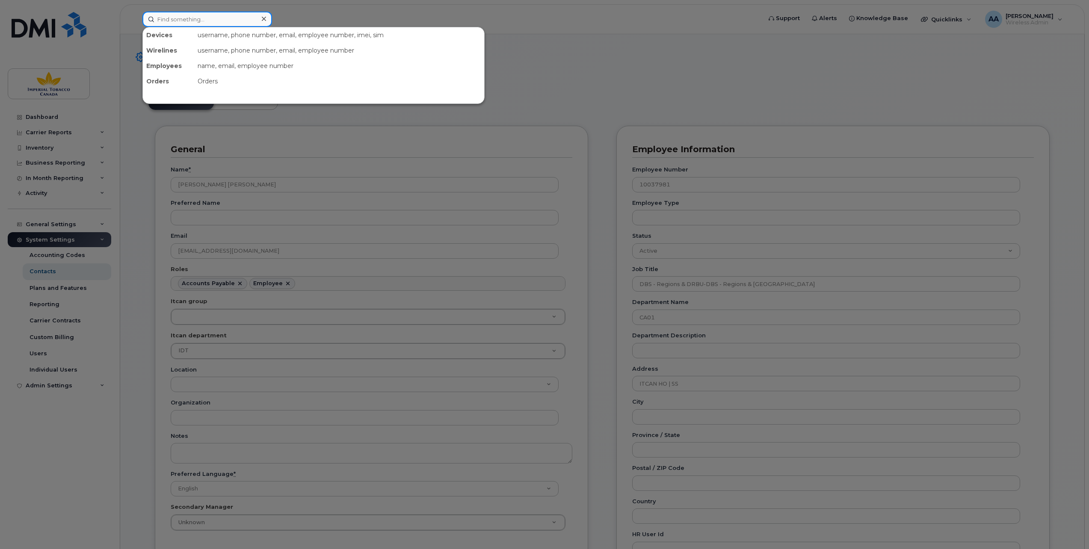
click at [166, 21] on input at bounding box center [207, 19] width 130 height 15
paste input "20000110"
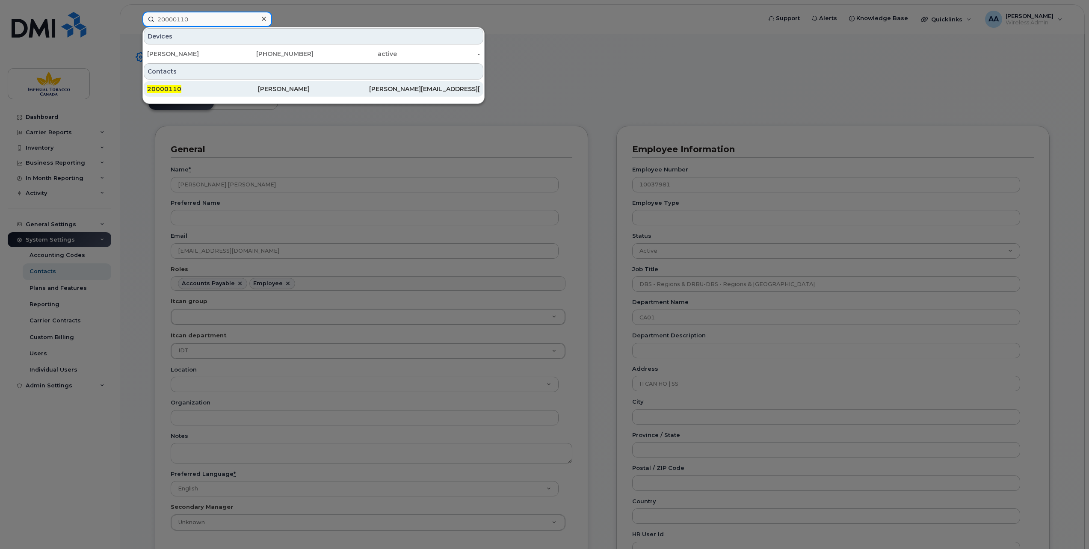
type input "20000110"
click at [178, 85] on span "20000110" at bounding box center [164, 89] width 34 height 8
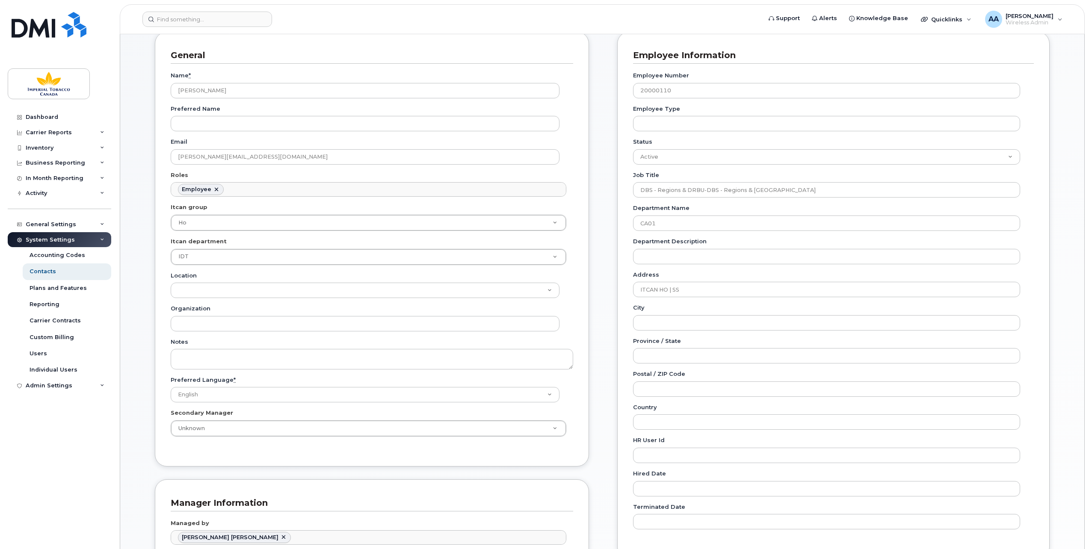
scroll to position [171, 0]
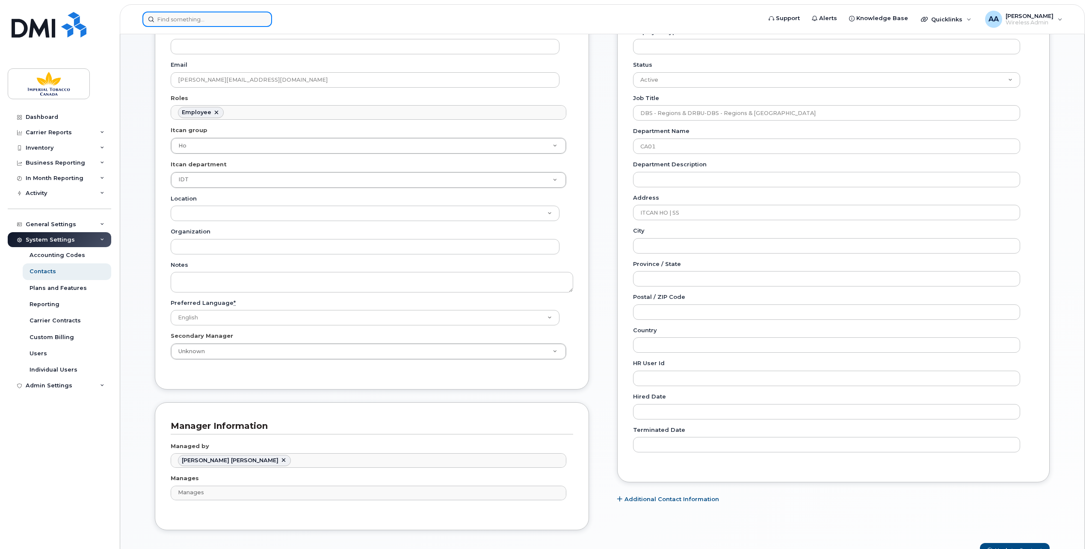
click at [159, 14] on input at bounding box center [207, 19] width 130 height 15
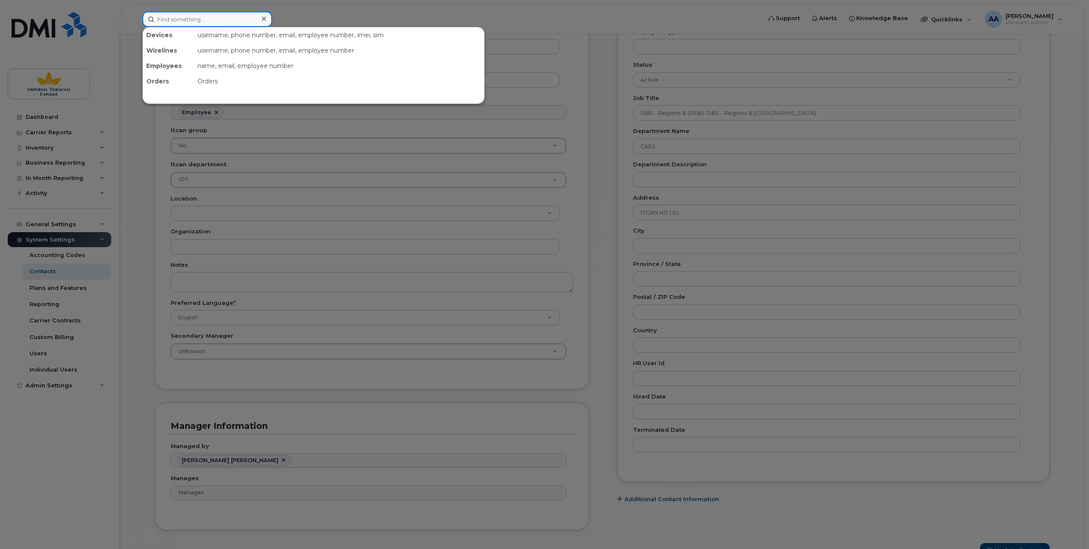
paste input "20000383"
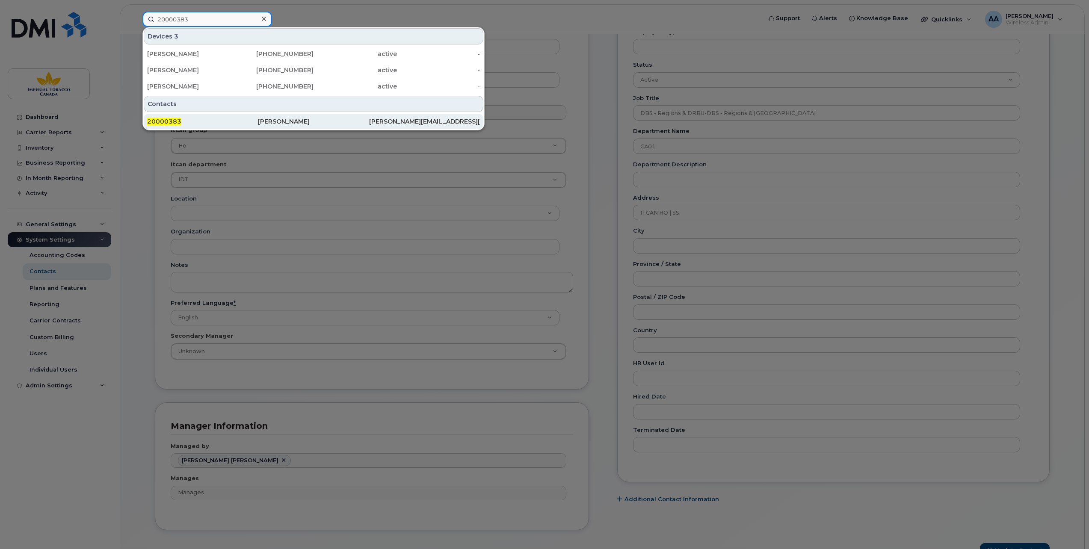
type input "20000383"
click at [171, 118] on span "20000383" at bounding box center [164, 122] width 34 height 8
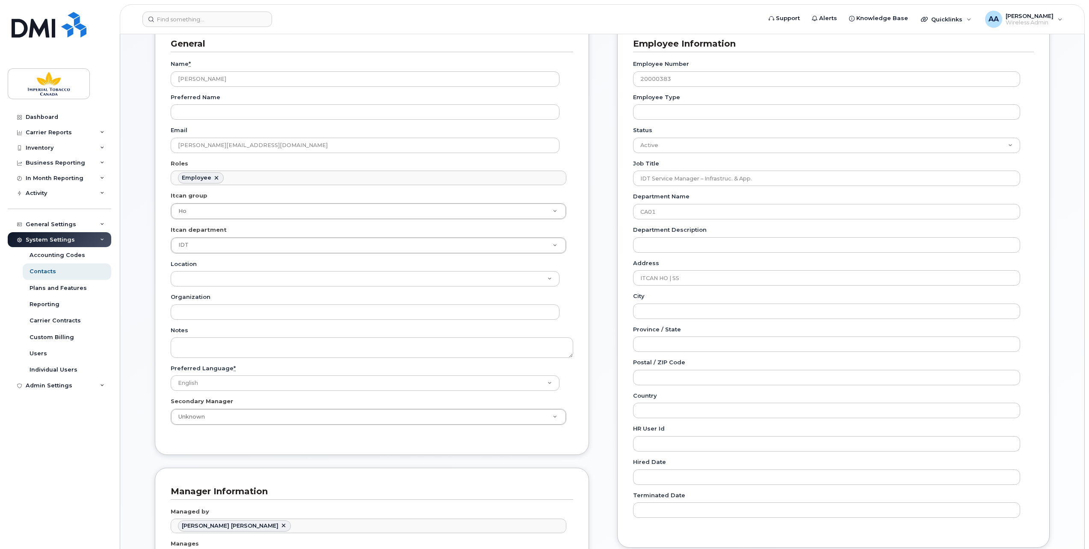
scroll to position [86, 0]
